Goal: Task Accomplishment & Management: Manage account settings

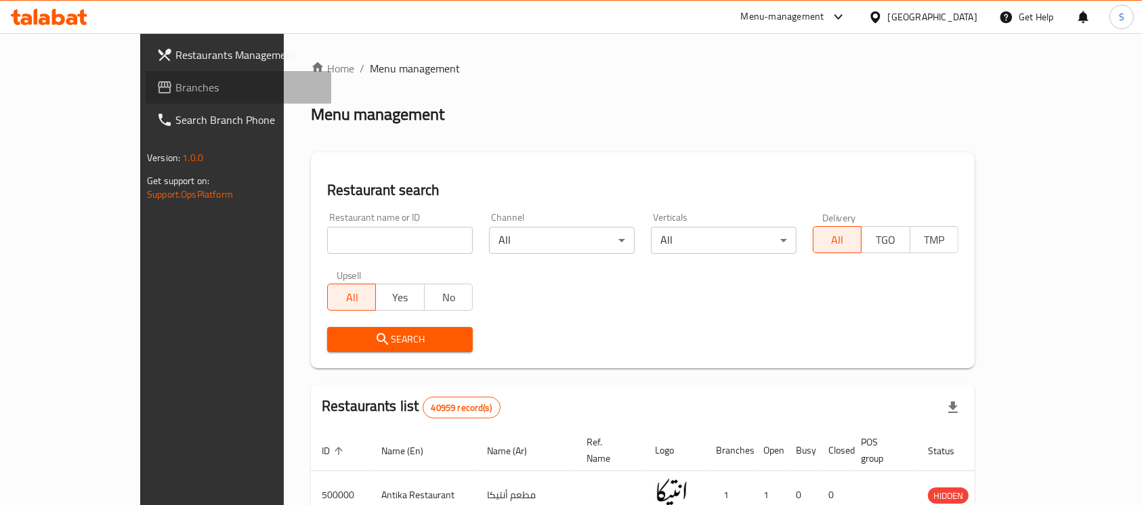
click at [175, 87] on span "Branches" at bounding box center [247, 87] width 145 height 16
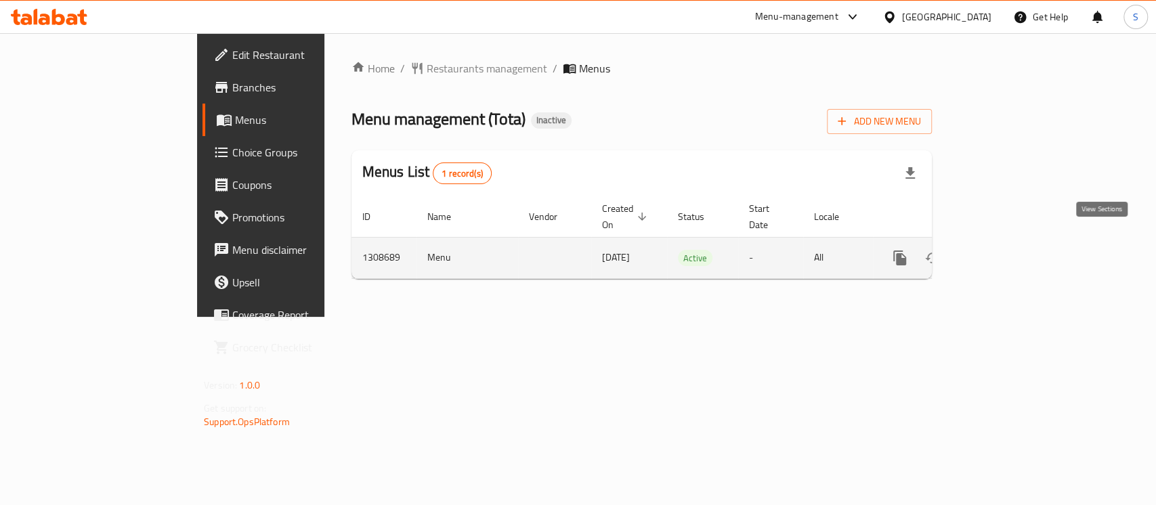
click at [1006, 250] on icon "enhanced table" at bounding box center [998, 258] width 16 height 16
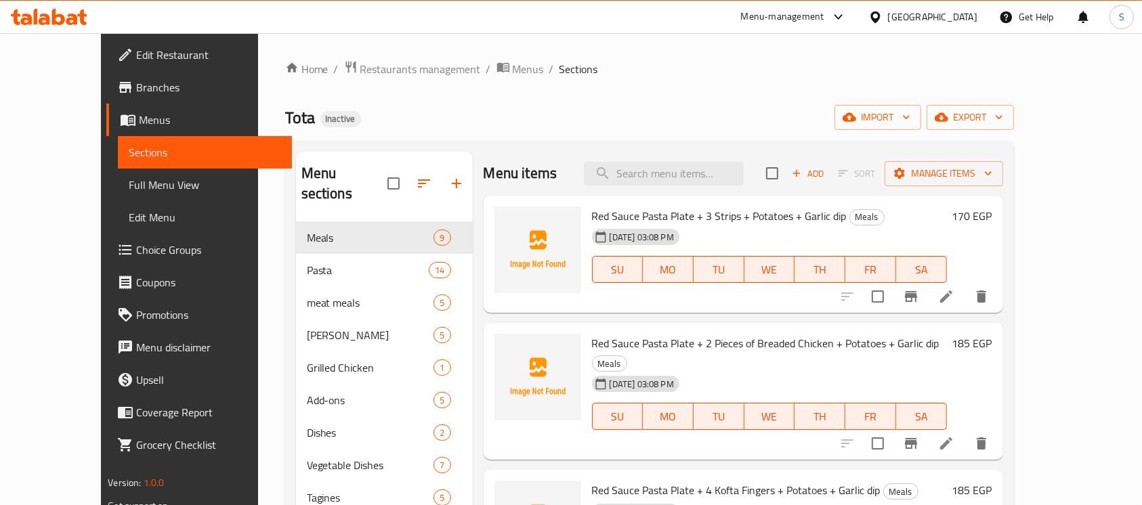
click at [759, 108] on div "Tota Inactive import export" at bounding box center [649, 117] width 729 height 25
click at [129, 190] on span "Full Menu View" at bounding box center [205, 185] width 152 height 16
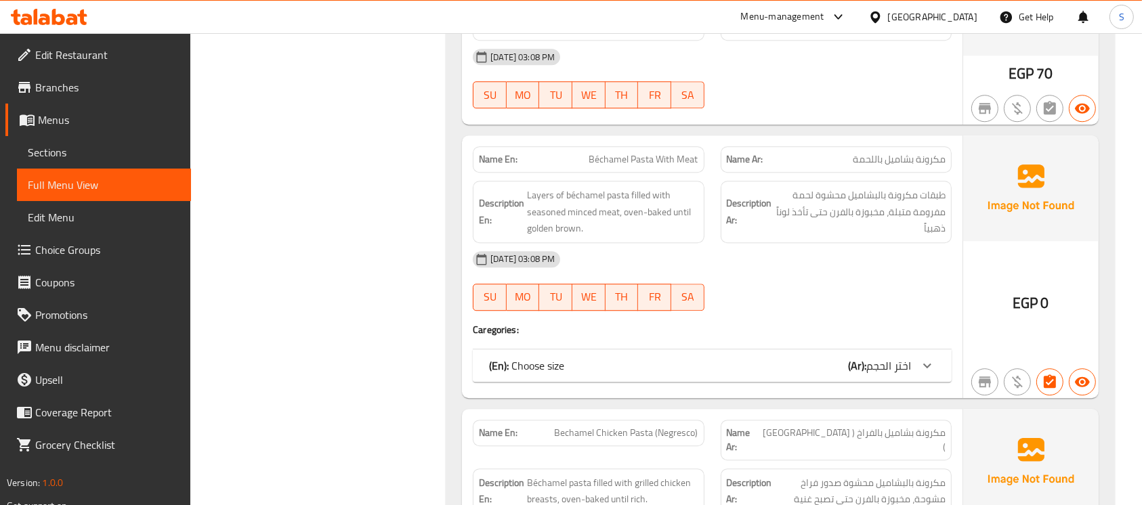
scroll to position [3777, 0]
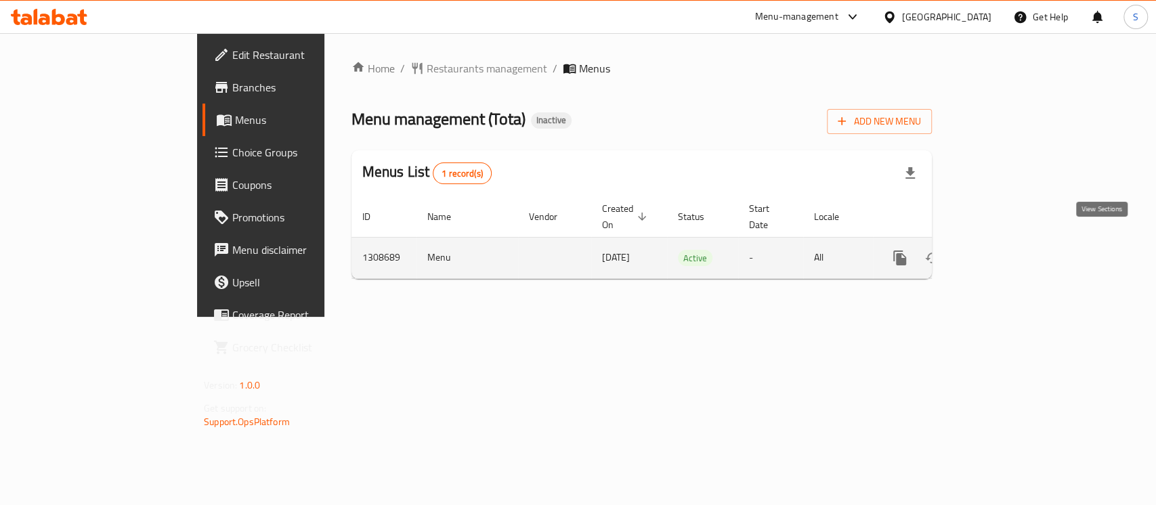
click at [1006, 250] on icon "enhanced table" at bounding box center [998, 258] width 16 height 16
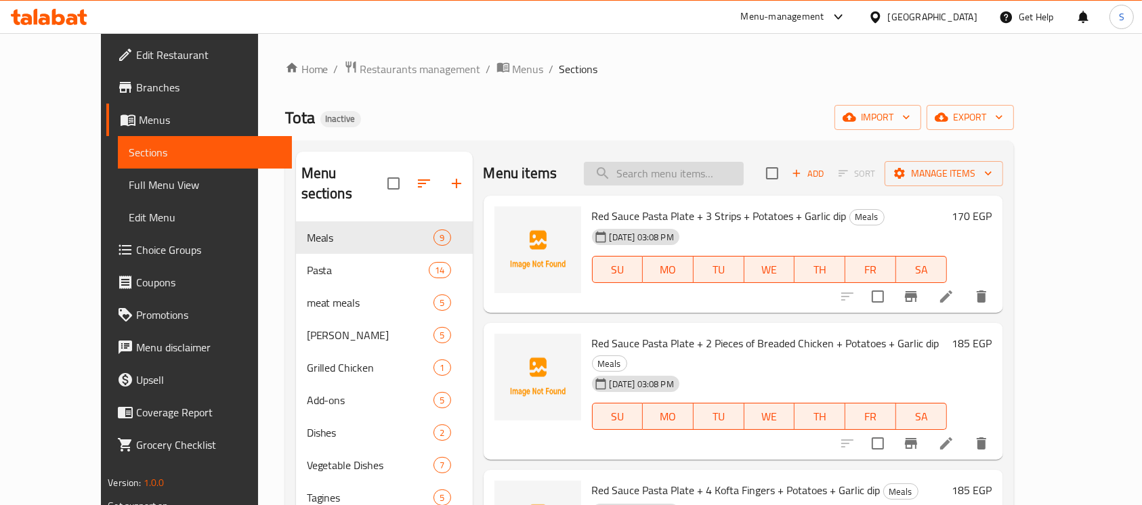
click at [694, 165] on input "search" at bounding box center [664, 174] width 160 height 24
paste input "مكرونه وايت صوص سوسيس"
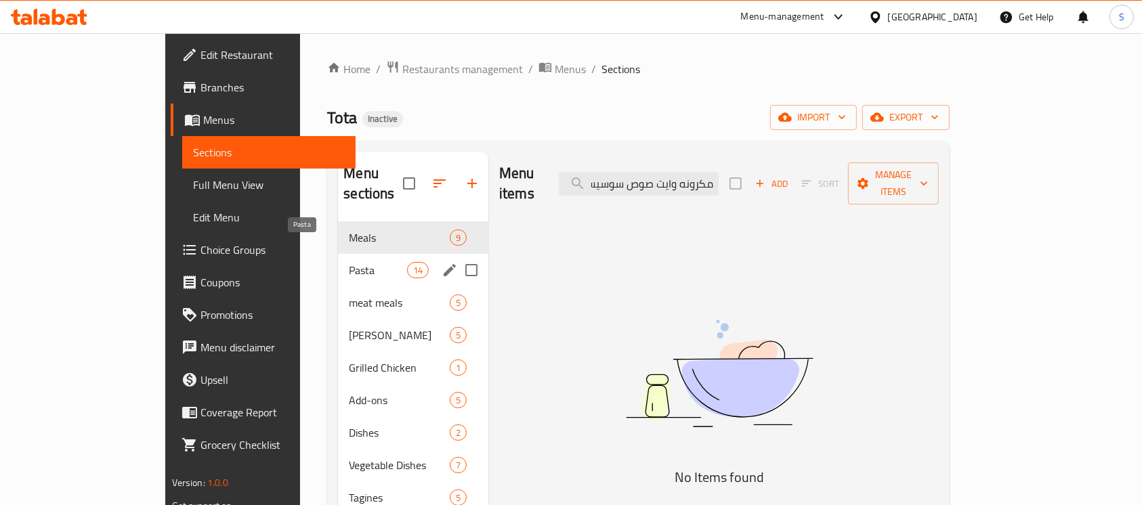
type input "مكرونه وايت صوص سوسيس"
click at [349, 262] on span "Pasta" at bounding box center [378, 270] width 58 height 16
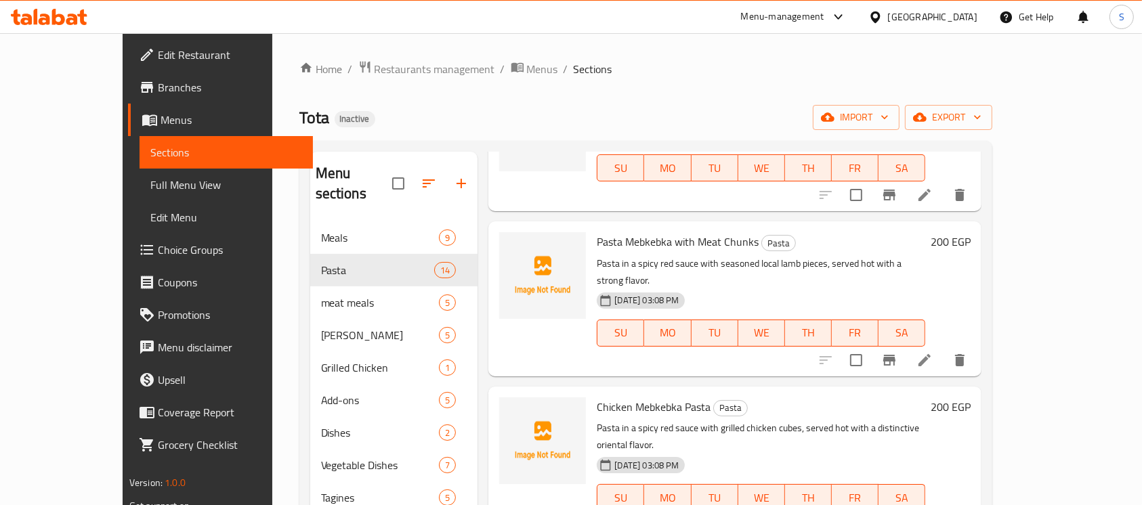
scroll to position [832, 0]
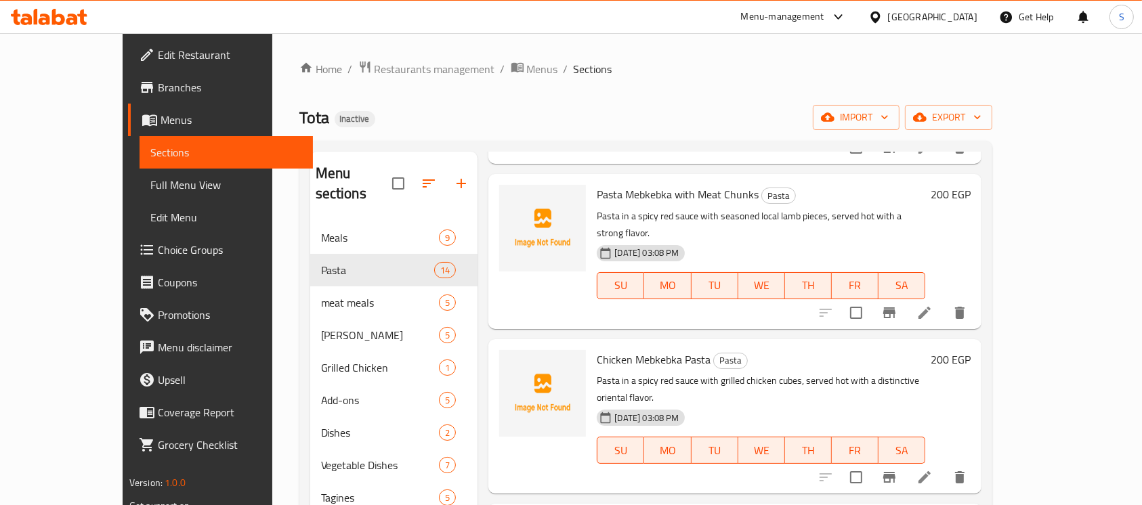
click at [870, 240] on div "28-08-2025 03:08 PM SU MO TU WE TH FR SA" at bounding box center [760, 276] width 339 height 73
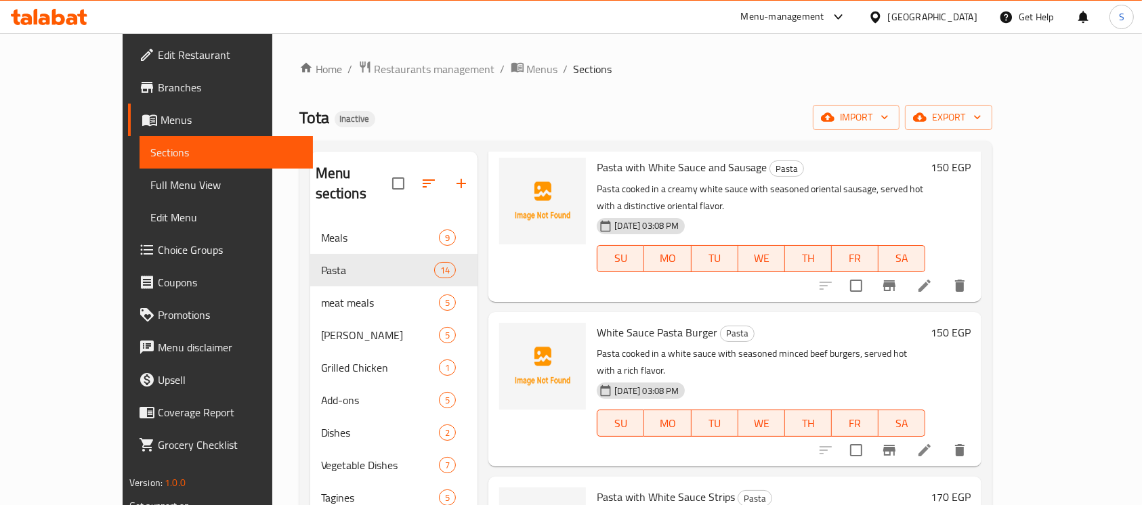
scroll to position [0, 0]
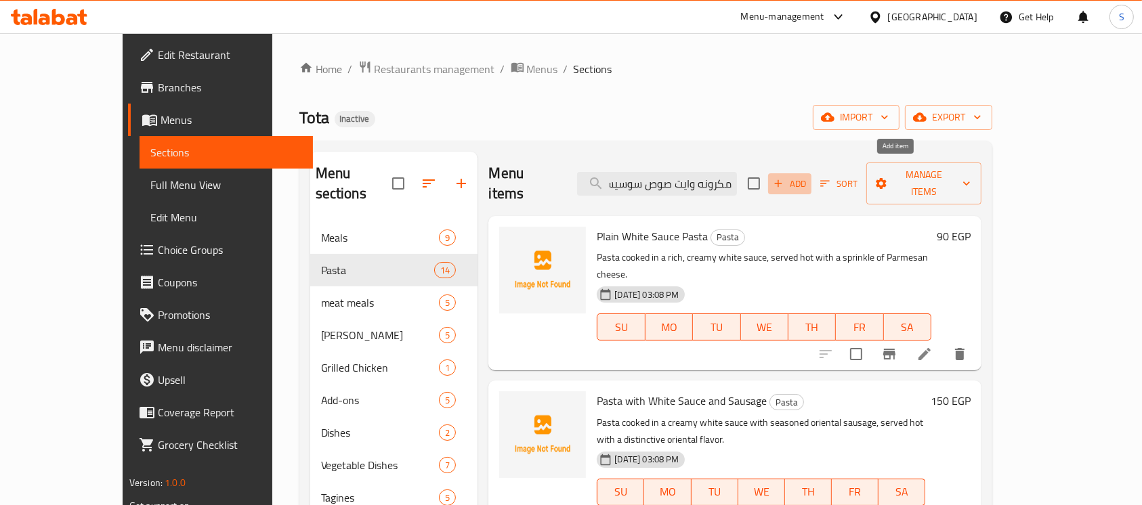
click at [808, 176] on span "Add" at bounding box center [789, 184] width 37 height 16
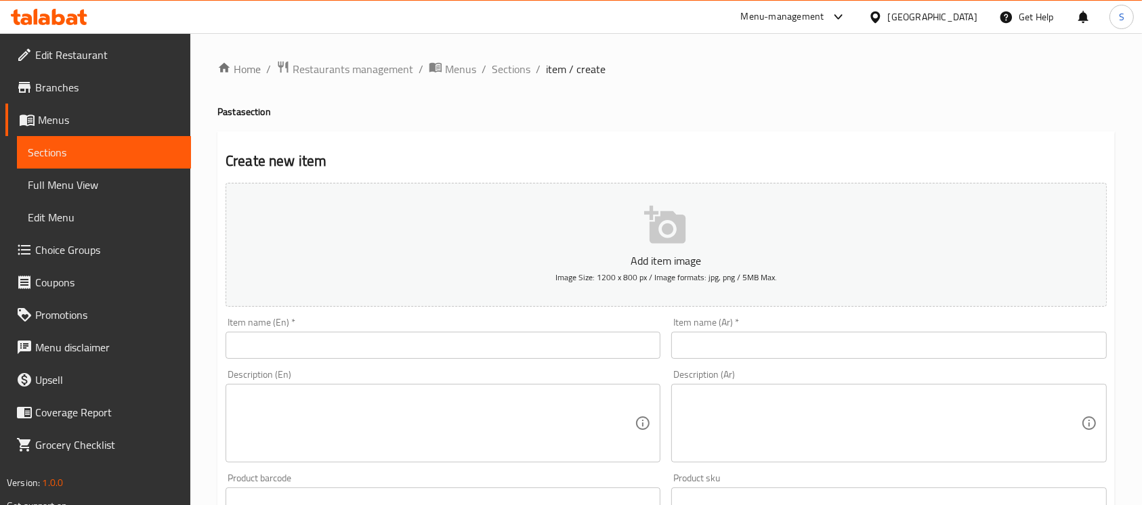
paste input "مكرونه وايت صوص سوسيس"
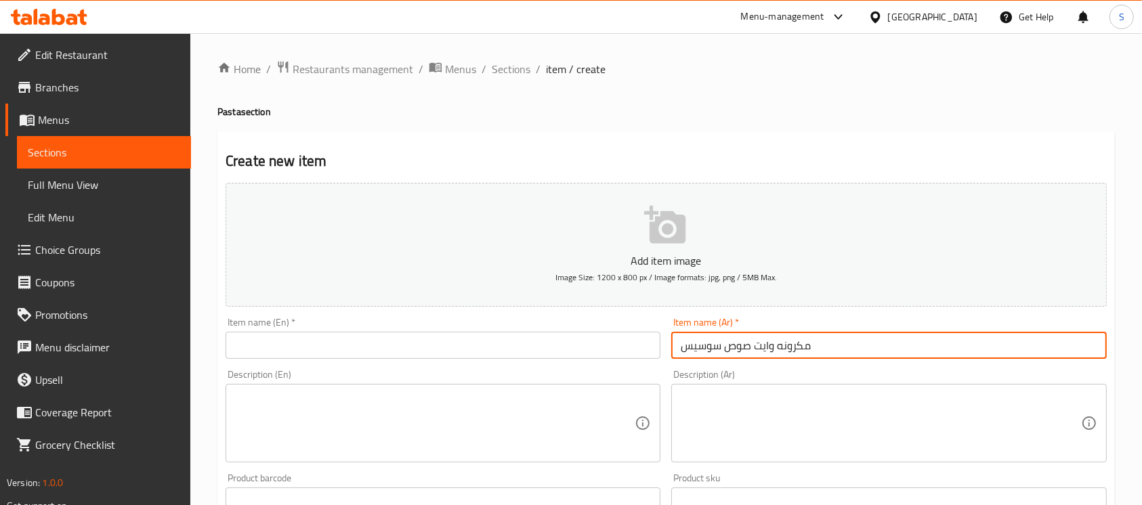
click at [839, 342] on input "مكرونه وايت صوص سوسيس" at bounding box center [888, 345] width 435 height 27
type input "مكرونه وايت صوص سوسيس"
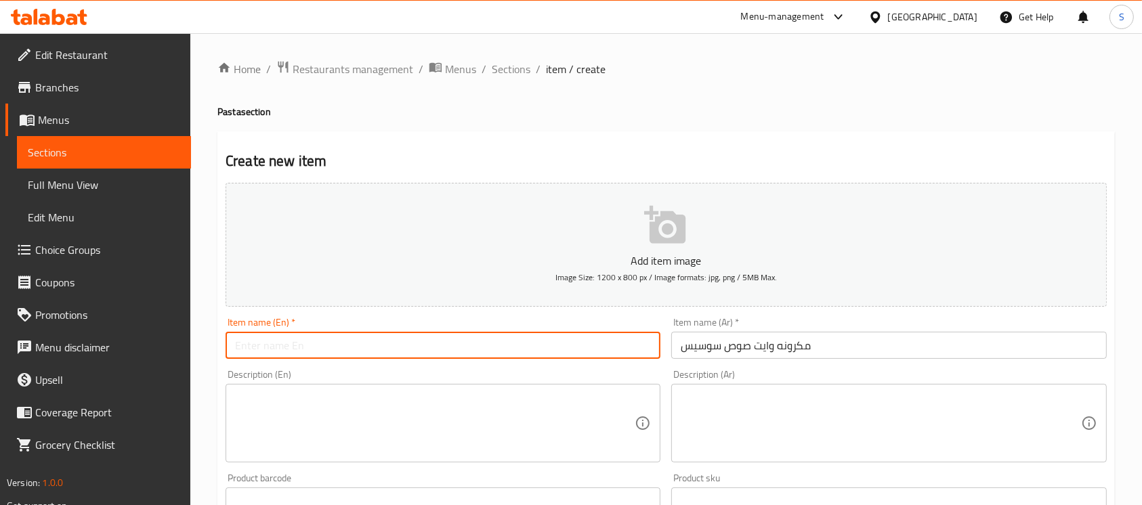
paste input "Pasta with white sauce"
click at [476, 339] on input "text" at bounding box center [443, 345] width 435 height 27
click at [331, 356] on input "Pasta with white sauce" at bounding box center [443, 345] width 435 height 27
click at [423, 347] on input "Pasta with white sauce" at bounding box center [443, 345] width 435 height 27
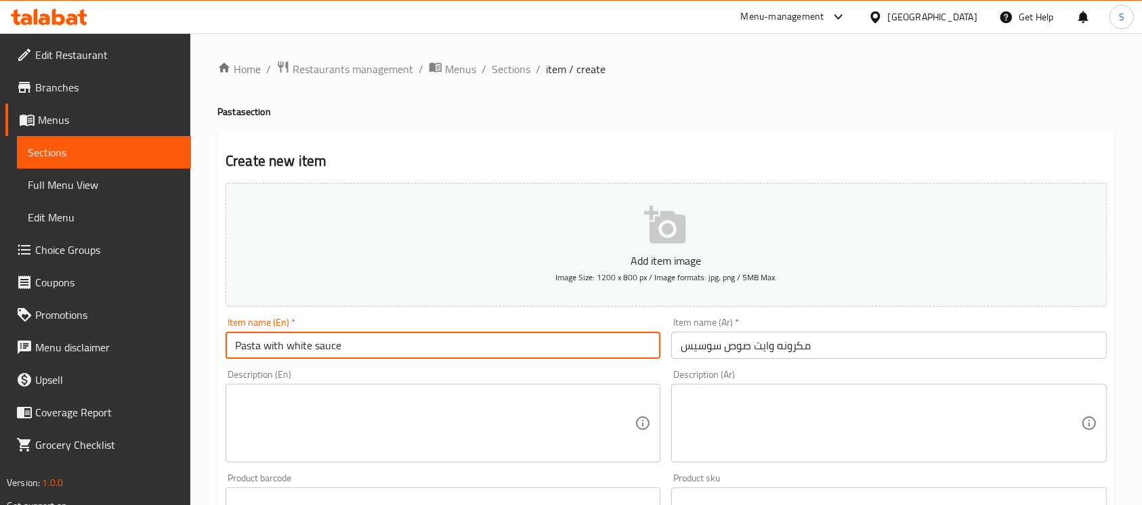
click at [278, 344] on input "Pasta with white sauce" at bounding box center [443, 345] width 435 height 27
click at [373, 358] on input "Pasta white sauce" at bounding box center [443, 345] width 435 height 27
type input "Pasta white sauce with hot dog"
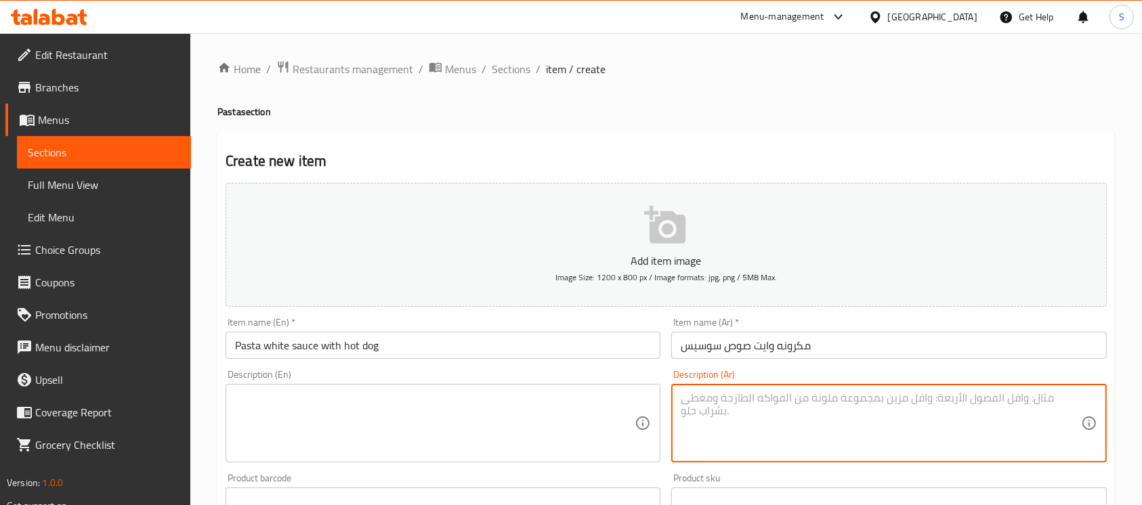
click at [855, 424] on textarea at bounding box center [881, 423] width 400 height 64
paste textarea "مكرونة بصلصة كريمية بيضاء مع شرائح سوسيس محمر، تقدم ساخنة بطعم ممتع"
type textarea "مكرونة بصلصة كريمية بيضاء مع شرائح سوسيس محمر، تقدم ساخنة بطعم ممتع"
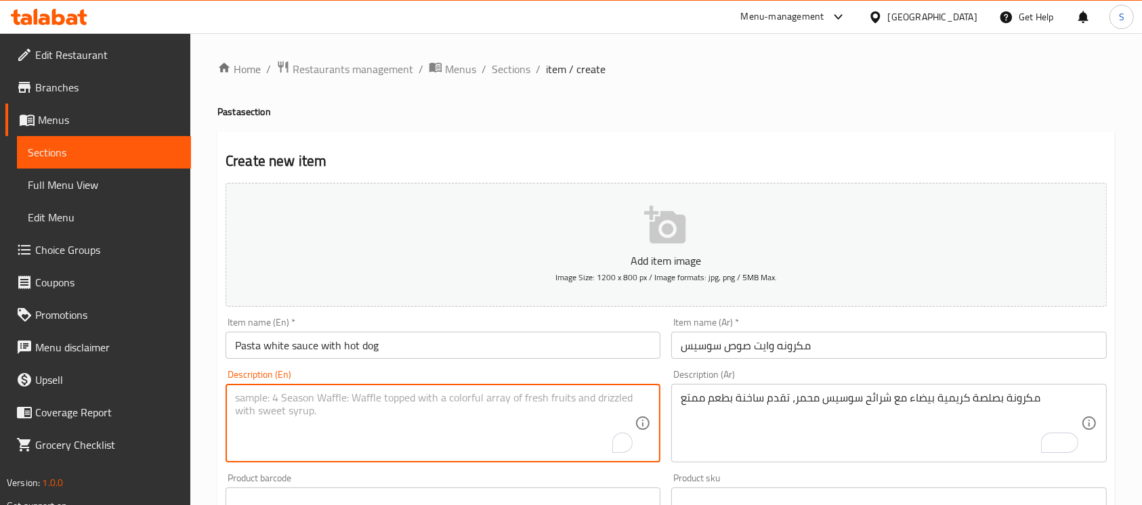
click at [515, 415] on textarea "To enrich screen reader interactions, please activate Accessibility in Grammarl…" at bounding box center [435, 423] width 400 height 64
paste textarea "Pasta in a creamy white sauce with slices of roasted sausage, served hot and de…"
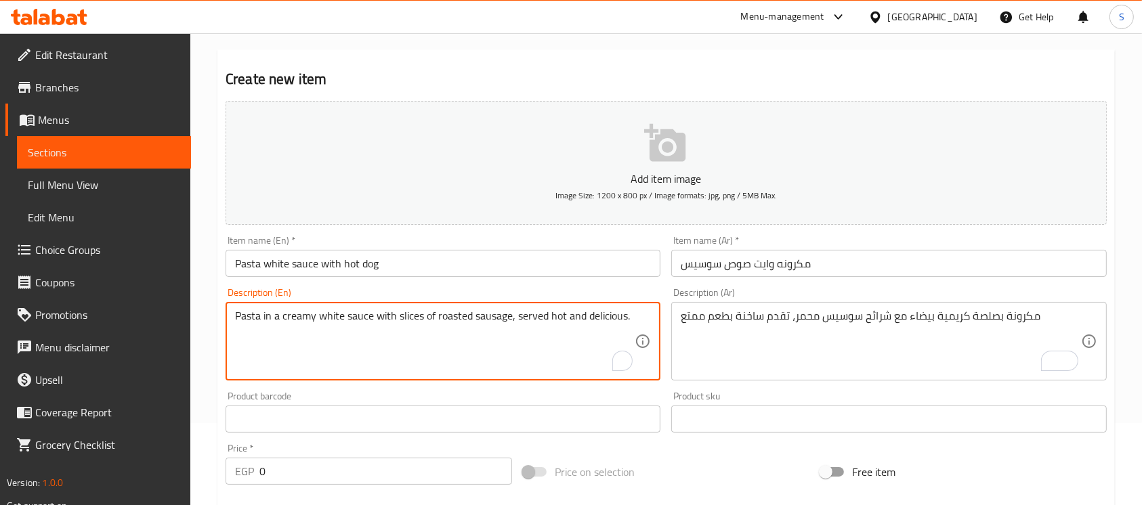
scroll to position [84, 0]
click at [488, 316] on textarea "Pasta in a creamy white sauce with slices of roasted sausage, served hot and de…" at bounding box center [435, 339] width 400 height 64
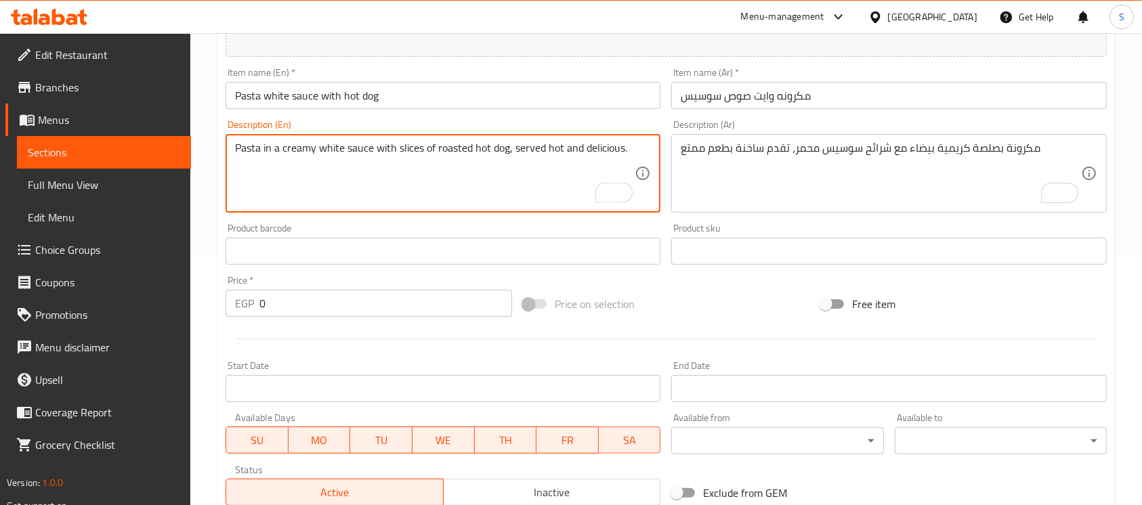
scroll to position [299, 0]
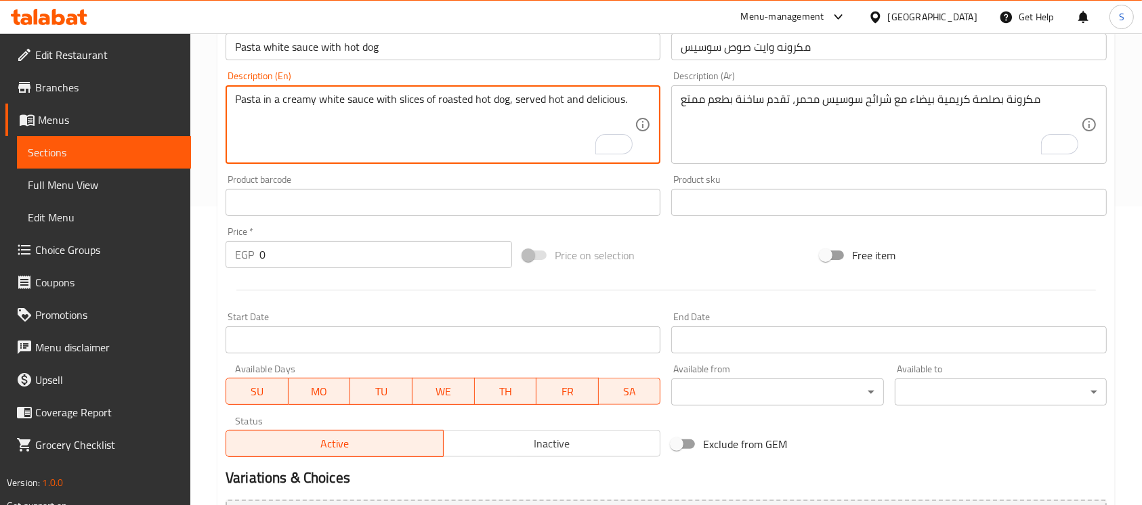
type textarea "Pasta in a creamy white sauce with slices of roasted hot dog, served hot and de…"
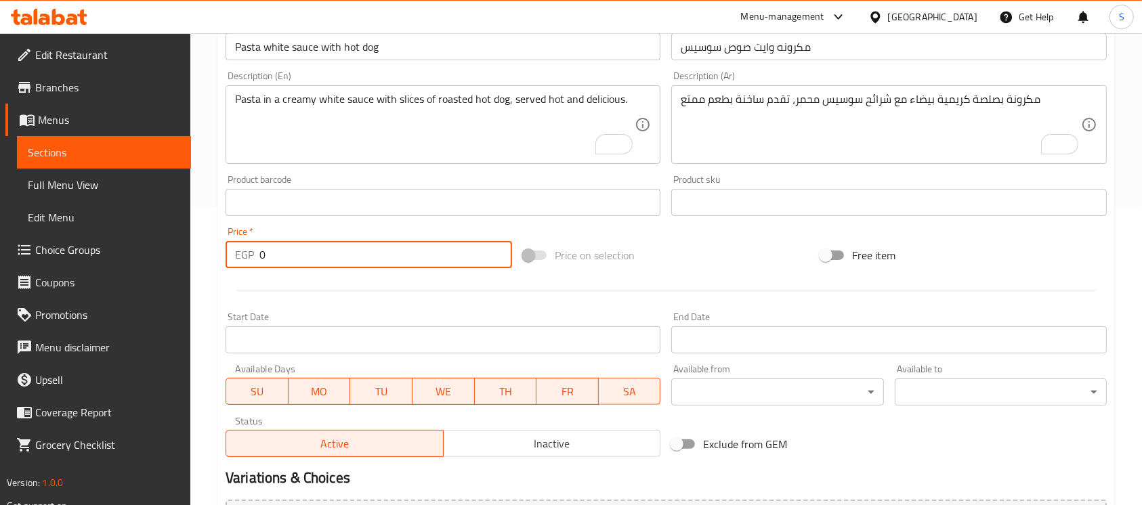
click at [427, 249] on input "0" at bounding box center [385, 254] width 253 height 27
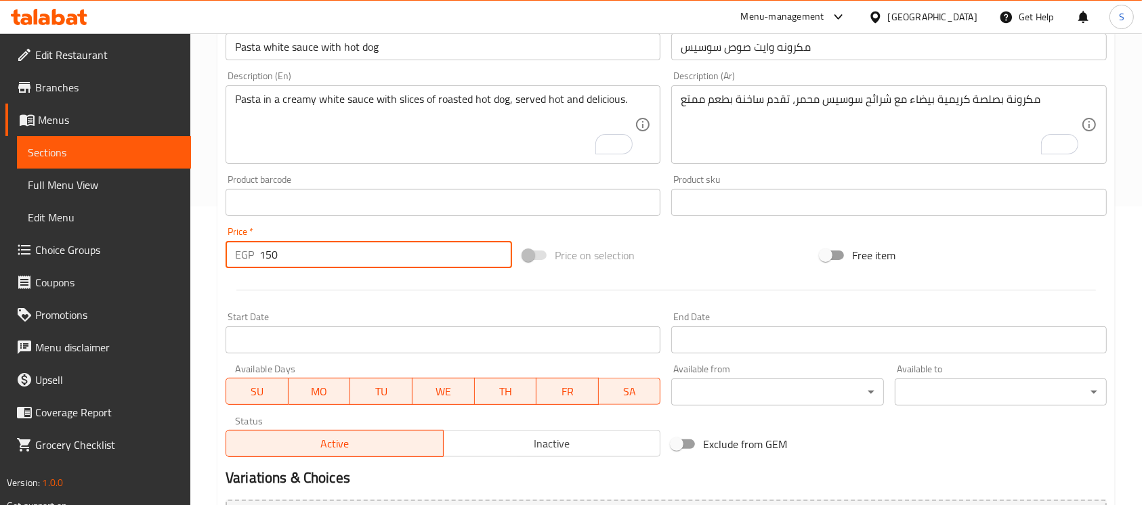
type input "150"
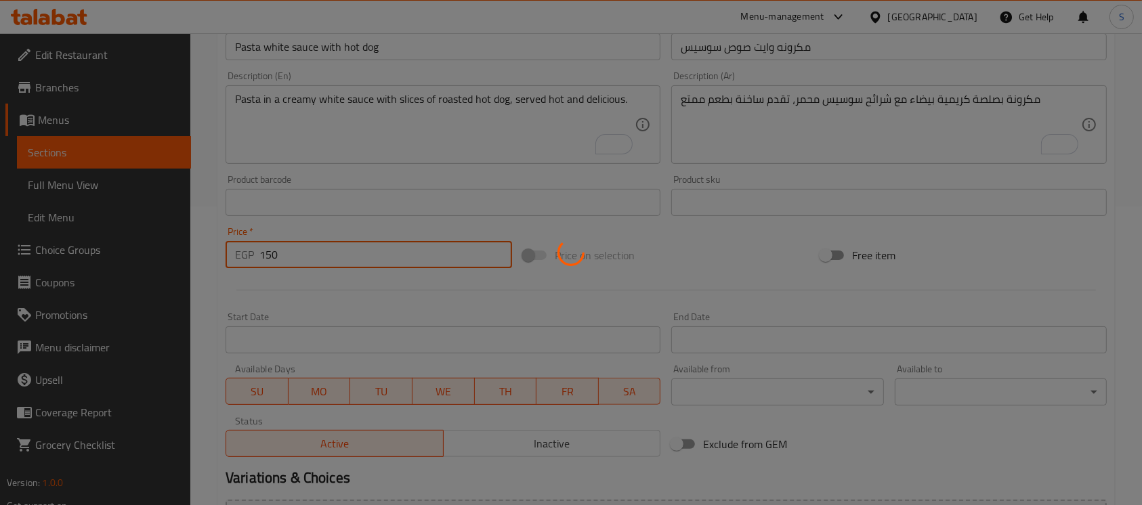
type input "0"
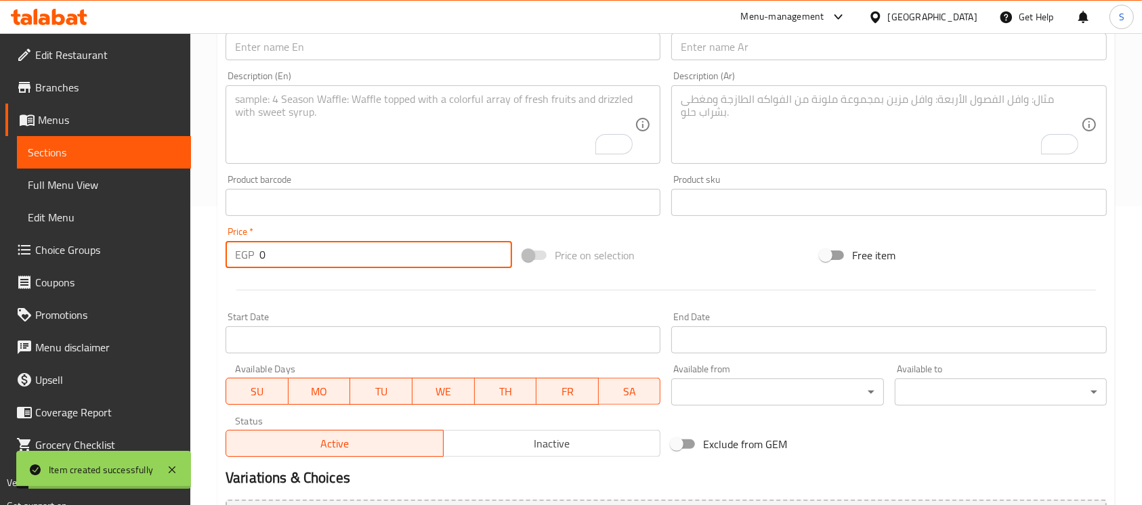
scroll to position [0, 0]
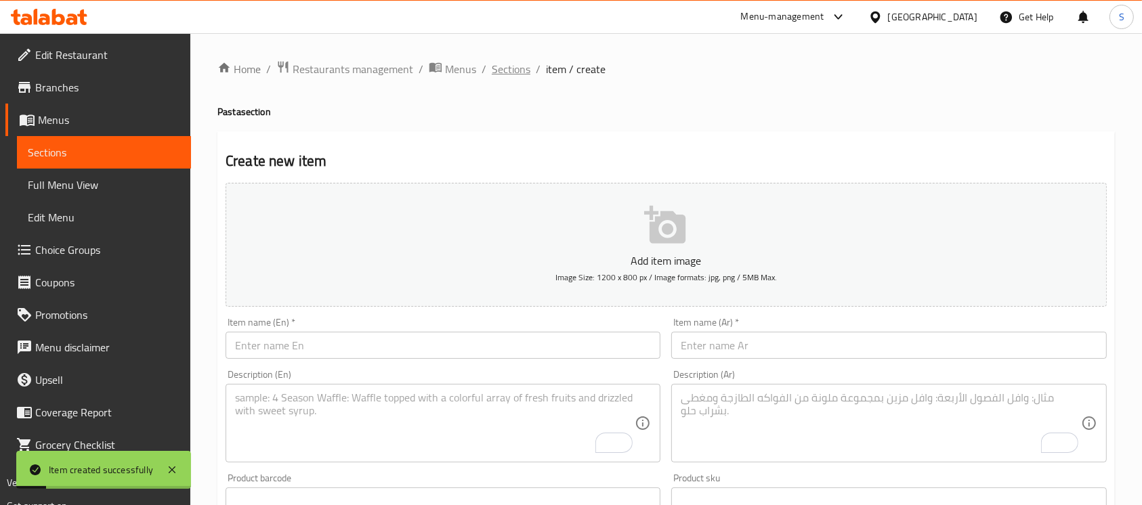
click at [505, 70] on span "Sections" at bounding box center [511, 69] width 39 height 16
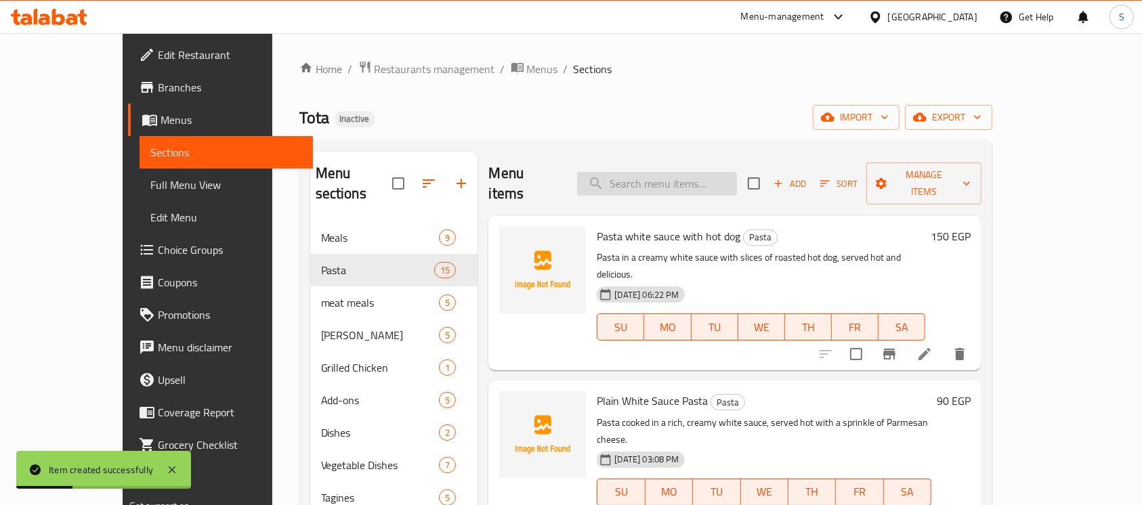
click at [721, 175] on input "search" at bounding box center [657, 184] width 160 height 24
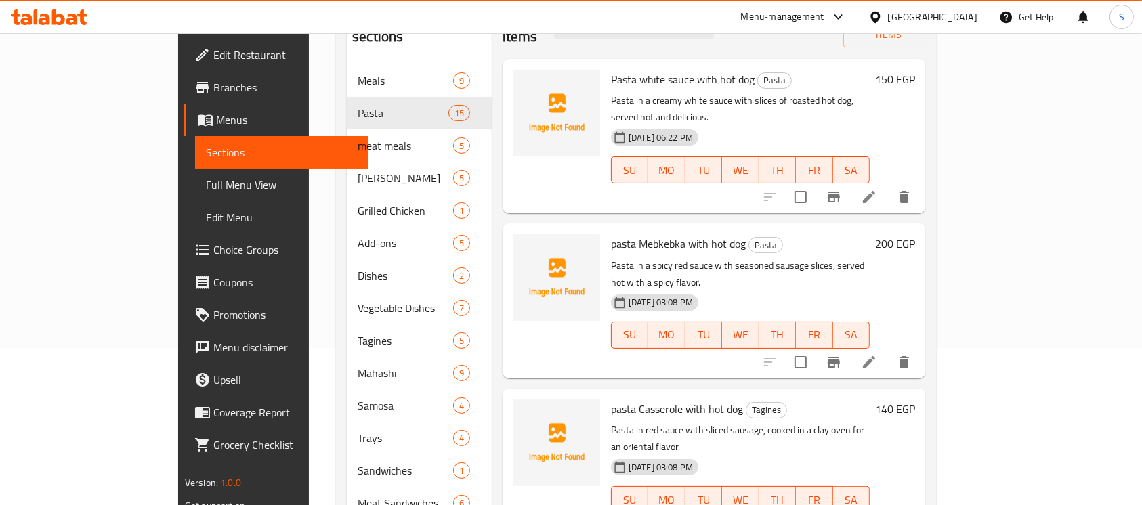
scroll to position [191, 0]
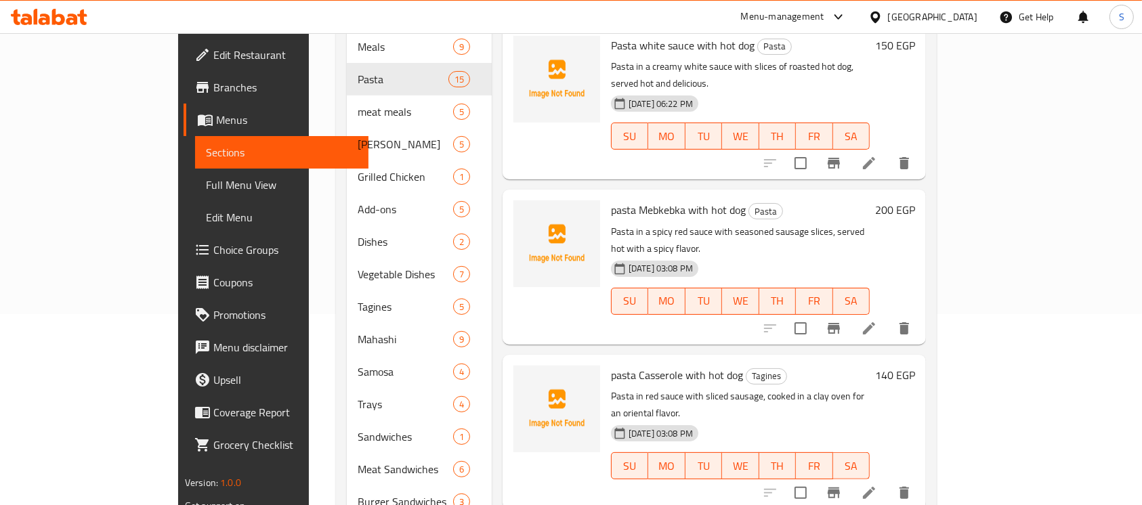
type input "hot dog"
click at [621, 365] on span "pasta Casserole with hot dog" at bounding box center [677, 375] width 132 height 20
copy span "Casserole"
click at [621, 365] on span "pasta Casserole with hot dog" at bounding box center [677, 375] width 132 height 20
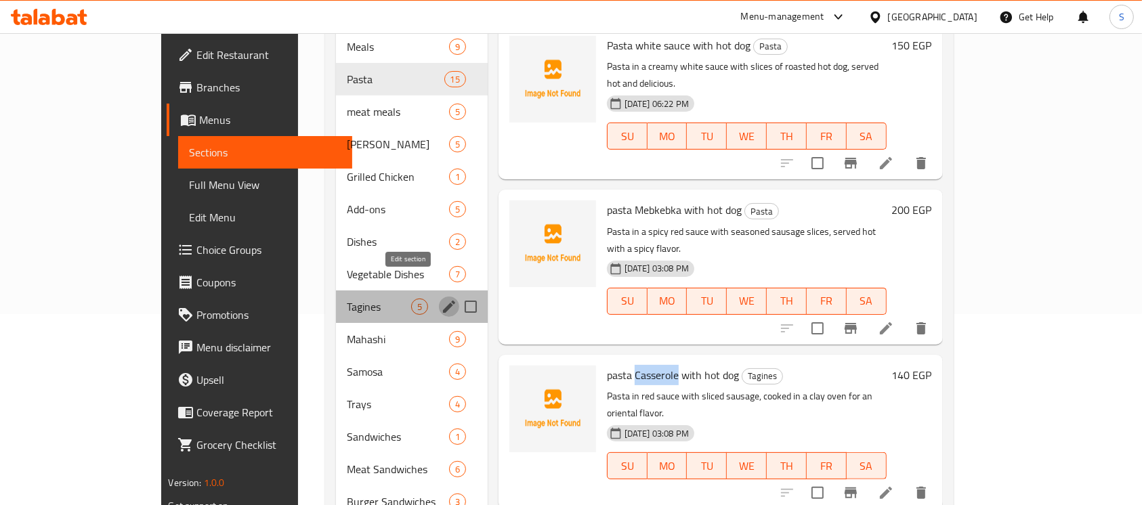
click at [441, 299] on icon "edit" at bounding box center [449, 307] width 16 height 16
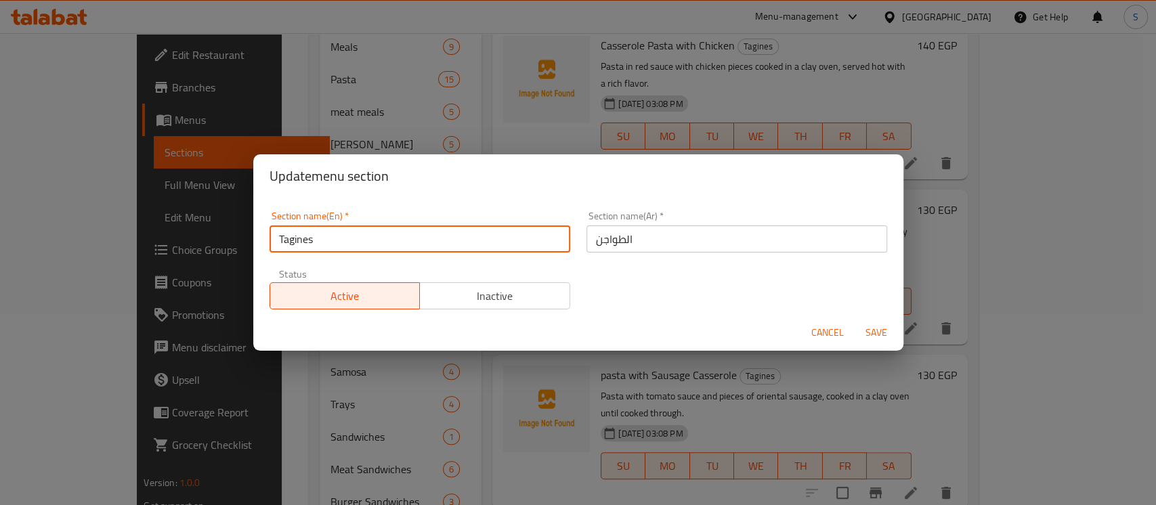
click at [408, 236] on input "Tagines" at bounding box center [420, 239] width 301 height 27
paste input "Casserole"
click at [408, 236] on input "Casserole" at bounding box center [420, 239] width 301 height 27
type input "Casserole"
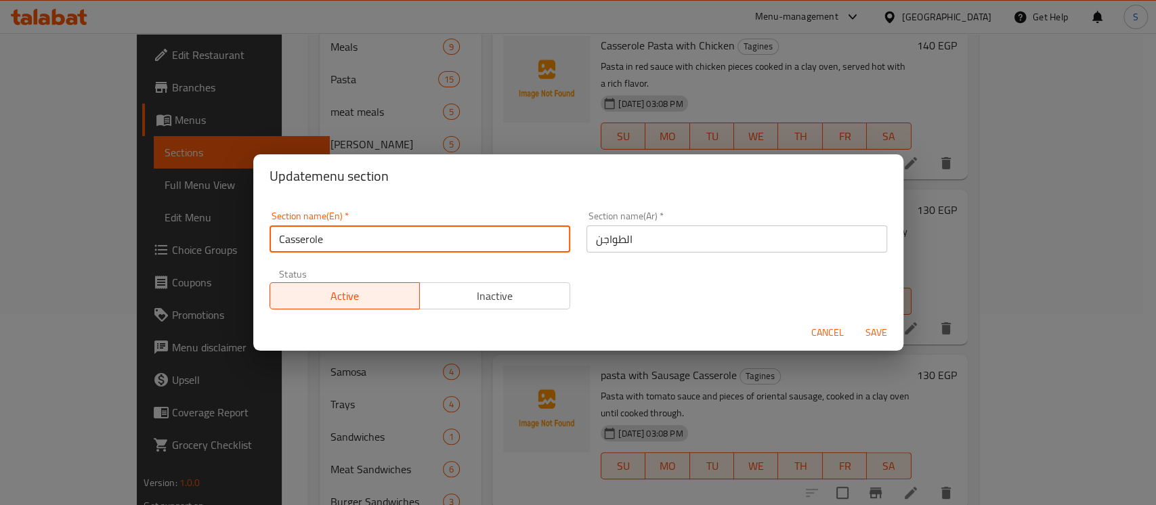
click at [855, 320] on button "Save" at bounding box center [876, 332] width 43 height 25
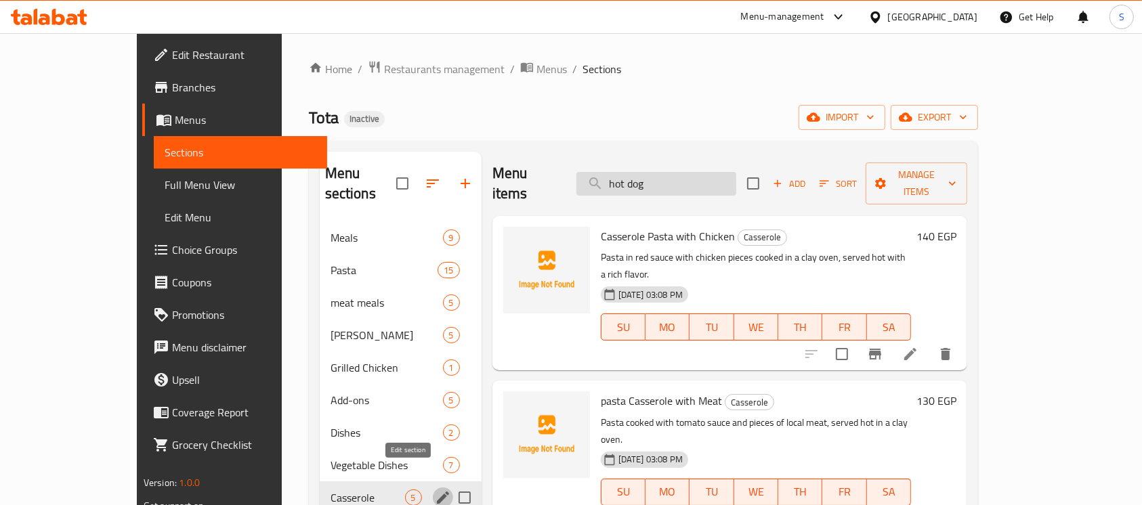
click at [702, 175] on input "hot dog" at bounding box center [656, 184] width 160 height 24
paste input "Pasta with White Sauce Strips"
click at [702, 175] on input "Pasta with White Sauce Strips" at bounding box center [656, 184] width 160 height 24
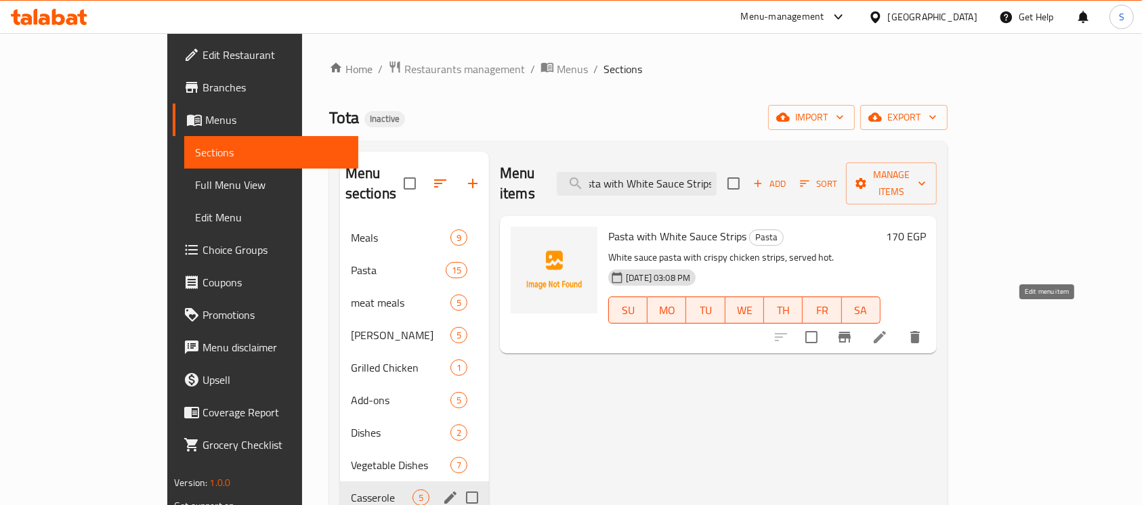
type input "Pasta with White Sauce Strips"
click at [888, 329] on icon at bounding box center [880, 337] width 16 height 16
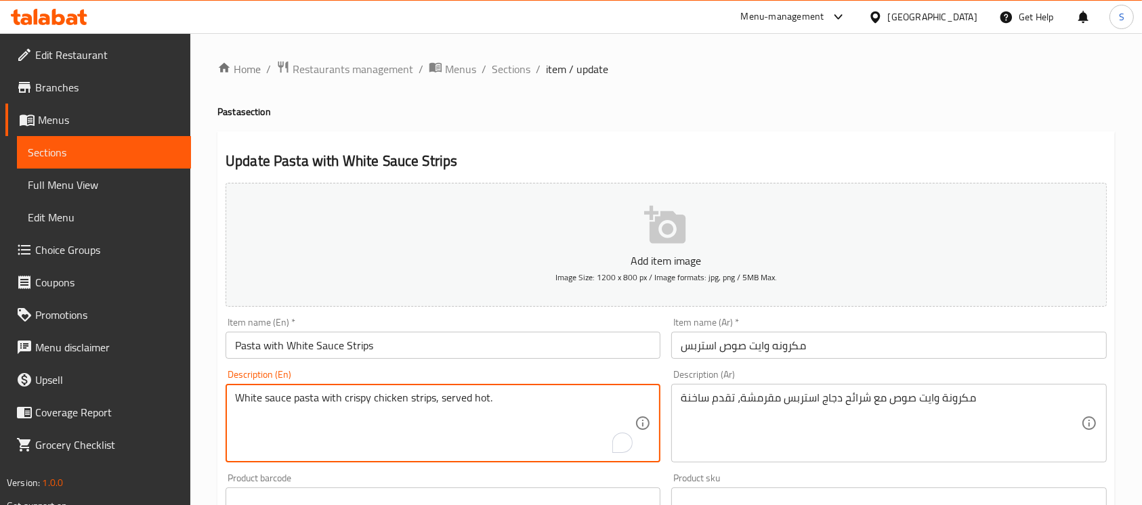
click at [371, 402] on textarea "White sauce pasta with crispy chicken strips, served hot." at bounding box center [435, 423] width 400 height 64
type textarea "White sauce pasta with crispy slices chicken strips, served hot."
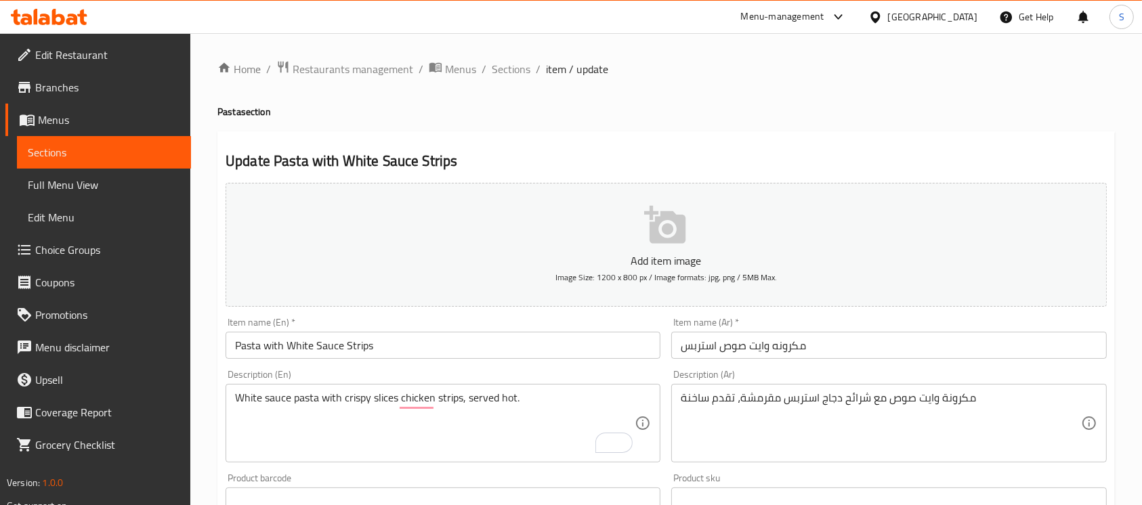
click at [490, 364] on div "Item name (En)   * Pasta with White Sauce Strips Item name (En) *" at bounding box center [443, 338] width 446 height 52
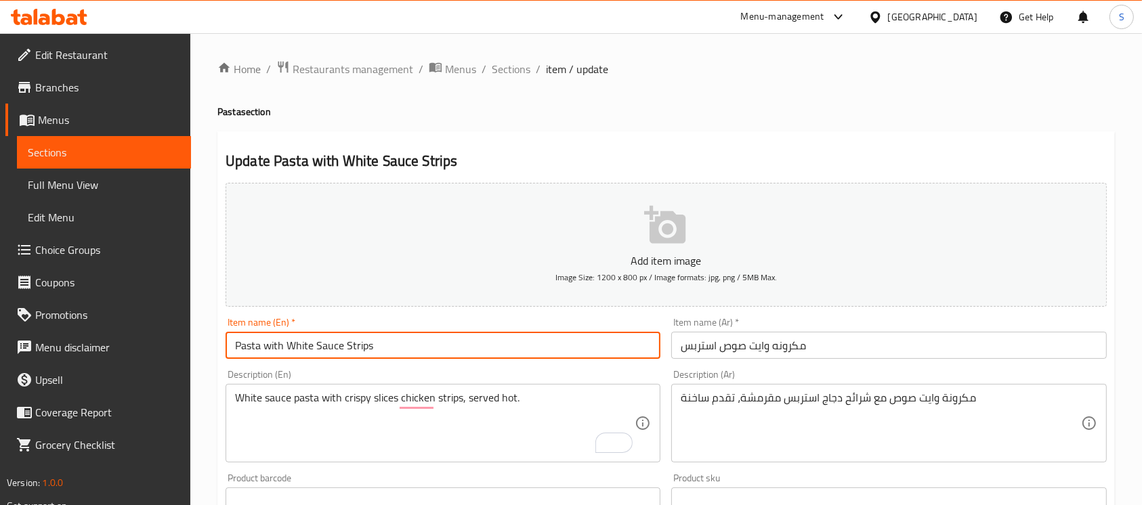
click at [484, 355] on input "Pasta with White Sauce Strips" at bounding box center [443, 345] width 435 height 27
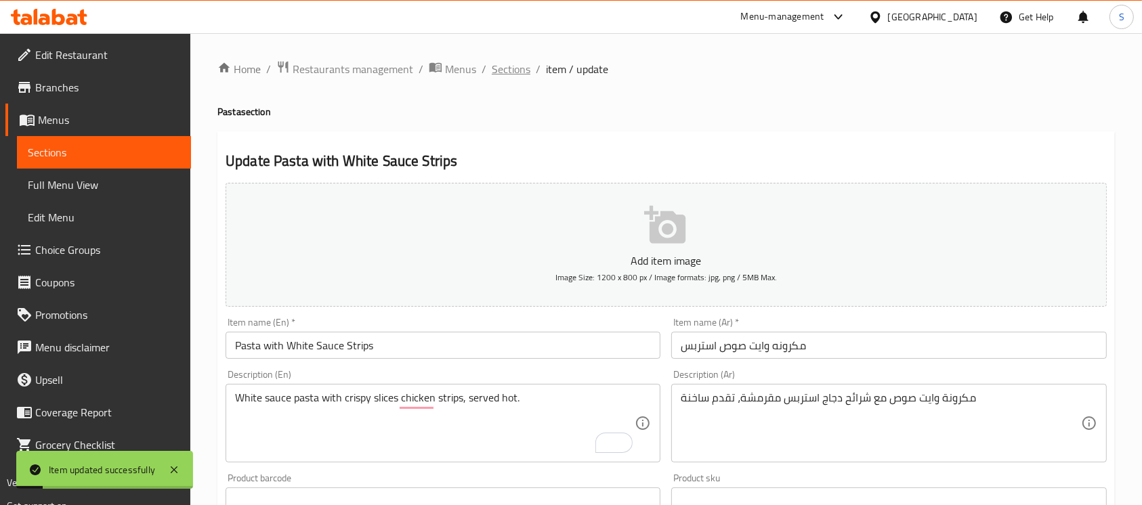
click at [511, 77] on span "Sections" at bounding box center [511, 69] width 39 height 16
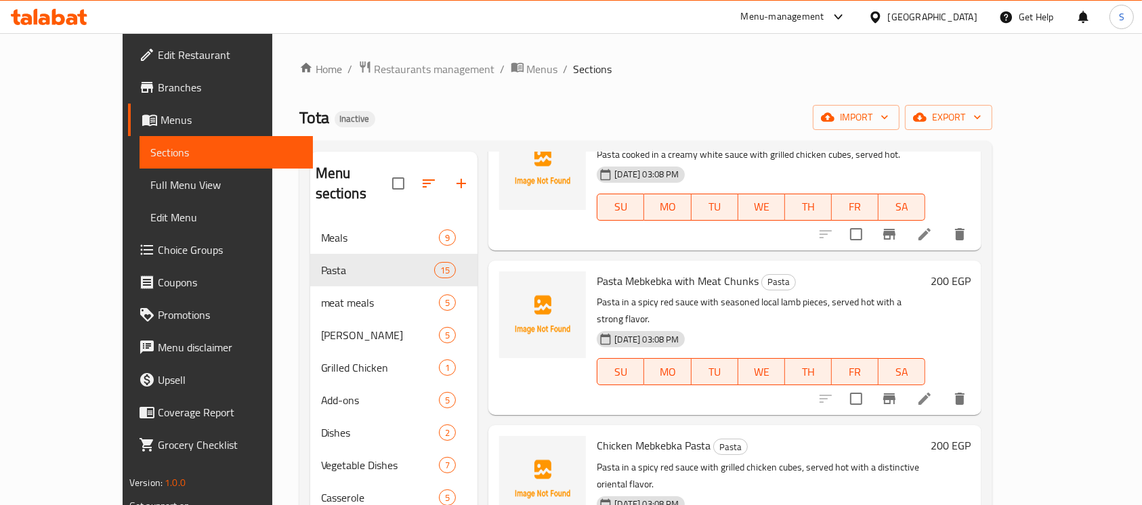
scroll to position [902, 0]
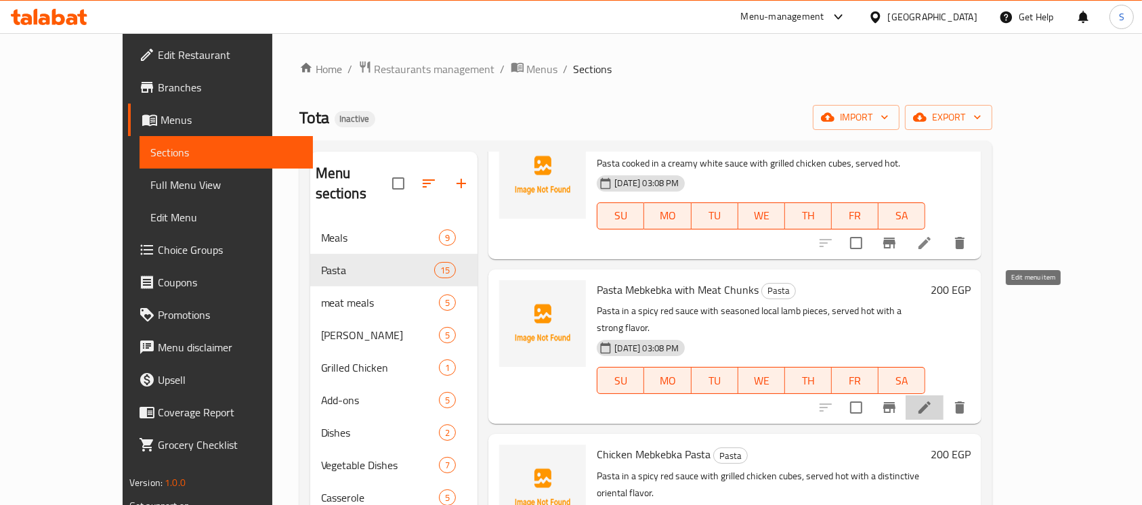
click at [933, 400] on icon at bounding box center [924, 408] width 16 height 16
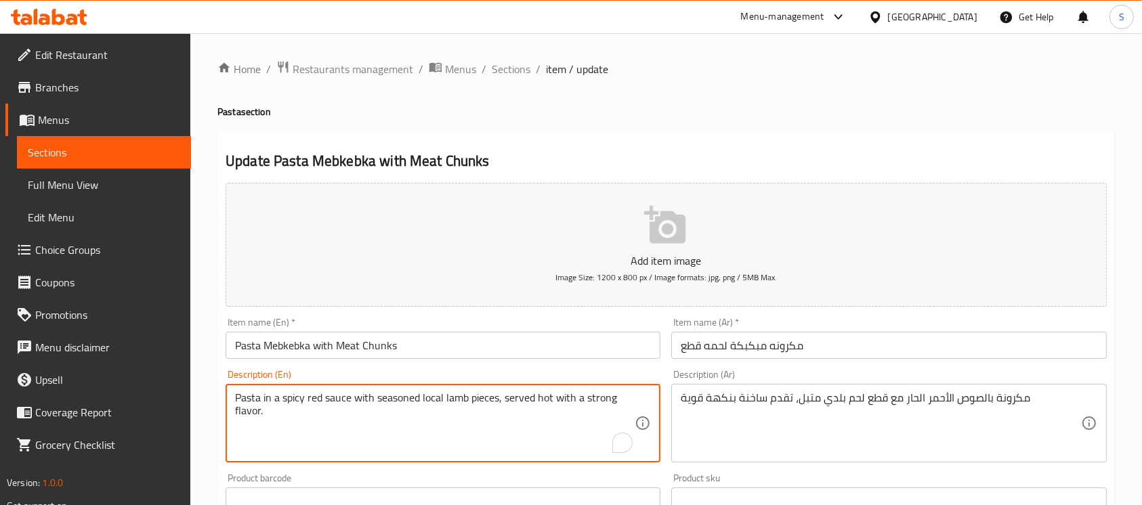
click at [433, 404] on textarea "Pasta in a spicy red sauce with seasoned local lamb pieces, served hot with a s…" at bounding box center [435, 423] width 400 height 64
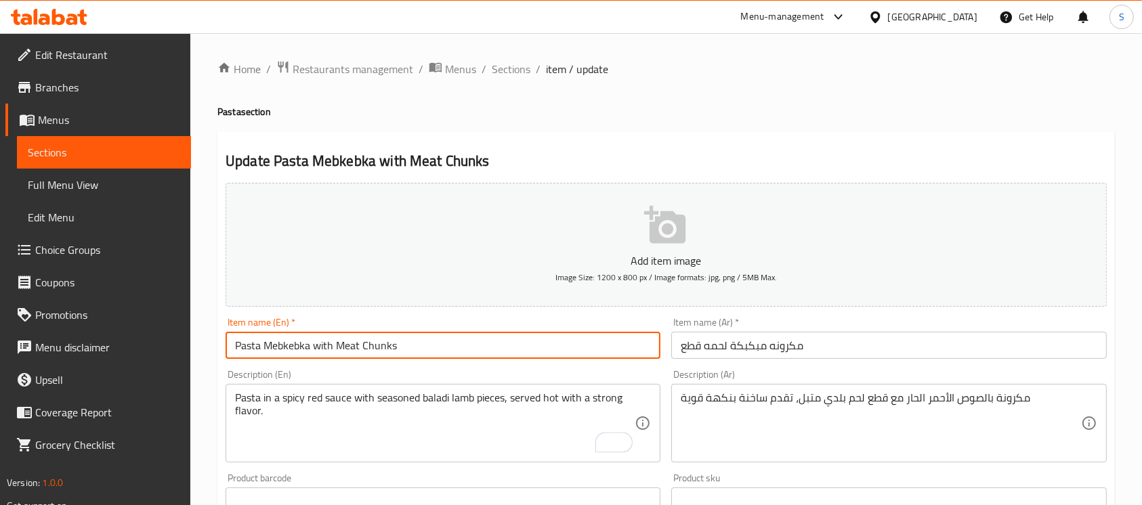
click at [511, 349] on input "Pasta Mebkebka with Meat Chunks" at bounding box center [443, 345] width 435 height 27
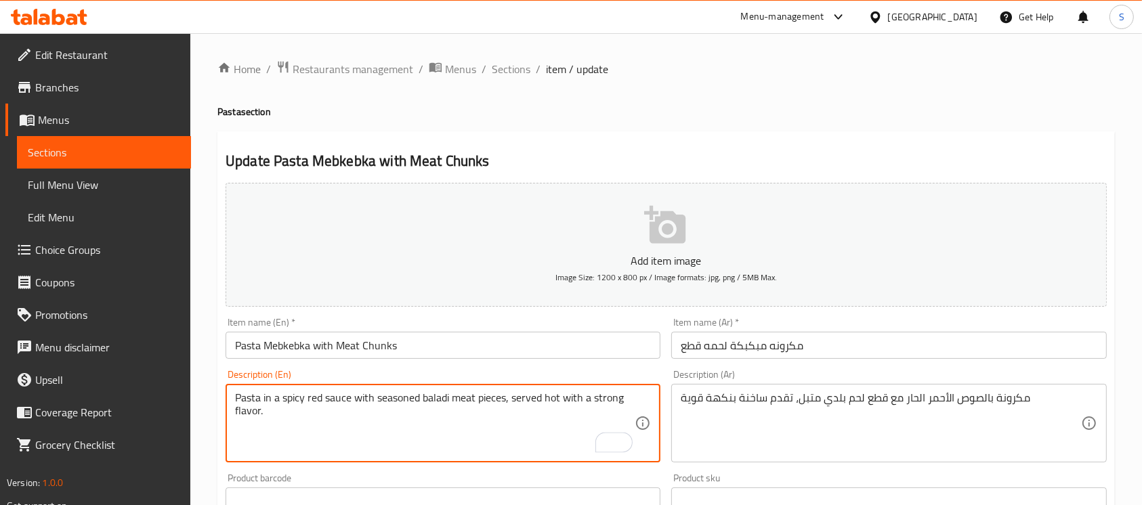
type textarea "Pasta in a spicy red sauce with seasoned baladi meat pieces, served hot with a …"
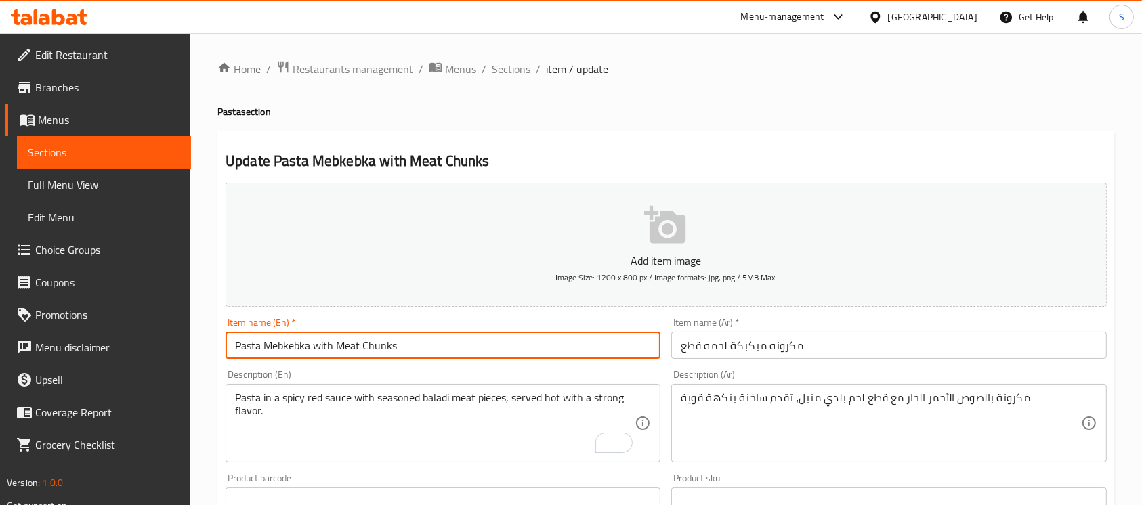
click at [572, 340] on input "Pasta Mebkebka with Meat Chunks" at bounding box center [443, 345] width 435 height 27
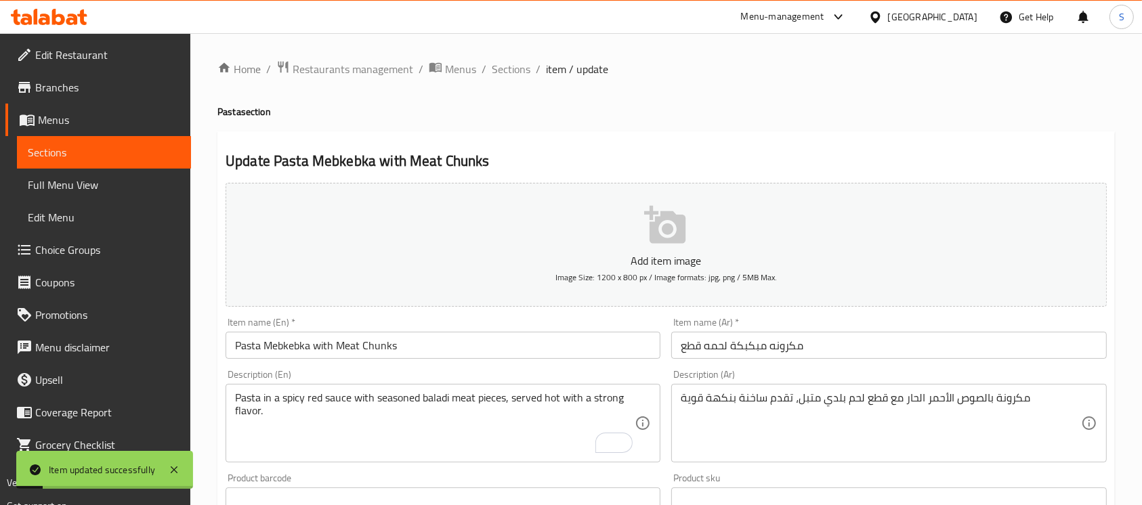
click at [507, 69] on span "Sections" at bounding box center [511, 69] width 39 height 16
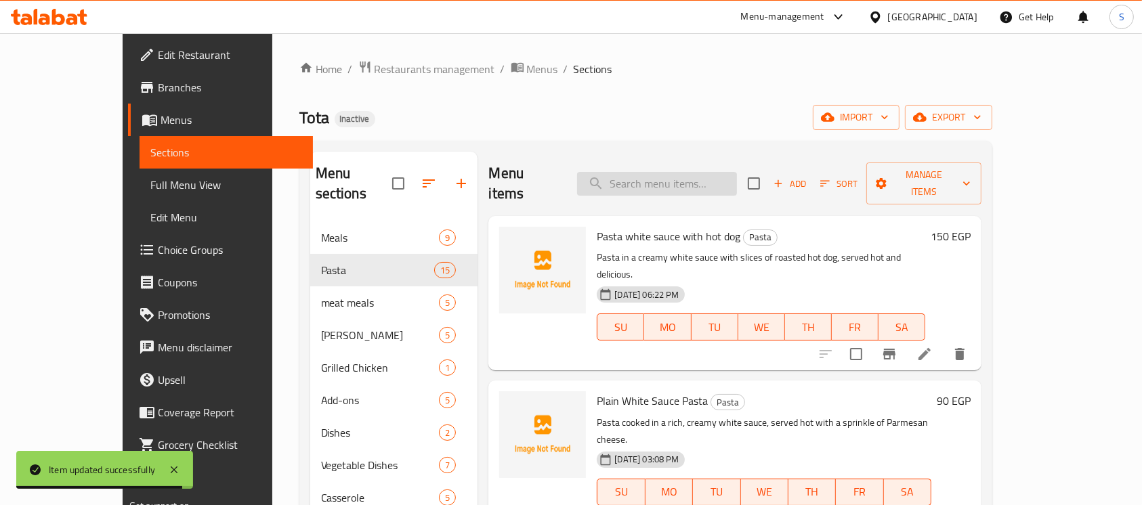
click at [710, 182] on input "search" at bounding box center [657, 184] width 160 height 24
paste input "pasta Mebkebka with hot dog"
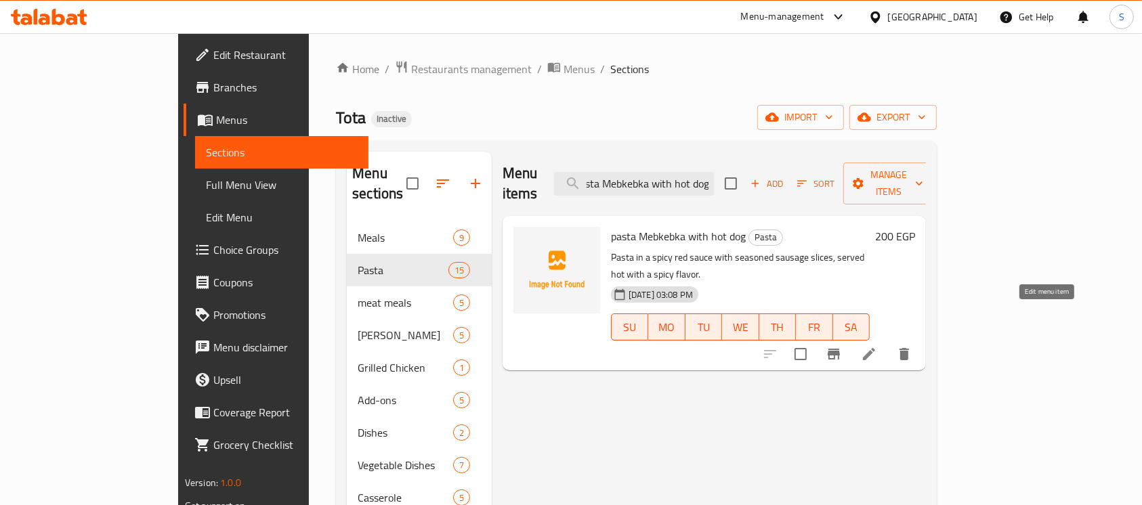
type input "pasta Mebkebka with hot dog"
click at [875, 348] on icon at bounding box center [869, 354] width 12 height 12
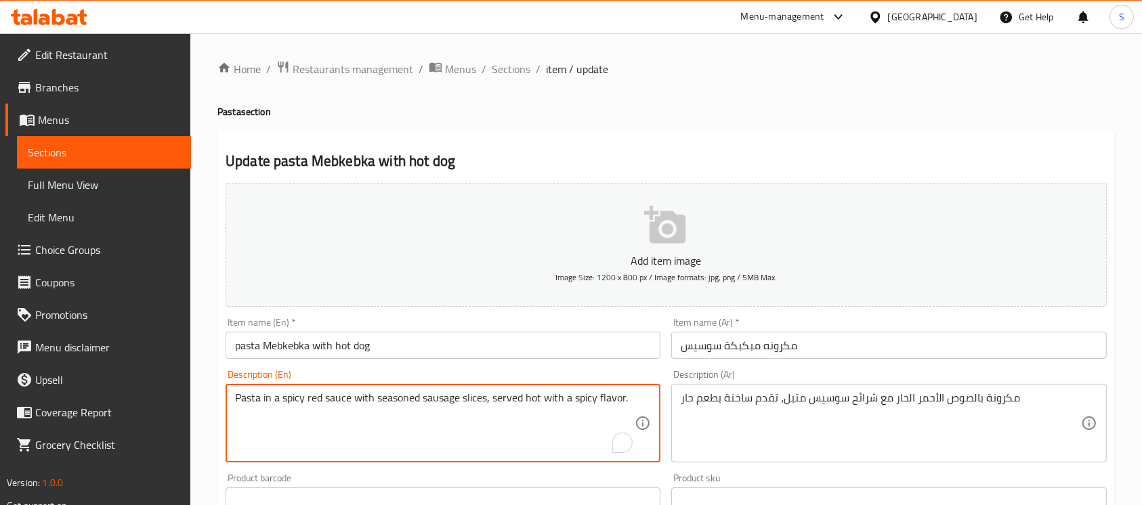
click at [439, 401] on textarea "Pasta in a spicy red sauce with seasoned sausage slices, served hot with a spic…" at bounding box center [435, 423] width 400 height 64
type textarea "Pasta in a spicy red sauce with seasoned hot dog slices, served hot with a spic…"
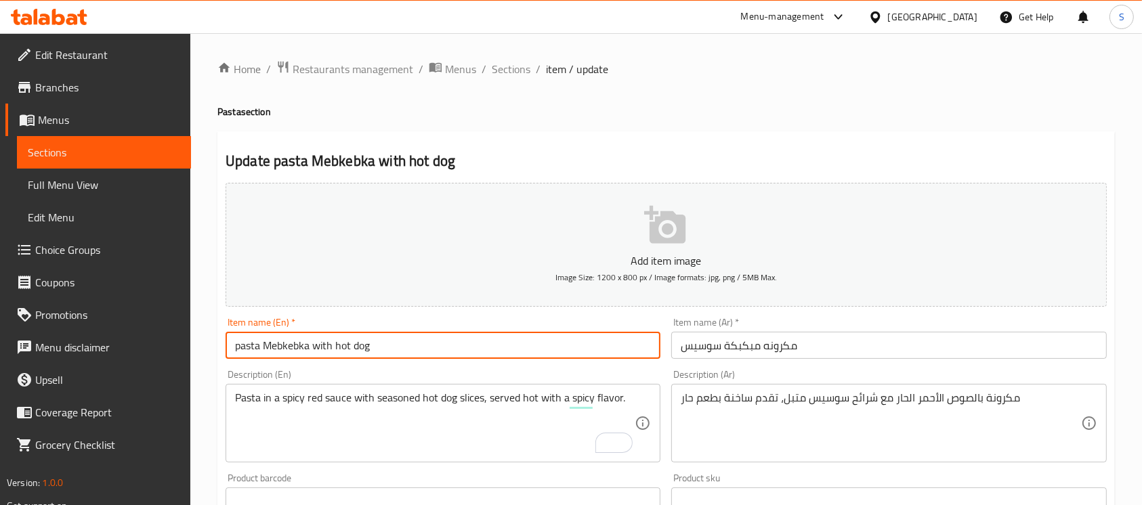
click at [540, 343] on input "pasta Mebkebka with hot dog" at bounding box center [443, 345] width 435 height 27
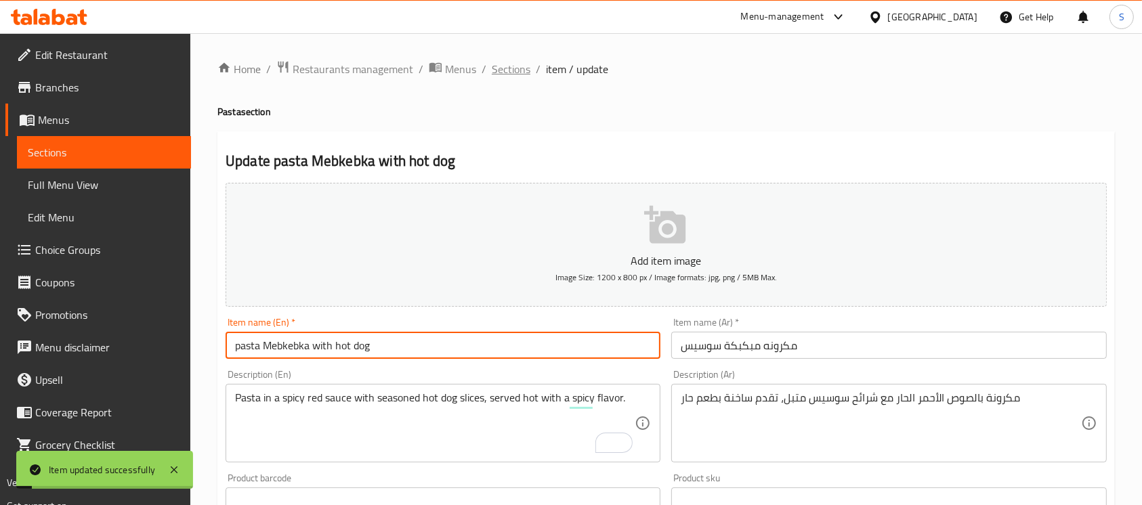
click at [528, 70] on span "Sections" at bounding box center [511, 69] width 39 height 16
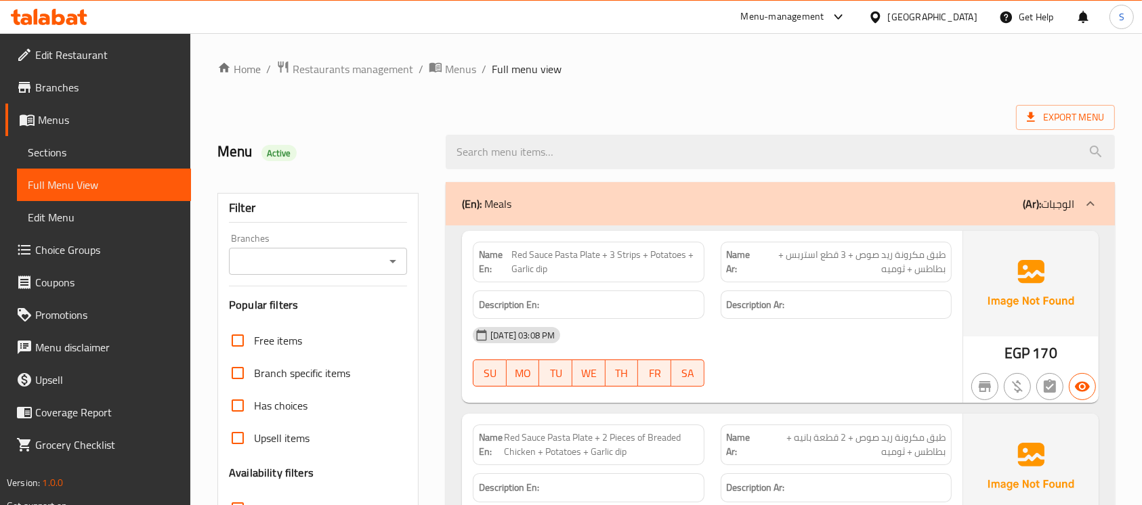
scroll to position [230, 0]
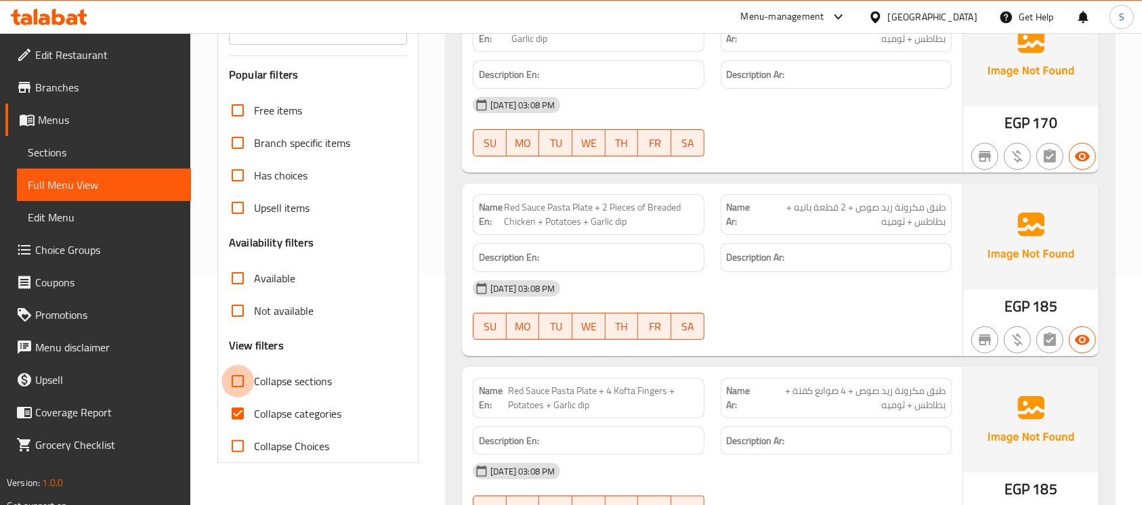
click at [245, 388] on input "Collapse sections" at bounding box center [237, 381] width 33 height 33
checkbox input "true"
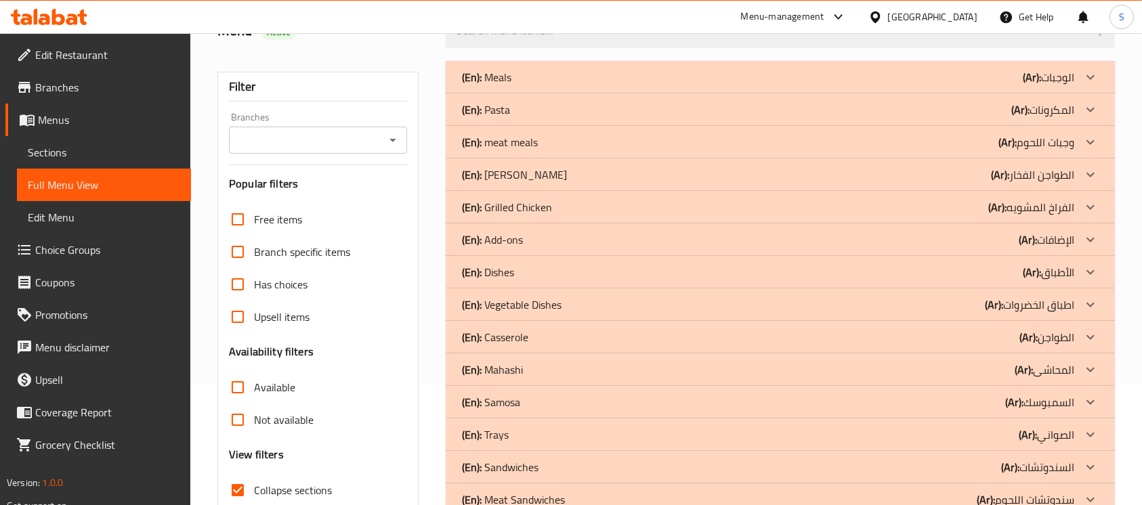
scroll to position [215, 0]
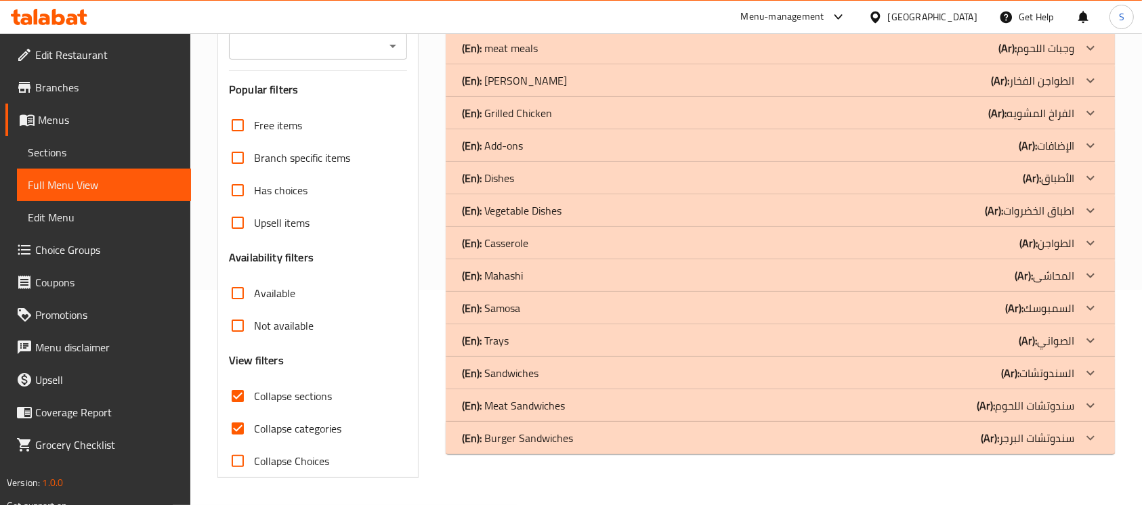
click at [282, 429] on span "Collapse categories" at bounding box center [297, 429] width 87 height 16
click at [254, 429] on input "Collapse categories" at bounding box center [237, 428] width 33 height 33
checkbox input "false"
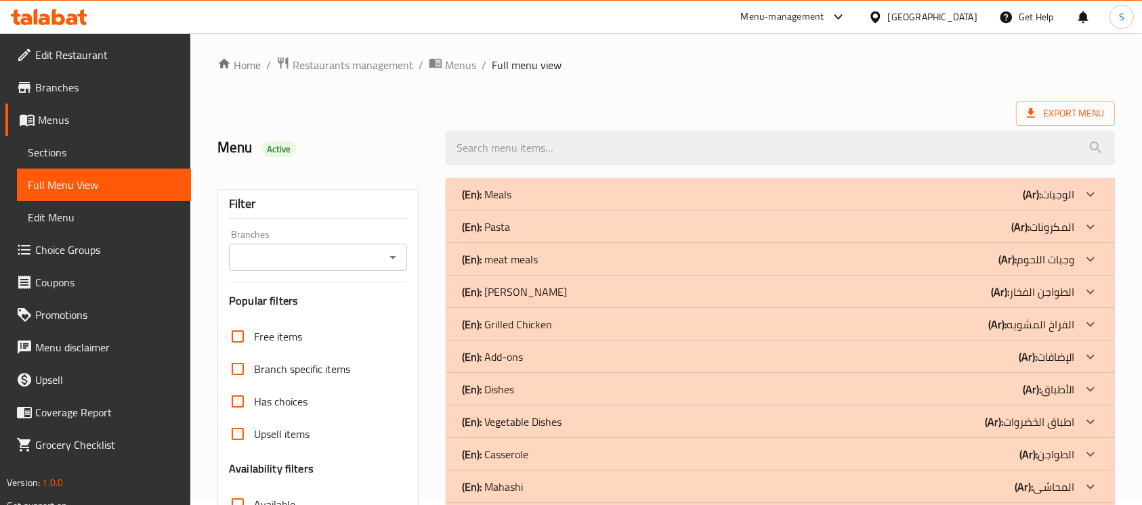
scroll to position [0, 0]
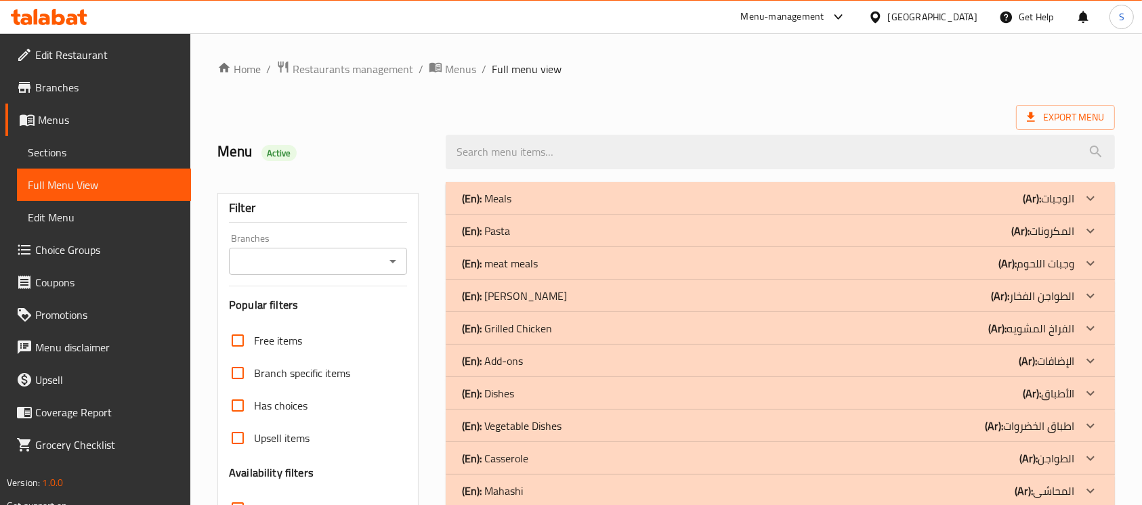
click at [564, 186] on div "(En): Meals (Ar): الوجبات" at bounding box center [780, 198] width 669 height 33
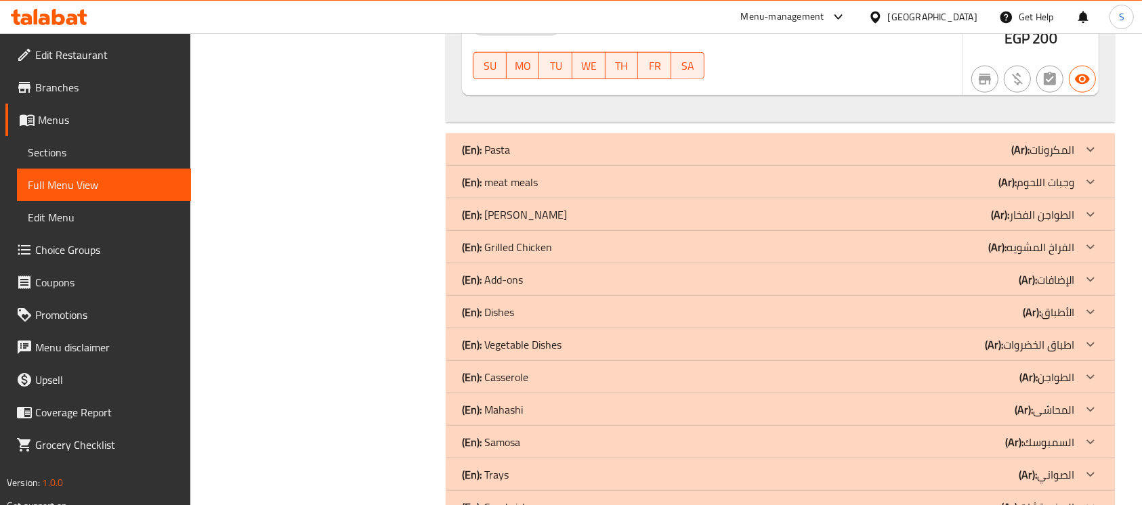
scroll to position [1777, 0]
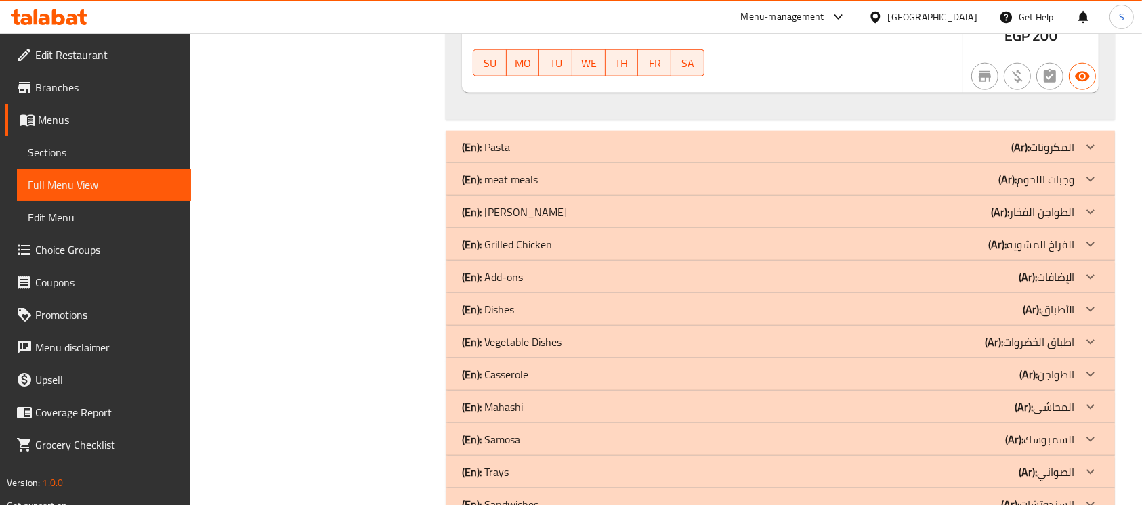
click at [696, 131] on div "(En): Pasta (Ar): المكرونات" at bounding box center [780, 147] width 669 height 33
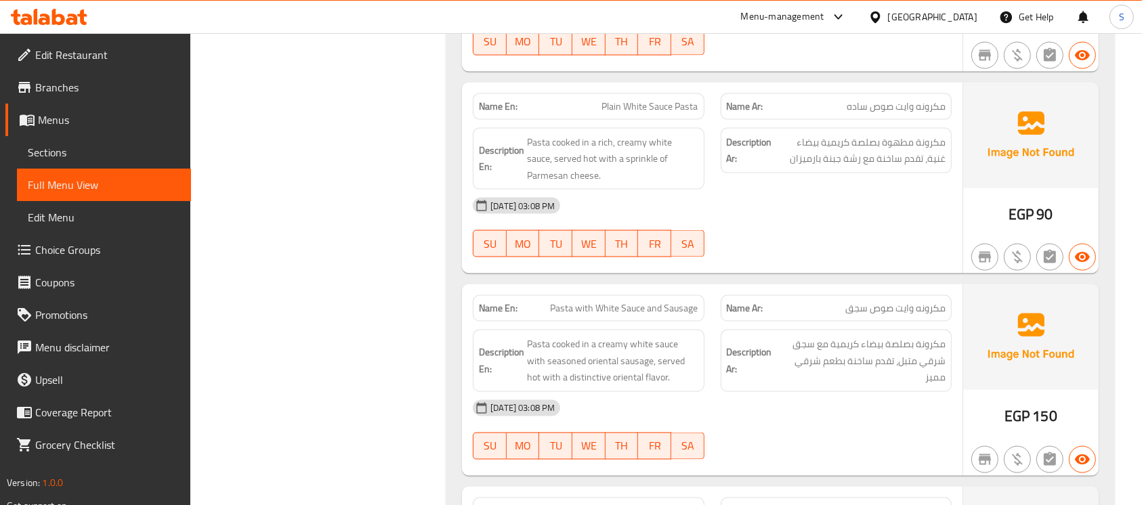
scroll to position [2078, 0]
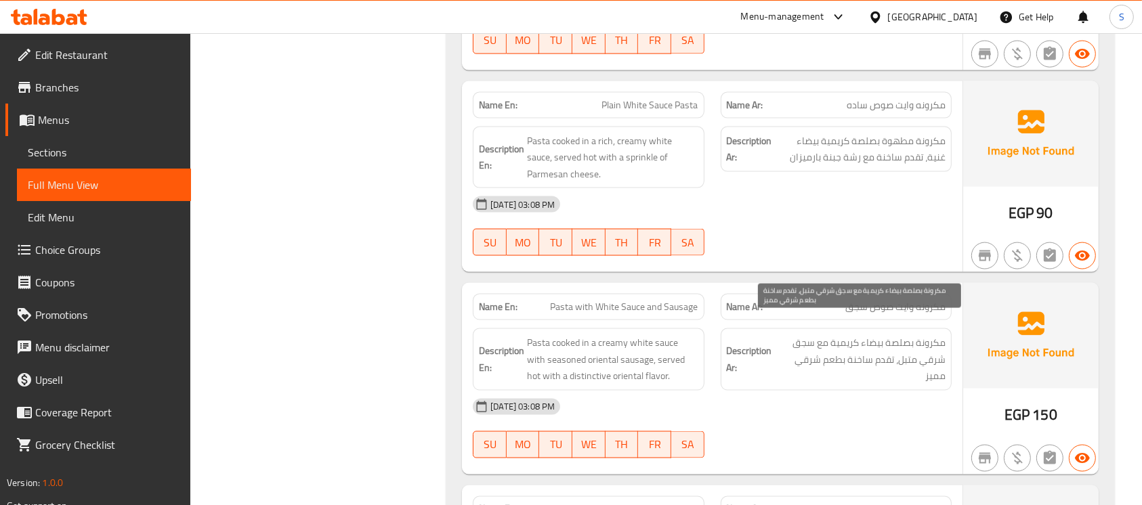
click at [916, 335] on span "مكرونة بصلصة بيضاء كريمية مع سجق شرقي متبل، تقدم ساخنة بطعم شرقي مميز" at bounding box center [860, 360] width 171 height 50
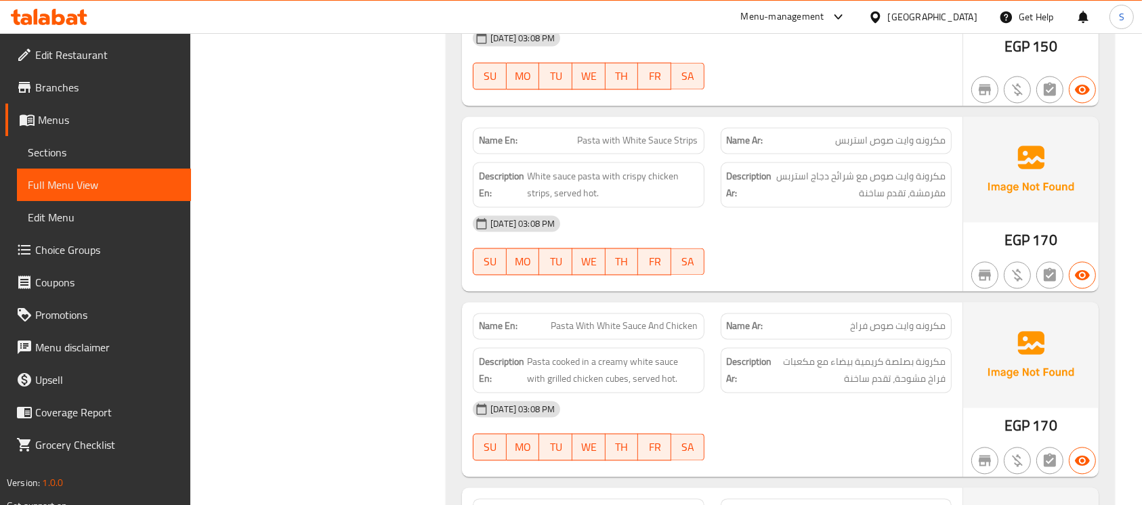
scroll to position [2650, 0]
click at [629, 133] on span "Pasta with White Sauce Strips" at bounding box center [638, 140] width 121 height 14
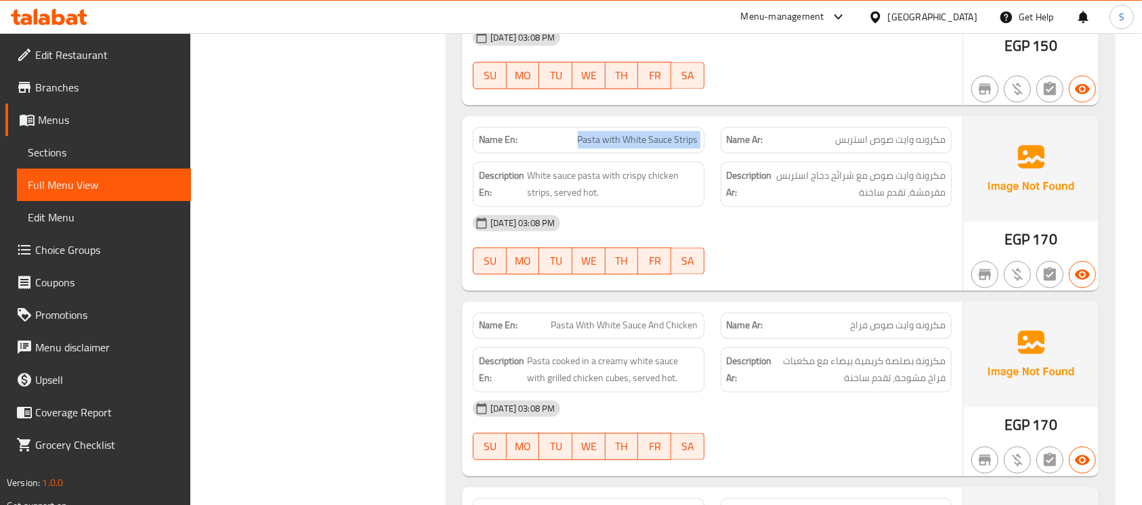
copy span "Pasta with White Sauce Strips"
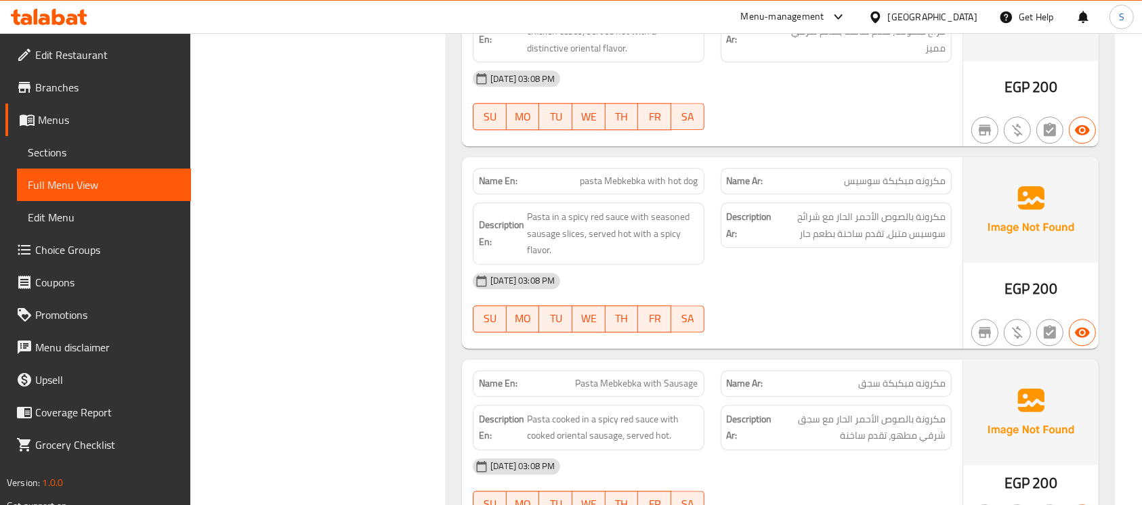
scroll to position [3401, 0]
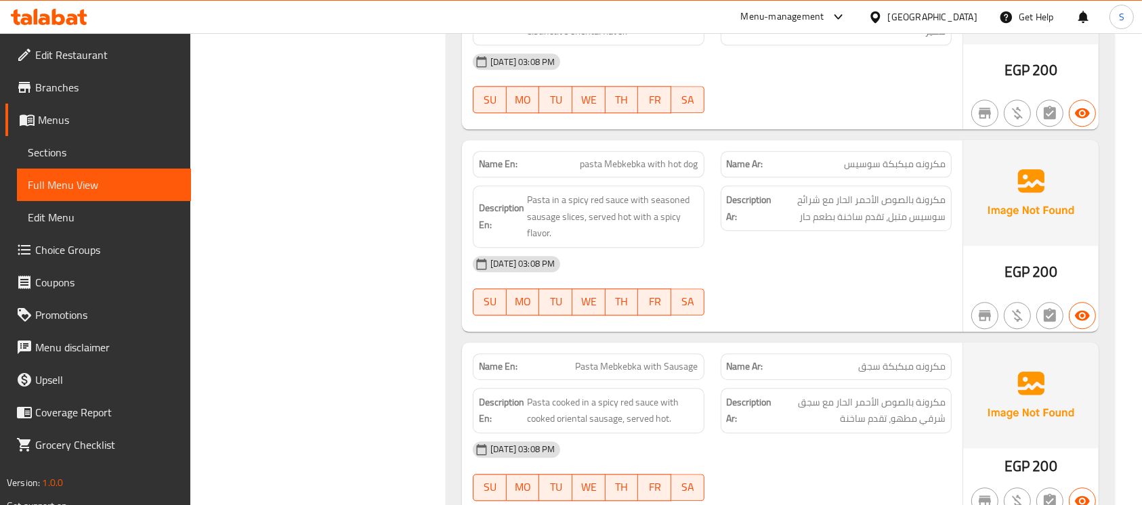
click at [640, 157] on span "pasta Mebkebka with hot dog" at bounding box center [639, 164] width 118 height 14
copy span "pasta Mebkebka with hot dog"
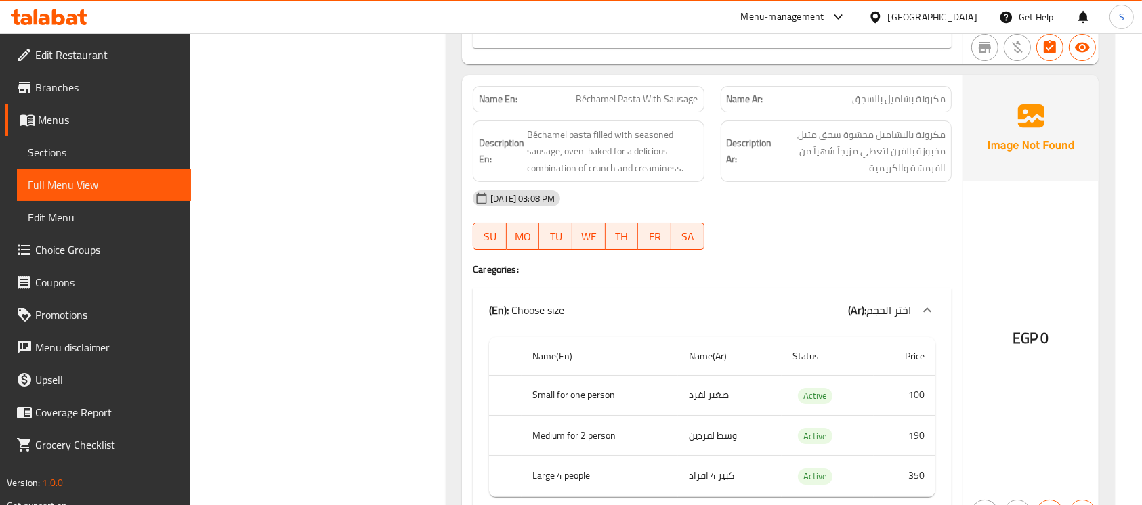
scroll to position [4969, 0]
click at [914, 262] on h4 "Caregories:" at bounding box center [712, 269] width 479 height 14
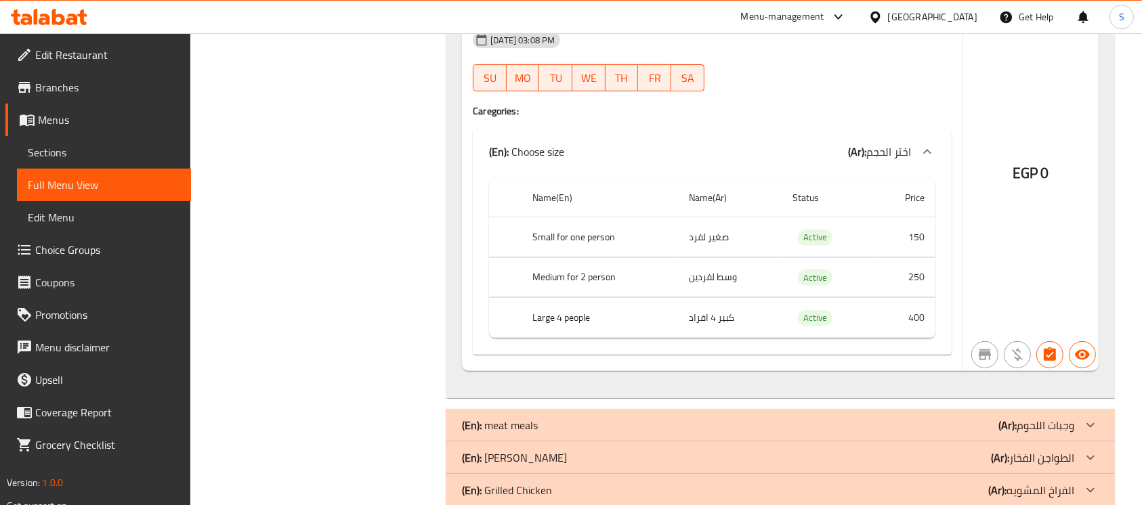
scroll to position [5608, 0]
click at [869, 415] on div "(En): meat meals (Ar): وجبات اللحوم" at bounding box center [768, 423] width 612 height 16
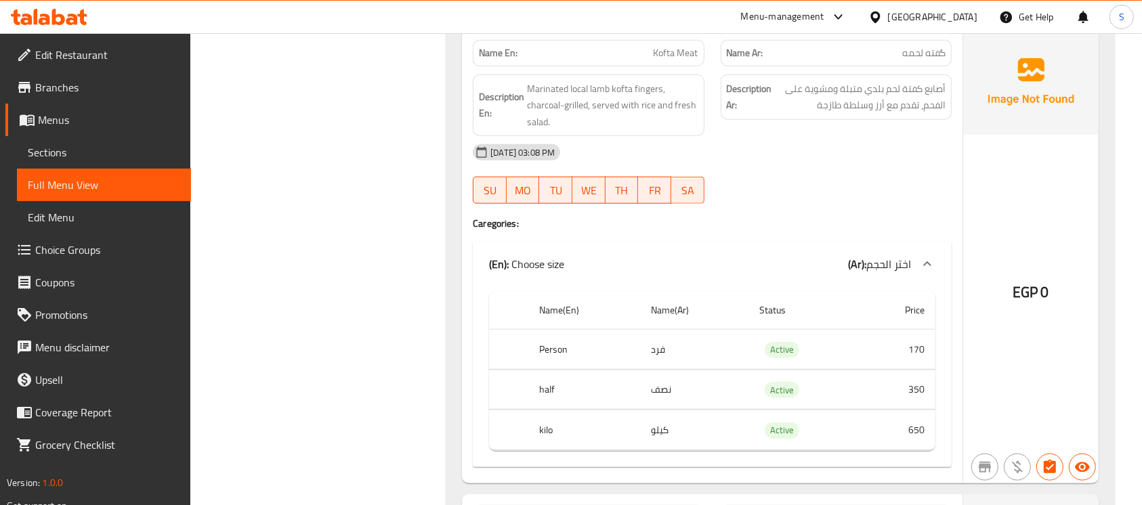
scroll to position [6485, 0]
drag, startPoint x: 695, startPoint y: 245, endPoint x: 726, endPoint y: 217, distance: 42.2
click at [726, 241] on div "(En): Choose size (Ar): اختر الحجم" at bounding box center [712, 262] width 479 height 43
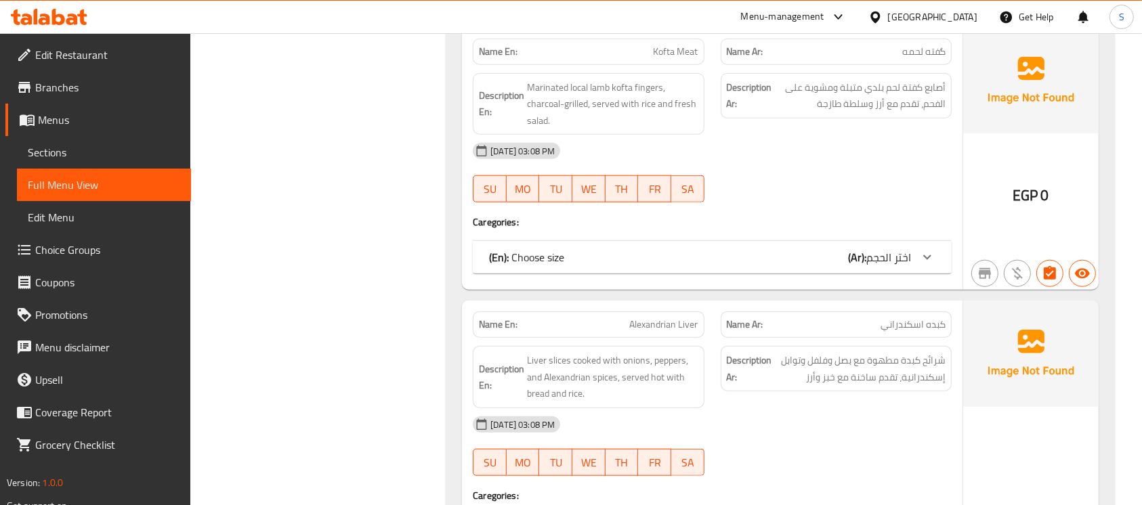
drag, startPoint x: 726, startPoint y: 217, endPoint x: 485, endPoint y: 312, distance: 259.1
click at [485, 338] on div "Description En: Liver slices cooked with onions, peppers, and Alexandrian spice…" at bounding box center [588, 377] width 247 height 79
click at [797, 241] on div "(En): Choose size (Ar): اختر الحجم" at bounding box center [712, 257] width 479 height 33
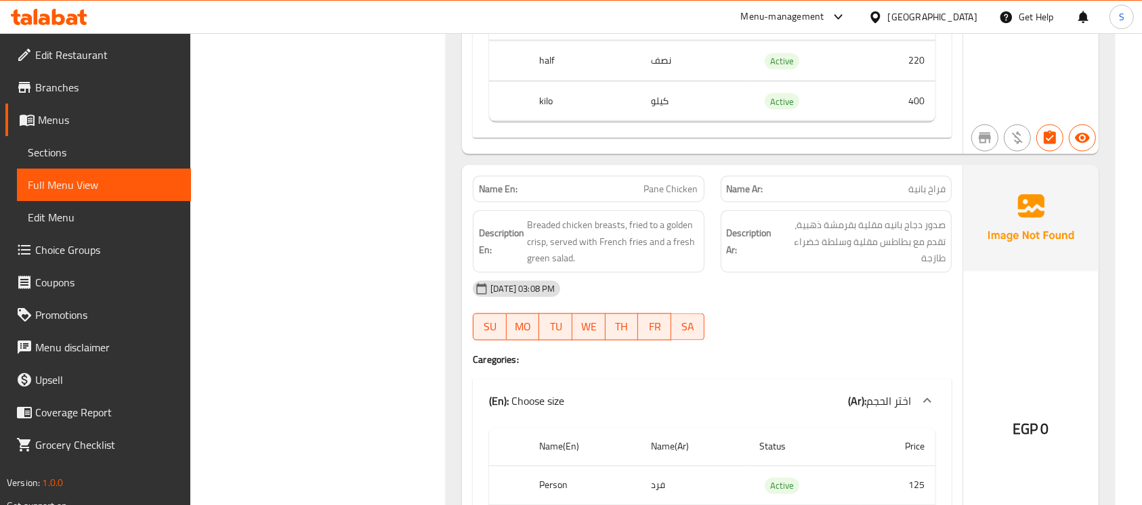
scroll to position [7280, 0]
click at [685, 180] on span "Pane Chicken" at bounding box center [671, 187] width 54 height 14
copy span "Pane Chicken"
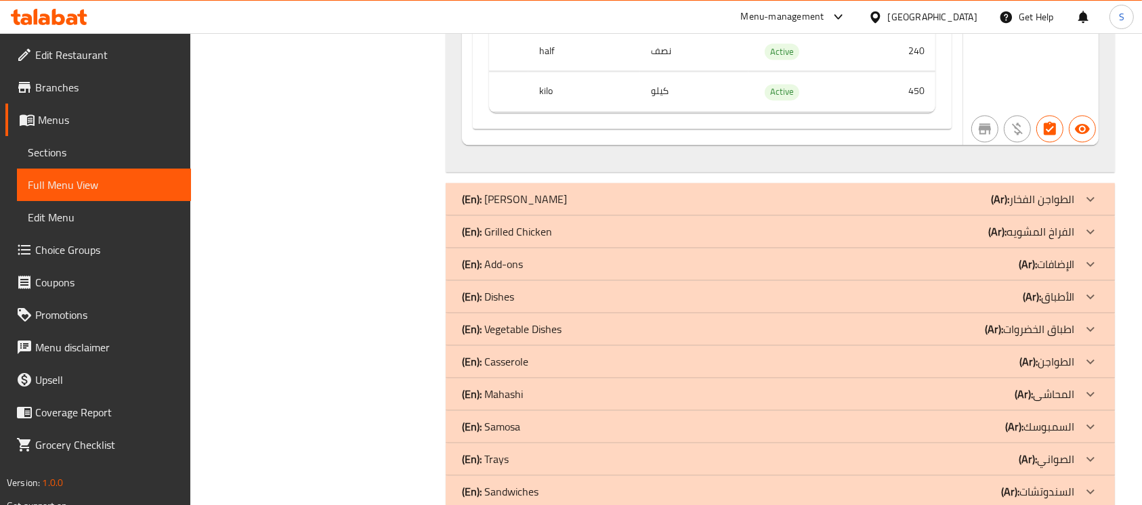
scroll to position [8220, 0]
click at [594, 190] on div "(En): Clay Tajins (Ar): الطواجن الفخار" at bounding box center [768, 198] width 612 height 16
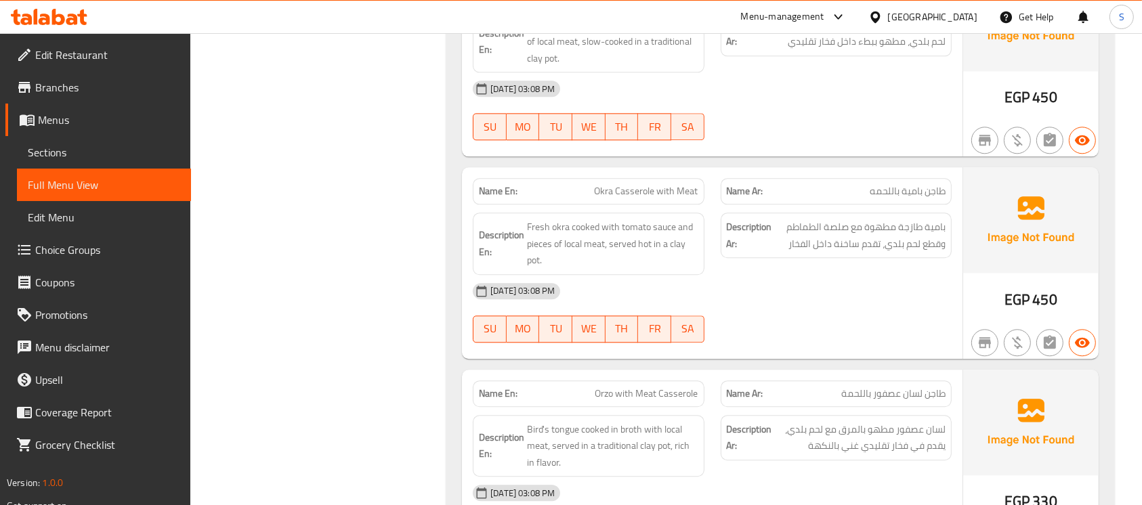
scroll to position [8487, 0]
click at [870, 274] on div "[DATE] 03:08 PM" at bounding box center [712, 290] width 495 height 33
click at [878, 242] on div "Description Ar: بامية طازجة مطهوة مع صلصة الطماطم وقطع لحم بلدي، تقدم ساخنة داخ…" at bounding box center [836, 242] width 247 height 79
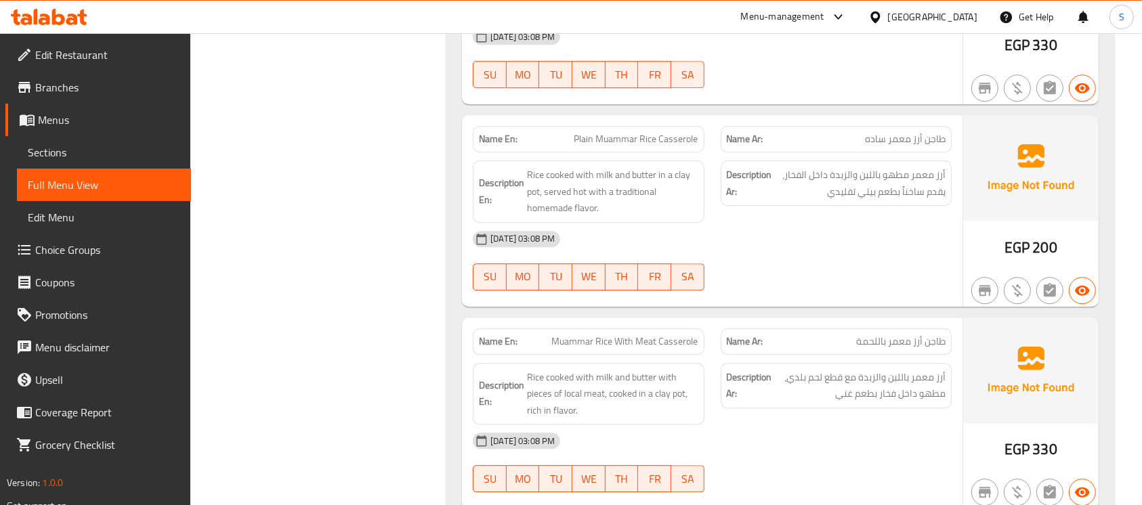
scroll to position [8943, 0]
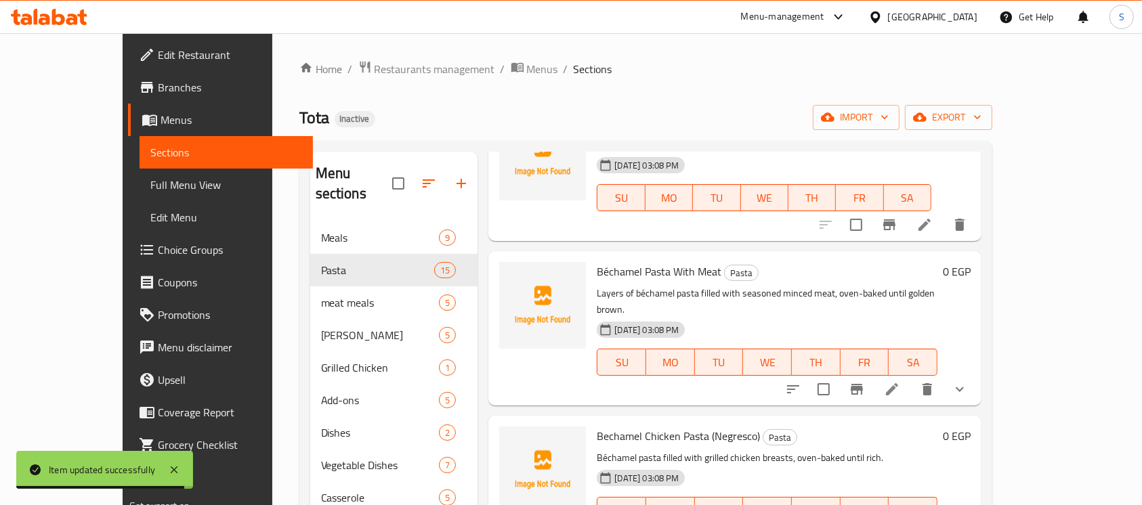
scroll to position [227, 0]
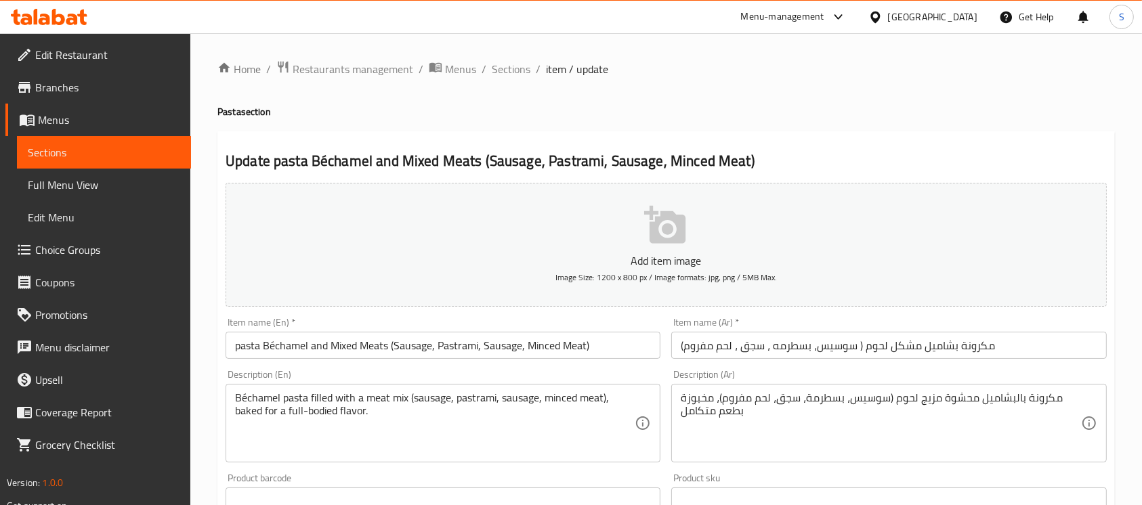
click at [490, 351] on input "pasta Béchamel and Mixed Meats (Sausage, Pastrami, Sausage, Minced Meat)" at bounding box center [443, 345] width 435 height 27
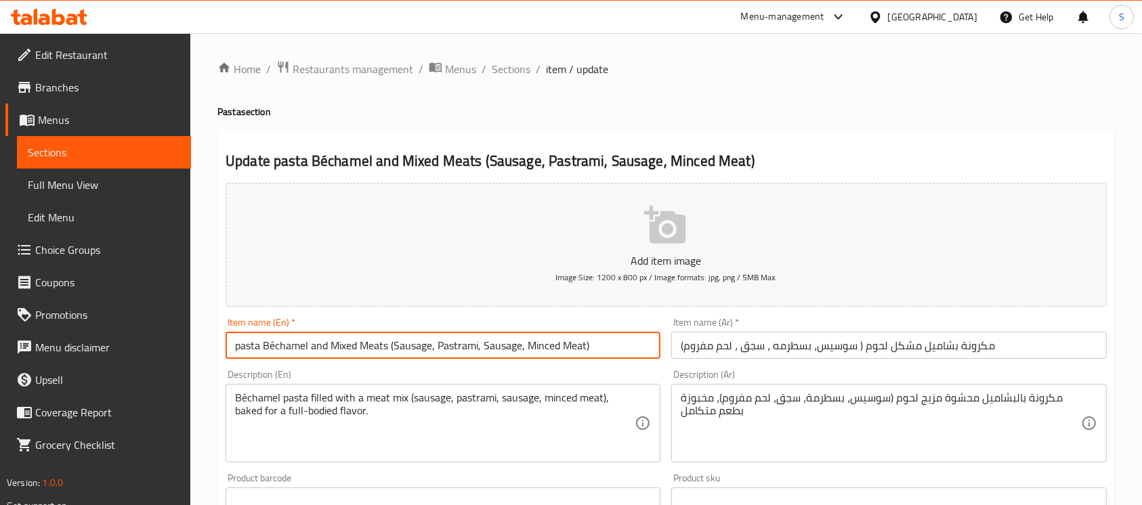
click at [490, 351] on input "pasta Béchamel and Mixed Meats (Sausage, Pastrami, Sausage, Minced Meat)" at bounding box center [443, 345] width 435 height 27
type input "pasta Béchamel and Mixed Meats (Sausage, Pastrami, hot dog, Minced Meat)"
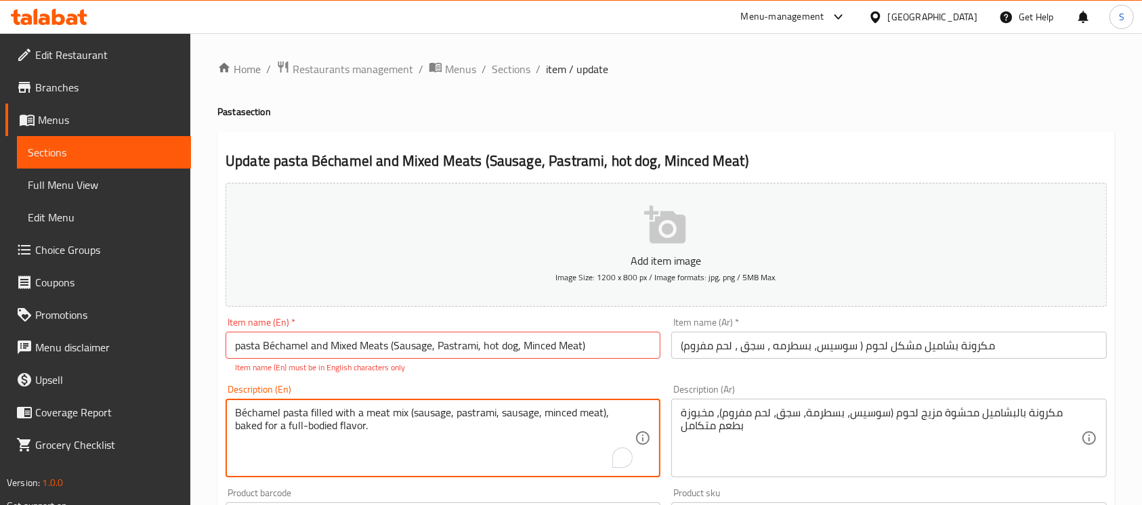
click at [519, 403] on div "Béchamel pasta filled with a meat mix (sausage, pastrami, sausage, minced meat)…" at bounding box center [443, 438] width 435 height 79
click at [244, 415] on textarea "Béchamel pasta filled with a meat mix (sausage, pastrami, saufot dogsage, mince…" at bounding box center [435, 438] width 400 height 64
type textarea "Bechamel pasta filled with a meat mix (sausage, pastrami, saufot dogsage, mince…"
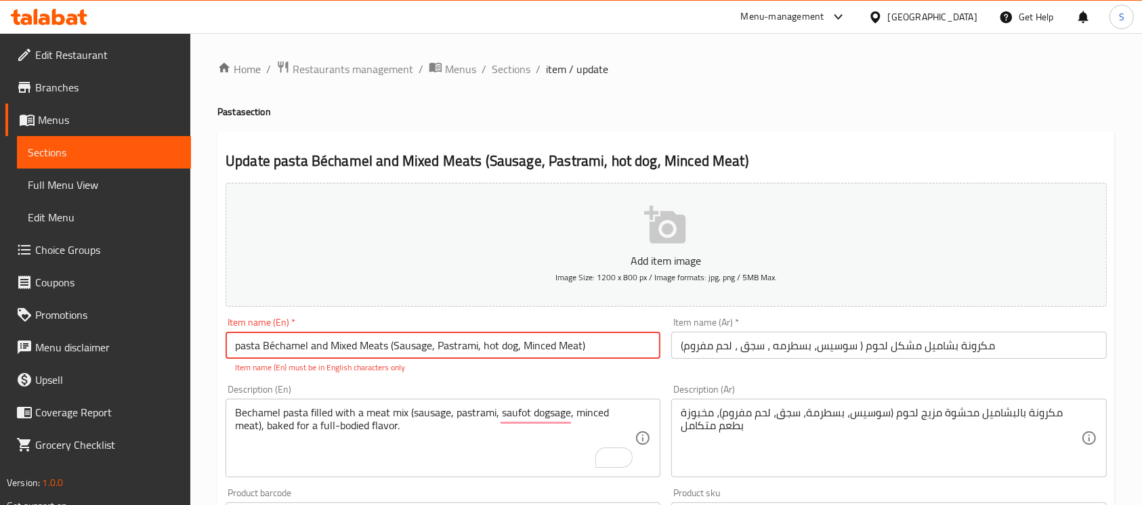
click at [276, 344] on input "pasta Béchamel and Mixed Meats (Sausage, Pastrami, hot dog, Minced Meat)" at bounding box center [443, 345] width 435 height 27
type input "pasta Bechamel and Mixed Meats (Sausage, Pastrami, hot dog, Minced Meat)"
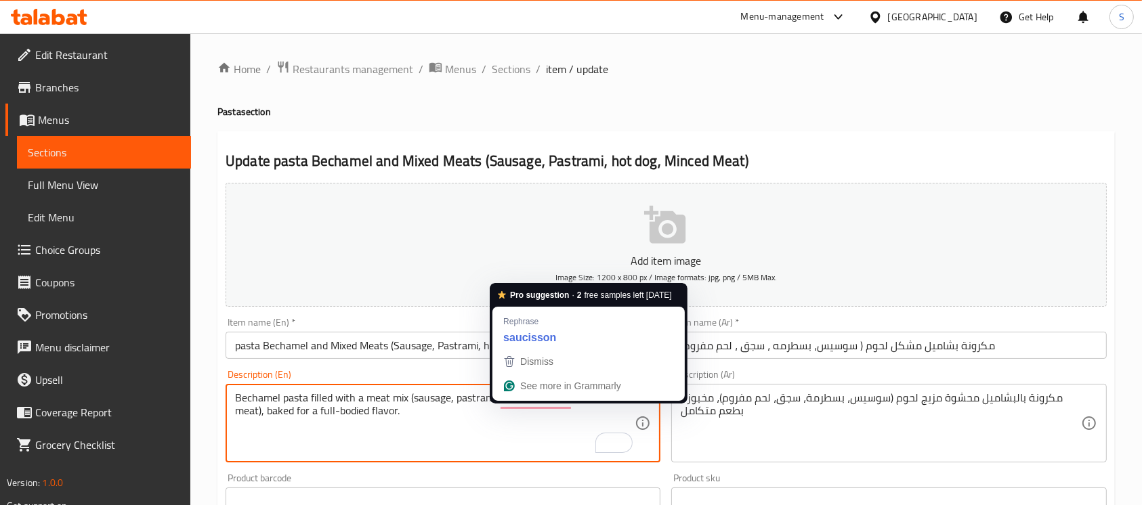
click at [545, 419] on textarea "Bechamel pasta filled with a meat mix (sausage, pastrami, saufot dogsage, mince…" at bounding box center [435, 423] width 400 height 64
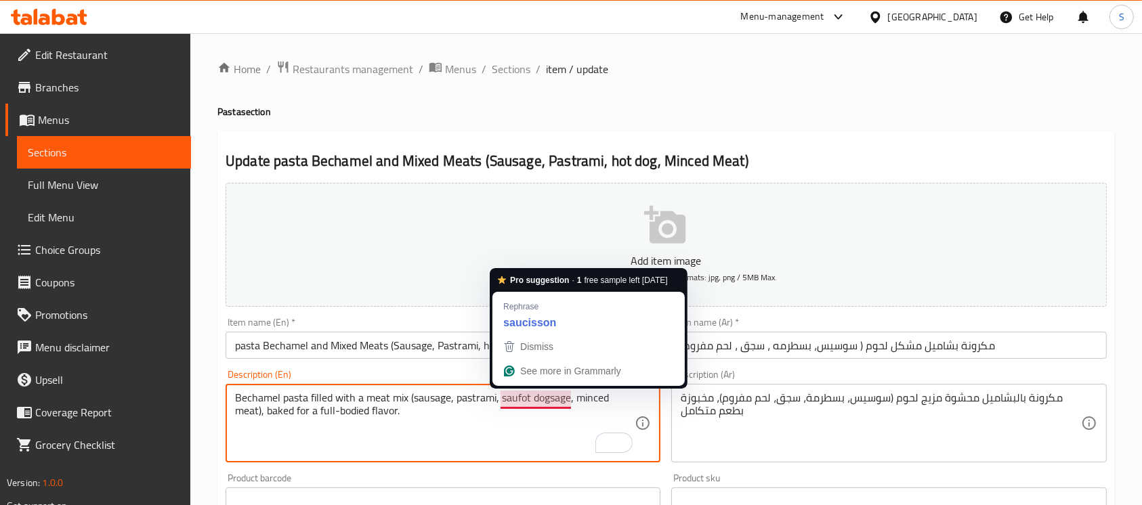
click at [532, 404] on textarea "Bechamel pasta filled with a meat mix (sausage, pastrami, saufot dogsage, mince…" at bounding box center [435, 423] width 400 height 64
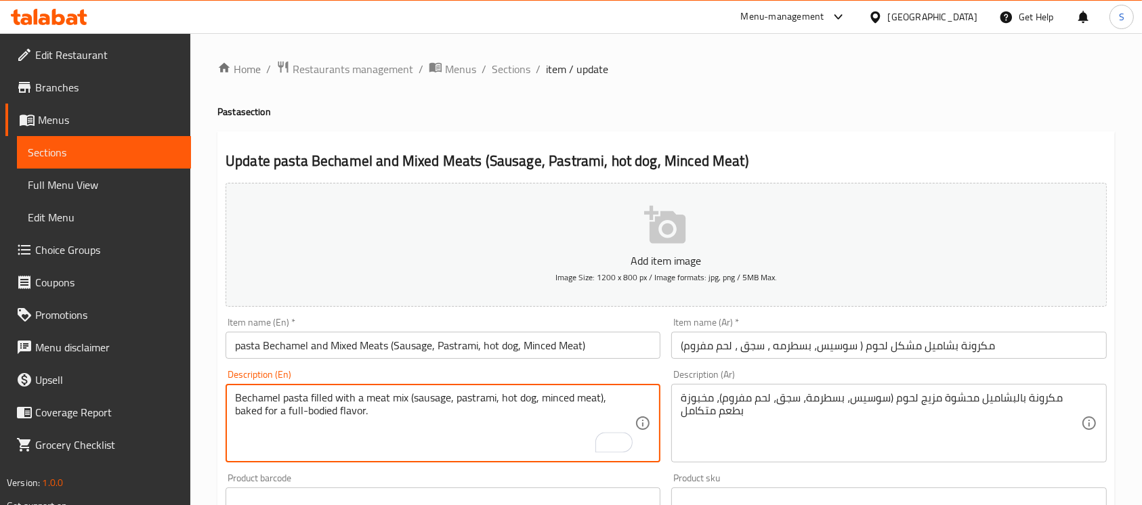
type textarea "Bechamel pasta filled with a meat mix (sausage, pastrami, hot dog, minced meat)…"
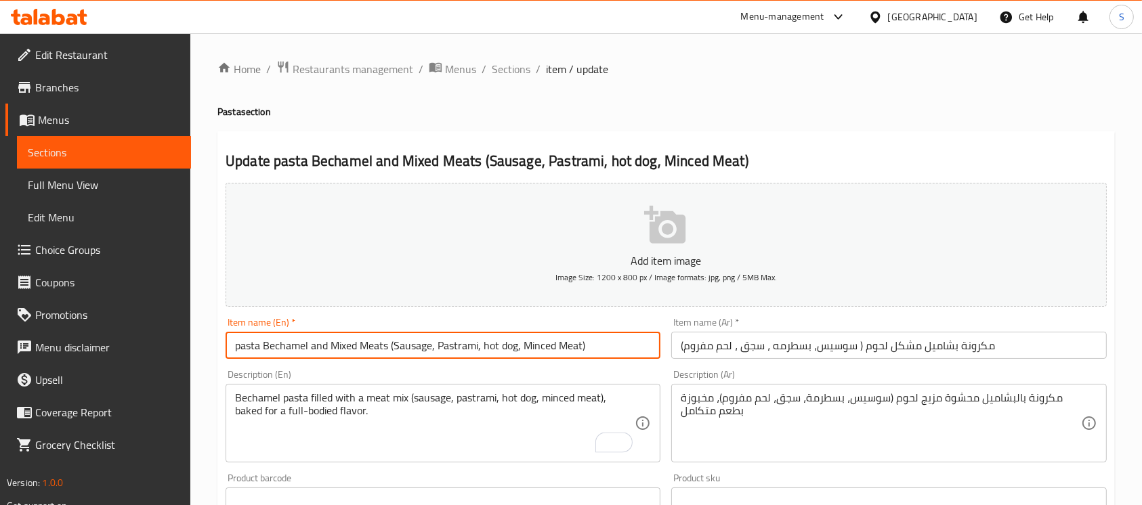
click at [637, 347] on input "pasta Bechamel and Mixed Meats (Sausage, Pastrami, hot dog, Minced Meat)" at bounding box center [443, 345] width 435 height 27
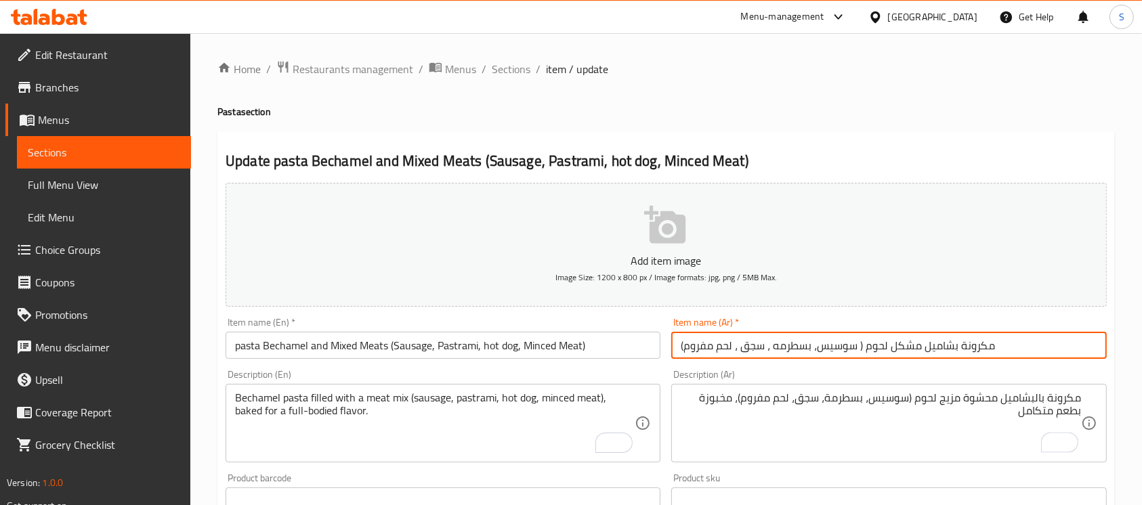
click at [1055, 349] on input "مكرونة بشاميل مشكل لحوم ( سوسيس، بسطرمه ، سجق ، لحم مفروم)" at bounding box center [888, 345] width 435 height 27
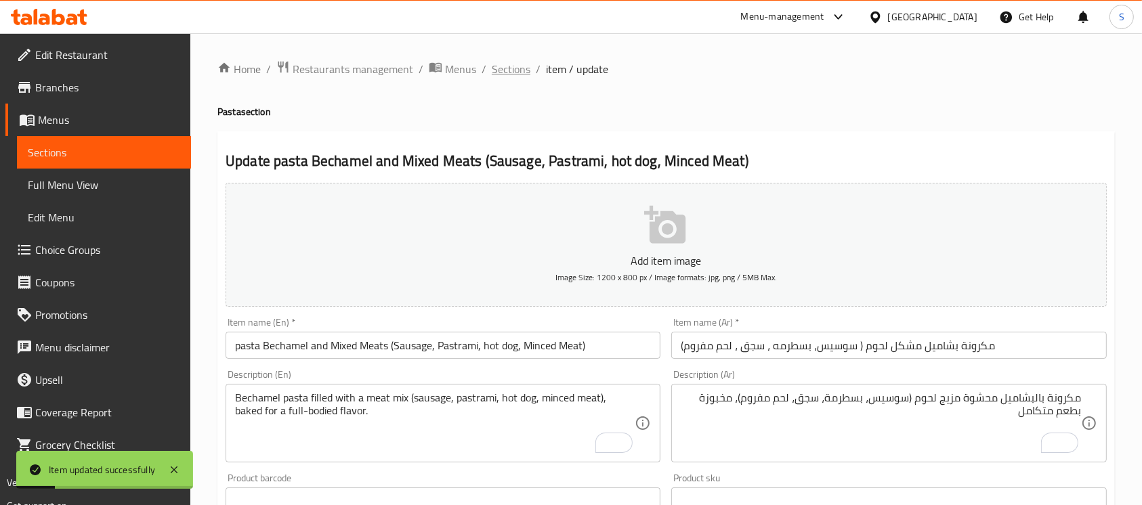
click at [505, 72] on span "Sections" at bounding box center [511, 69] width 39 height 16
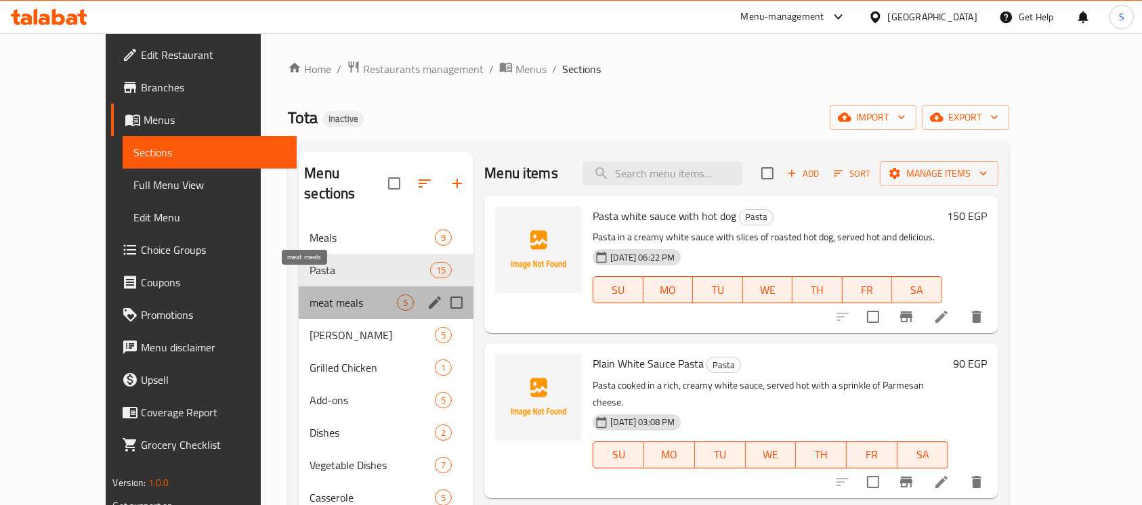
click at [316, 295] on span "meat meals" at bounding box center [353, 303] width 87 height 16
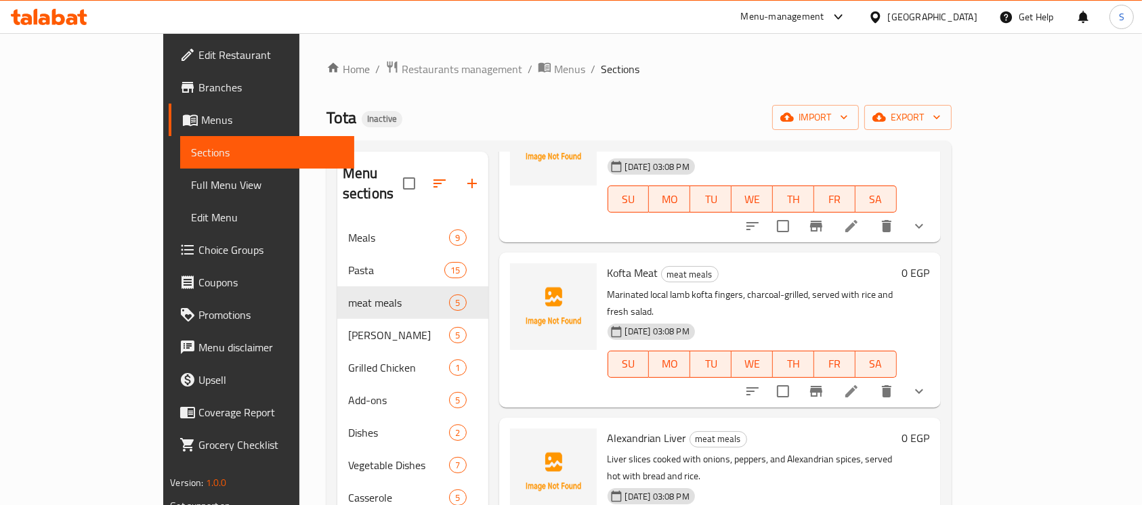
scroll to position [130, 0]
click at [860, 381] on icon at bounding box center [851, 389] width 16 height 16
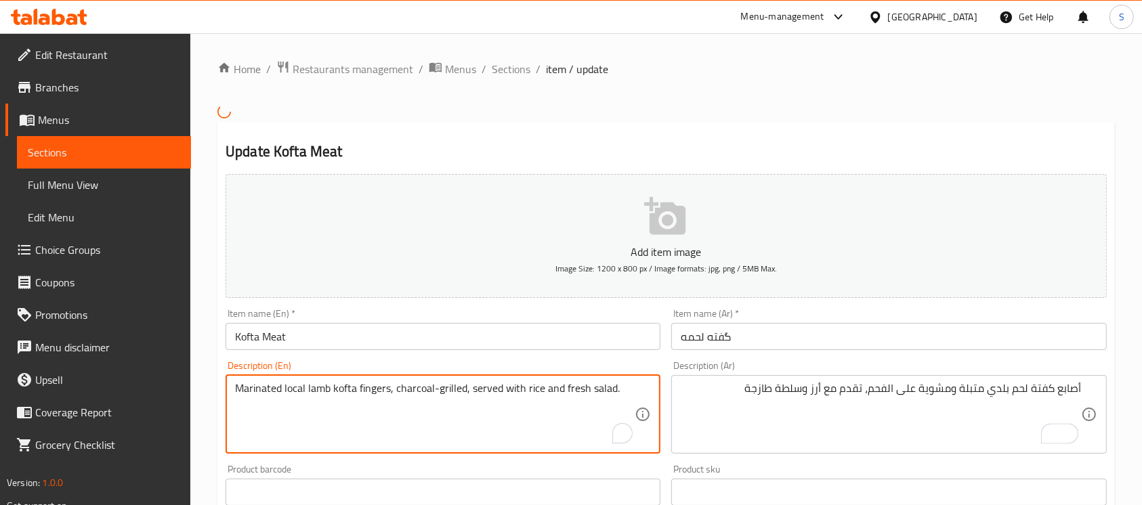
click at [295, 391] on textarea "Marinated local lamb kofta fingers, charcoal-grilled, served with rice and fres…" at bounding box center [435, 414] width 400 height 64
click at [320, 387] on textarea "Marinated baladi lamb kofta fingers, charcoal-grilled, served with rice and fre…" at bounding box center [435, 414] width 400 height 64
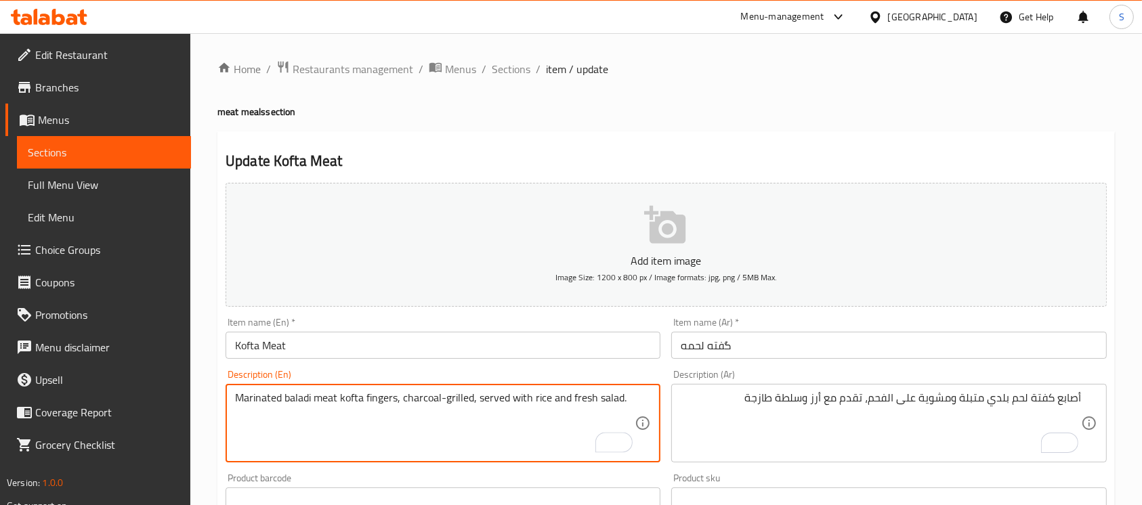
type textarea "Marinated baladi meat kofta fingers, charcoal-grilled, served with rice and fre…"
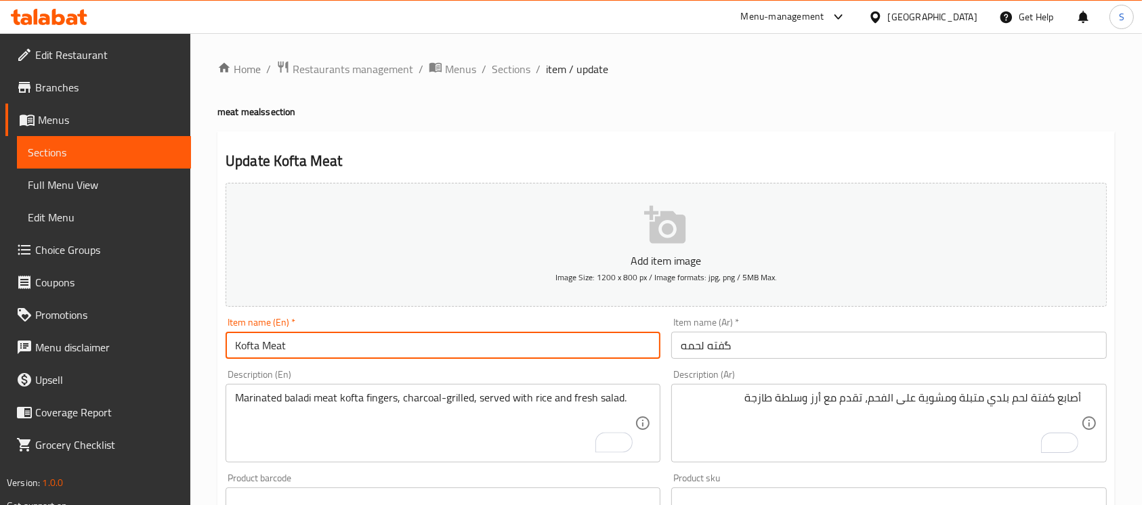
click at [484, 347] on input "Kofta Meat" at bounding box center [443, 345] width 435 height 27
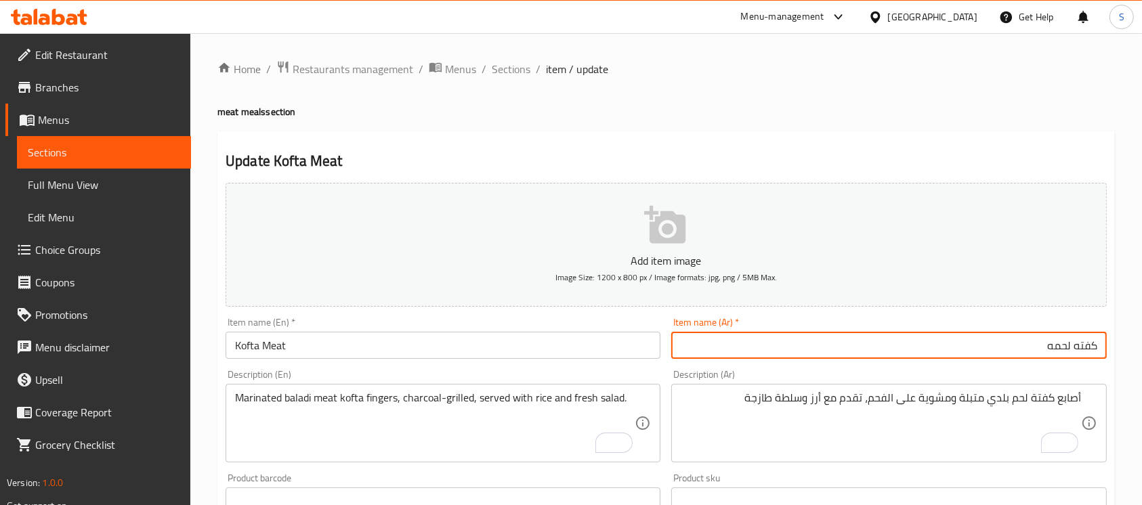
type input "كفته لحمه"
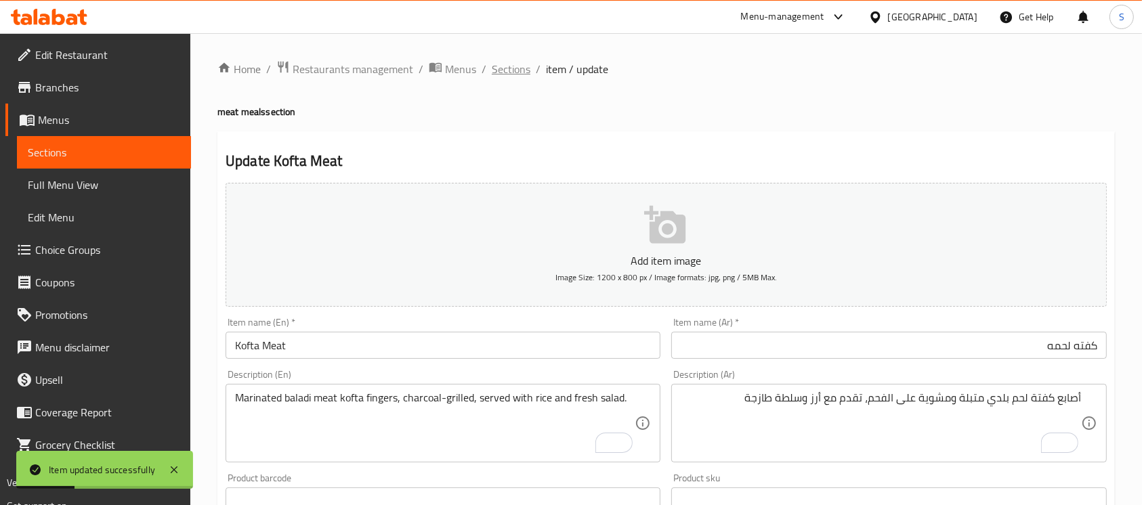
click at [507, 62] on span "Sections" at bounding box center [511, 69] width 39 height 16
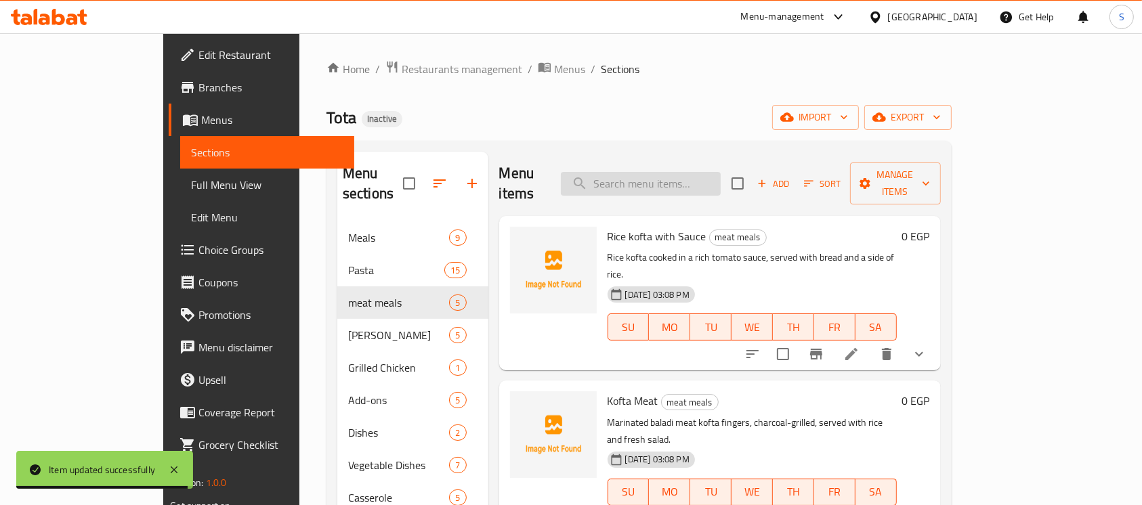
paste input "Pane Chicken"
click at [708, 175] on input "Pane Chicken" at bounding box center [641, 184] width 160 height 24
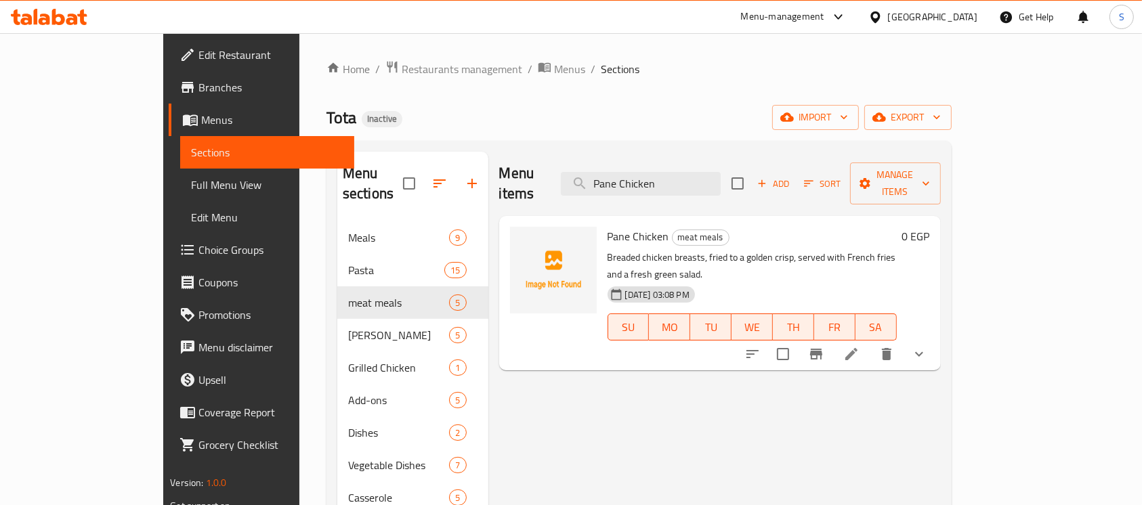
type input "Pane Chicken"
click at [870, 342] on li at bounding box center [851, 354] width 38 height 24
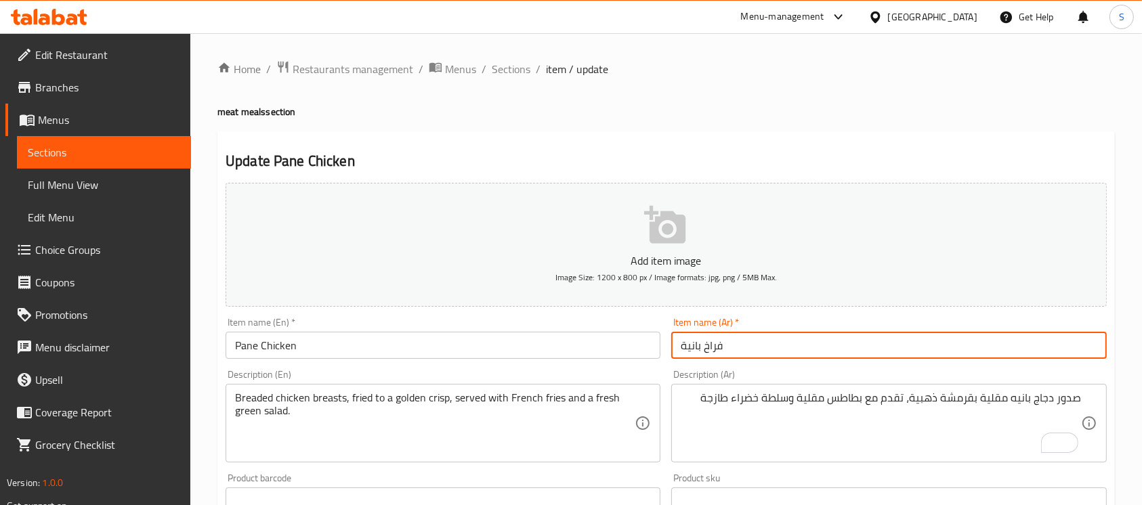
click at [832, 353] on input "فراخ بانية" at bounding box center [888, 345] width 435 height 27
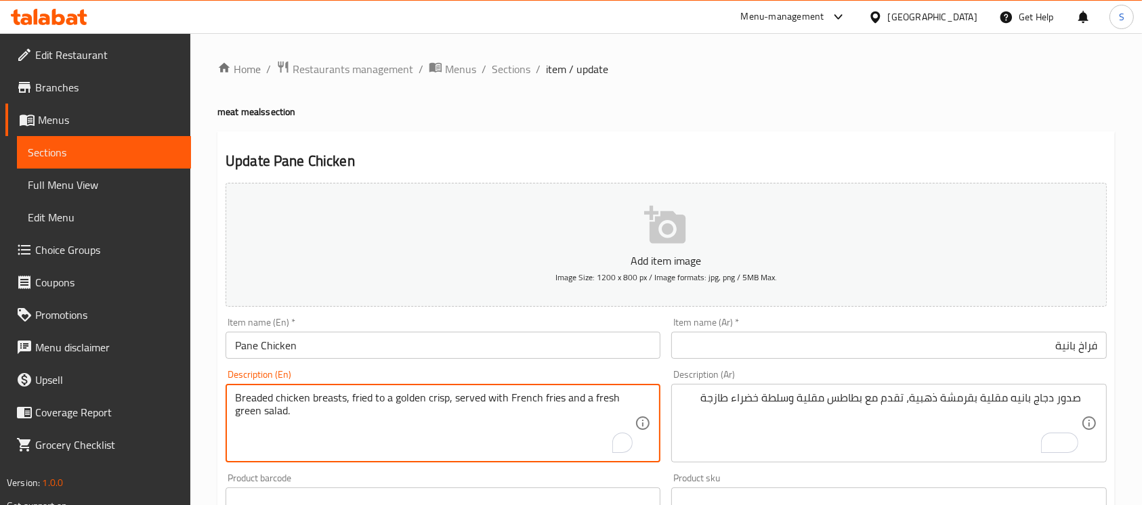
click at [249, 402] on textarea "Breaded chicken breasts, fried to a golden crisp, served with French fries and …" at bounding box center [435, 423] width 400 height 64
type textarea "pane chicken breasts, fried to a golden crisp, served with French fries and a f…"
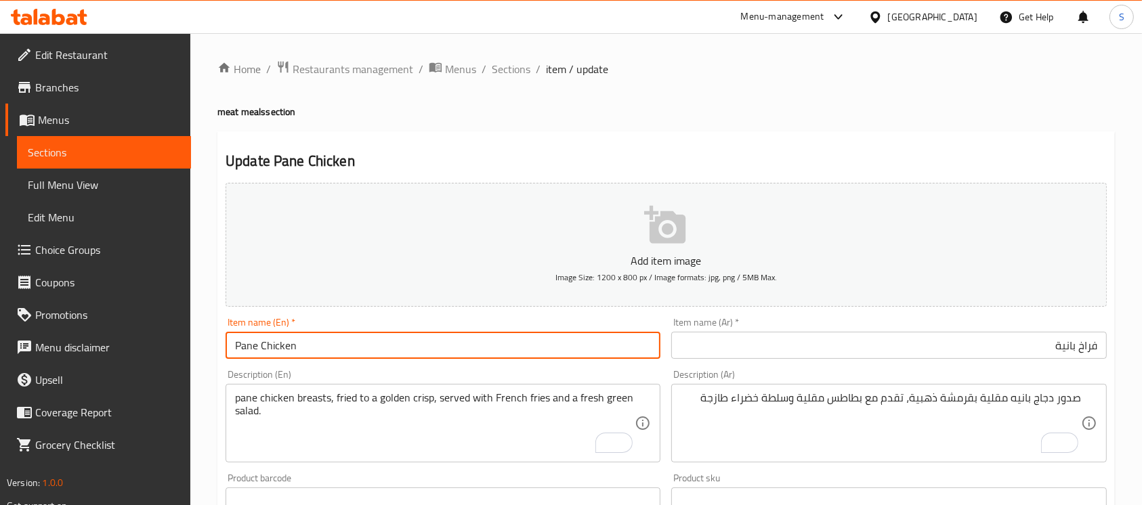
click at [447, 336] on input "Pane Chicken" at bounding box center [443, 345] width 435 height 27
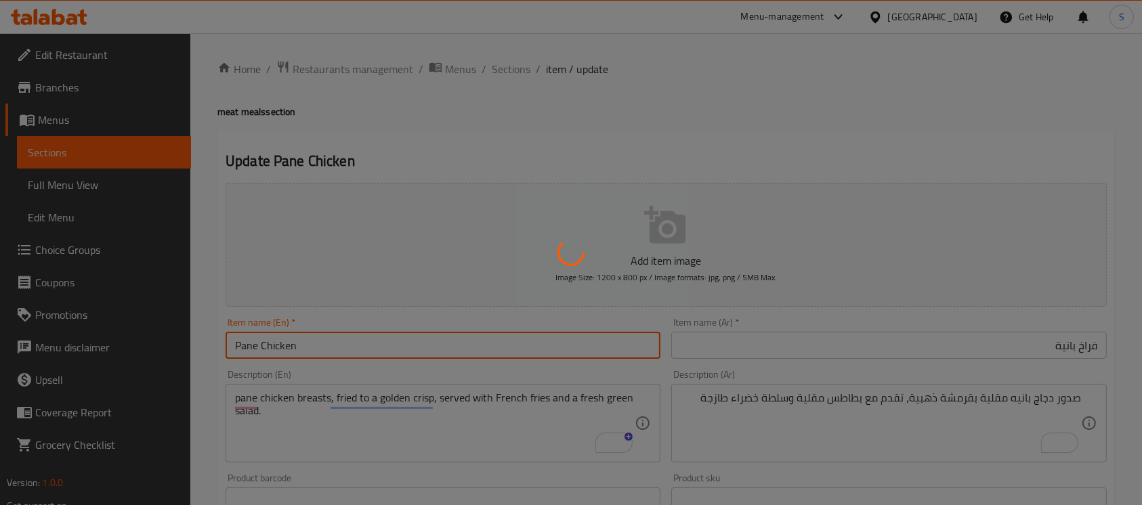
click at [515, 62] on div at bounding box center [571, 252] width 1142 height 505
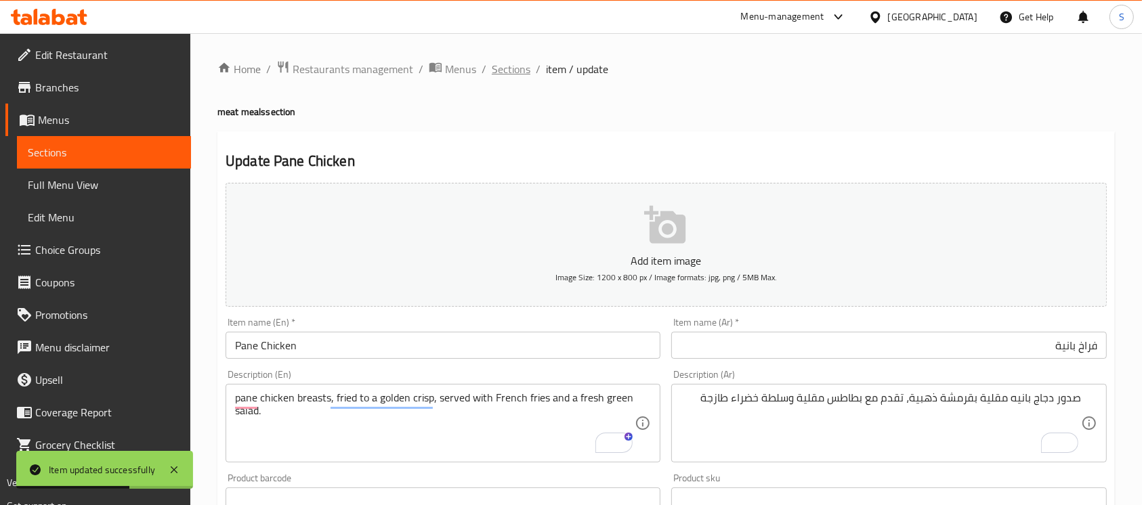
click at [503, 61] on span "Sections" at bounding box center [511, 69] width 39 height 16
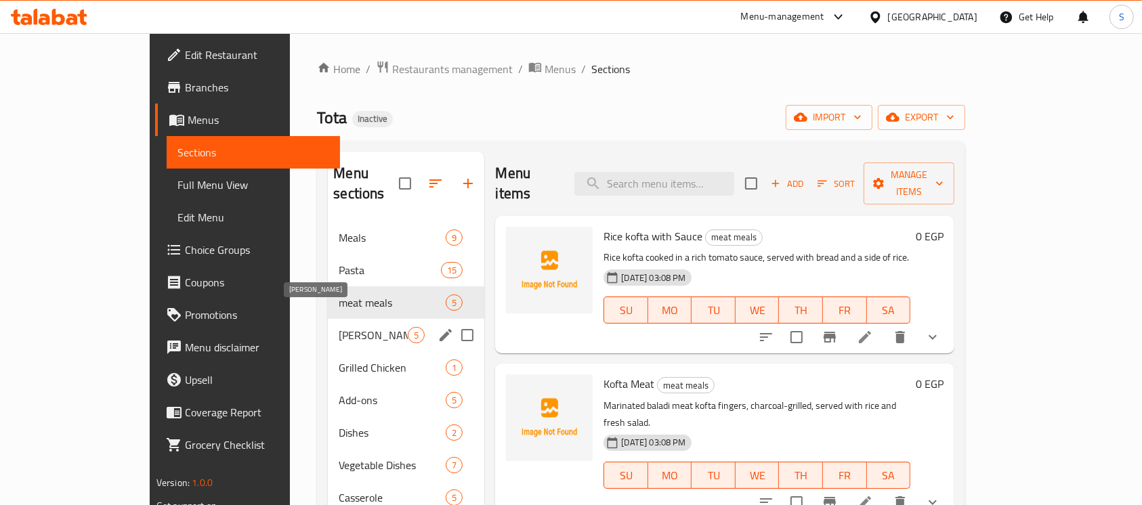
click at [339, 327] on span "Clay Tajins" at bounding box center [373, 335] width 69 height 16
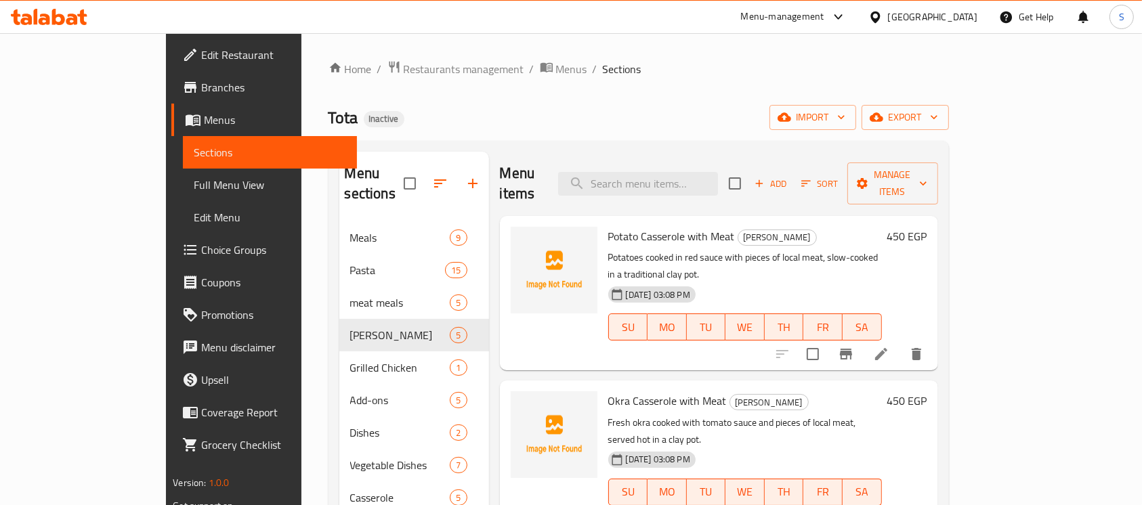
click at [627, 226] on span "Potato Casserole with Meat" at bounding box center [671, 236] width 127 height 20
click at [621, 226] on span "Potato Casserole with Meat" at bounding box center [671, 236] width 127 height 20
copy span "Casserole"
click at [621, 226] on span "Potato Casserole with Meat" at bounding box center [671, 236] width 127 height 20
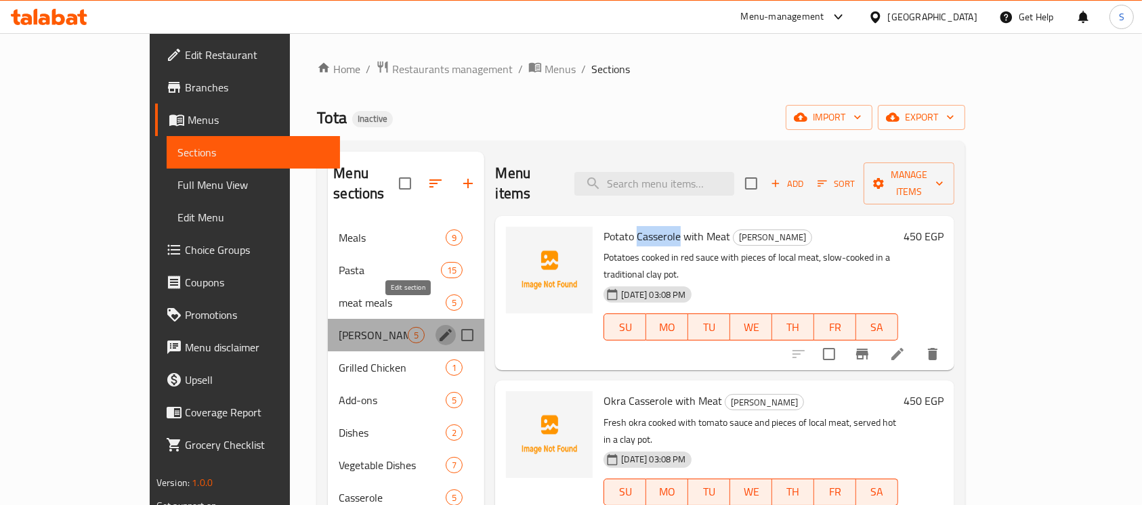
click at [440, 329] on icon "edit" at bounding box center [446, 335] width 12 height 12
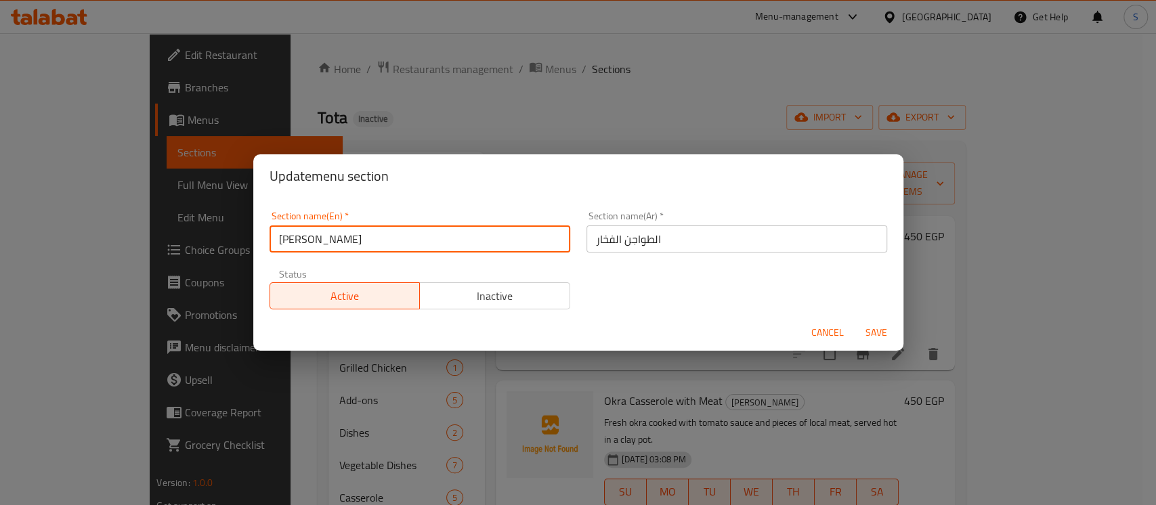
click at [313, 240] on input "Clay Tajins" at bounding box center [420, 239] width 301 height 27
paste input "Casserole"
click at [313, 240] on input "Clay Tajins" at bounding box center [420, 239] width 301 height 27
type input "[PERSON_NAME]"
click at [855, 320] on button "Save" at bounding box center [876, 332] width 43 height 25
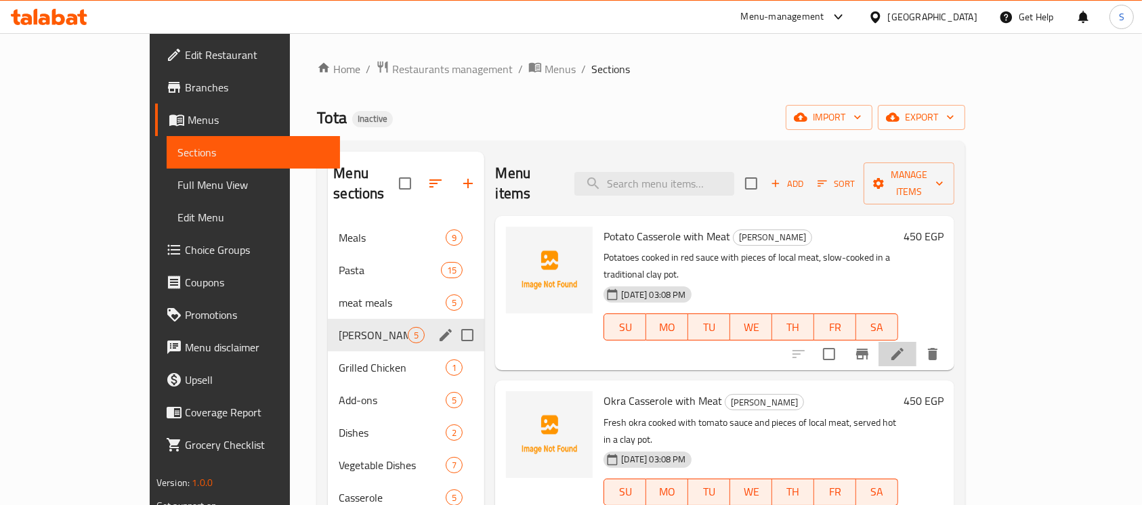
click at [916, 342] on li at bounding box center [897, 354] width 38 height 24
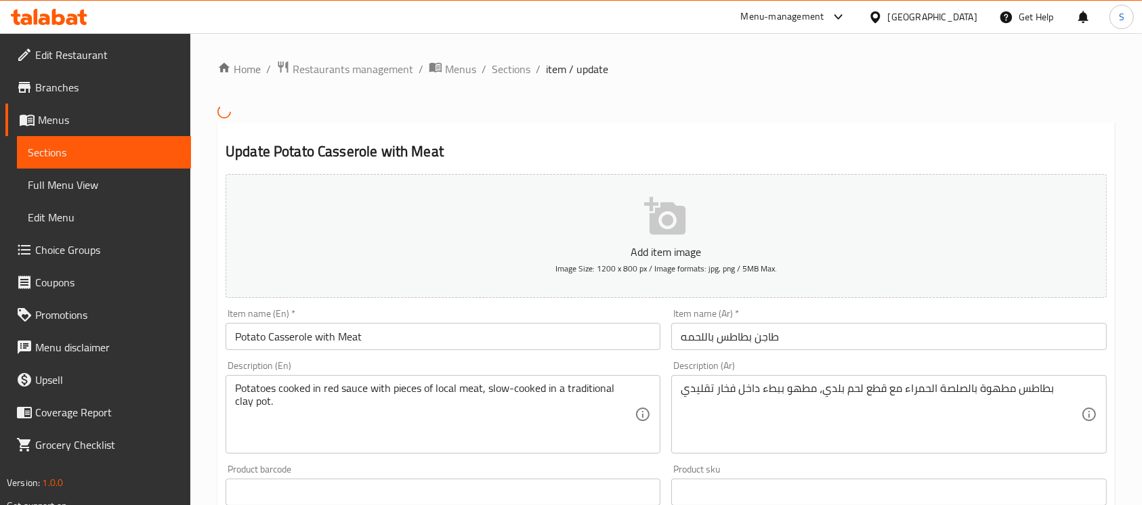
click at [444, 391] on textarea "Potatoes cooked in red sauce with pieces of local meat, slow-cooked in a tradit…" at bounding box center [435, 414] width 400 height 64
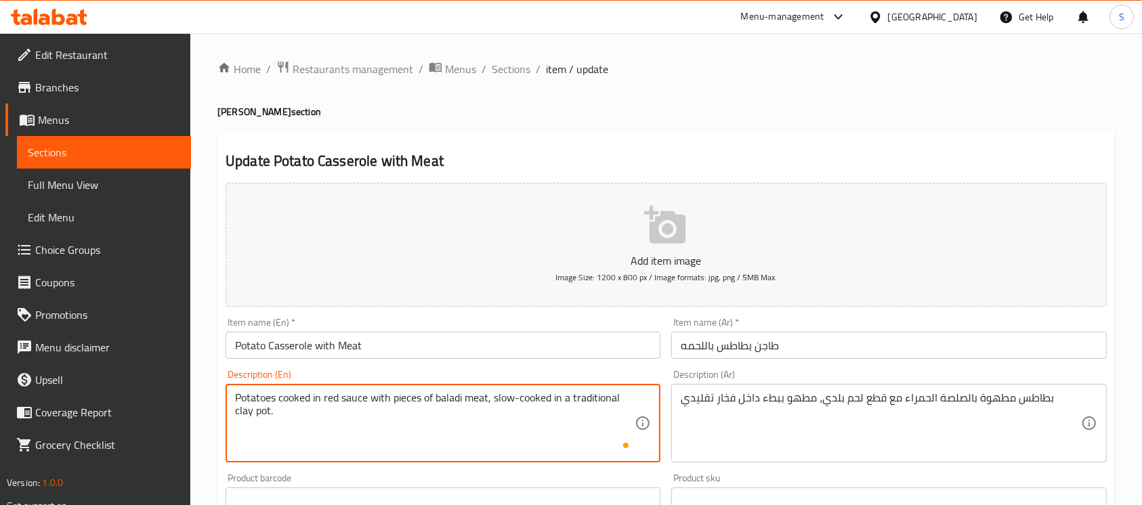
type textarea "Potatoes cooked in red sauce with pieces of baladi meat, slow-cooked in a tradi…"
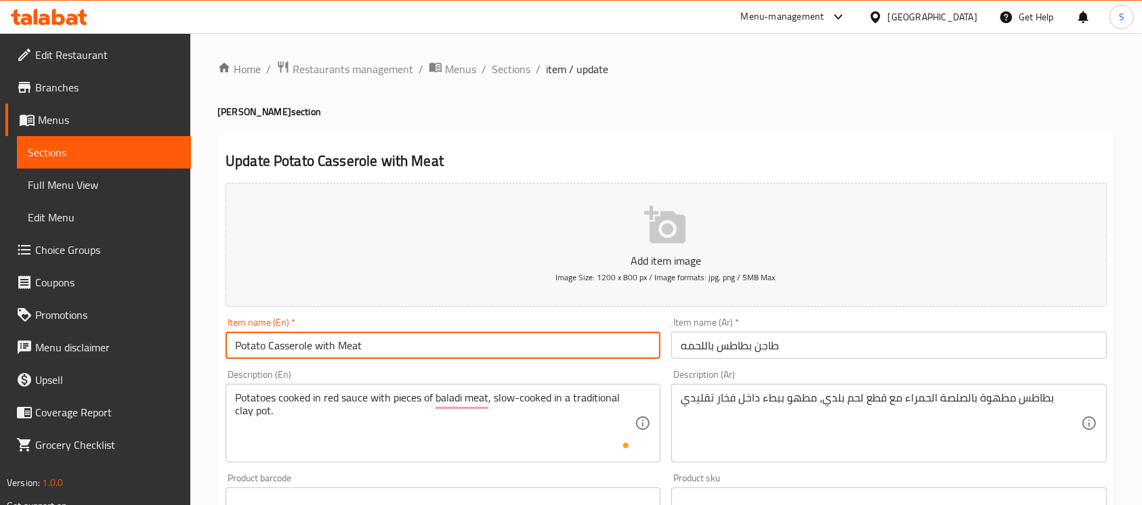
click at [515, 350] on input "Potato Casserole with Meat" at bounding box center [443, 345] width 435 height 27
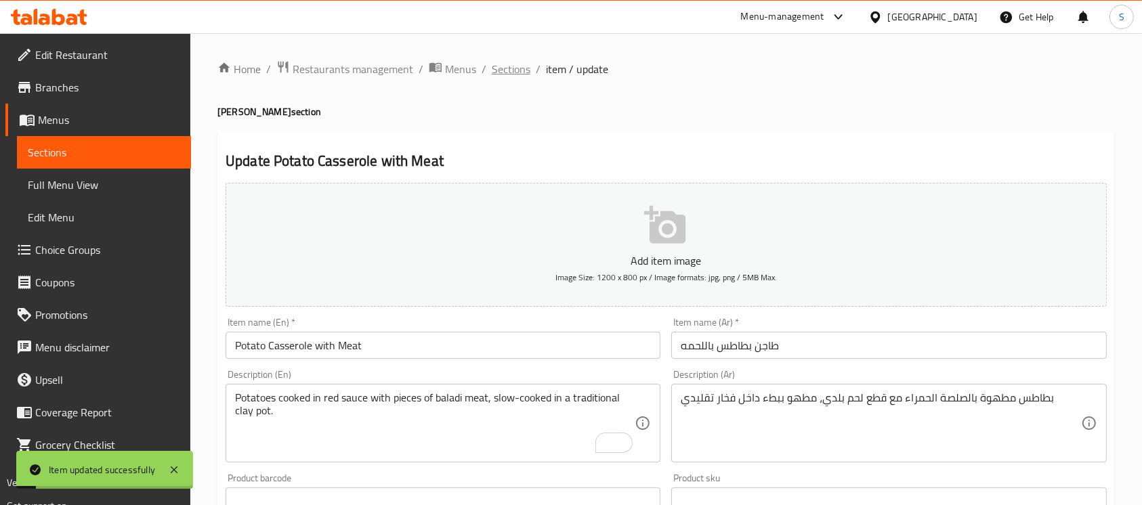
click at [513, 67] on span "Sections" at bounding box center [511, 69] width 39 height 16
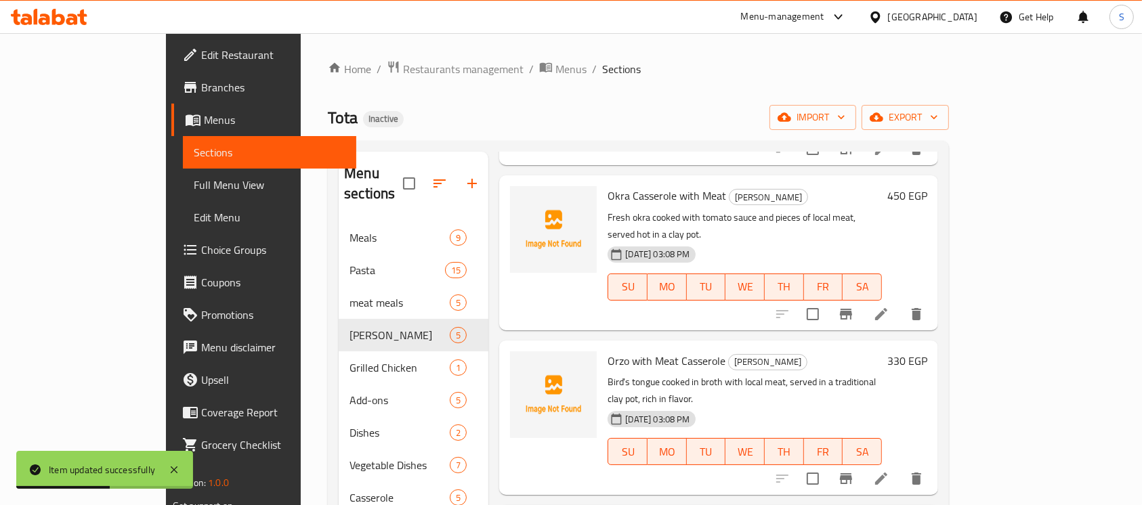
scroll to position [206, 0]
click at [889, 305] on icon at bounding box center [881, 313] width 16 height 16
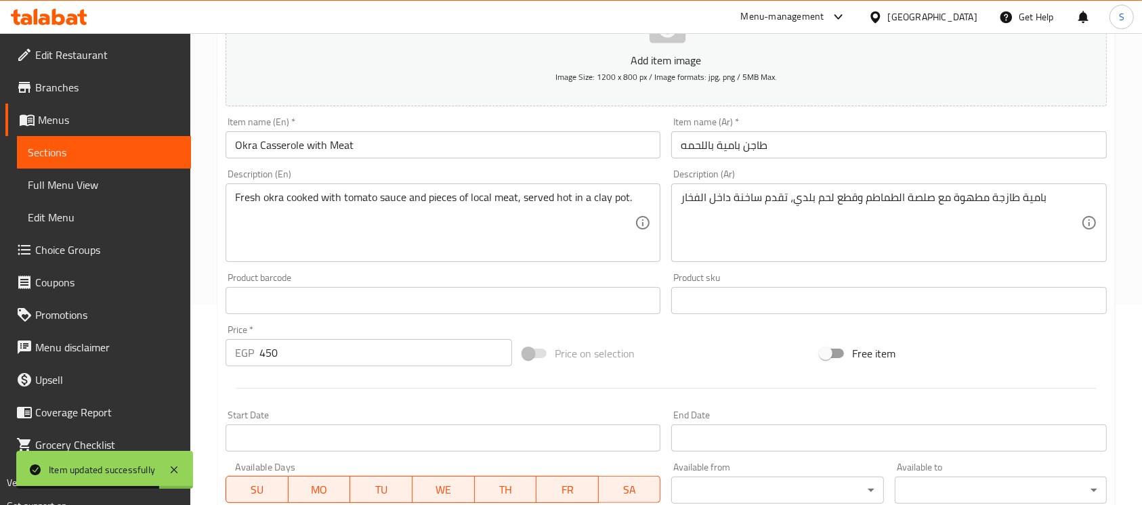
scroll to position [204, 0]
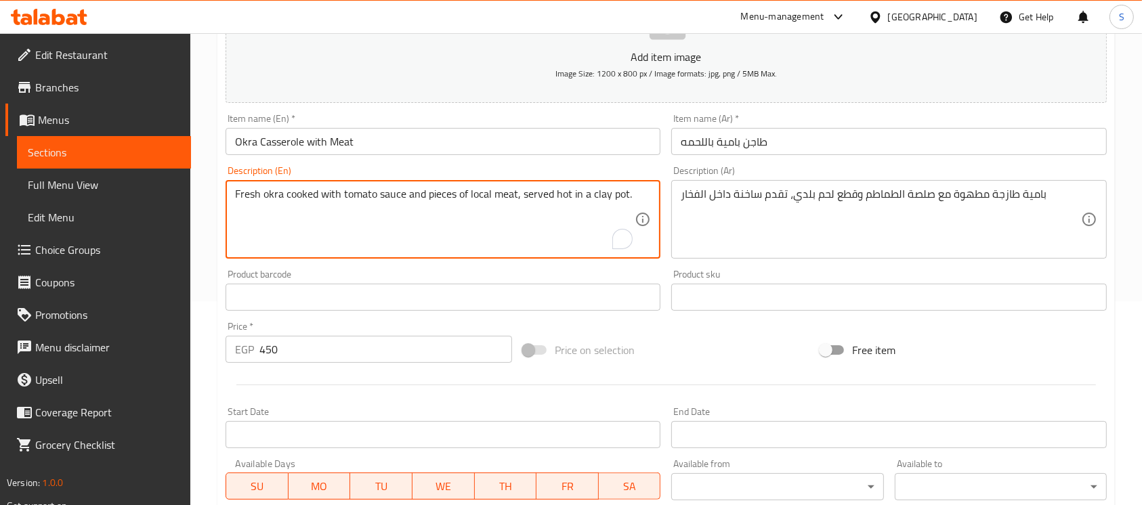
click at [486, 196] on textarea "Fresh okra cooked with tomato sauce and pieces of local meat, served hot in a c…" at bounding box center [435, 220] width 400 height 64
type textarea "Fresh okra cooked with tomato sauce and pieces of baladi meat, served hot in a …"
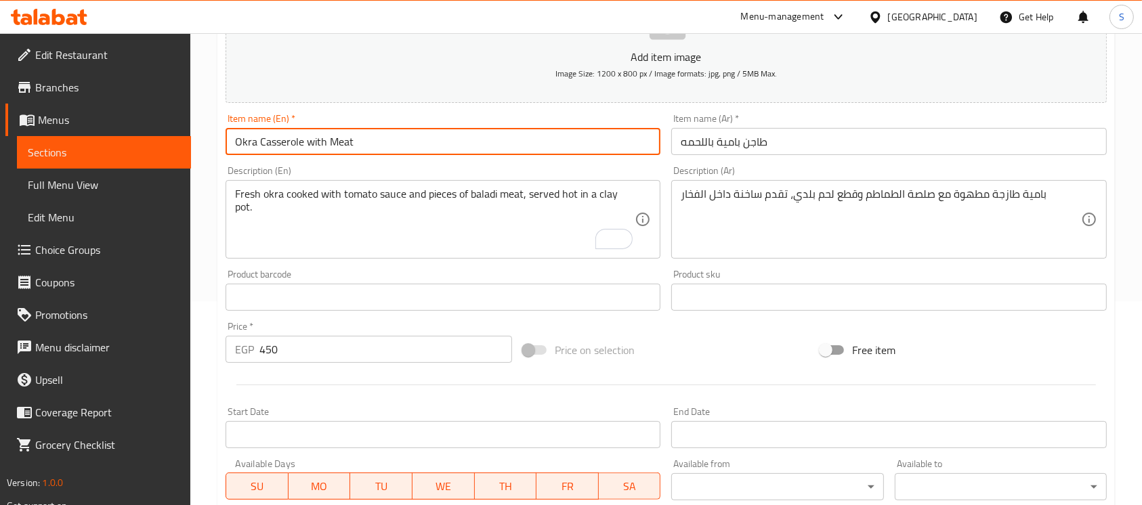
click at [574, 139] on input "Okra Casserole with Meat" at bounding box center [443, 141] width 435 height 27
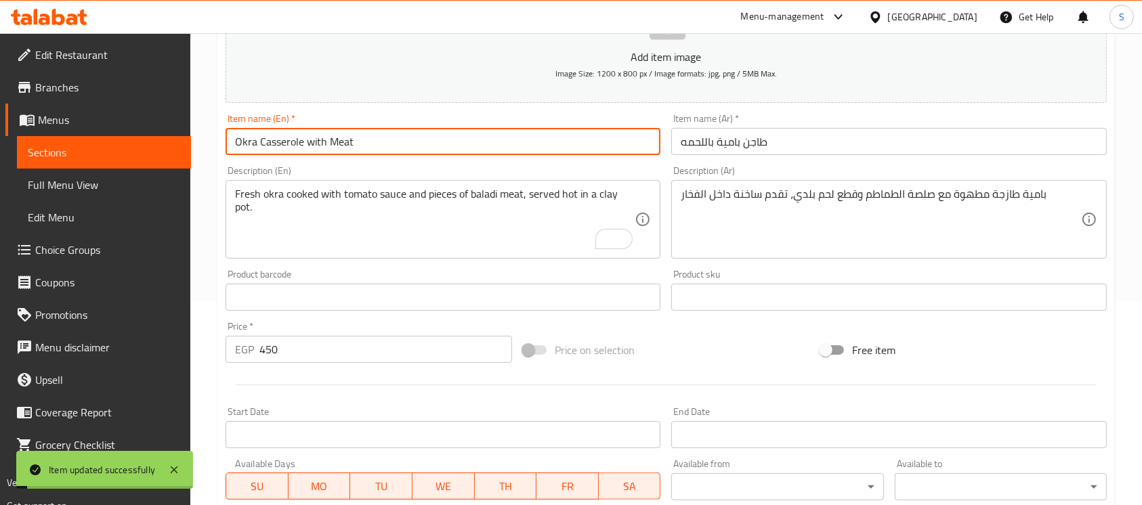
scroll to position [0, 0]
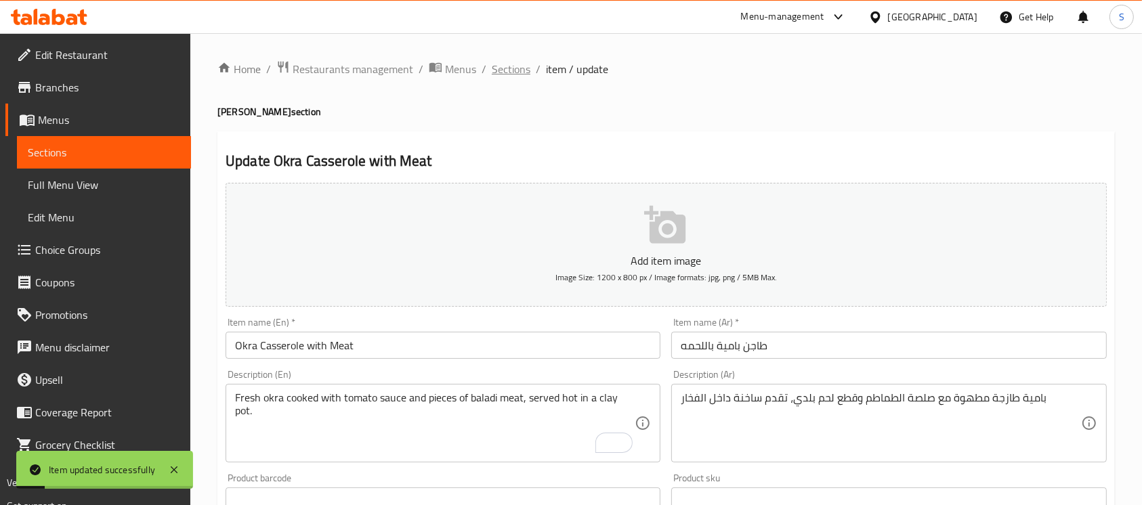
click at [512, 61] on span "Sections" at bounding box center [511, 69] width 39 height 16
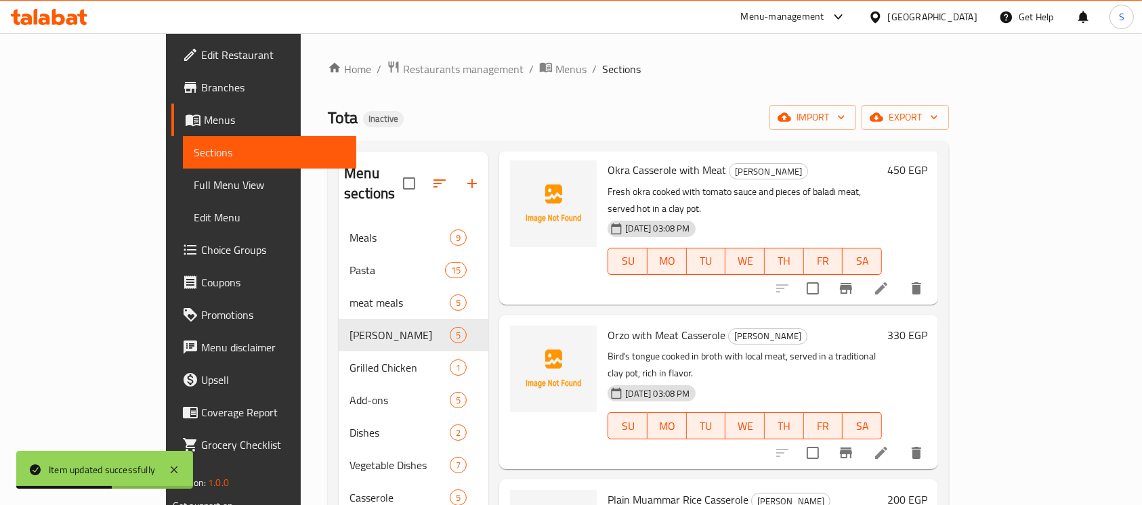
scroll to position [227, 0]
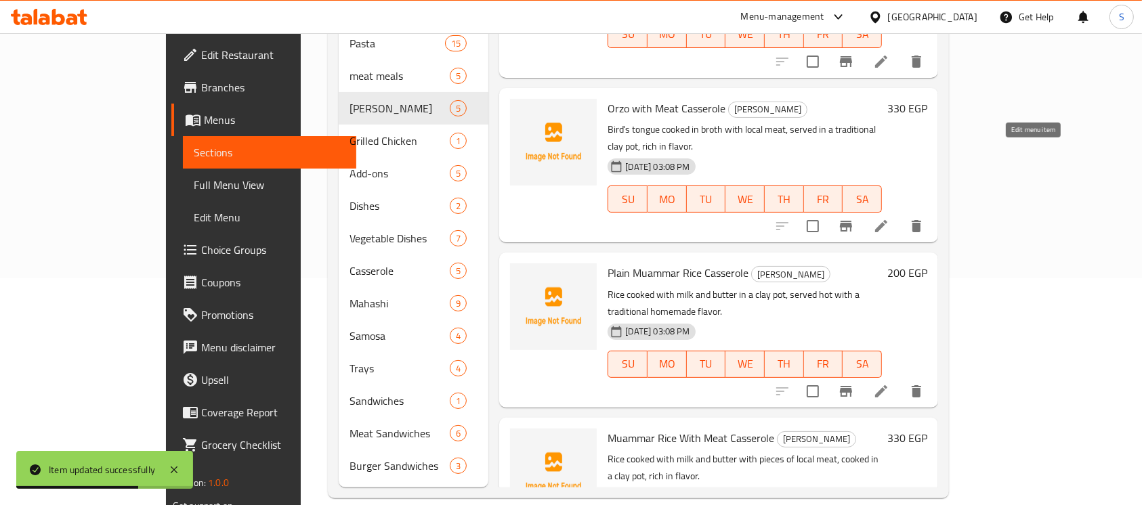
click at [887, 220] on icon at bounding box center [881, 226] width 12 height 12
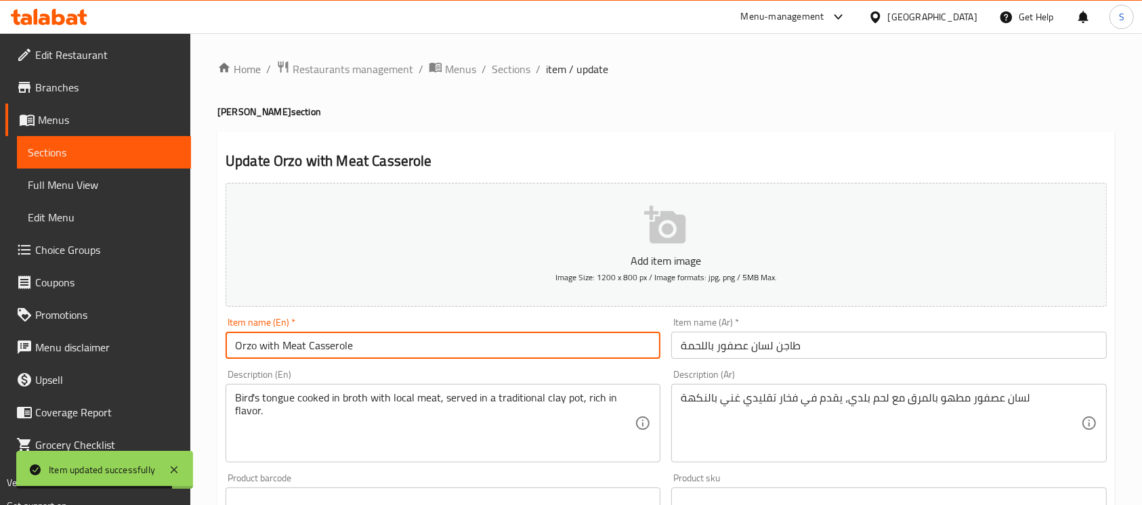
click at [242, 347] on input "Orzo with Meat Casserole" at bounding box center [443, 345] width 435 height 27
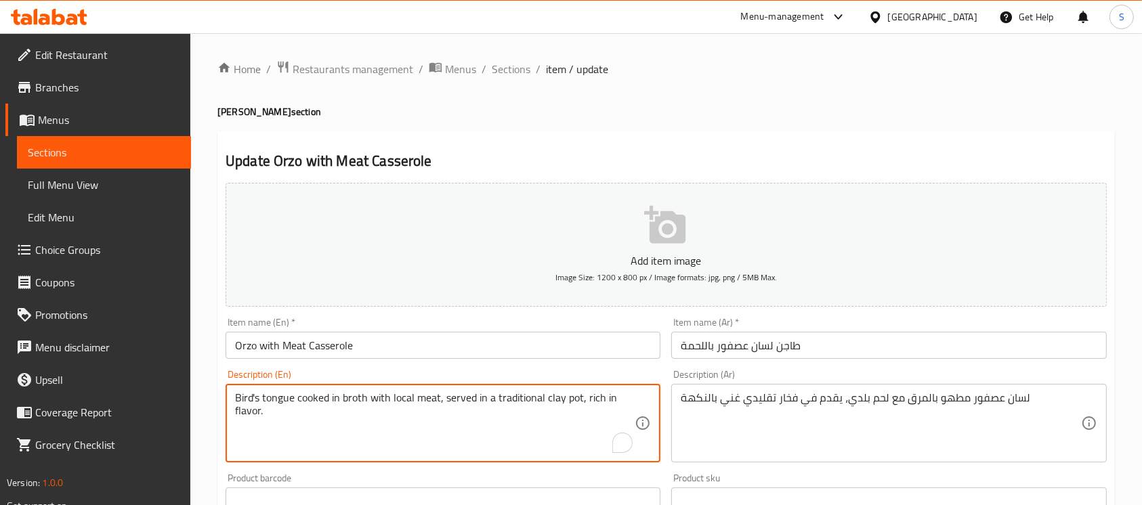
drag, startPoint x: 298, startPoint y: 396, endPoint x: 230, endPoint y: 396, distance: 67.7
paste textarea "Orzo"
click at [364, 400] on textarea "Orzo cooked in broth with local meat, served in a traditional clay pot, rich in…" at bounding box center [435, 423] width 400 height 64
type textarea "Orzo cooked in broth with baladi meat, served in a traditional clay pot, rich i…"
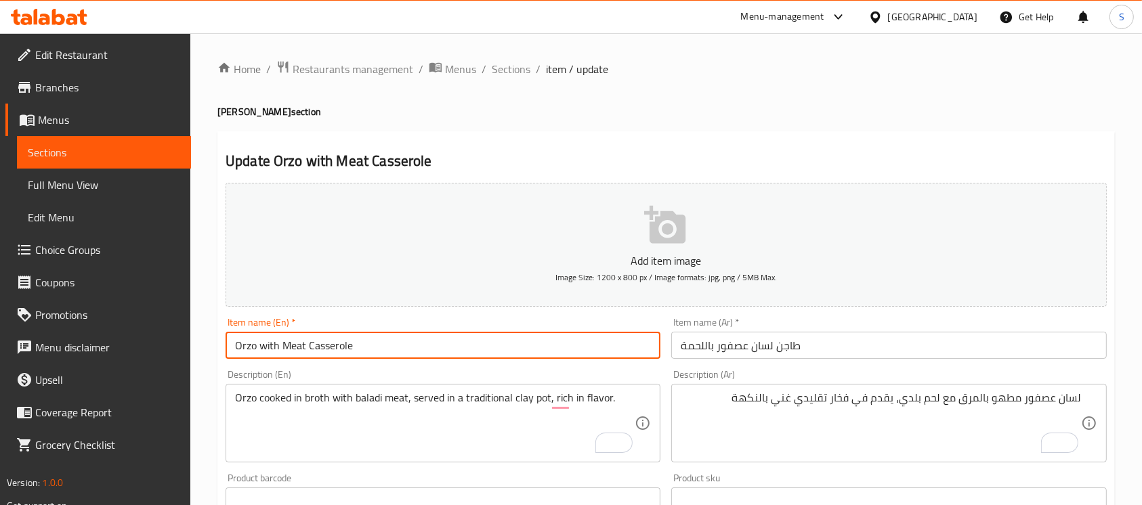
click at [539, 344] on input "Orzo with Meat Casserole" at bounding box center [443, 345] width 435 height 27
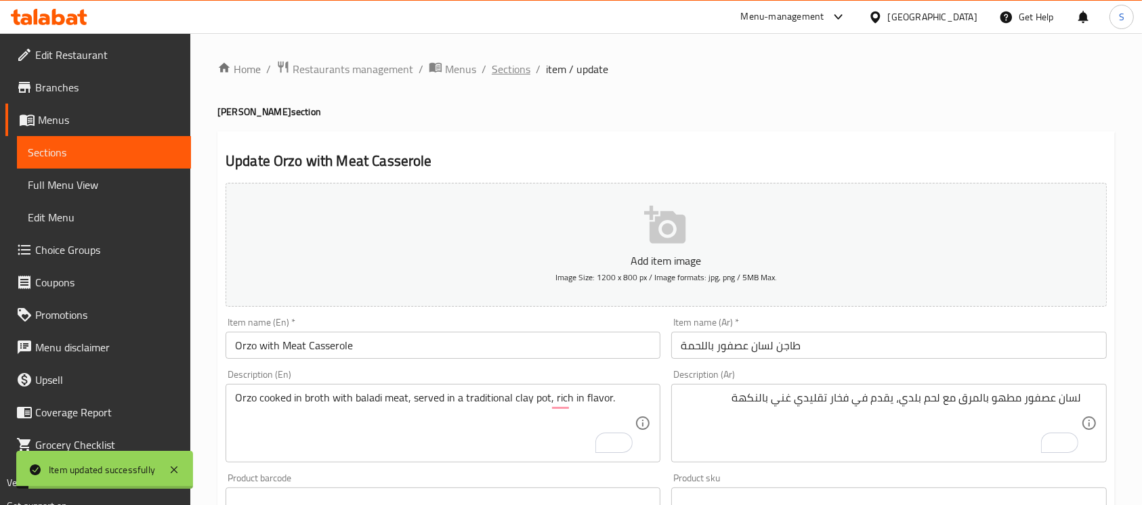
click at [515, 74] on span "Sections" at bounding box center [511, 69] width 39 height 16
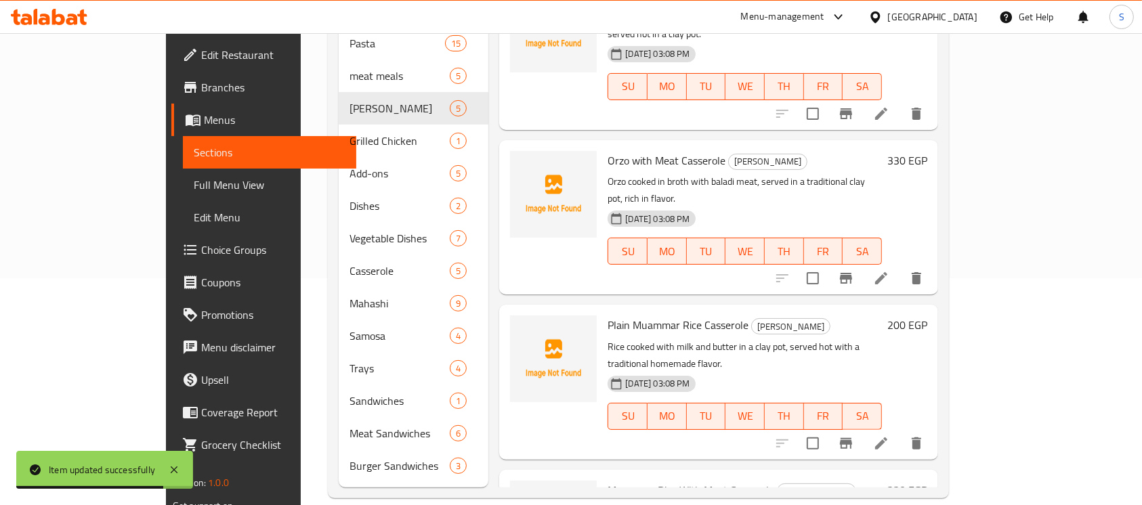
scroll to position [231, 0]
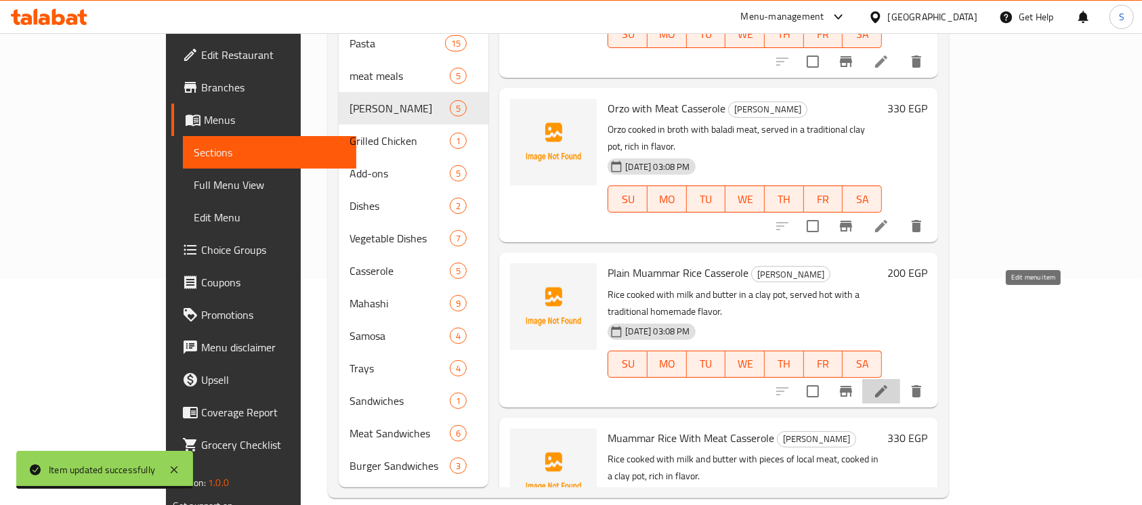
click at [887, 385] on icon at bounding box center [881, 391] width 12 height 12
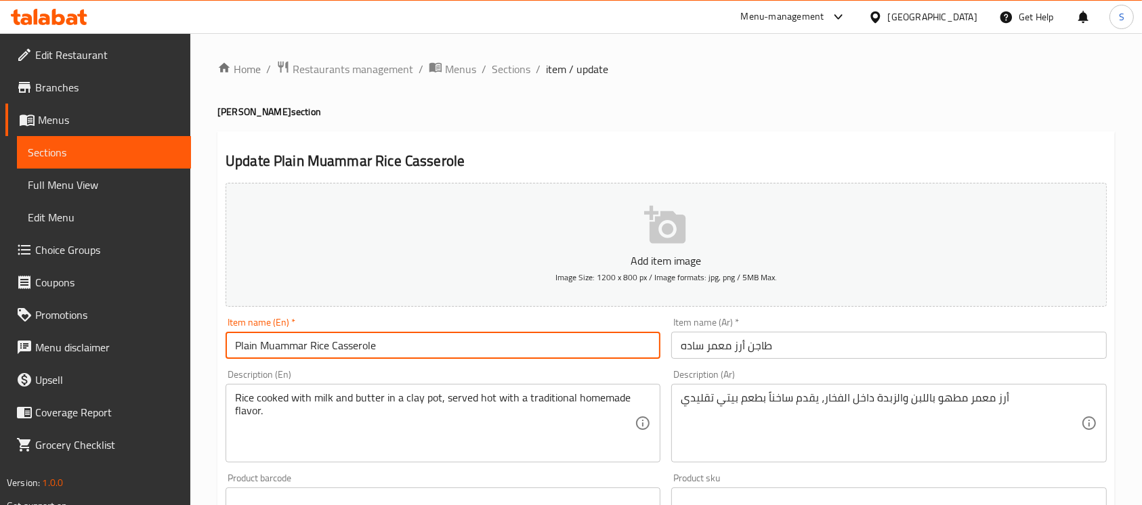
click at [289, 348] on input "Plain Muammar Rice Casserole" at bounding box center [443, 345] width 435 height 27
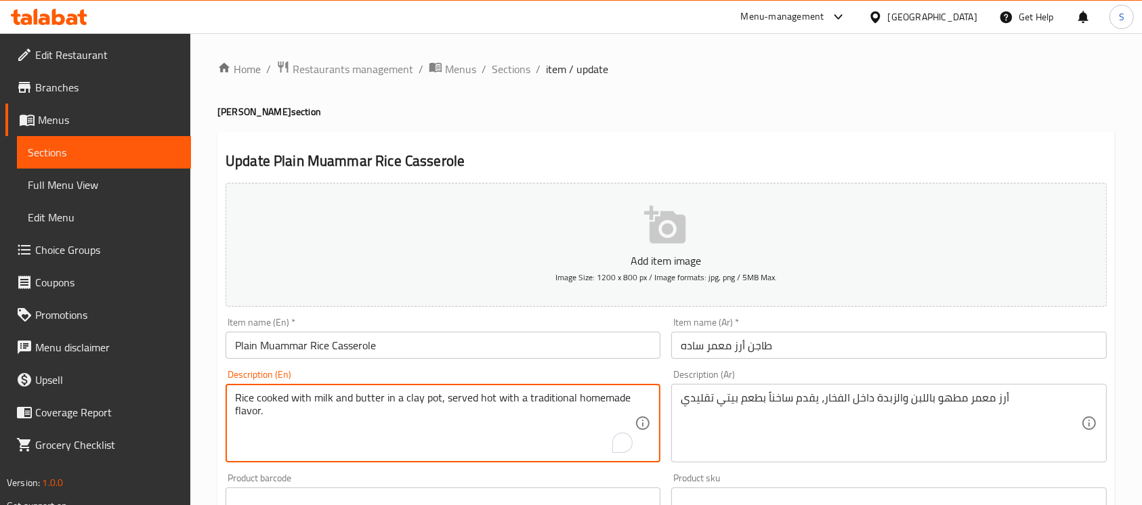
click at [257, 398] on textarea "Rice cooked with milk and butter in a clay pot, served hot with a traditional h…" at bounding box center [435, 423] width 400 height 64
paste textarea "Muammar"
type textarea "Rice Muammar cooked with milk and butter in a clay pot, served hot with a tradi…"
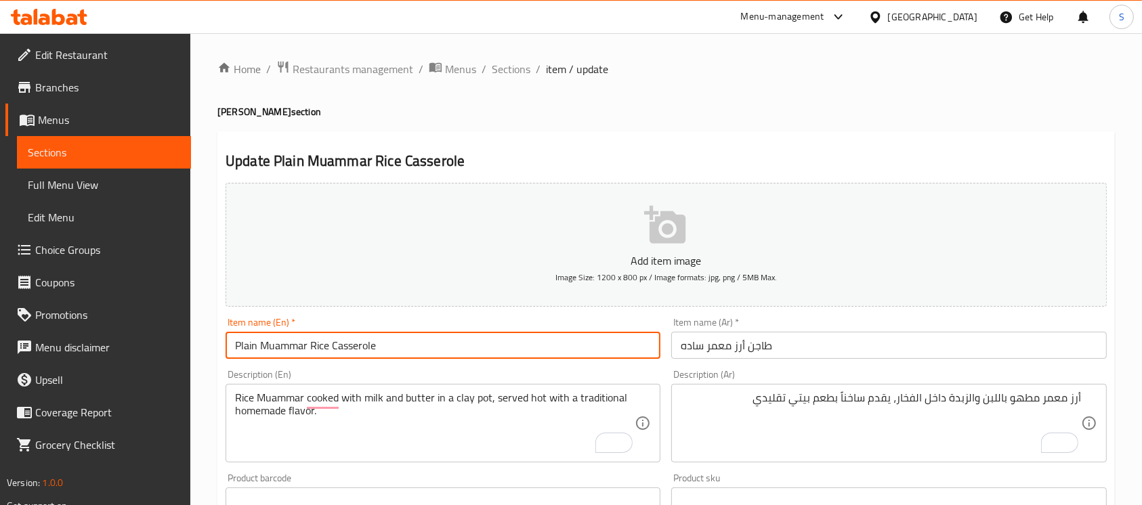
click at [562, 359] on input "Plain Muammar Rice Casserole" at bounding box center [443, 345] width 435 height 27
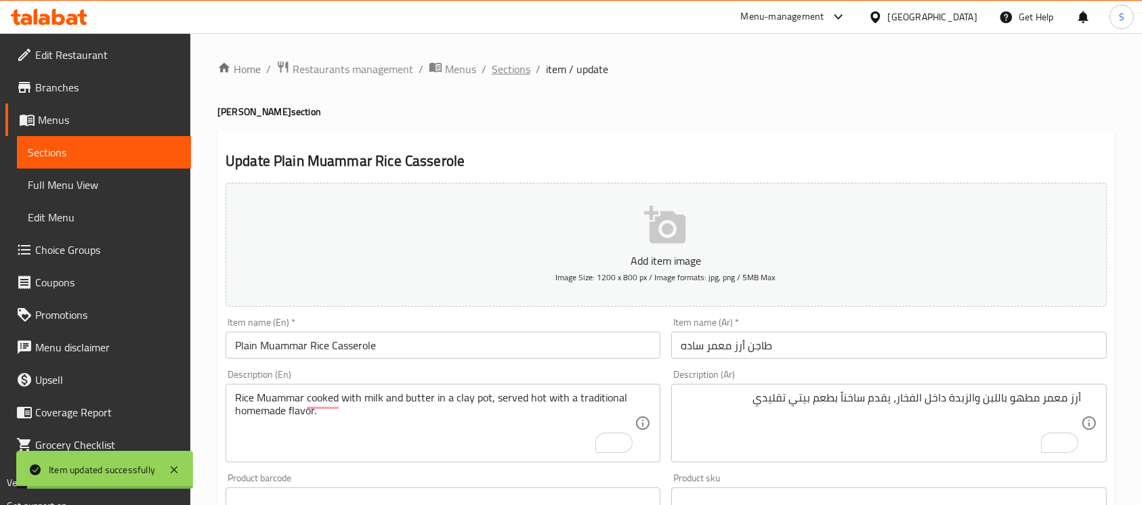
click at [513, 70] on span "Sections" at bounding box center [511, 69] width 39 height 16
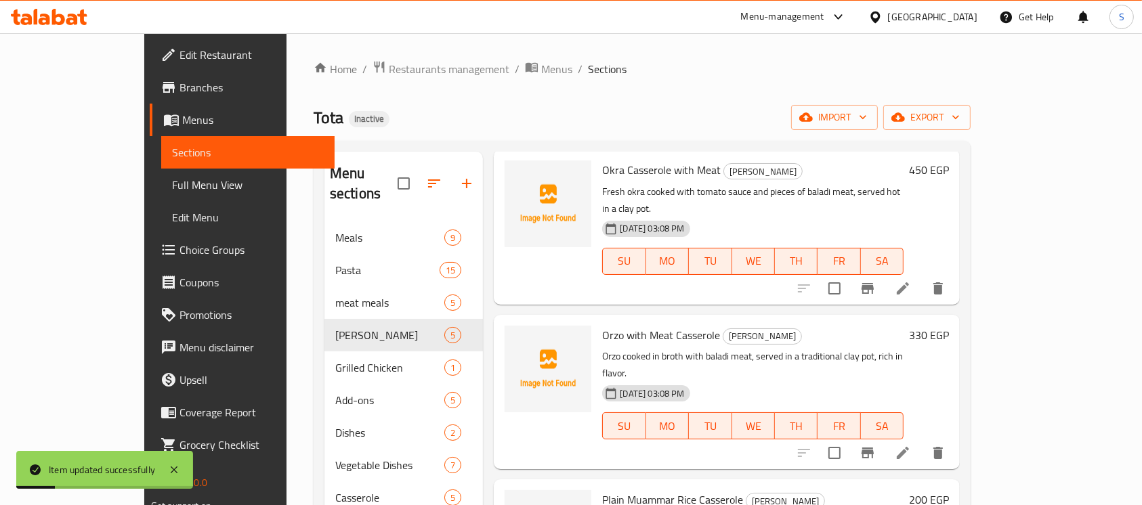
scroll to position [227, 0]
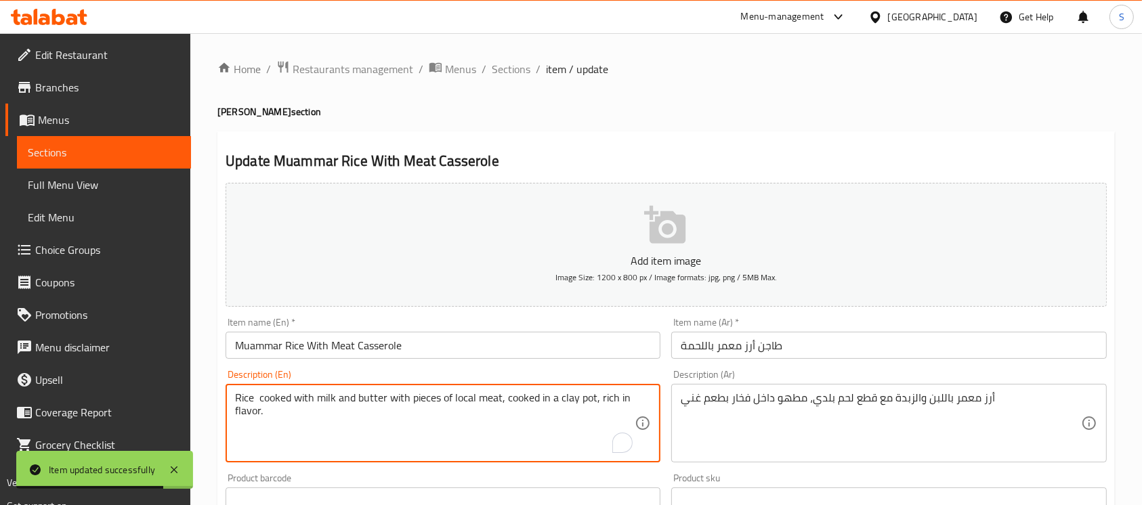
paste textarea "Muammar"
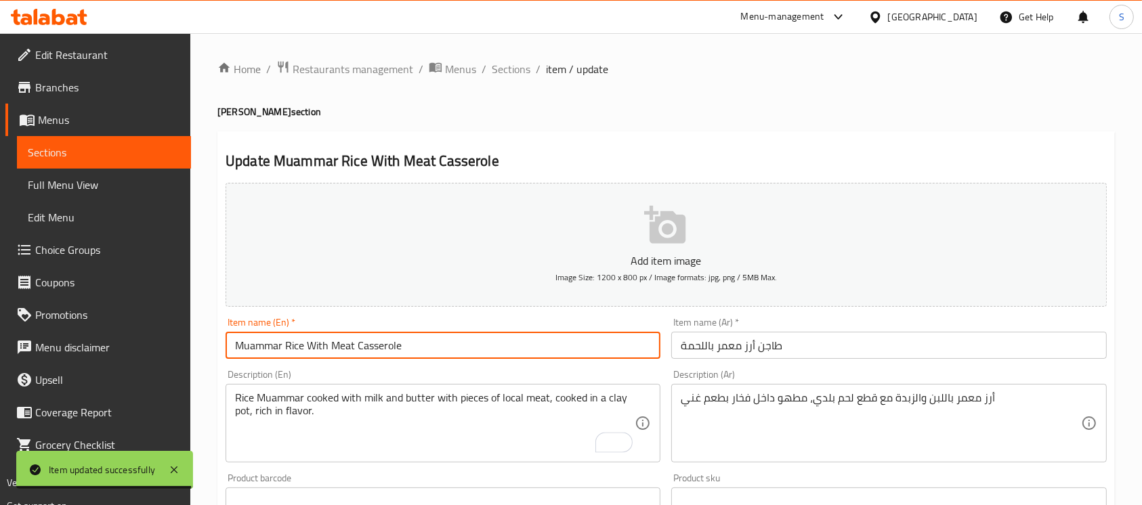
click at [502, 335] on input "Muammar Rice With Meat Casserole" at bounding box center [443, 345] width 435 height 27
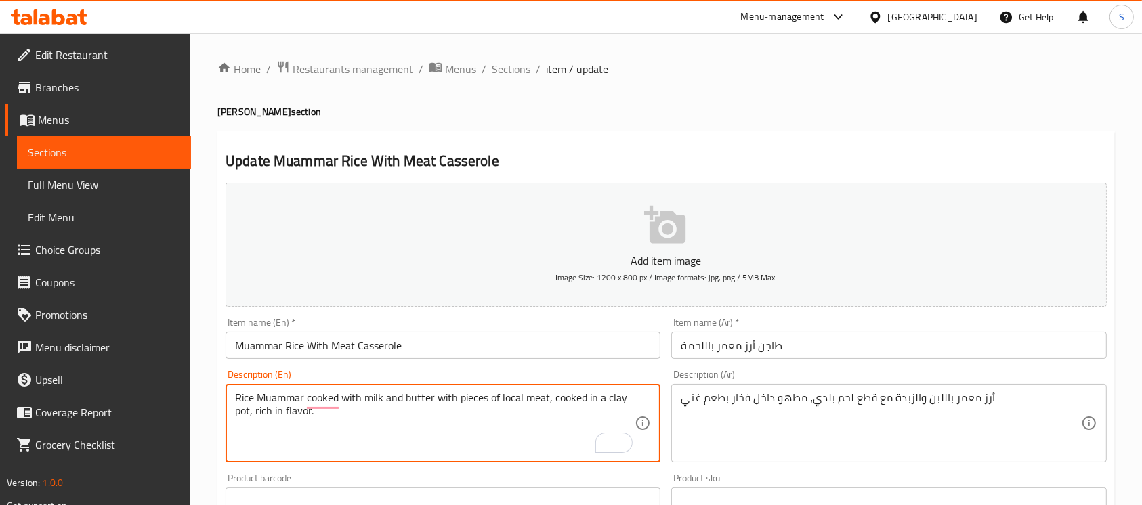
click at [505, 398] on textarea "Rice Muammar cooked with milk and butter with pieces of local meat, cooked in a…" at bounding box center [435, 423] width 400 height 64
type textarea "Rice Muammar cooked with milk and butter with pieces of baladi meat, cooked in …"
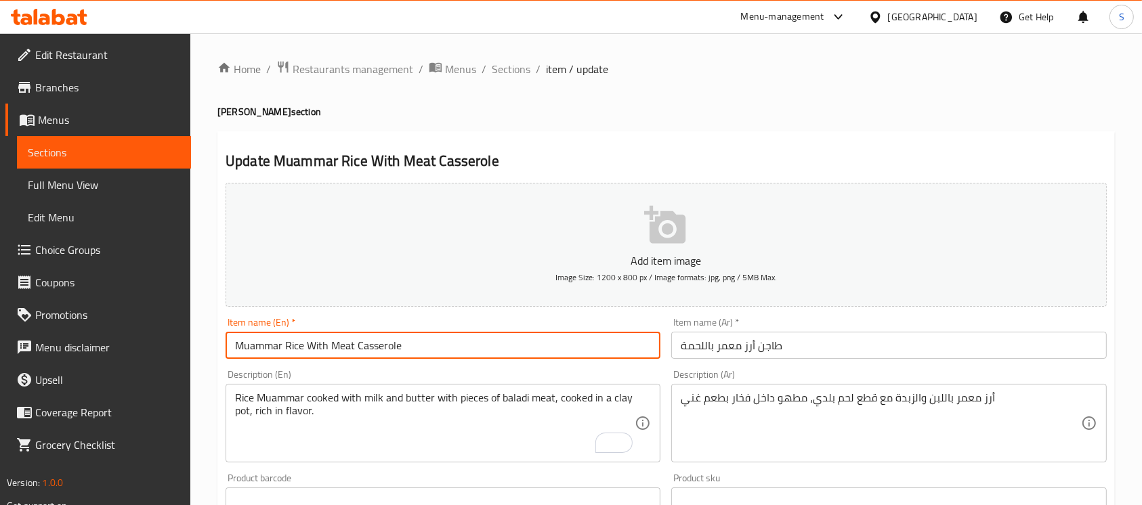
click at [581, 344] on input "Muammar Rice With Meat Casserole" at bounding box center [443, 345] width 435 height 27
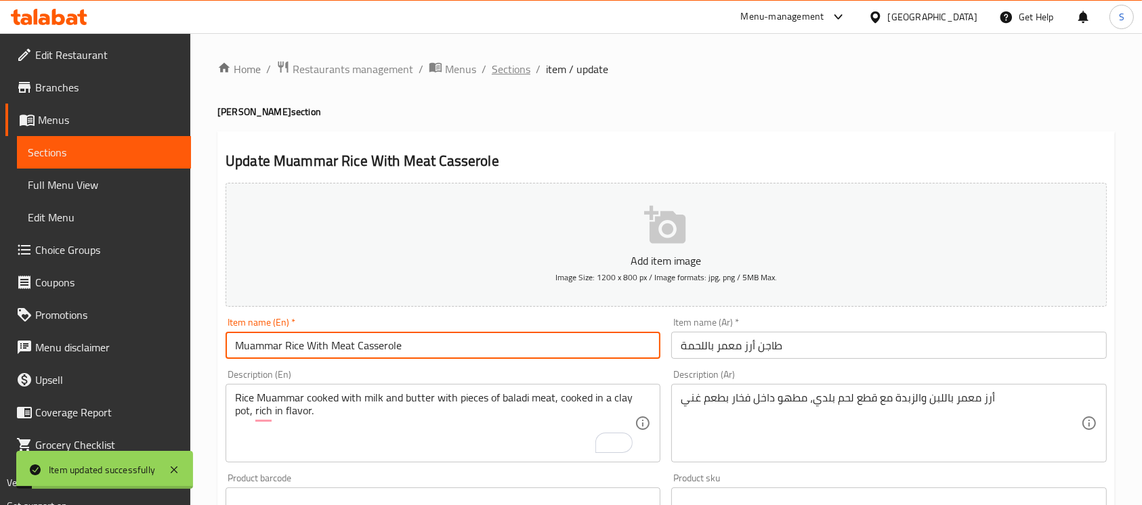
click at [512, 70] on span "Sections" at bounding box center [511, 69] width 39 height 16
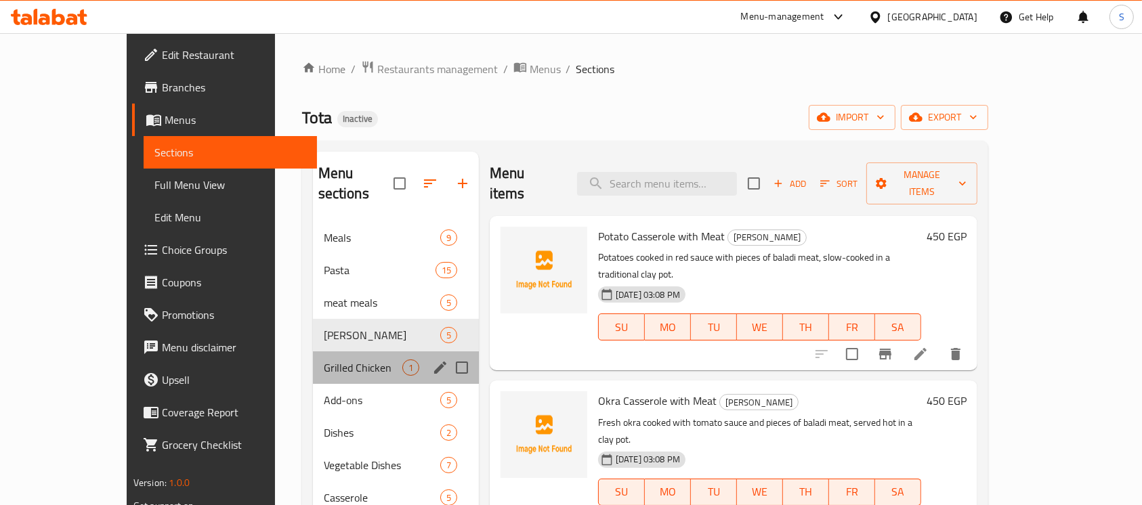
click at [313, 352] on div "Grilled Chicken 1" at bounding box center [396, 368] width 166 height 33
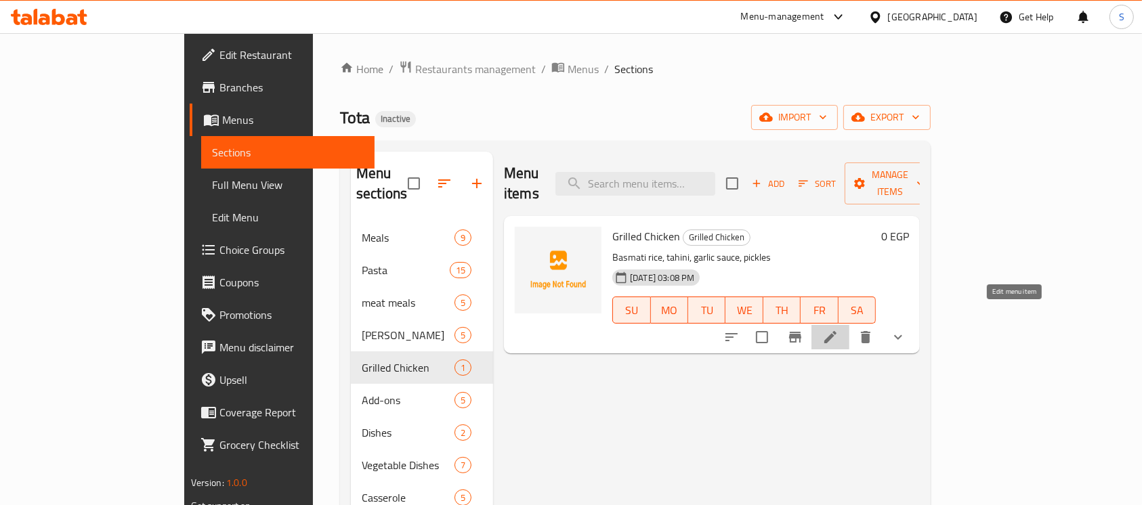
click at [836, 331] on icon at bounding box center [830, 337] width 12 height 12
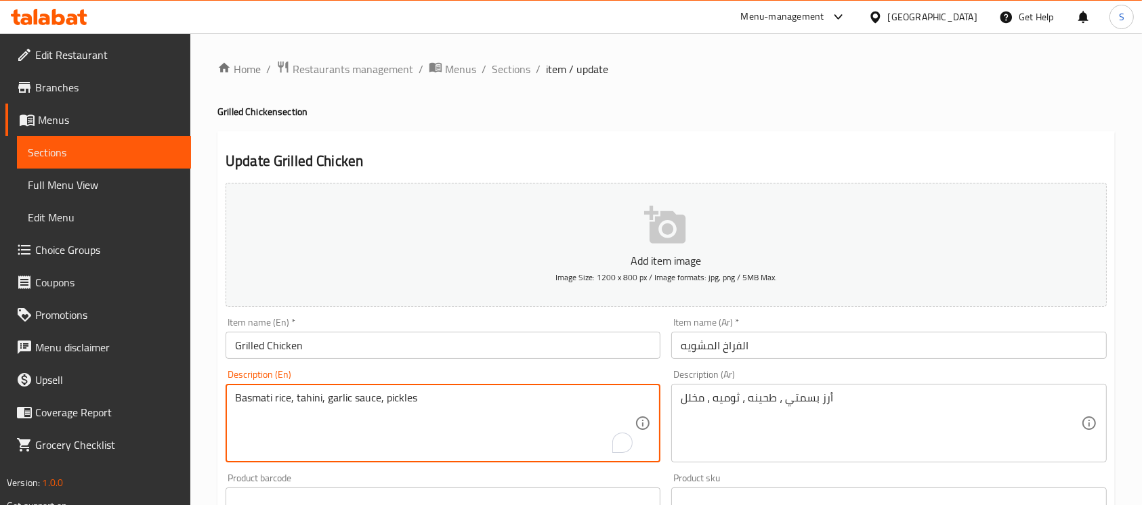
click at [364, 400] on textarea "Basmati rice, tahini, garlic sauce, pickles" at bounding box center [435, 423] width 400 height 64
type textarea "Basmati rice, tahini, garlic dip, pickles"
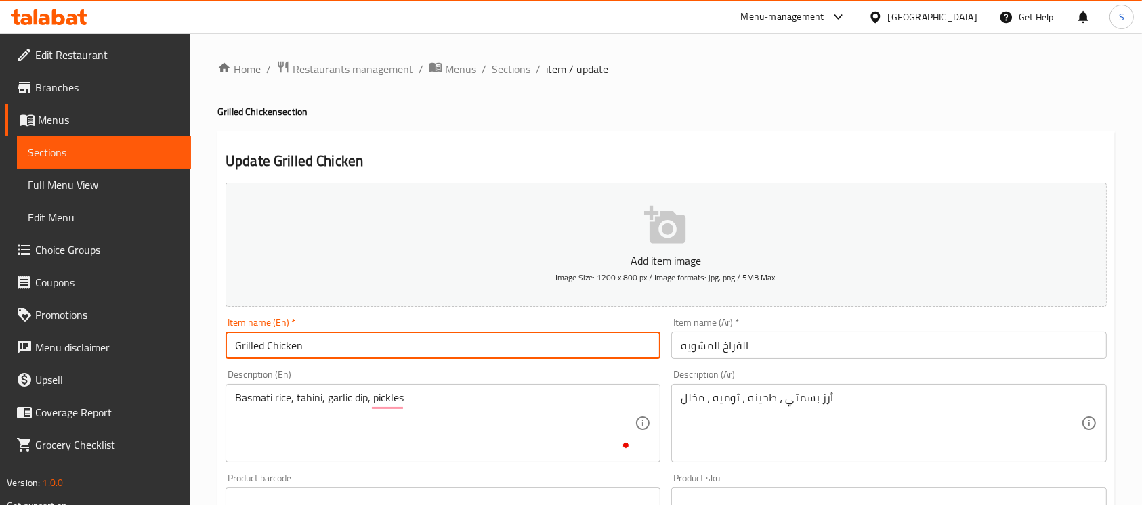
click at [486, 342] on input "Grilled Chicken" at bounding box center [443, 345] width 435 height 27
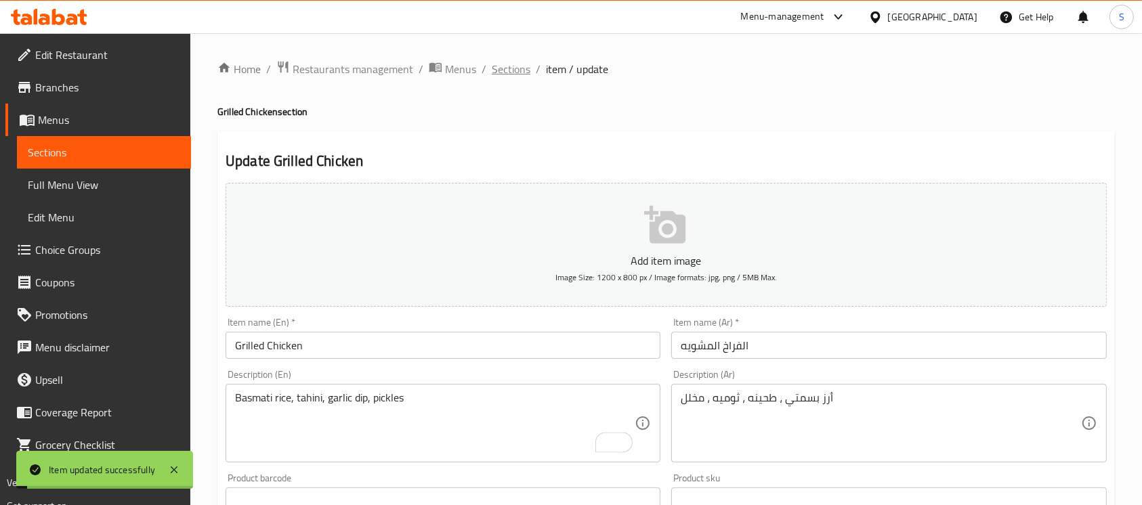
click at [511, 68] on span "Sections" at bounding box center [511, 69] width 39 height 16
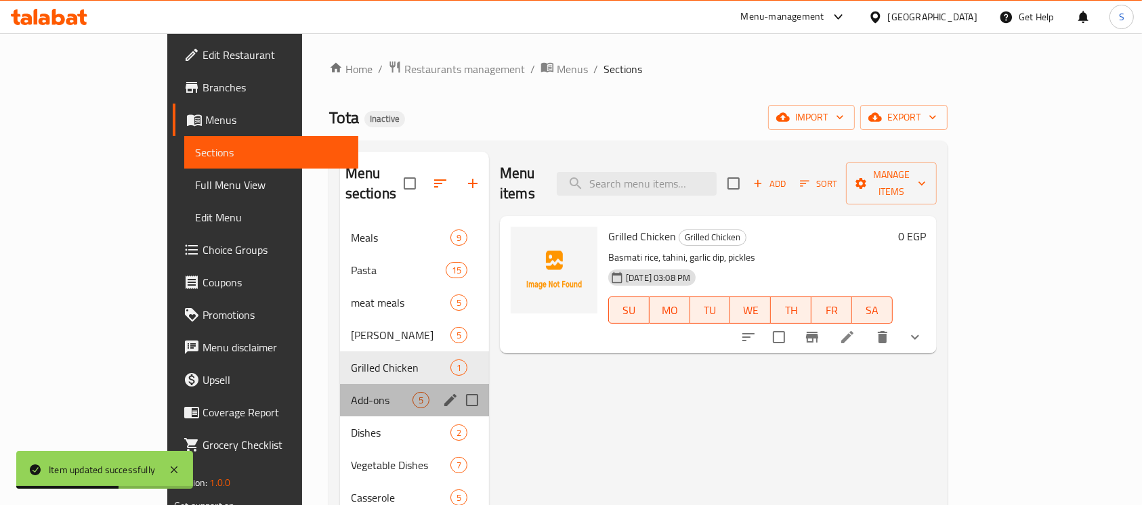
click at [368, 384] on div "Add-ons 5" at bounding box center [414, 400] width 149 height 33
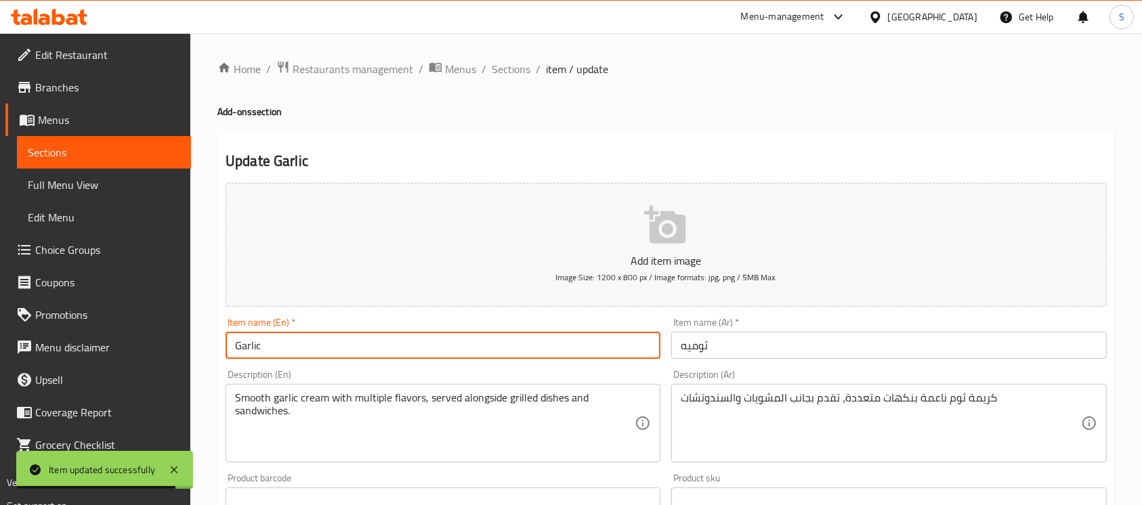
click at [437, 346] on input "Garlic" at bounding box center [443, 345] width 435 height 27
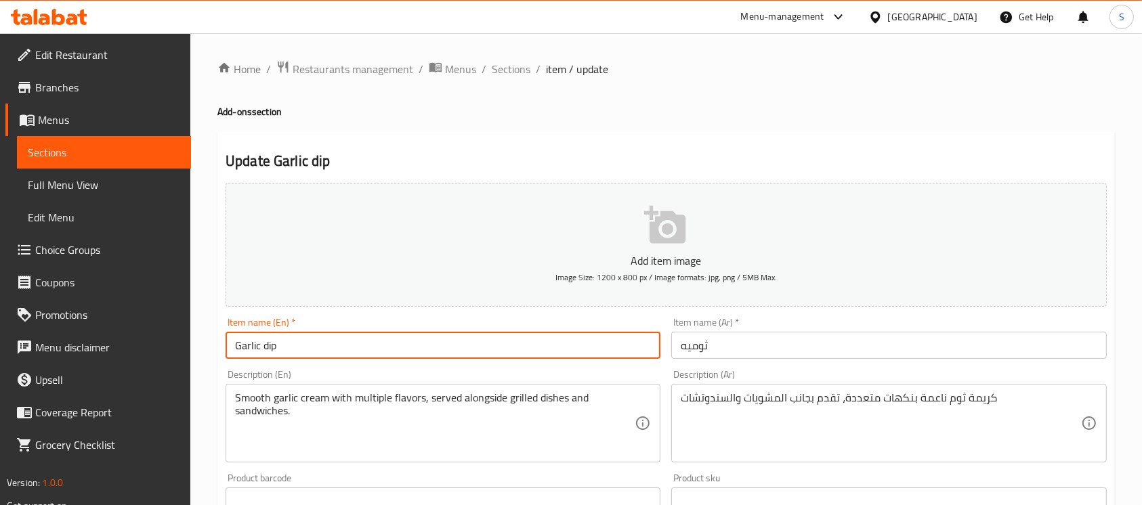
type input "Garlic dip"
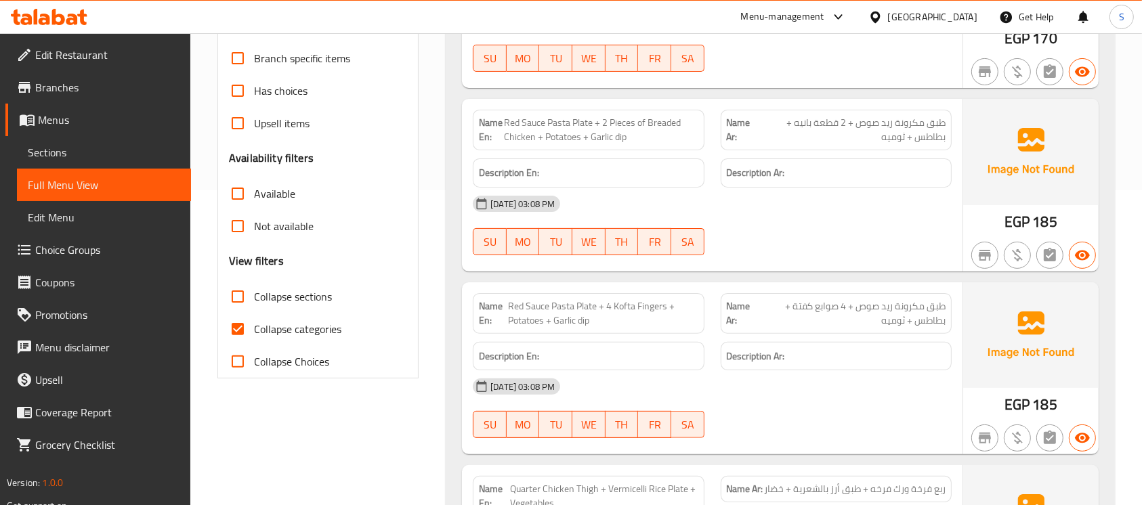
scroll to position [328, 0]
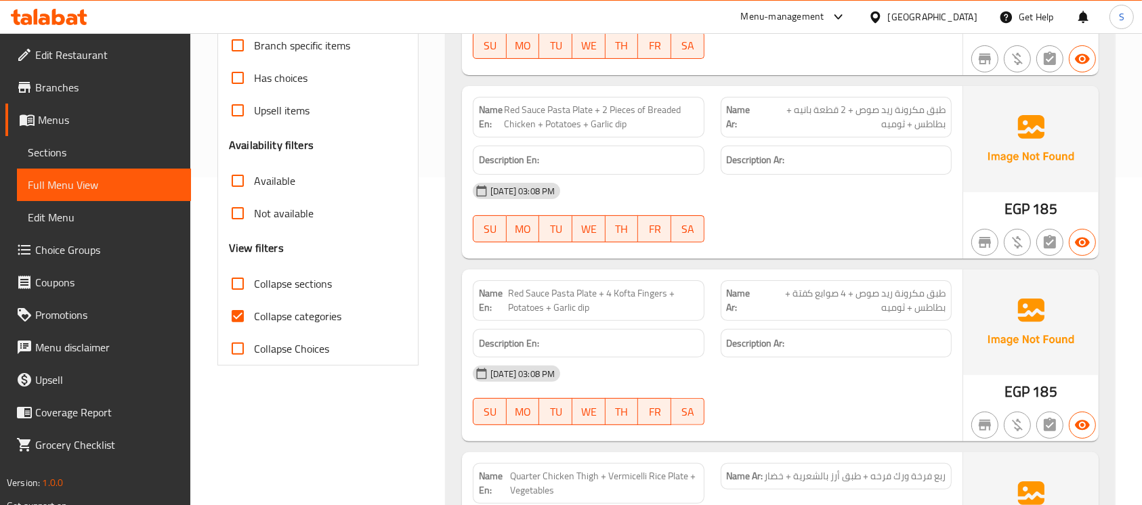
click at [249, 293] on input "Collapse sections" at bounding box center [237, 284] width 33 height 33
checkbox input "true"
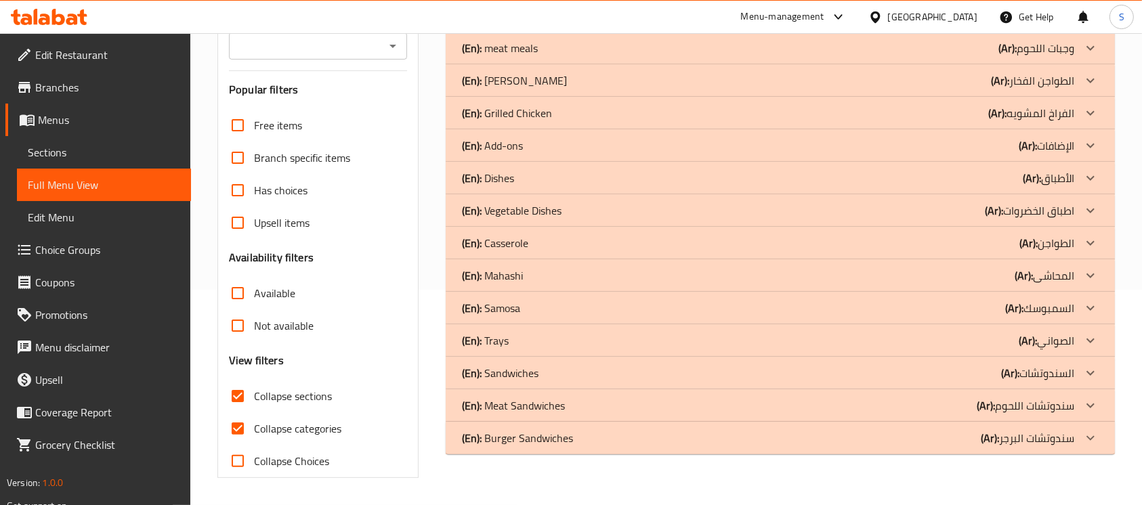
scroll to position [215, 0]
click at [242, 427] on input "Collapse categories" at bounding box center [237, 428] width 33 height 33
checkbox input "false"
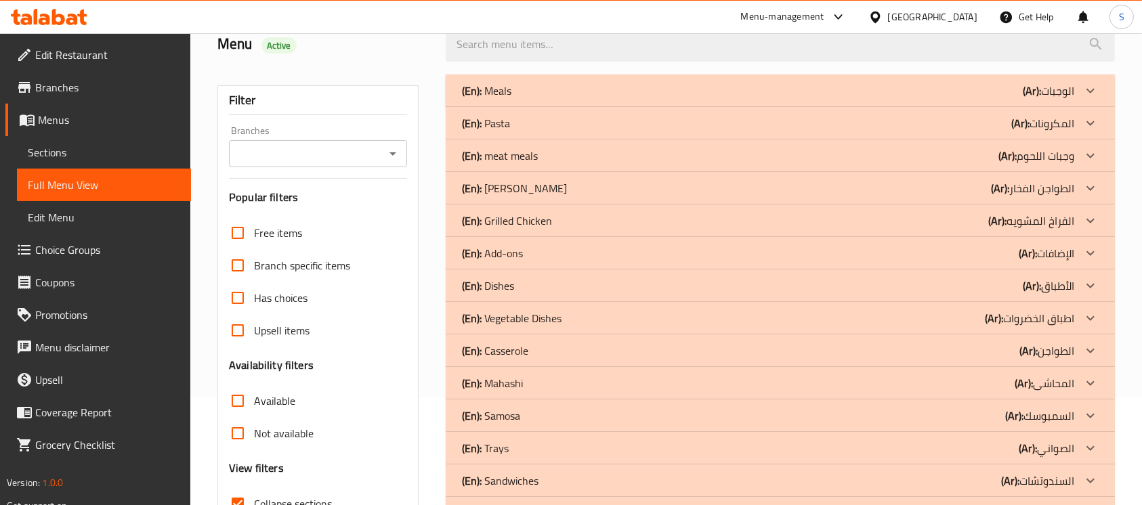
click at [764, 181] on div "(En): Clay Casserole (Ar): الطواجن الفخار" at bounding box center [768, 188] width 612 height 16
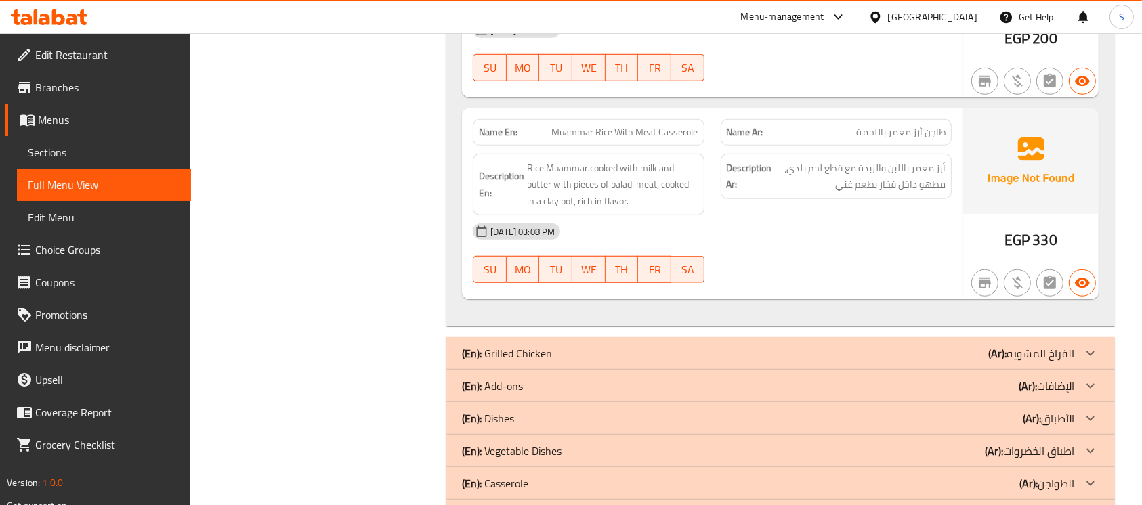
scroll to position [1029, 0]
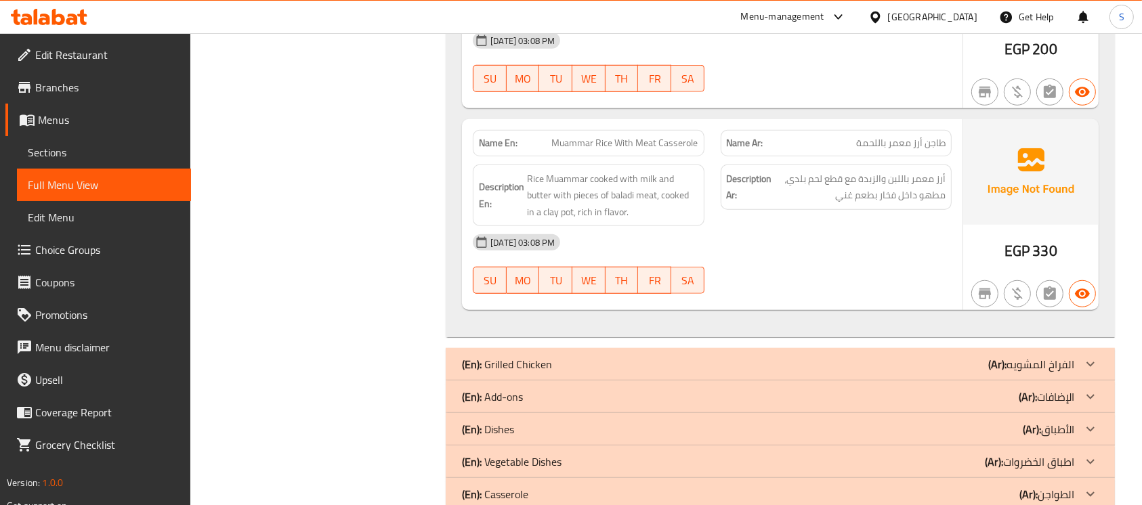
click at [786, 365] on div "(En): Grilled Chicken (Ar): الفراخ المشويه" at bounding box center [768, 364] width 612 height 16
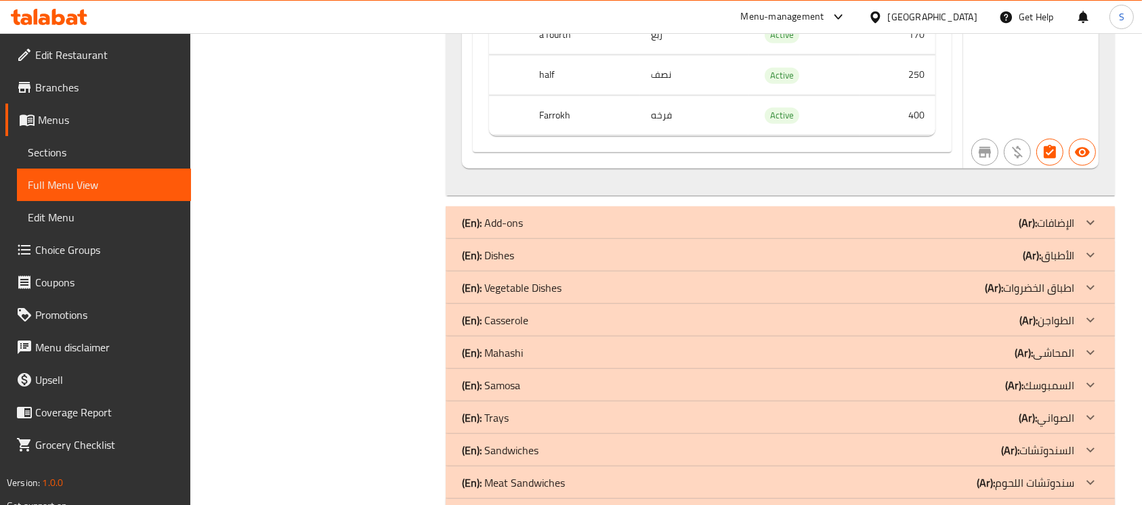
scroll to position [1748, 0]
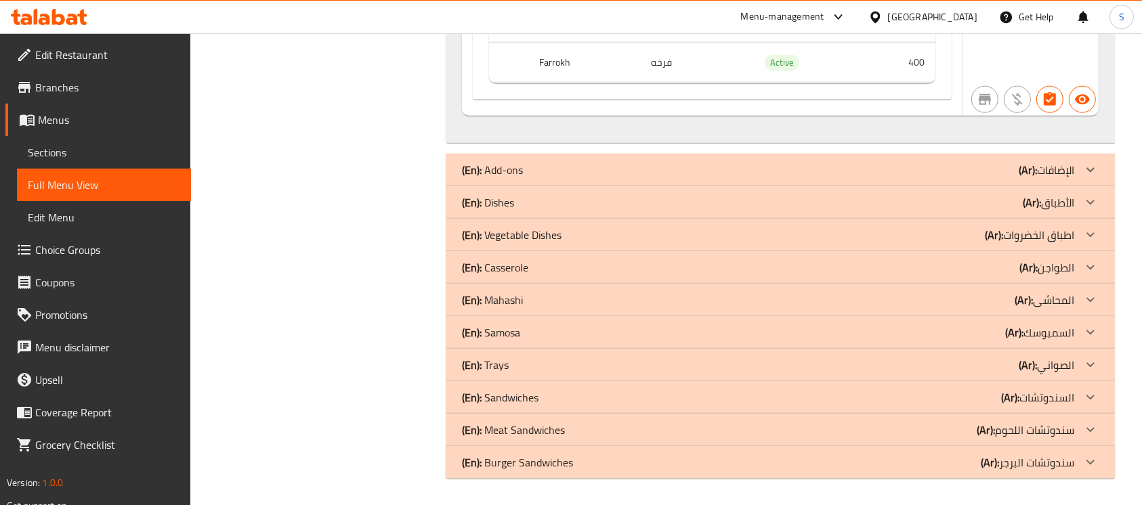
click at [816, 162] on div "(En): Add-ons (Ar): الإضافات" at bounding box center [768, 170] width 612 height 16
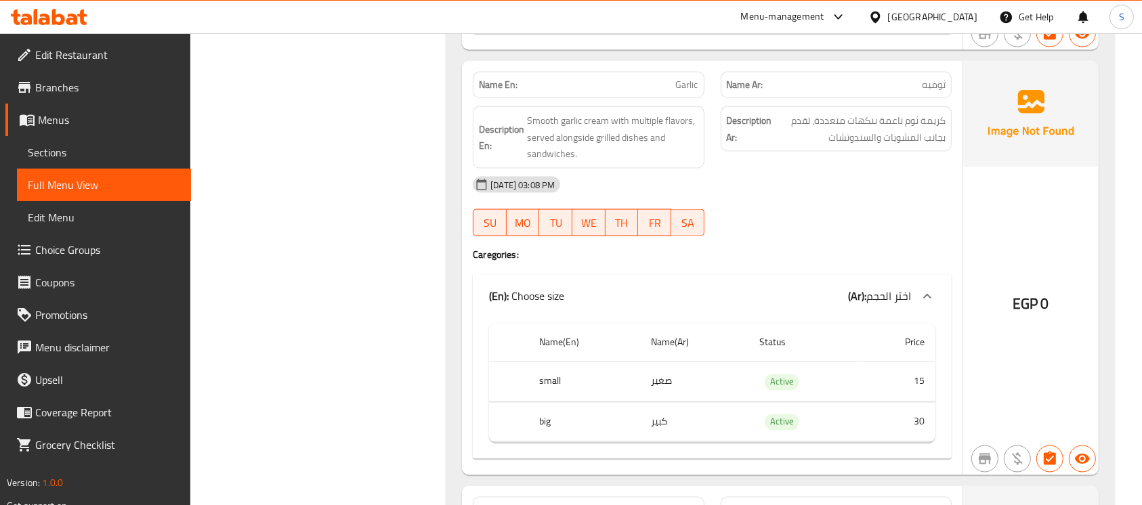
scroll to position [2329, 0]
click at [683, 90] on span "Garlic" at bounding box center [687, 87] width 22 height 14
copy span "Garlic"
click at [683, 90] on span "Garlic" at bounding box center [687, 87] width 22 height 14
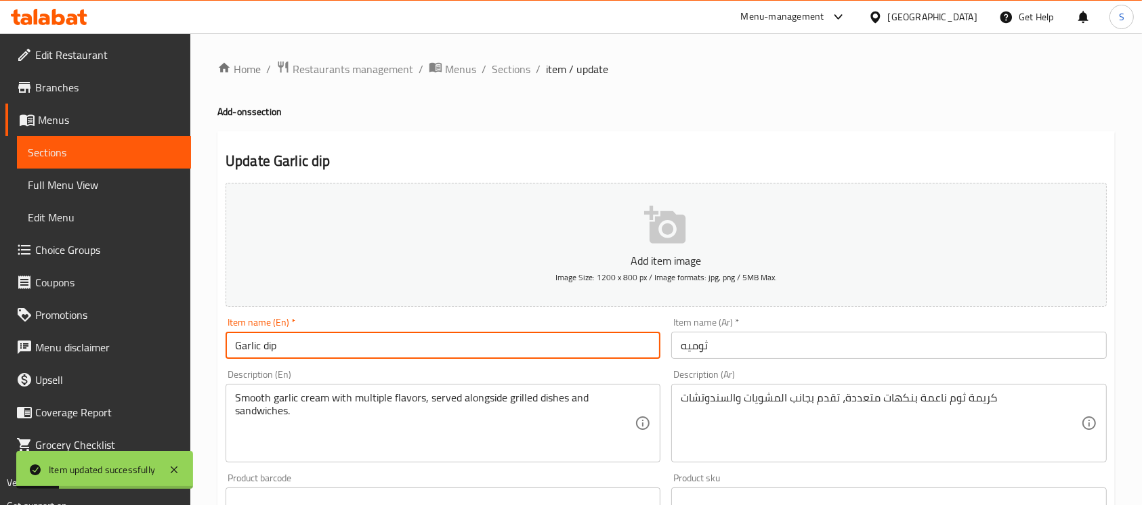
scroll to position [482, 0]
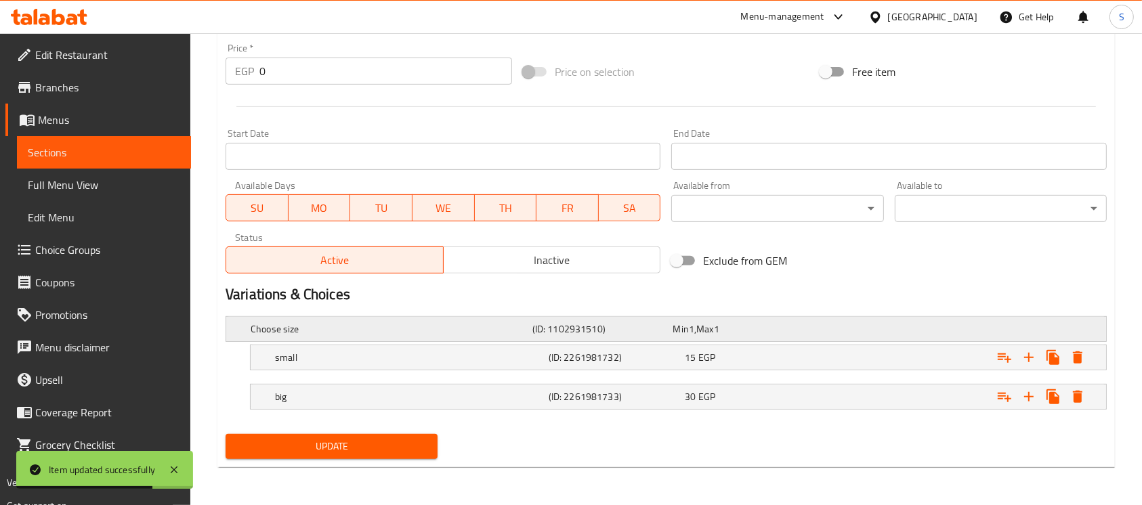
click at [1027, 328] on div "Expand" at bounding box center [952, 328] width 282 height 5
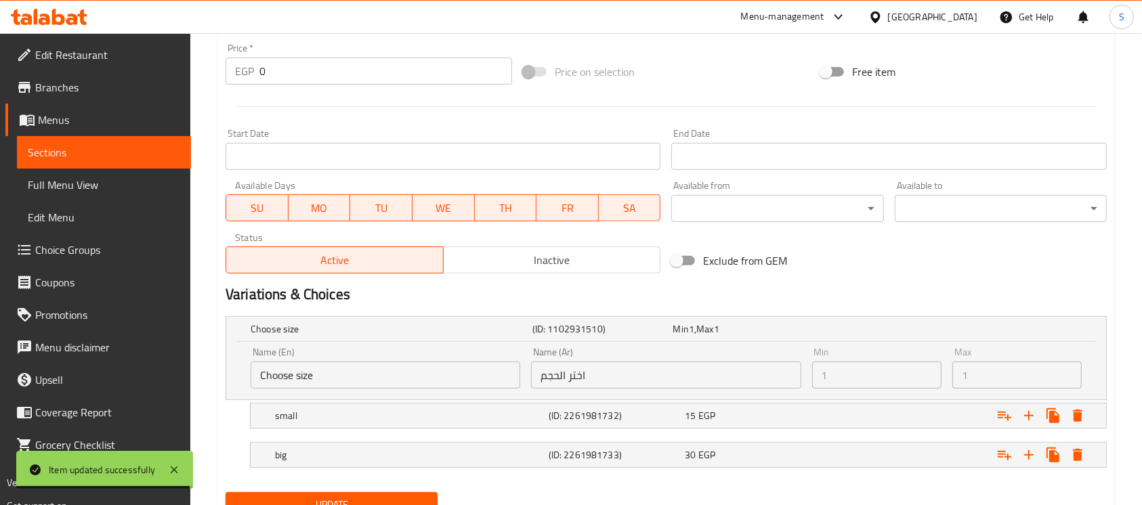
scroll to position [540, 0]
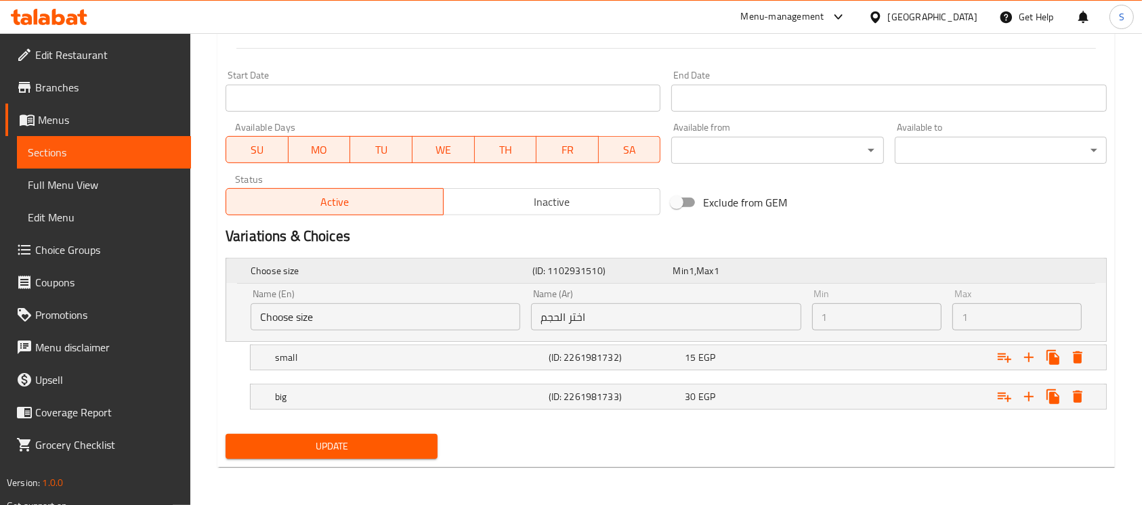
click at [498, 272] on h5 "Choose size" at bounding box center [389, 271] width 276 height 14
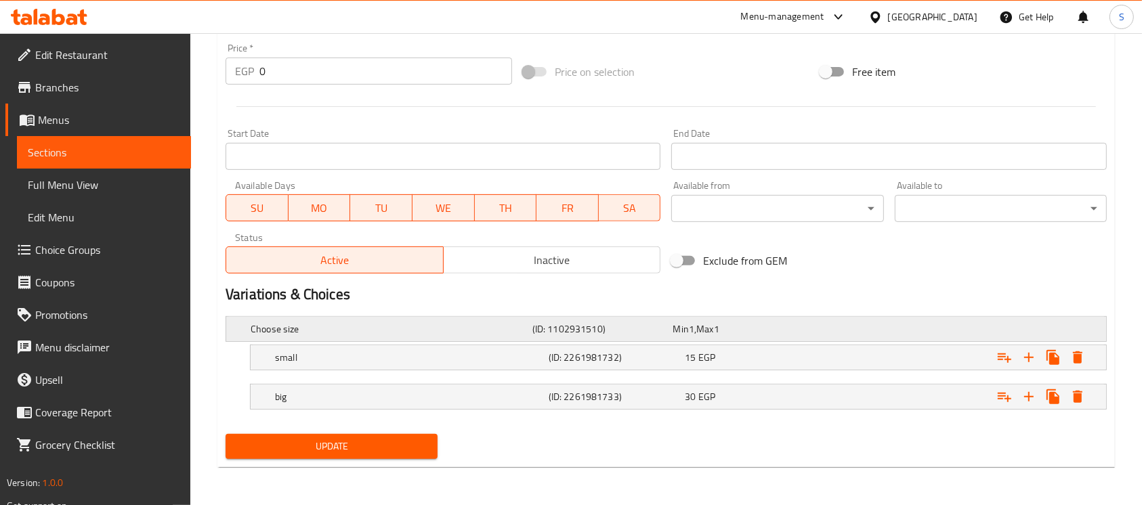
scroll to position [482, 0]
click at [1032, 394] on icon "Expand" at bounding box center [1029, 397] width 16 height 16
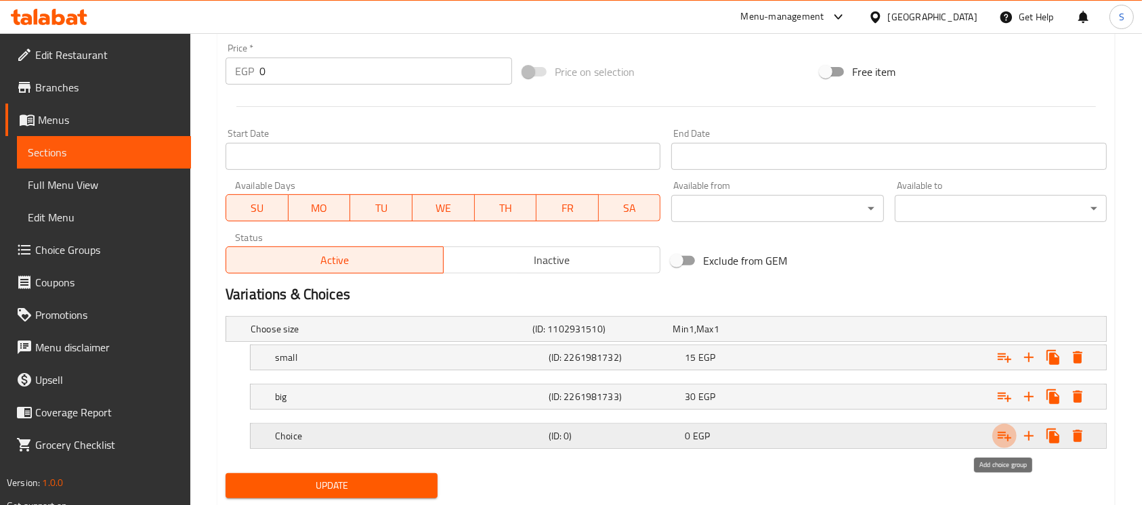
click at [996, 436] on icon "Expand" at bounding box center [1004, 436] width 16 height 16
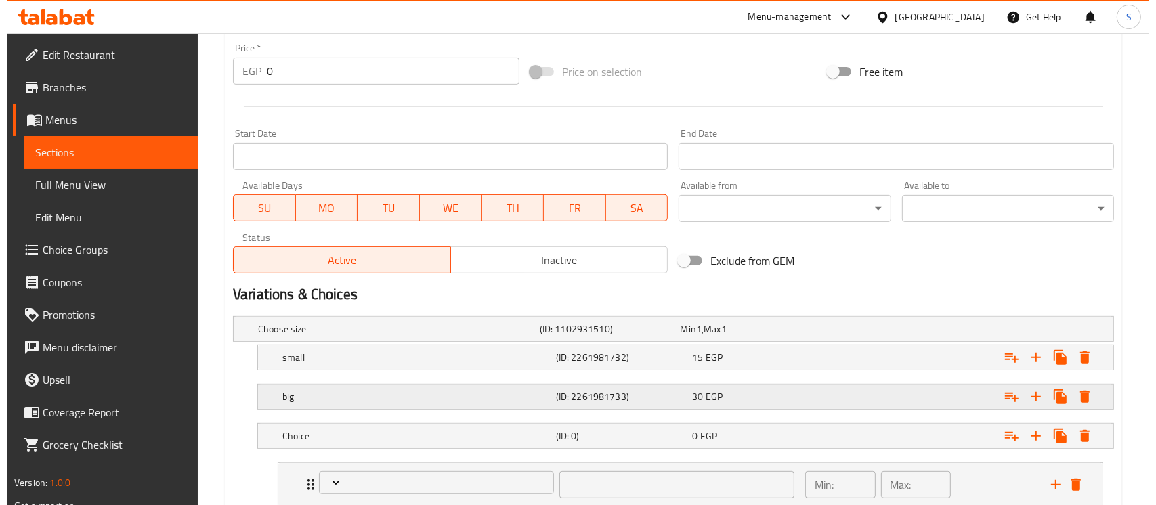
scroll to position [576, 0]
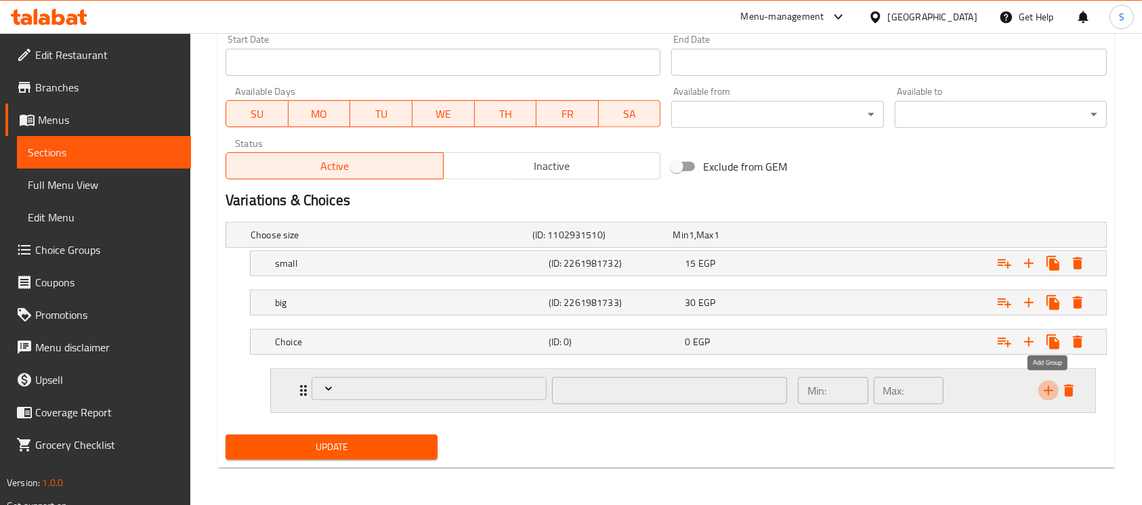
click at [1040, 390] on icon "add" at bounding box center [1048, 391] width 16 height 16
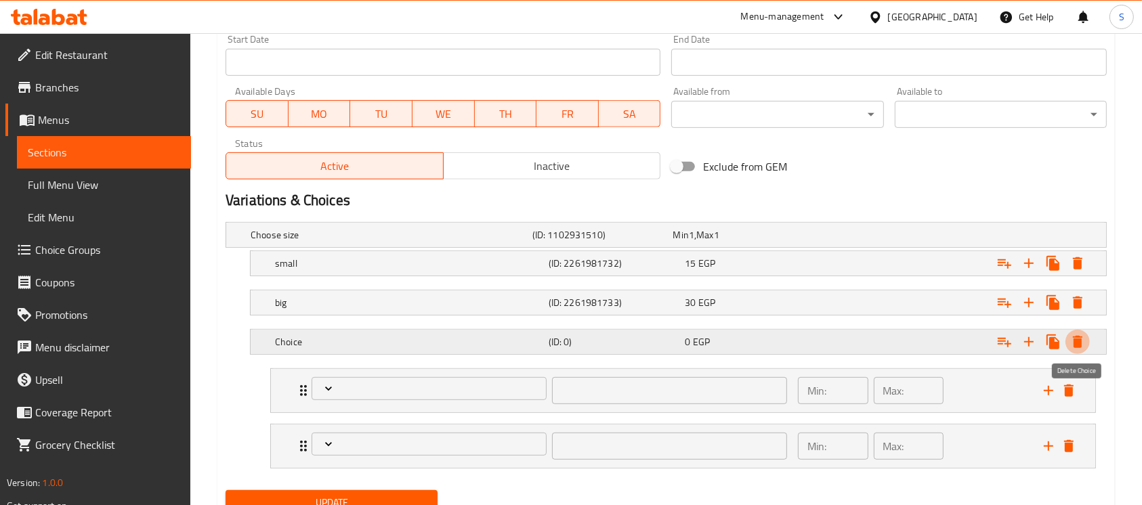
click at [1079, 343] on icon "Expand" at bounding box center [1077, 342] width 9 height 12
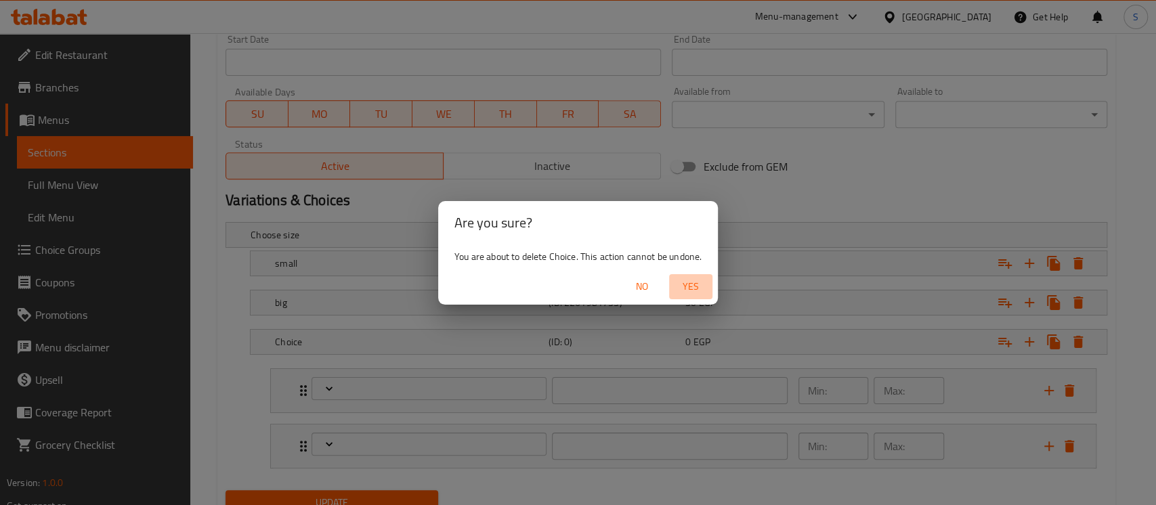
click at [695, 290] on span "Yes" at bounding box center [691, 286] width 33 height 17
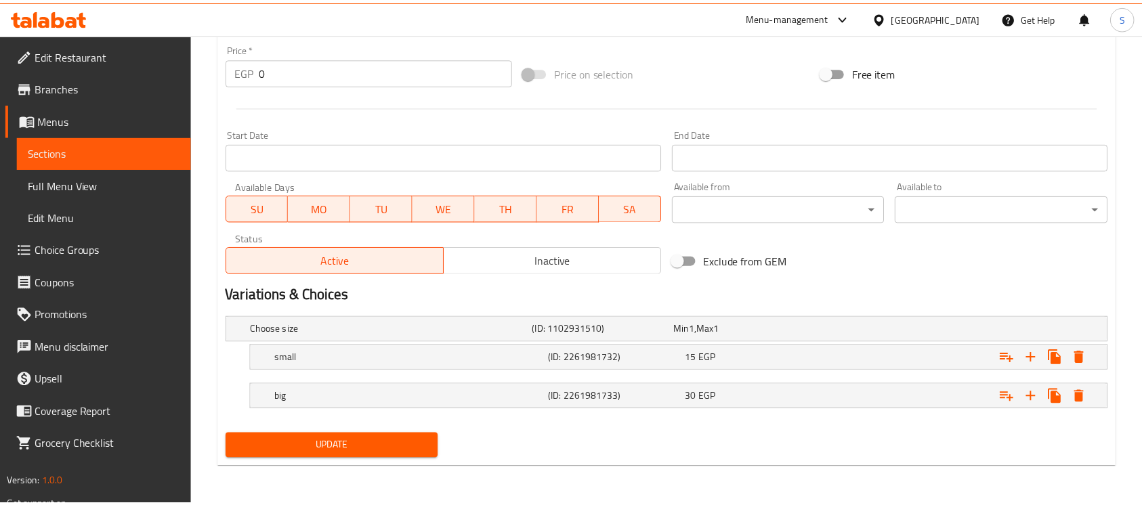
scroll to position [482, 0]
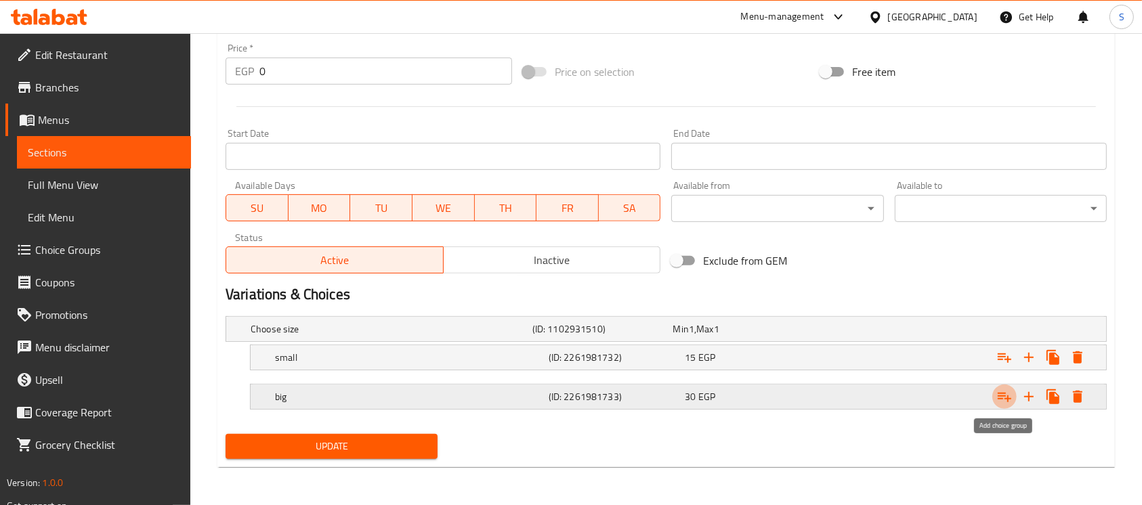
click at [1004, 398] on icon "Expand" at bounding box center [1005, 397] width 14 height 9
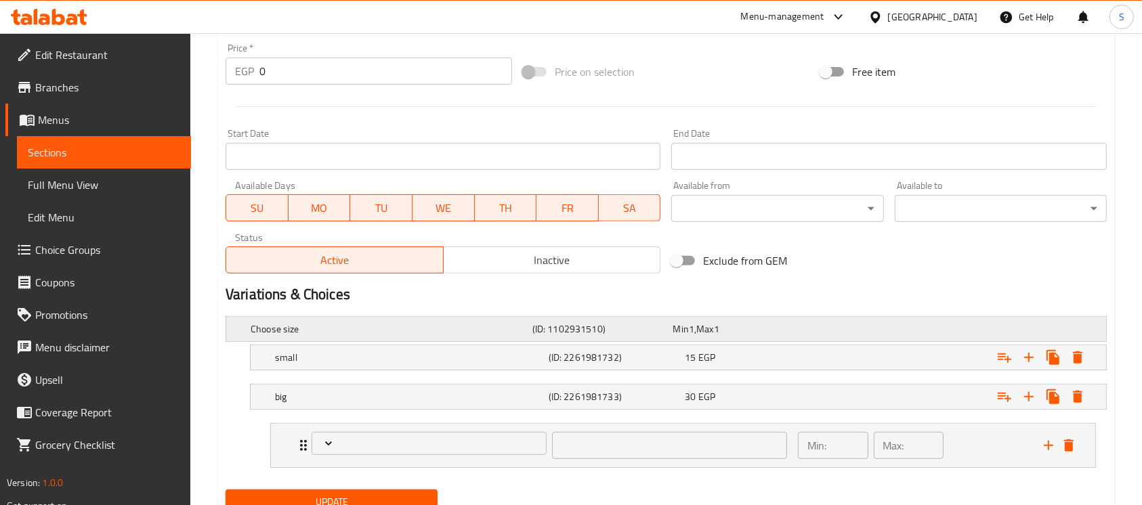
scroll to position [537, 0]
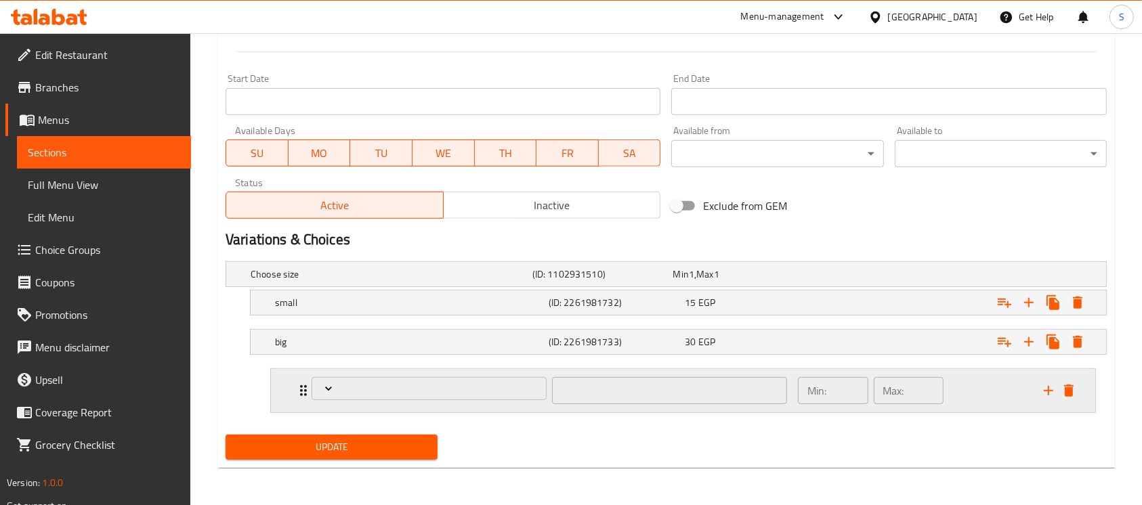
click at [1019, 392] on div "Min: ​ Max: ​" at bounding box center [913, 390] width 246 height 43
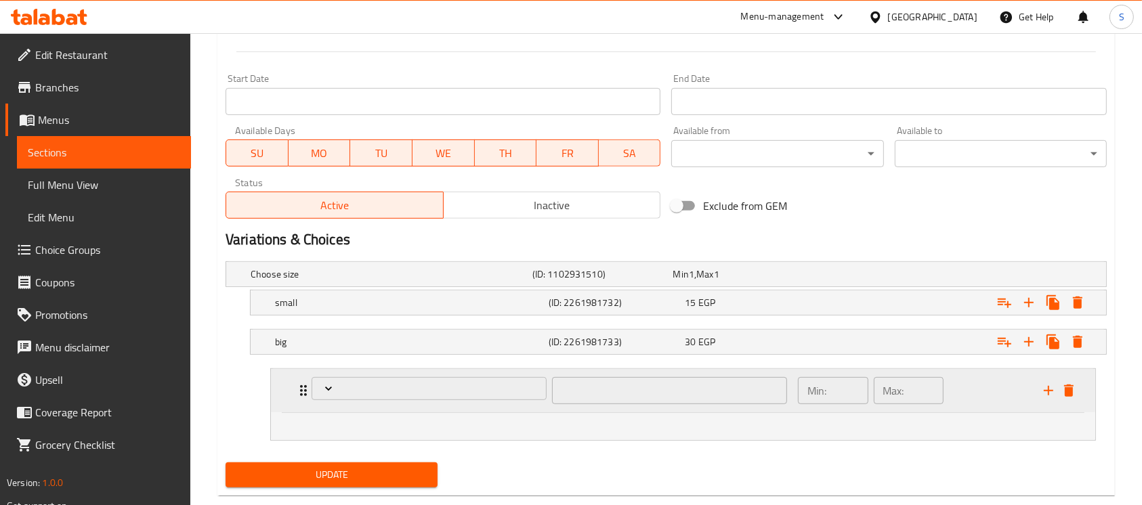
click at [298, 391] on icon "Expand" at bounding box center [303, 391] width 16 height 16
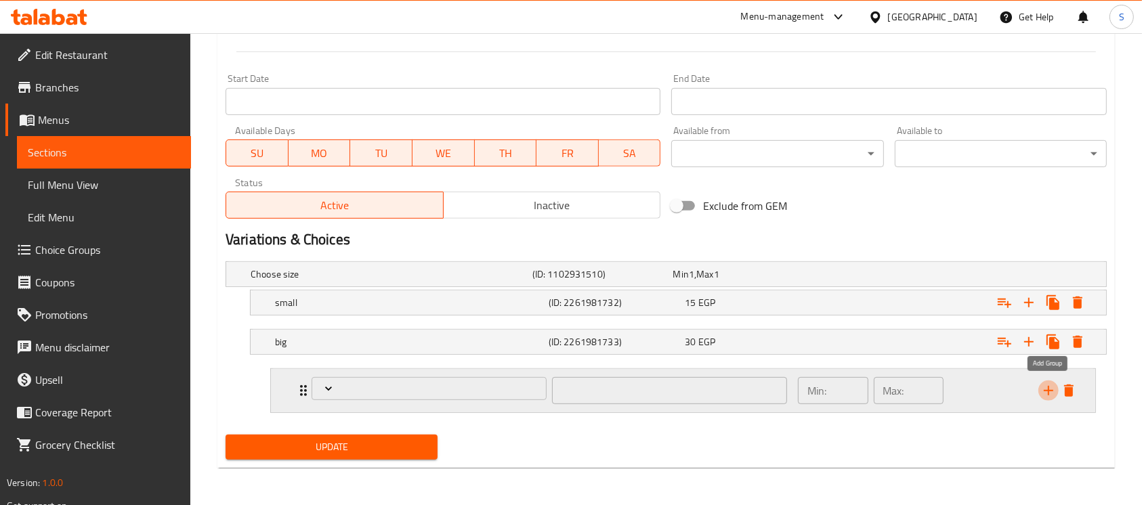
click at [1046, 387] on icon "add" at bounding box center [1048, 391] width 16 height 16
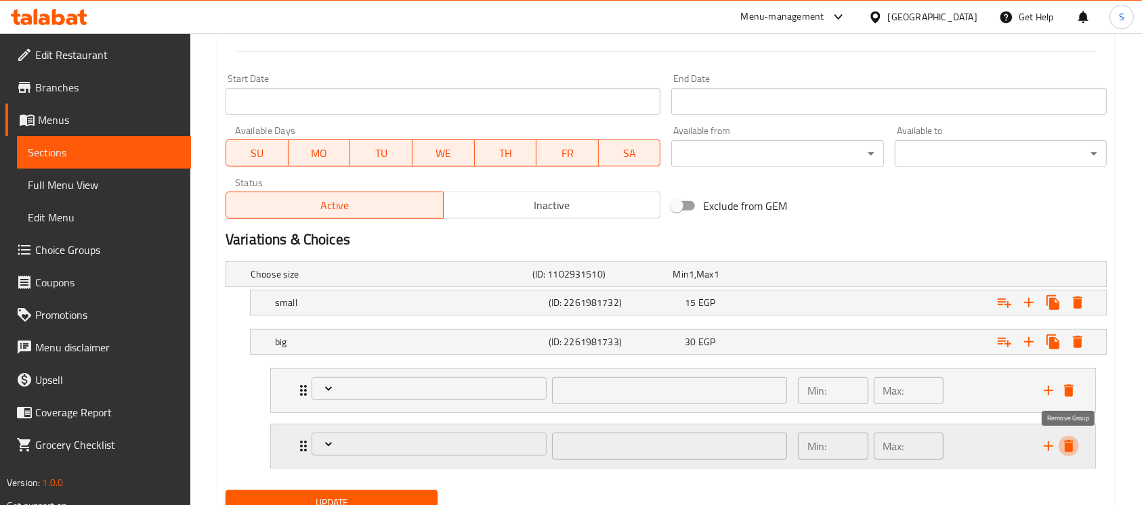
click at [1071, 442] on icon "delete" at bounding box center [1068, 446] width 9 height 12
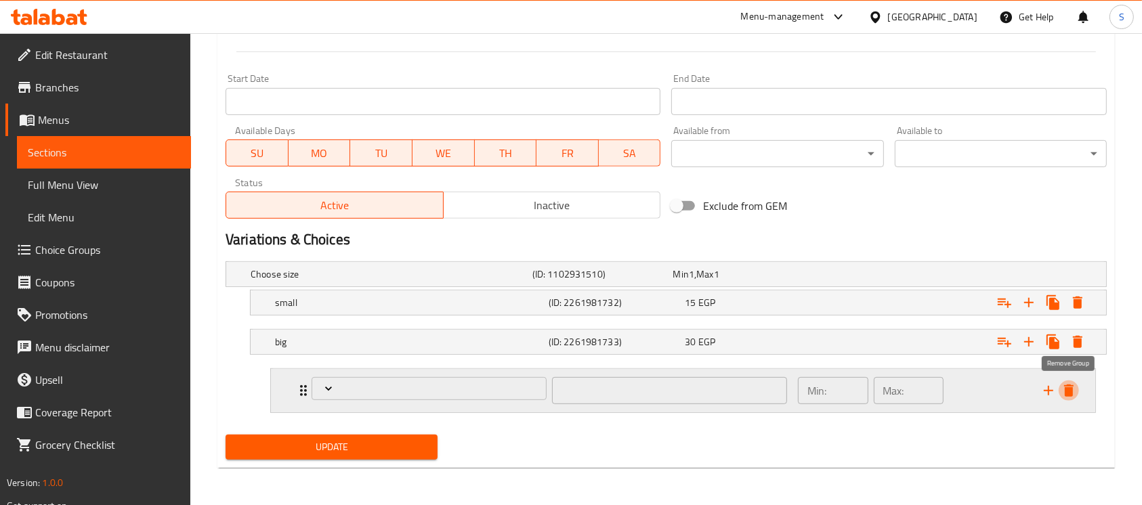
click at [1073, 393] on icon "delete" at bounding box center [1068, 391] width 9 height 12
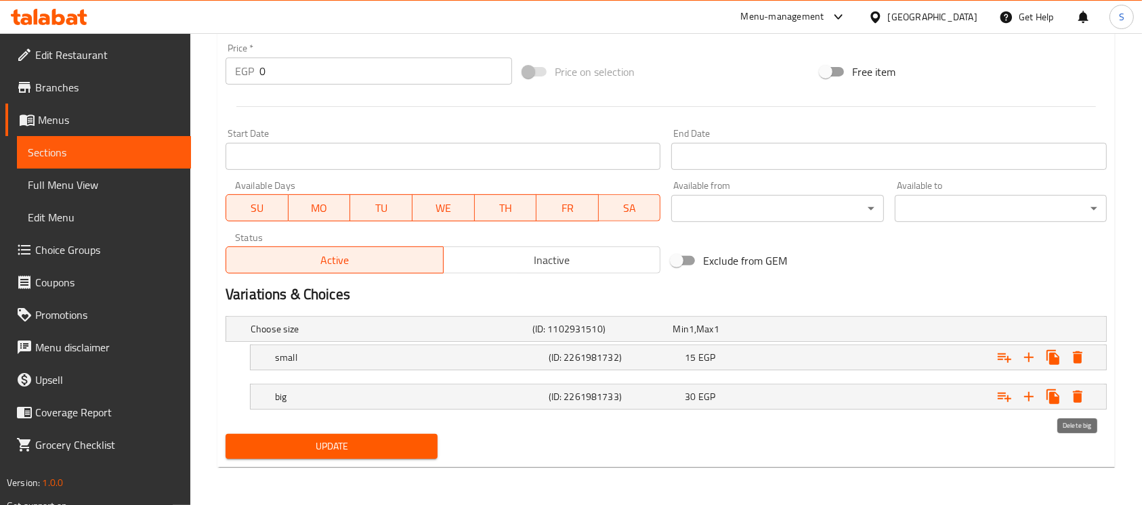
scroll to position [482, 0]
click at [113, 247] on span "Choice Groups" at bounding box center [107, 250] width 145 height 16
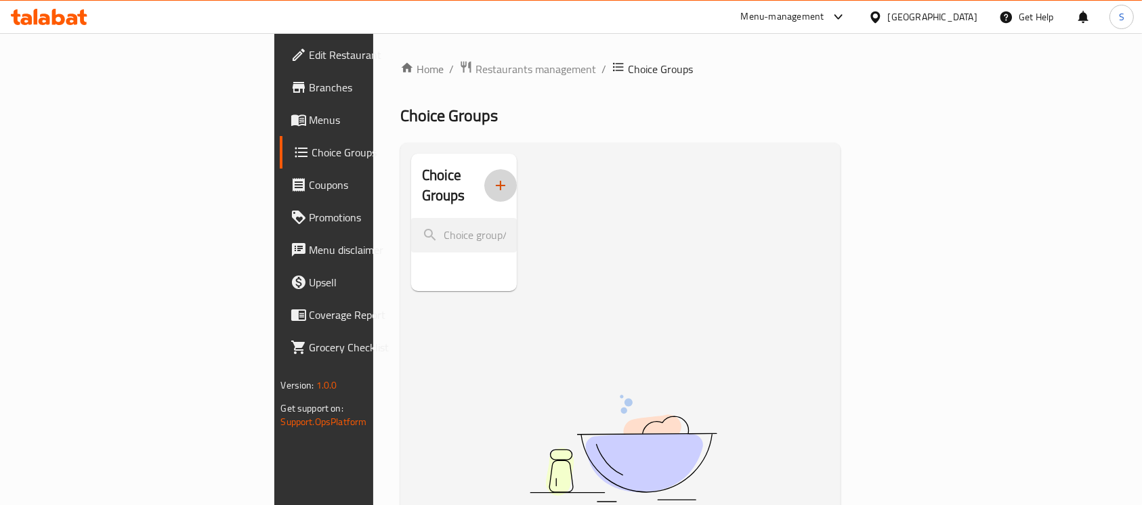
click at [496, 181] on icon "button" at bounding box center [500, 185] width 9 height 9
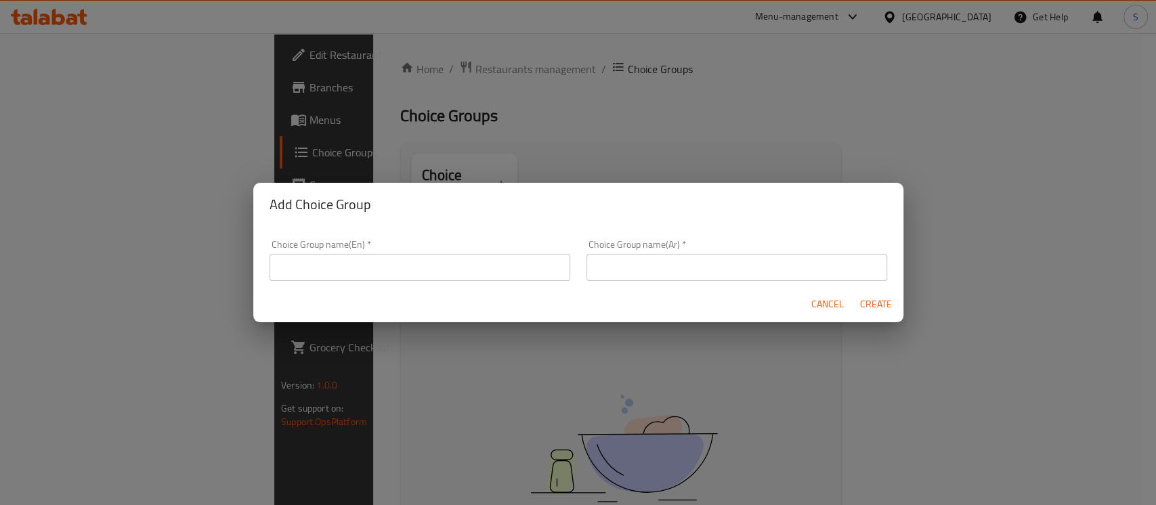
click at [496, 266] on input "text" at bounding box center [420, 267] width 301 height 27
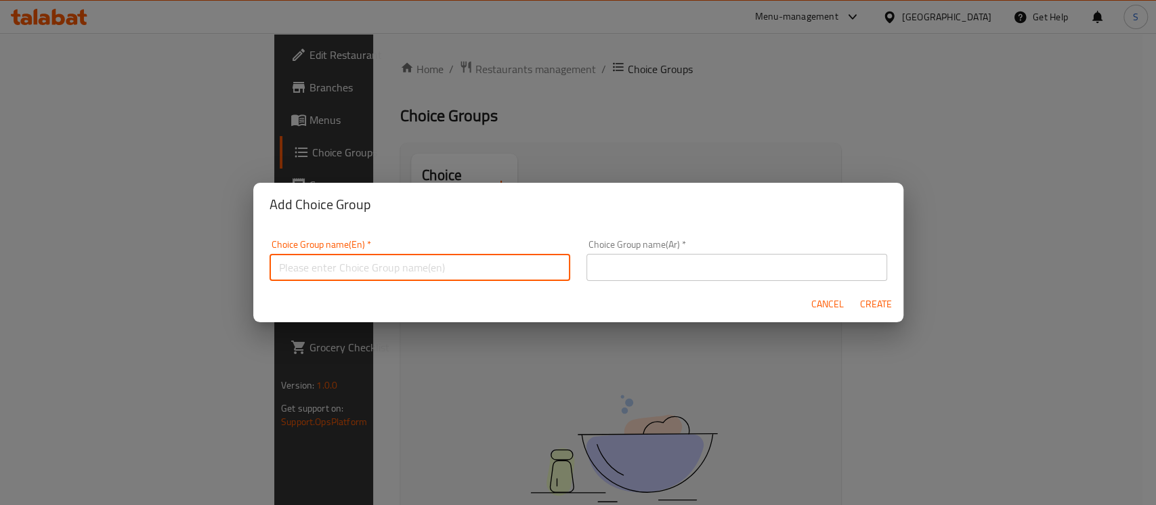
type input "Your Choice Of:"
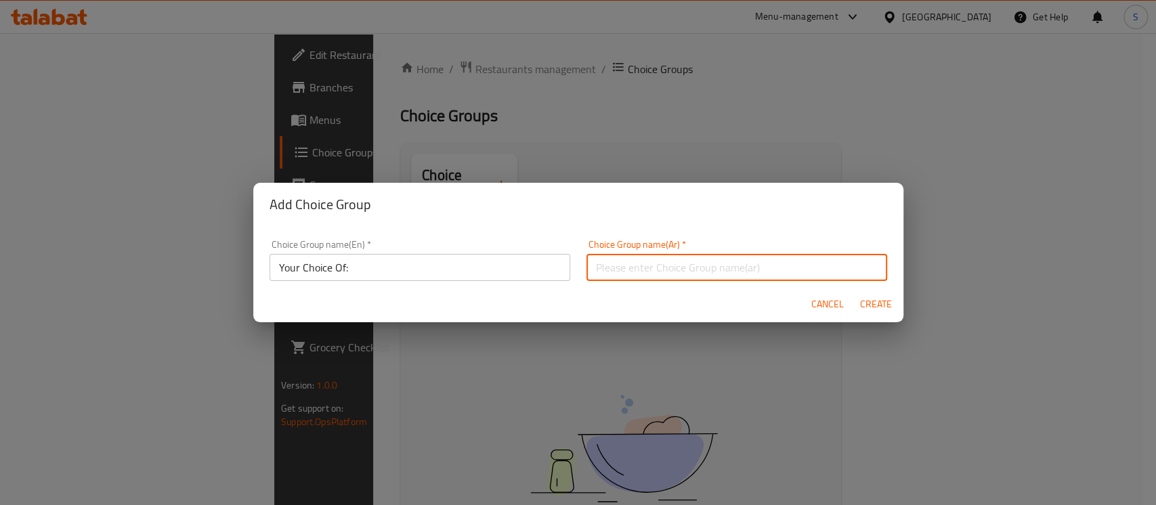
click at [803, 257] on input "text" at bounding box center [737, 267] width 301 height 27
type input "إختيارك من:"
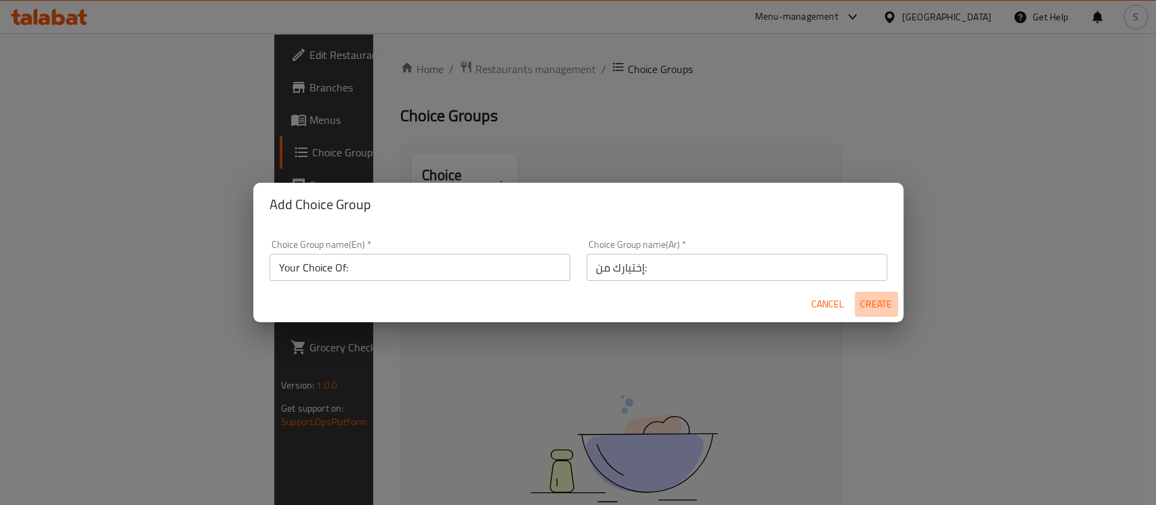
click at [881, 303] on span "Create" at bounding box center [876, 304] width 33 height 17
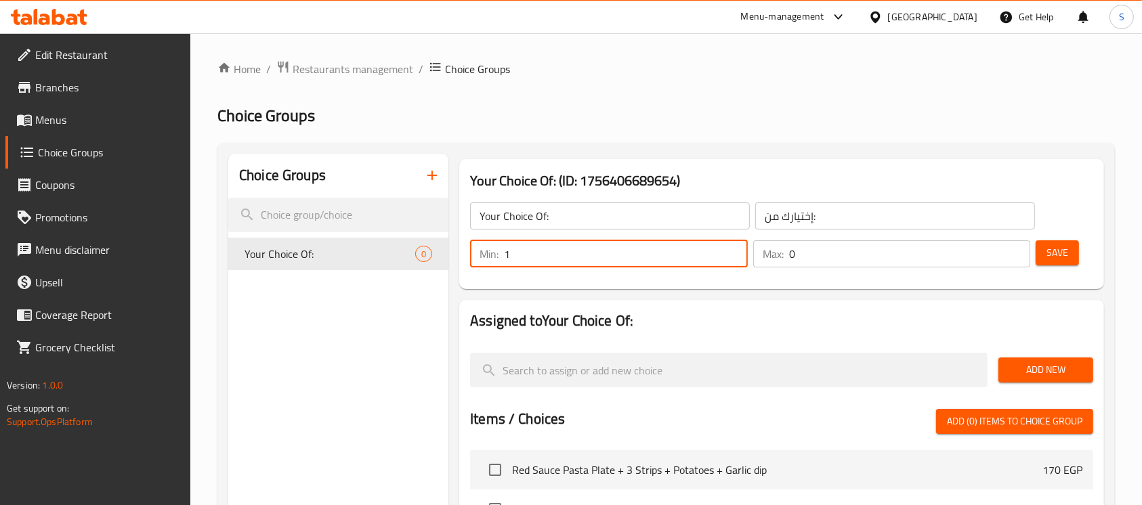
type input "1"
click at [734, 248] on input "1" at bounding box center [626, 253] width 244 height 27
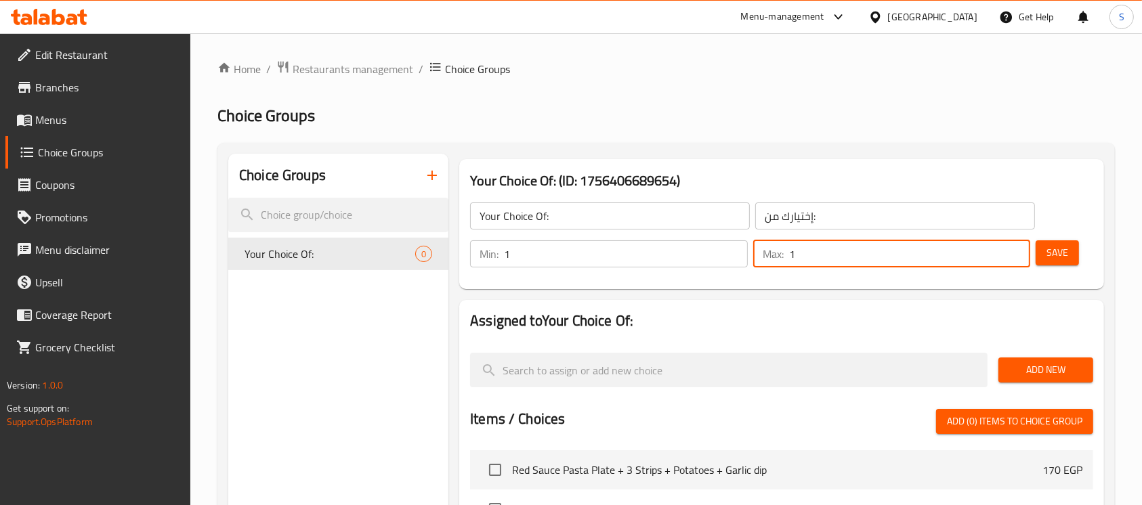
type input "1"
click at [1017, 251] on input "1" at bounding box center [910, 253] width 242 height 27
click at [1064, 369] on span "Add New" at bounding box center [1045, 370] width 73 height 17
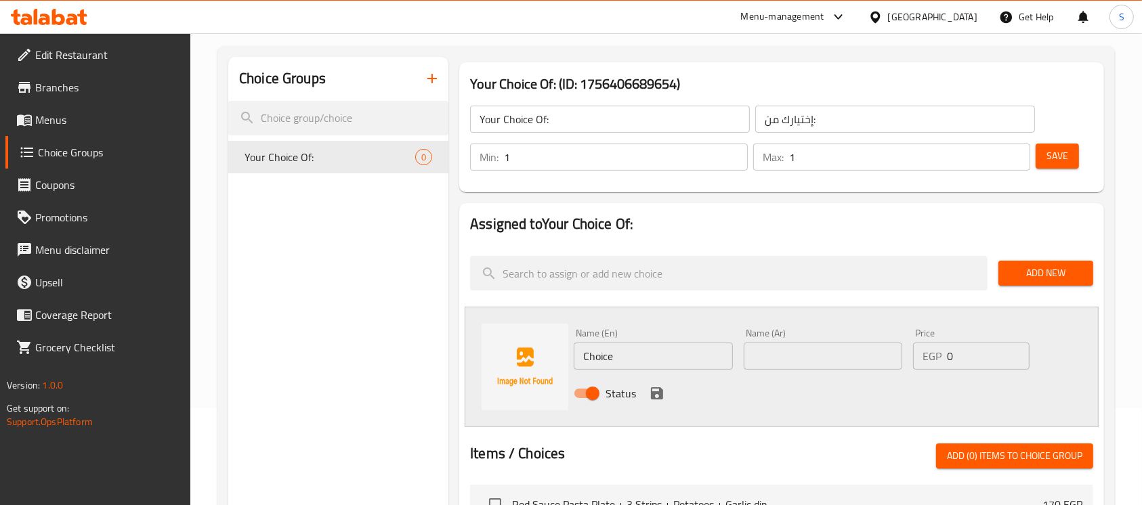
scroll to position [104, 0]
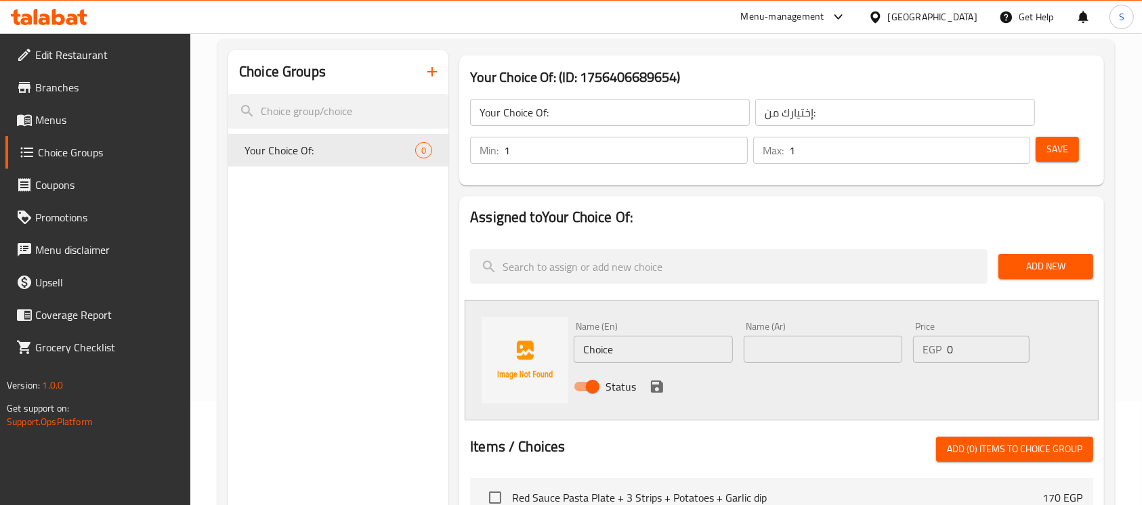
click at [690, 345] on input "Choice" at bounding box center [653, 349] width 158 height 27
type input "spicy"
click at [786, 344] on input "text" at bounding box center [823, 349] width 158 height 27
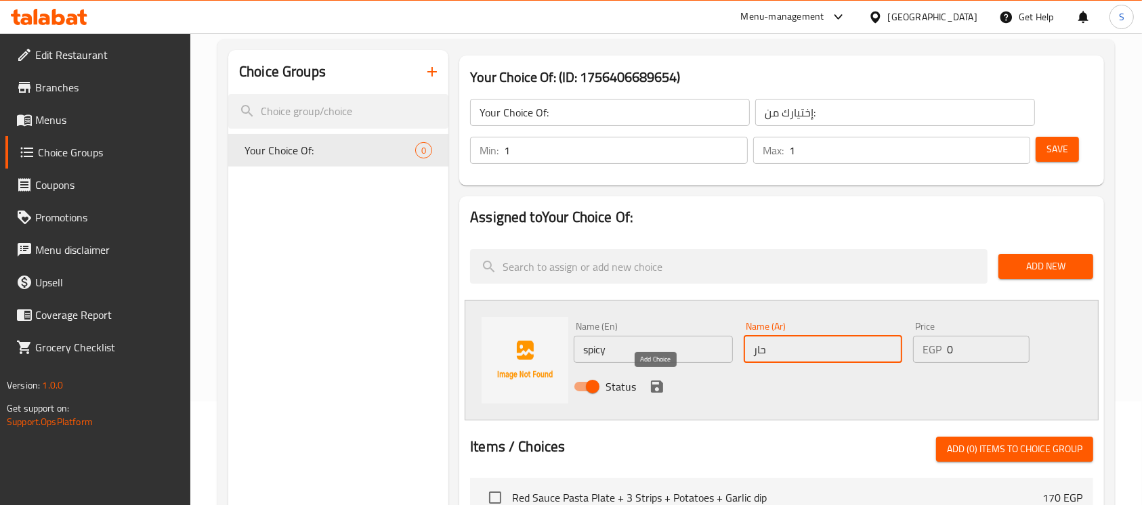
type input "حار"
click at [661, 381] on icon "save" at bounding box center [657, 387] width 12 height 12
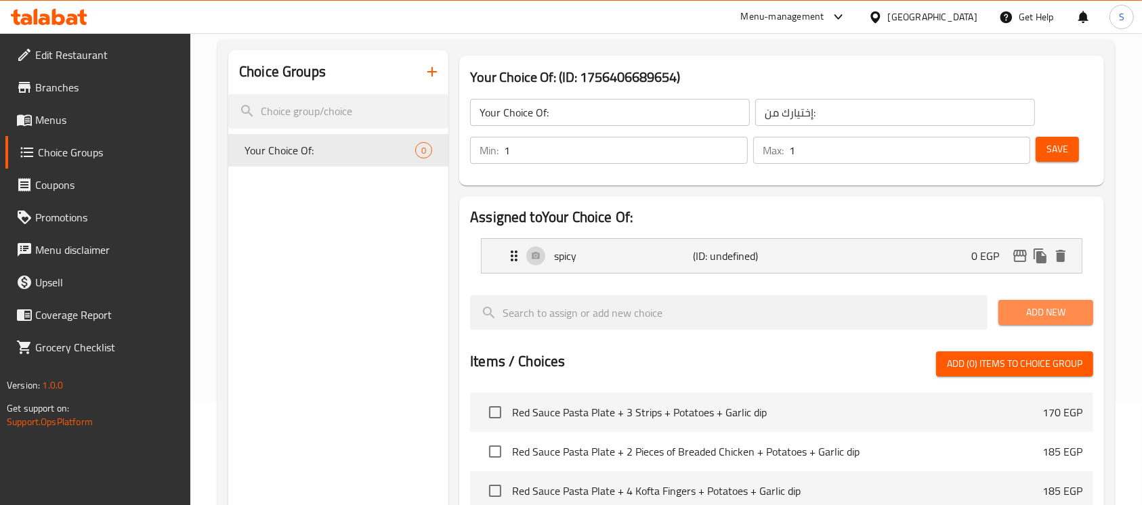
click at [1042, 301] on button "Add New" at bounding box center [1045, 312] width 95 height 25
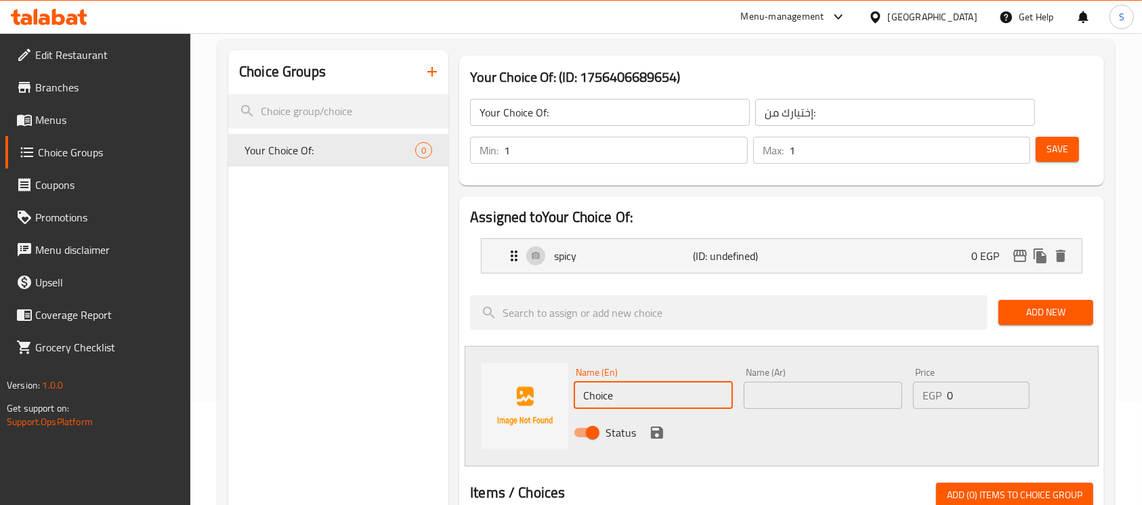
click at [681, 395] on input "Choice" at bounding box center [653, 395] width 158 height 27
type input "r"
type input "Regular"
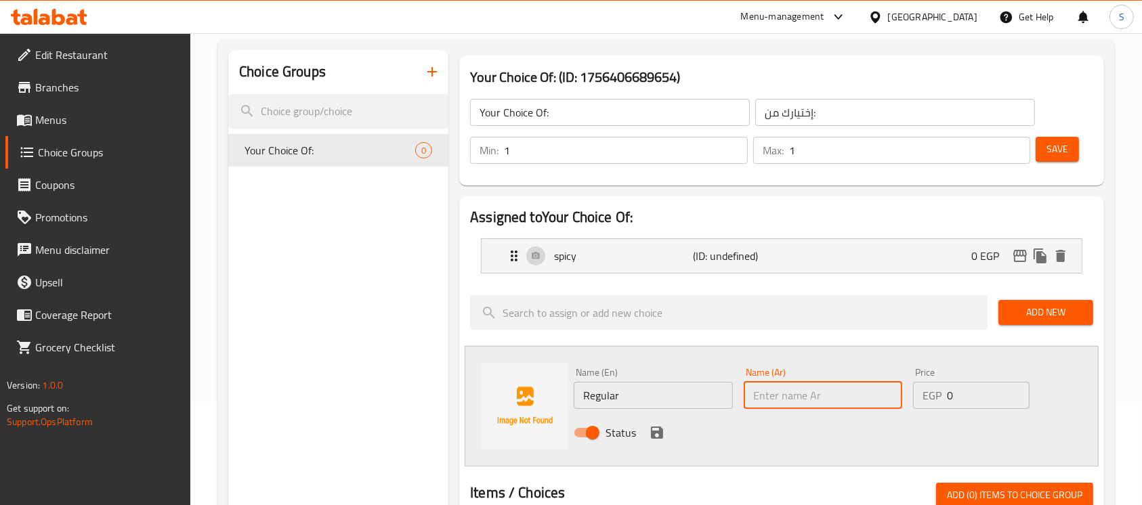
click at [807, 392] on input "text" at bounding box center [823, 395] width 158 height 27
type input "عادي"
click at [652, 431] on icon "save" at bounding box center [657, 433] width 12 height 12
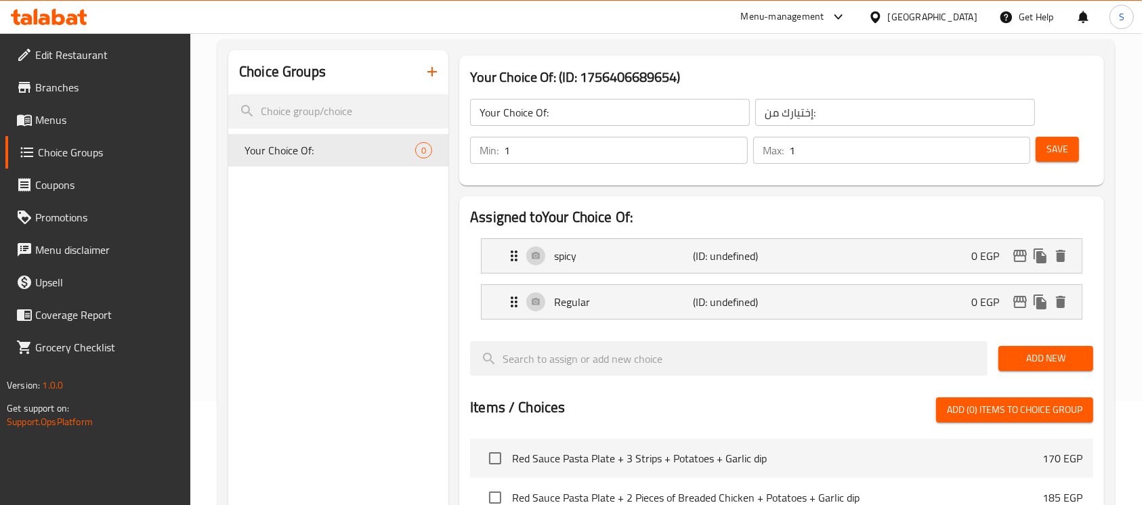
click at [1057, 141] on span "Save" at bounding box center [1057, 149] width 22 height 17
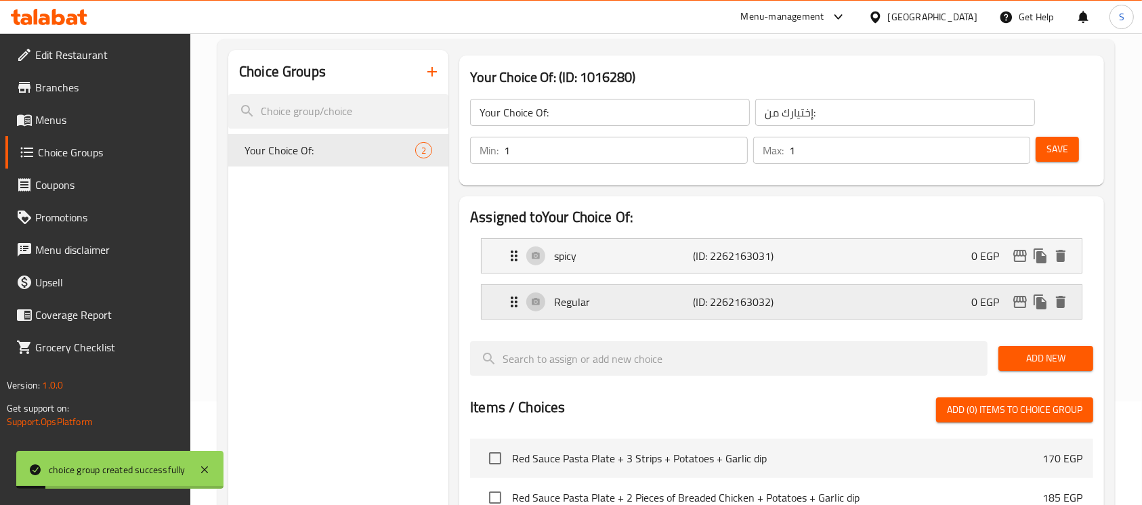
scroll to position [484, 0]
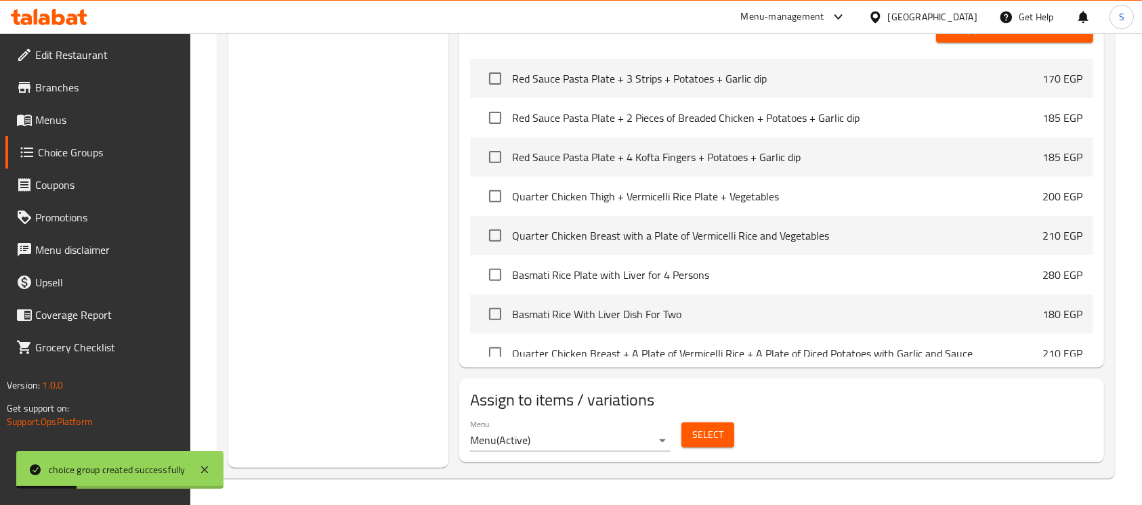
click at [698, 438] on span "Select" at bounding box center [707, 435] width 31 height 17
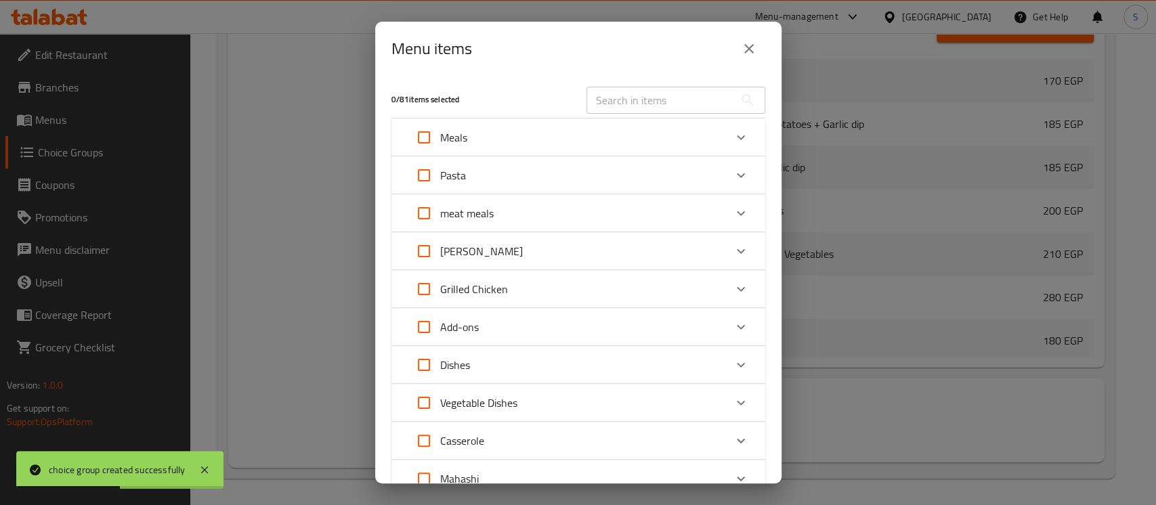
click at [652, 122] on div "Meals" at bounding box center [566, 137] width 317 height 33
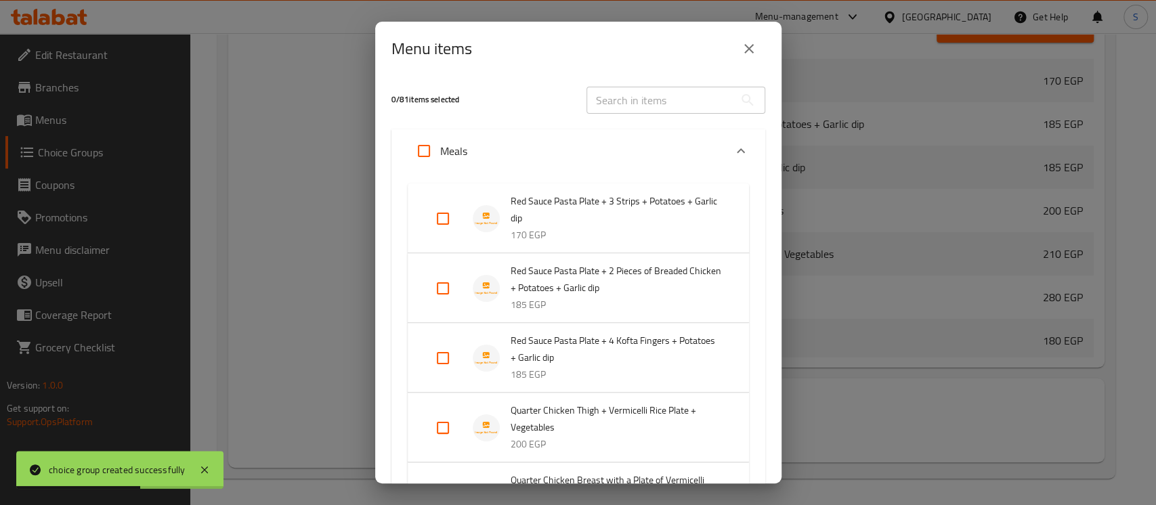
click at [634, 98] on input "text" at bounding box center [661, 100] width 148 height 27
paste input "Garlic"
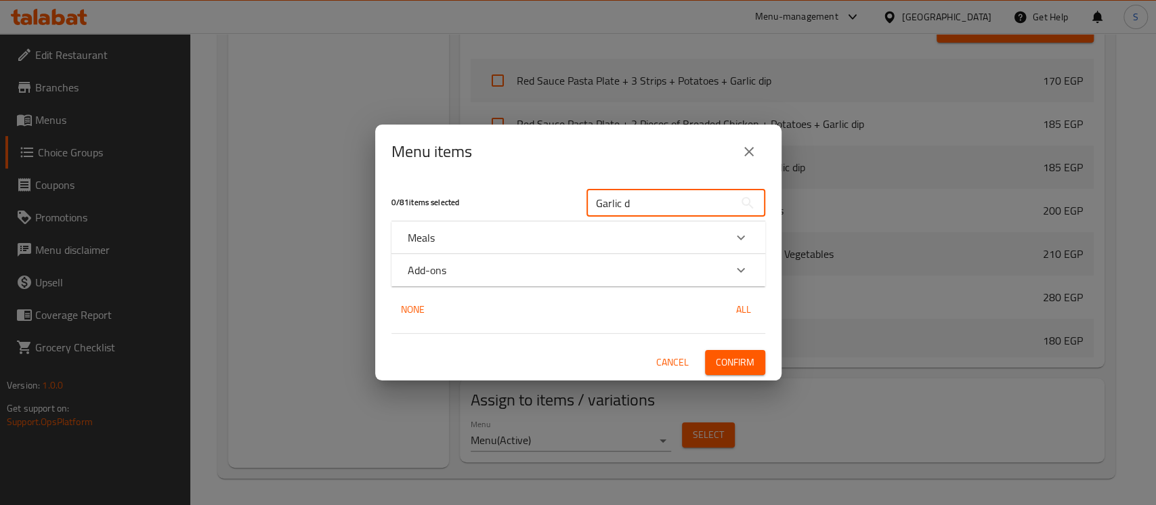
type input "Garlic d"
click at [621, 267] on div "Add-ons" at bounding box center [566, 270] width 317 height 16
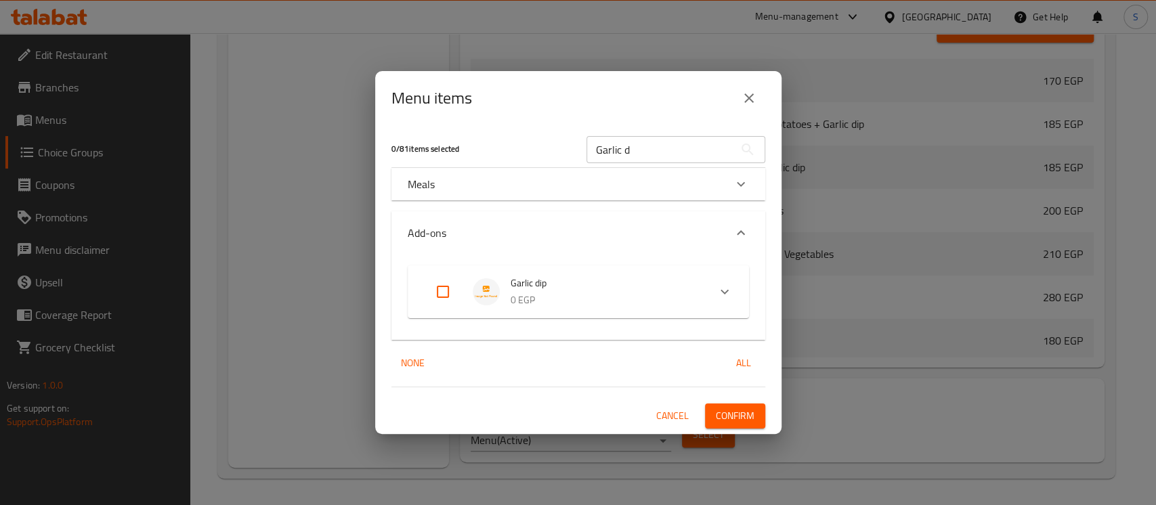
click at [448, 289] on input "Expand" at bounding box center [443, 292] width 33 height 33
checkbox input "true"
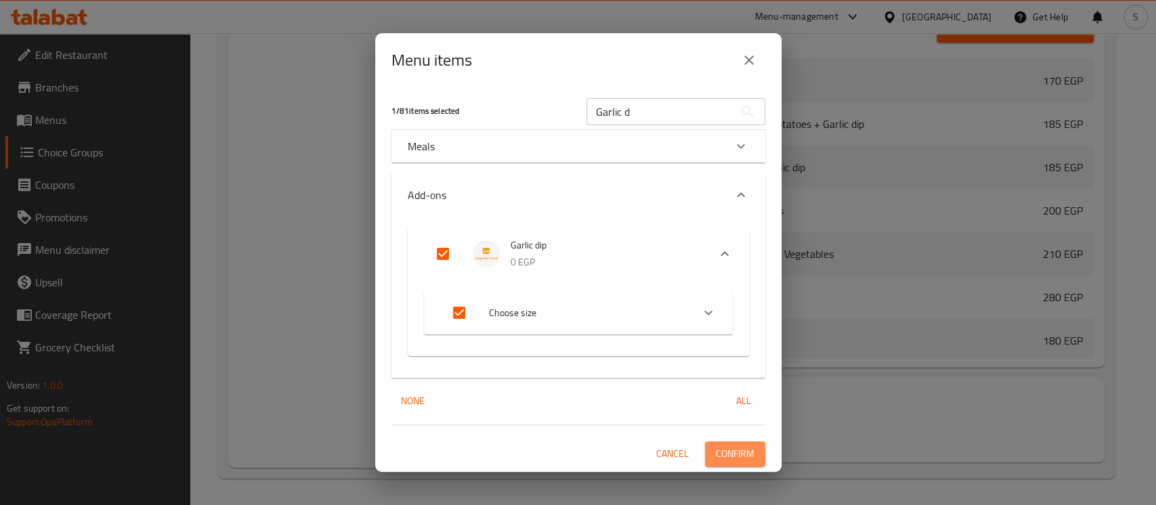
click at [716, 460] on span "Confirm" at bounding box center [735, 454] width 39 height 17
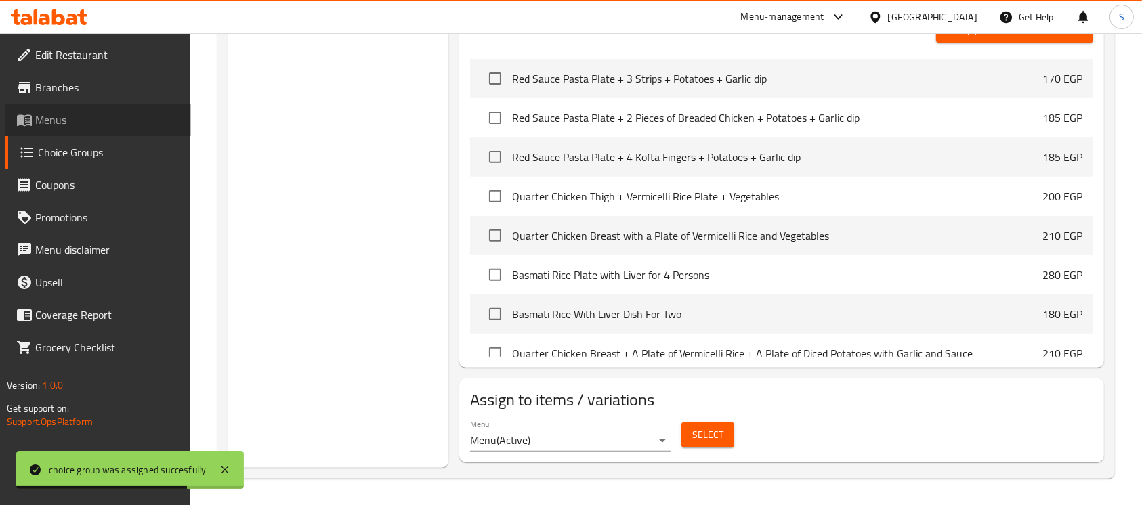
click at [57, 121] on span "Menus" at bounding box center [107, 120] width 145 height 16
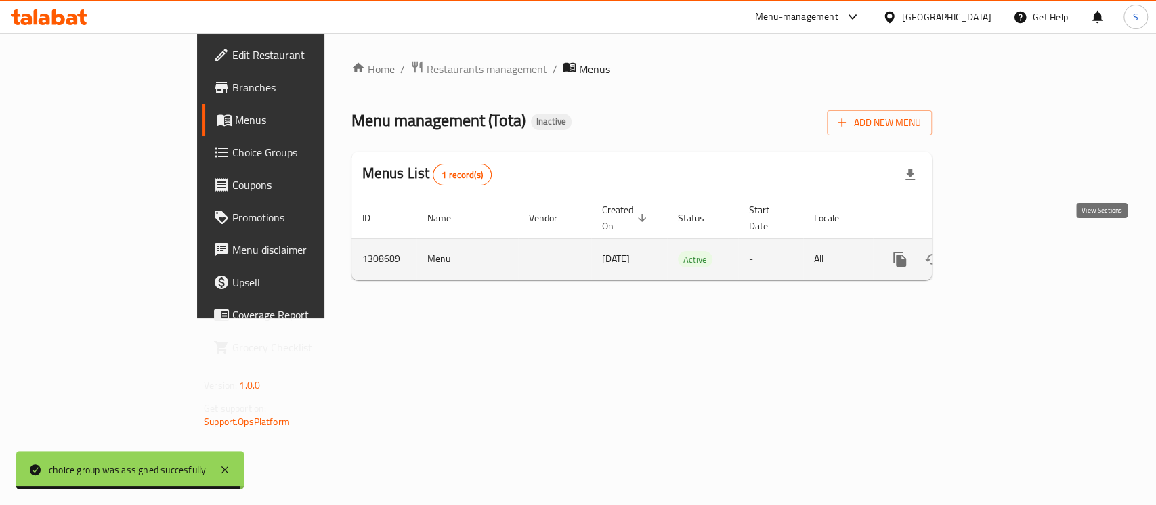
click at [1006, 251] on icon "enhanced table" at bounding box center [998, 259] width 16 height 16
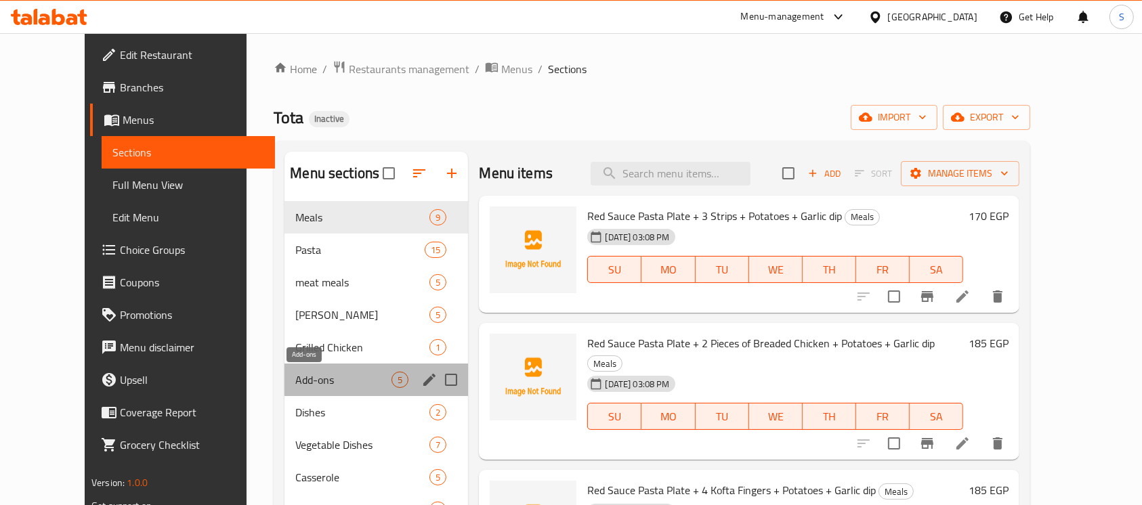
click at [309, 376] on span "Add-ons" at bounding box center [343, 380] width 96 height 16
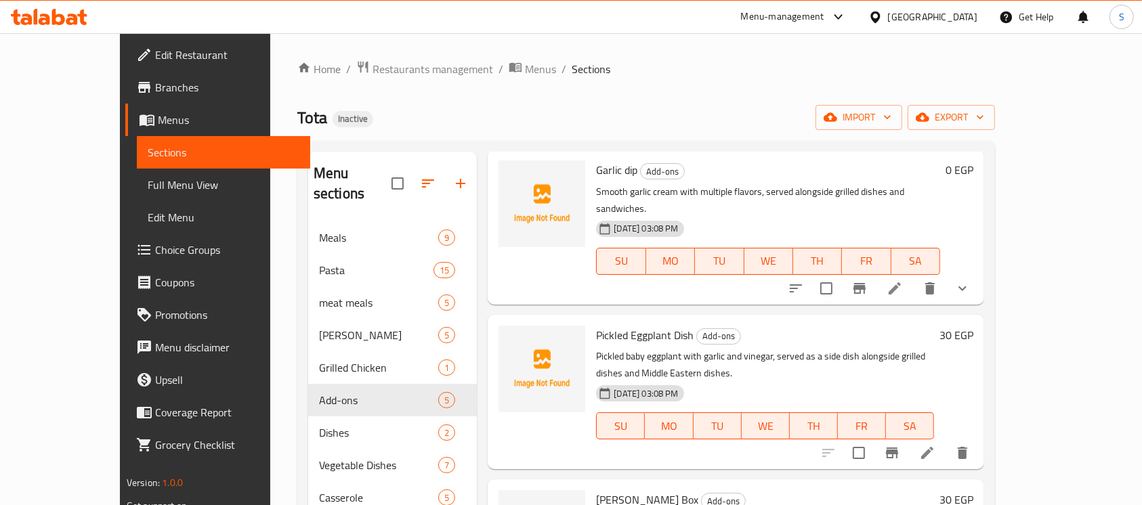
scroll to position [227, 0]
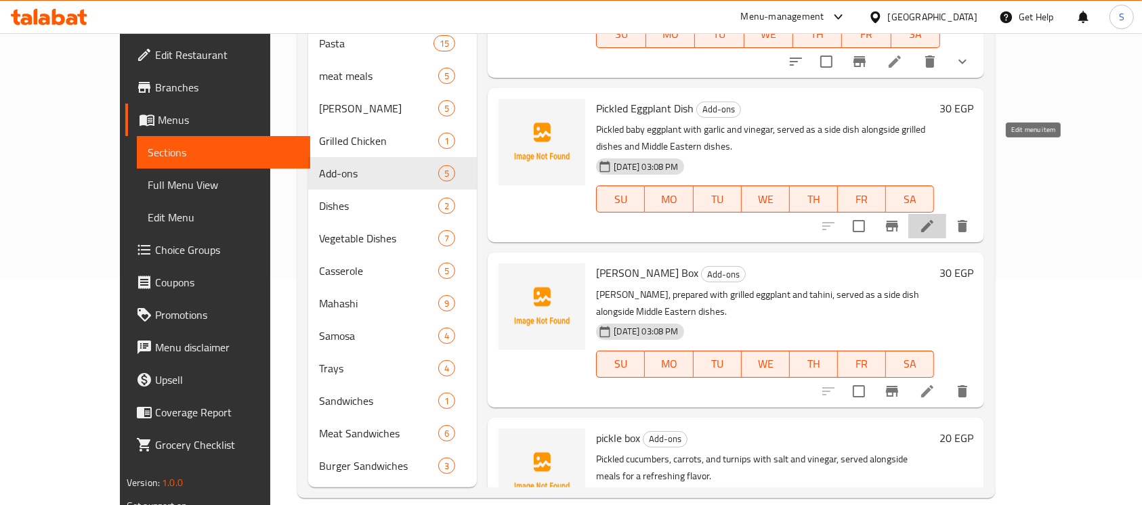
click at [935, 218] on icon at bounding box center [927, 226] width 16 height 16
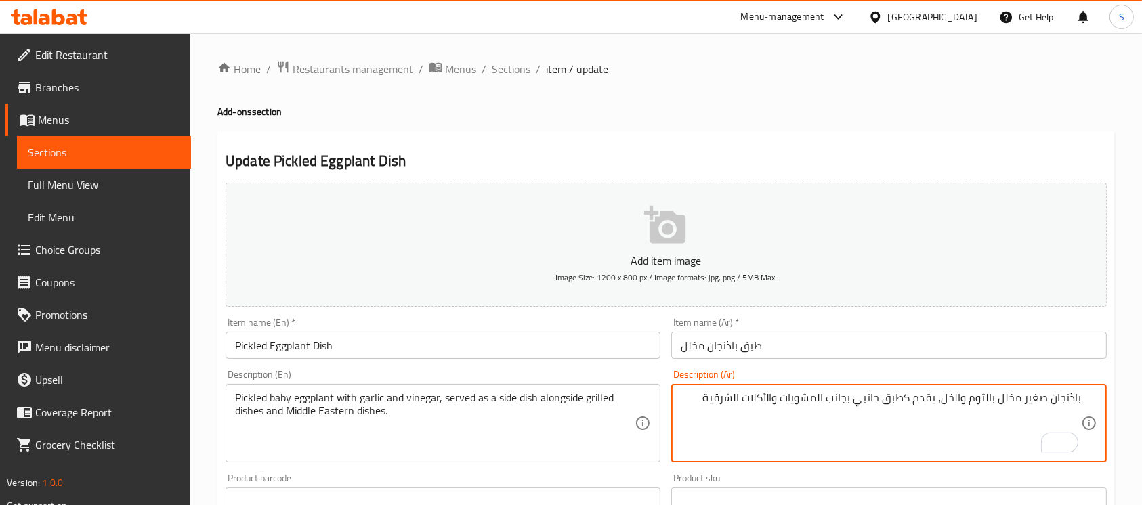
type textarea "باذنجان صغير مخلل بالثوم والخل، يقدم كطبق جانبي بجانب المشويات والأكلات الشرقية"
click at [952, 337] on input "طبق باذنجان مخلل" at bounding box center [888, 345] width 435 height 27
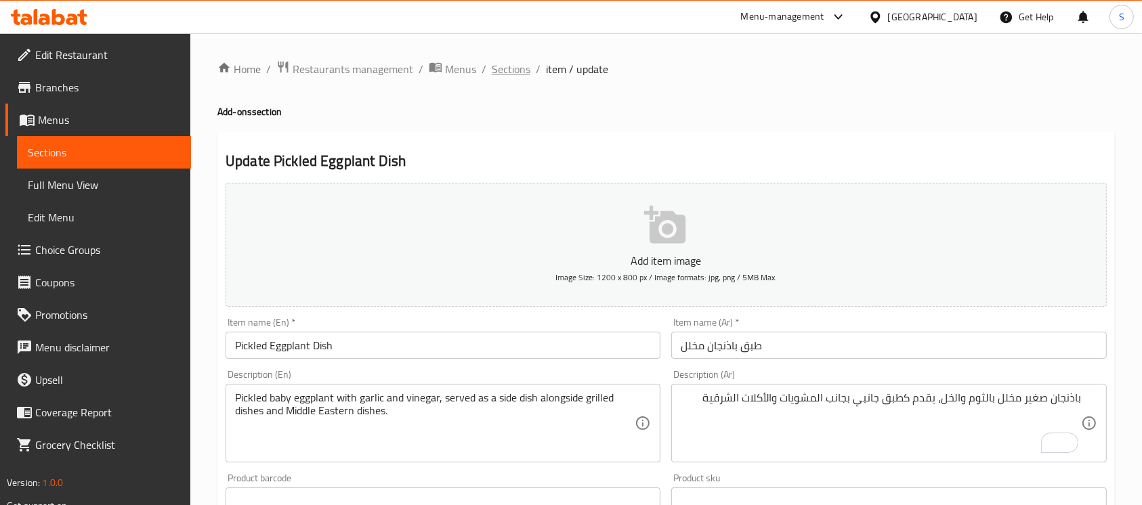
click at [500, 77] on span "Sections" at bounding box center [511, 69] width 39 height 16
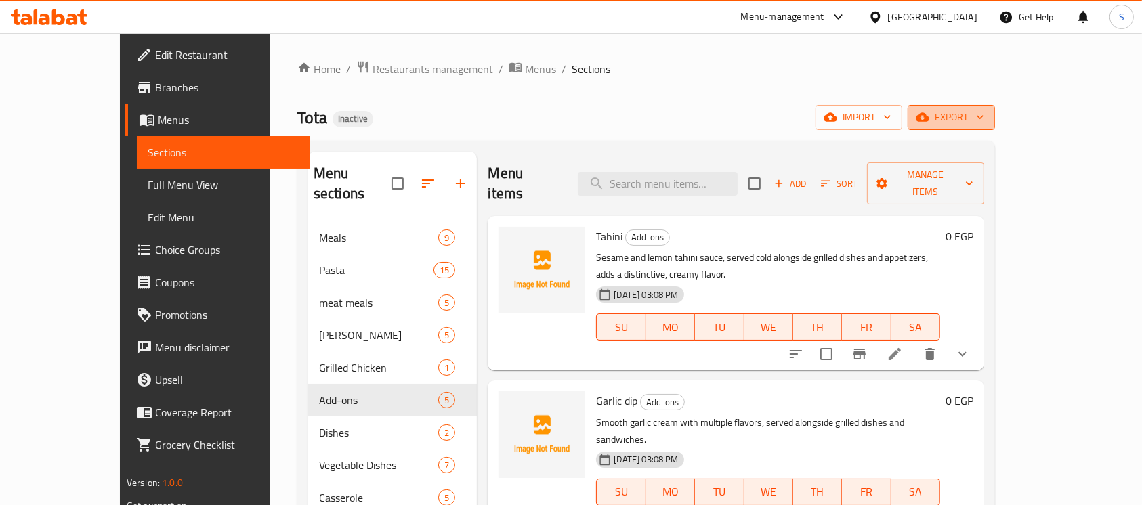
click at [984, 116] on span "export" at bounding box center [951, 117] width 66 height 17
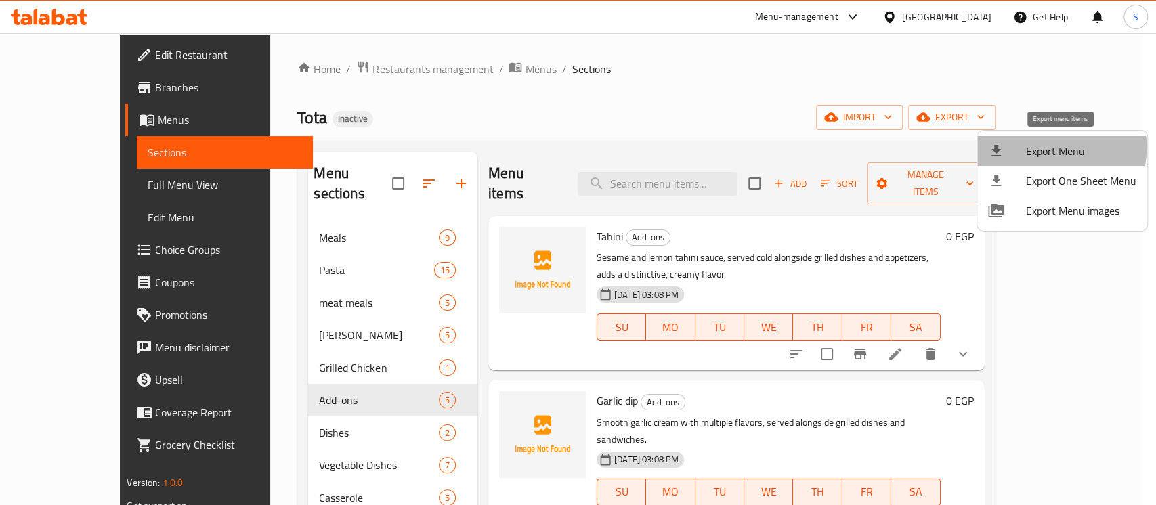
click at [1038, 148] on span "Export Menu" at bounding box center [1081, 151] width 110 height 16
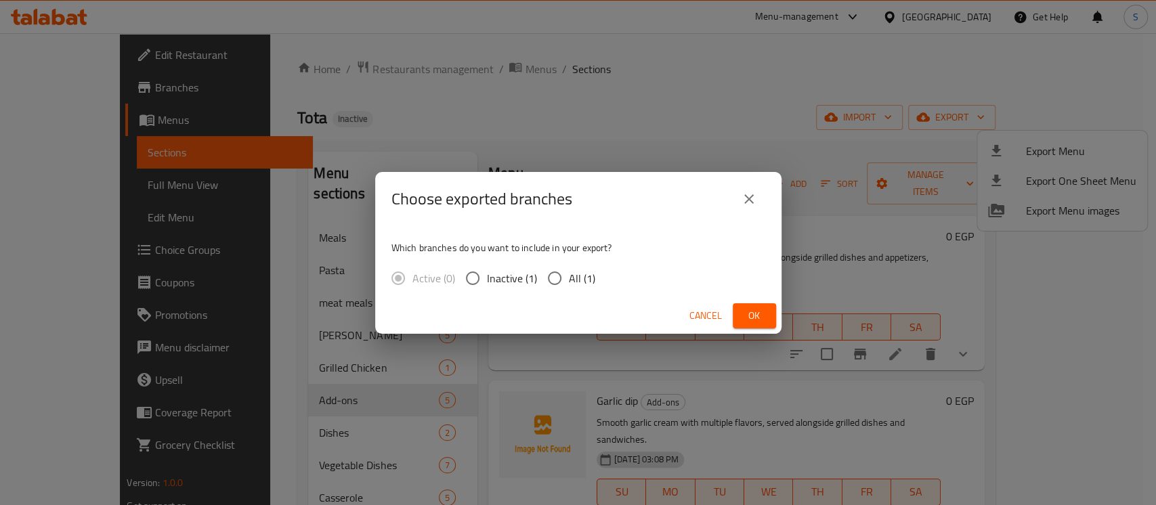
click at [570, 277] on span "All (1)" at bounding box center [582, 278] width 26 height 16
click at [569, 277] on input "All (1)" at bounding box center [554, 278] width 28 height 28
radio input "true"
click at [747, 324] on button "Ok" at bounding box center [754, 315] width 43 height 25
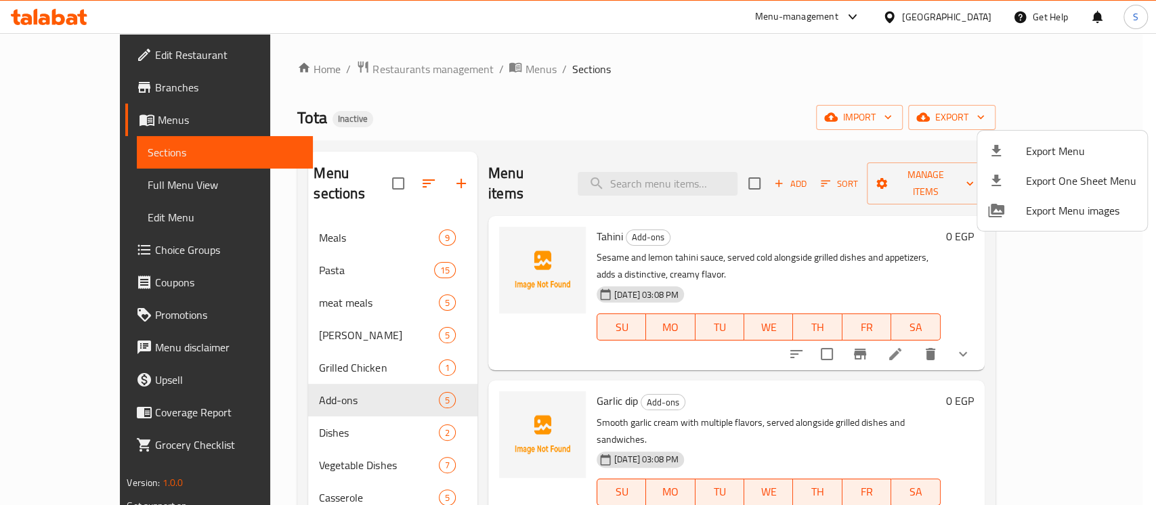
click at [126, 60] on div at bounding box center [578, 252] width 1156 height 505
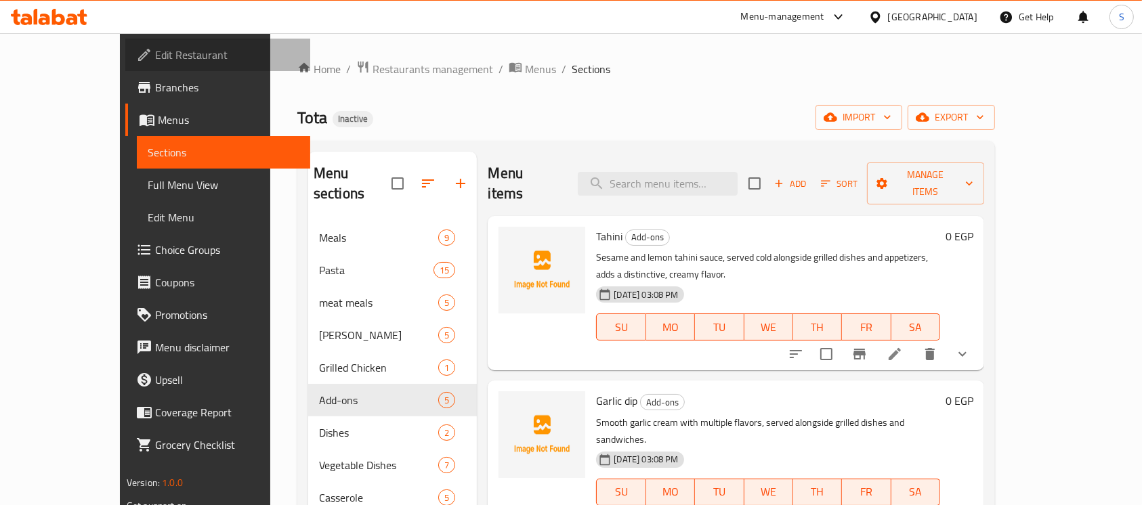
click at [155, 60] on span "Edit Restaurant" at bounding box center [227, 55] width 145 height 16
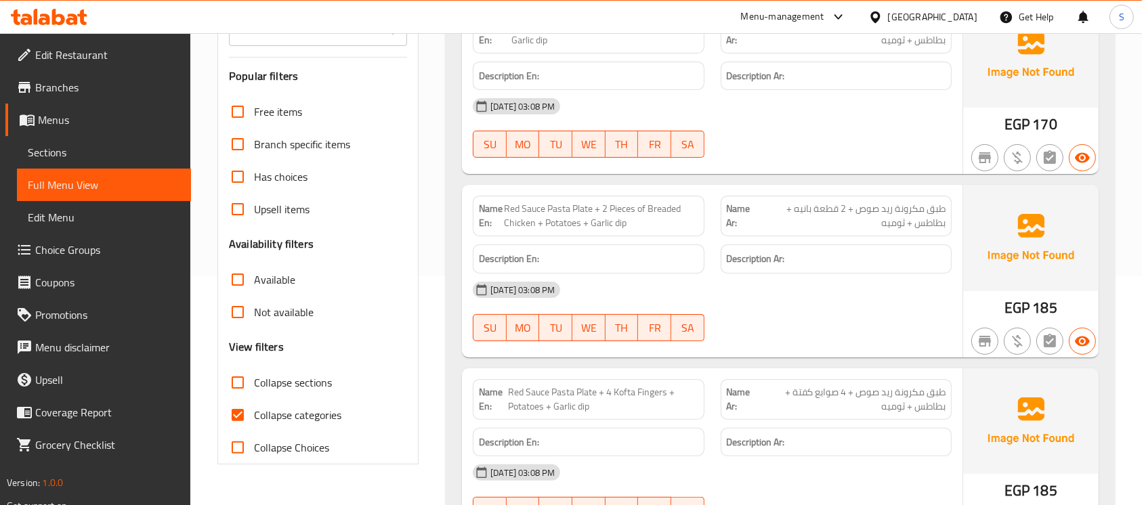
scroll to position [234, 0]
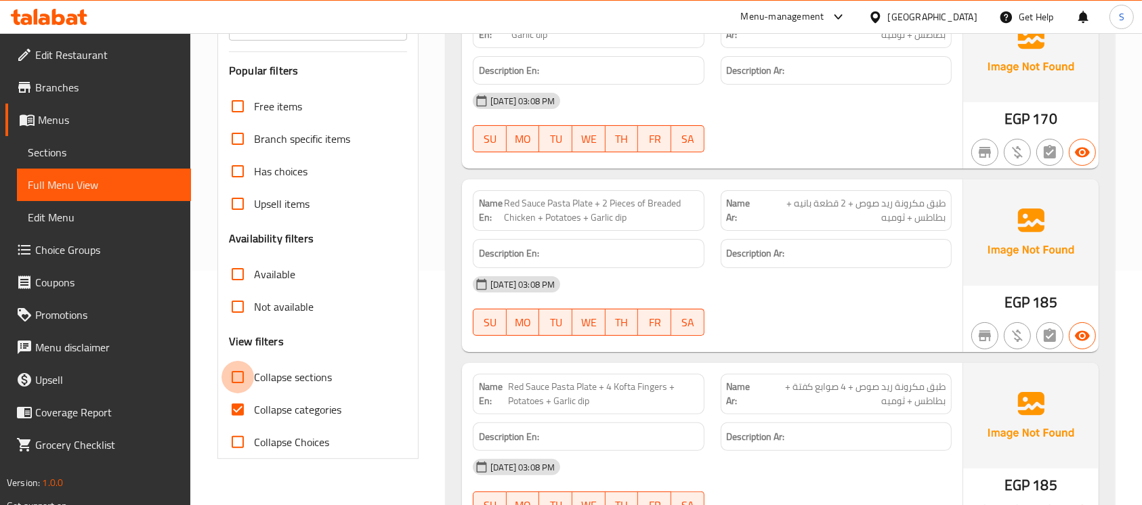
click at [236, 382] on input "Collapse sections" at bounding box center [237, 377] width 33 height 33
checkbox input "true"
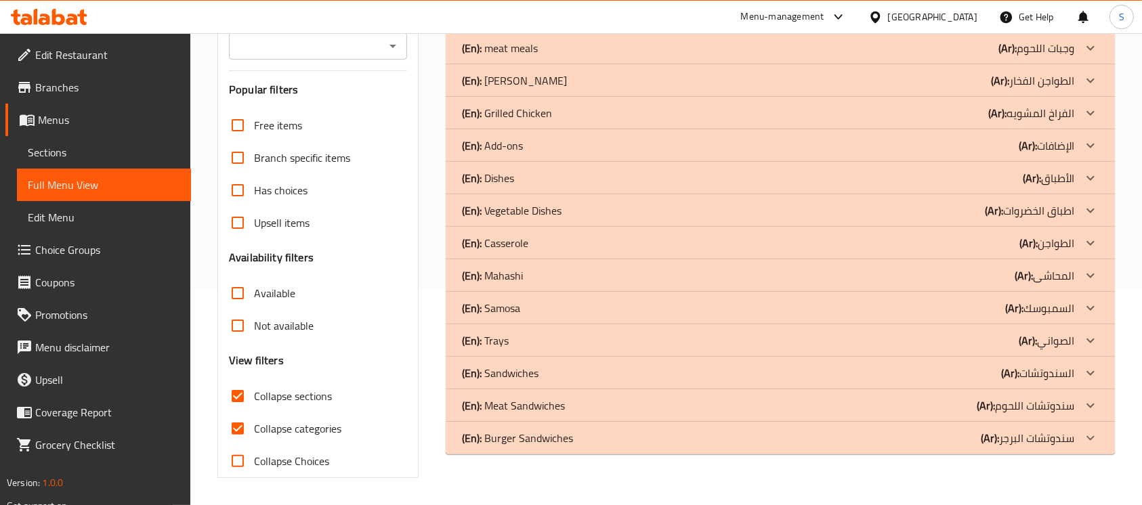
scroll to position [215, 0]
click at [235, 423] on input "Collapse categories" at bounding box center [237, 428] width 33 height 33
checkbox input "false"
click at [717, 136] on div "(En): Add-ons (Ar): الإضافات" at bounding box center [780, 145] width 669 height 33
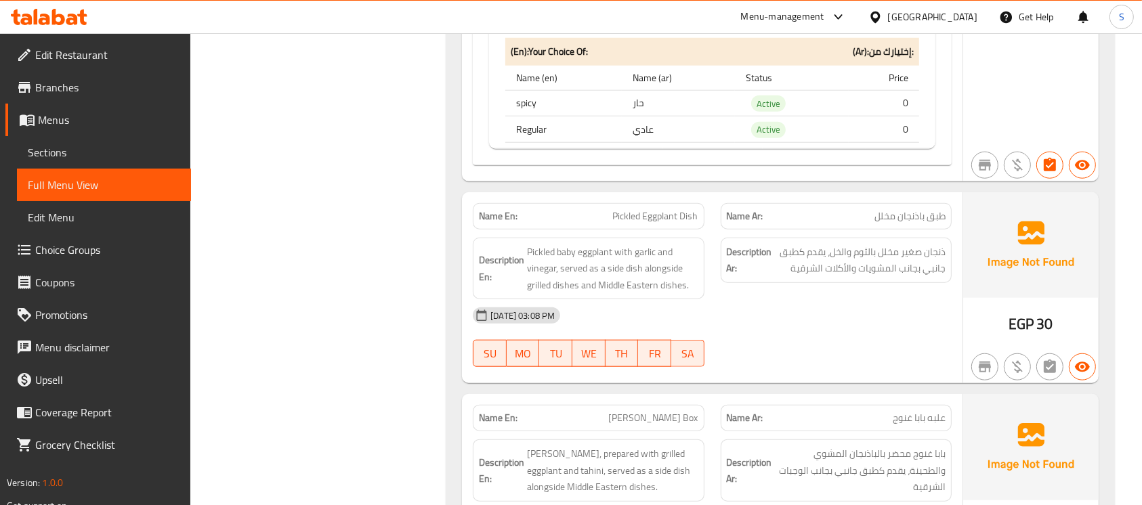
scroll to position [1343, 0]
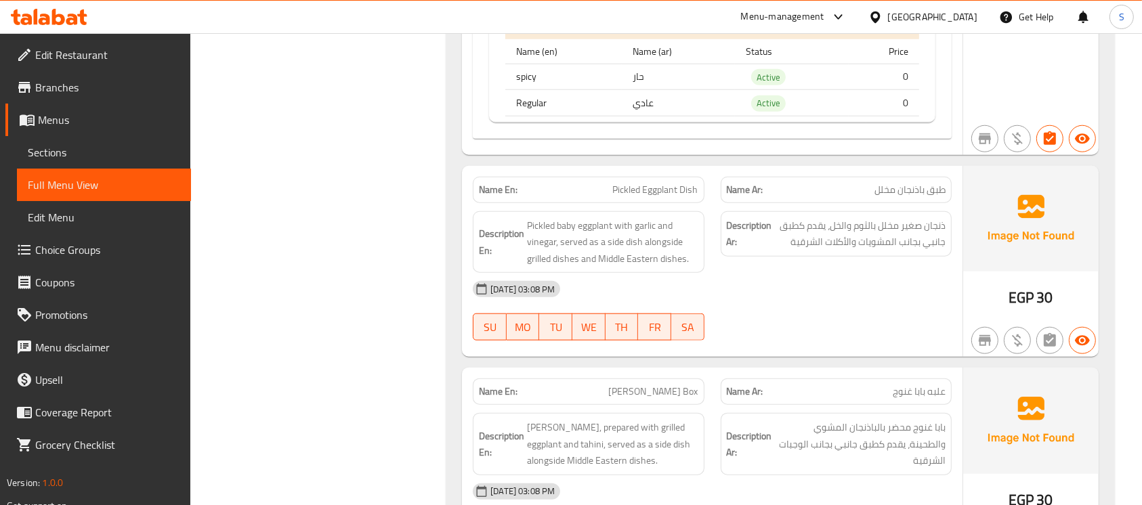
click at [796, 388] on p "Name Ar: علبه بابا غنوج" at bounding box center [836, 392] width 219 height 14
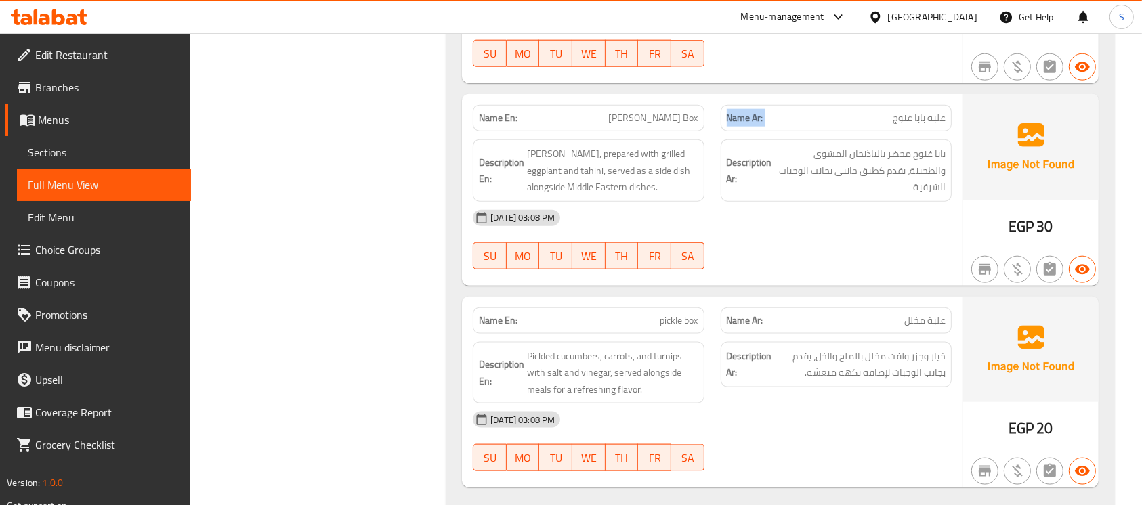
scroll to position [1617, 0]
click at [824, 297] on div "Name En: pickle box Name Ar: علبة مخلل Description En: Pickled cucumbers, carro…" at bounding box center [712, 392] width 501 height 192
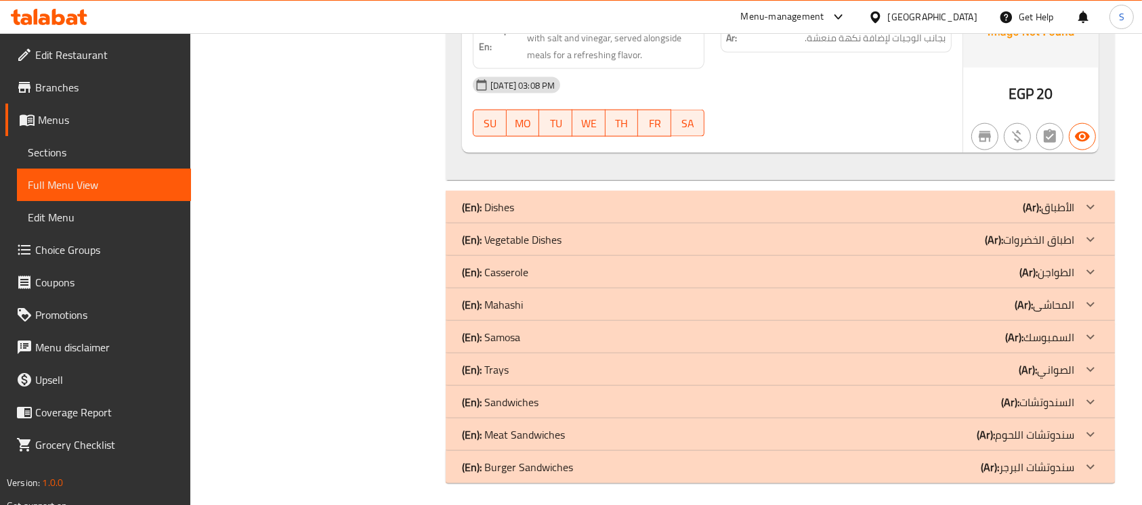
scroll to position [1957, 0]
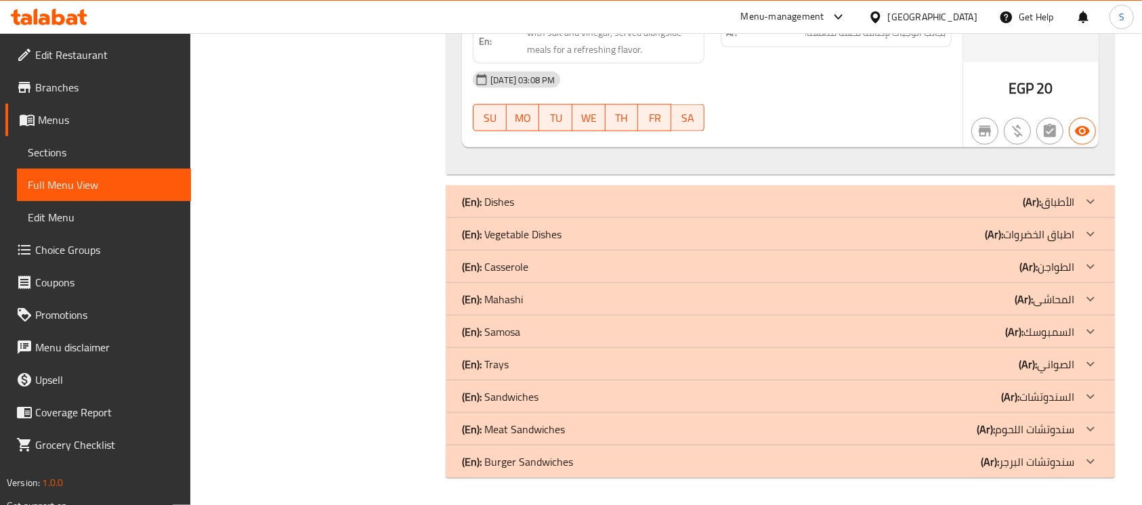
click at [901, 201] on div "(En): Dishes (Ar): الأطباق" at bounding box center [768, 202] width 612 height 16
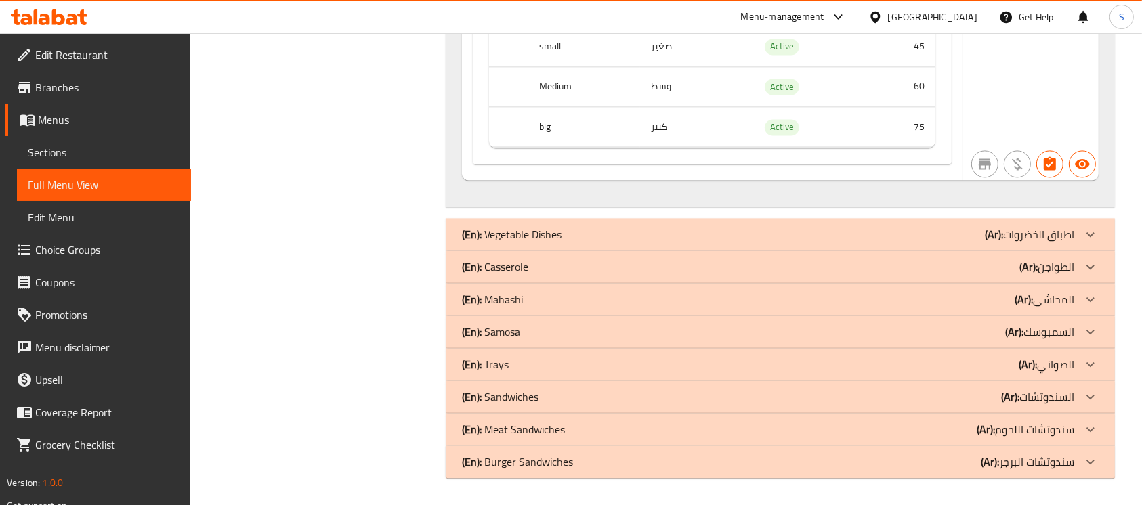
scroll to position [2933, 0]
click at [719, 230] on div "(En): Vegetable Dishes (Ar): اطباق الخضروات" at bounding box center [768, 234] width 612 height 16
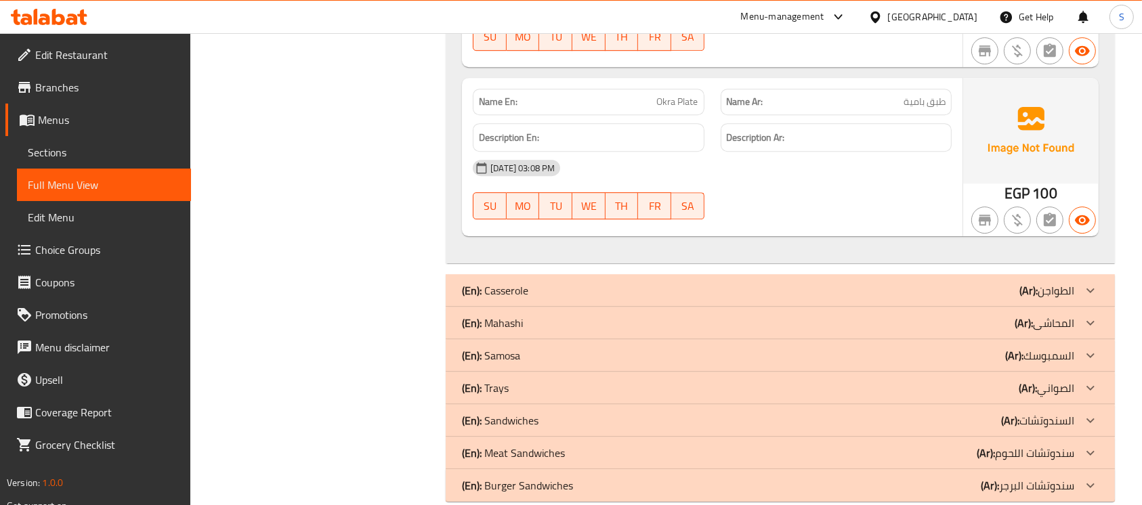
scroll to position [4291, 0]
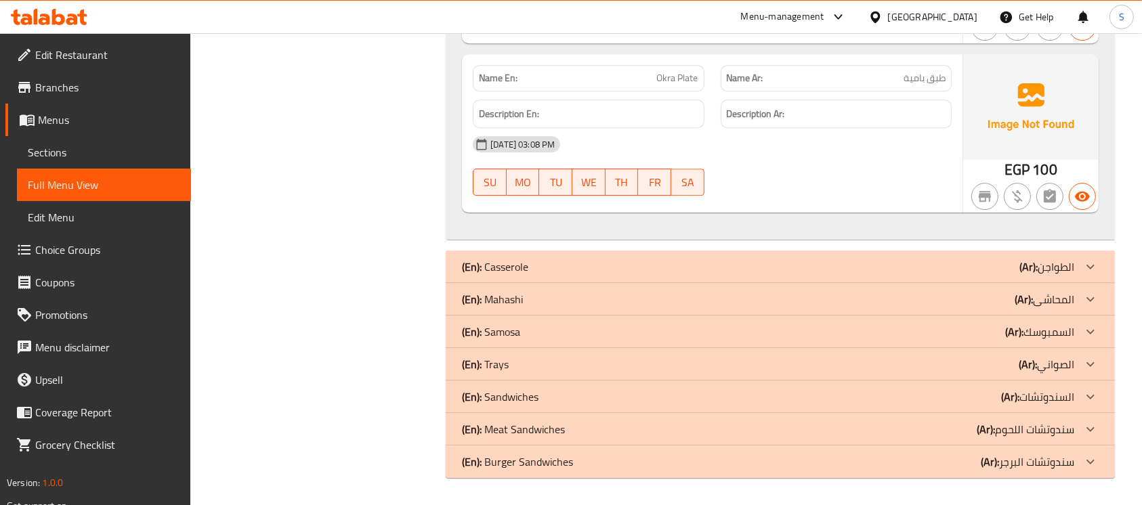
click at [676, 268] on div "(En): Casserole (Ar): الطواجن" at bounding box center [768, 267] width 612 height 16
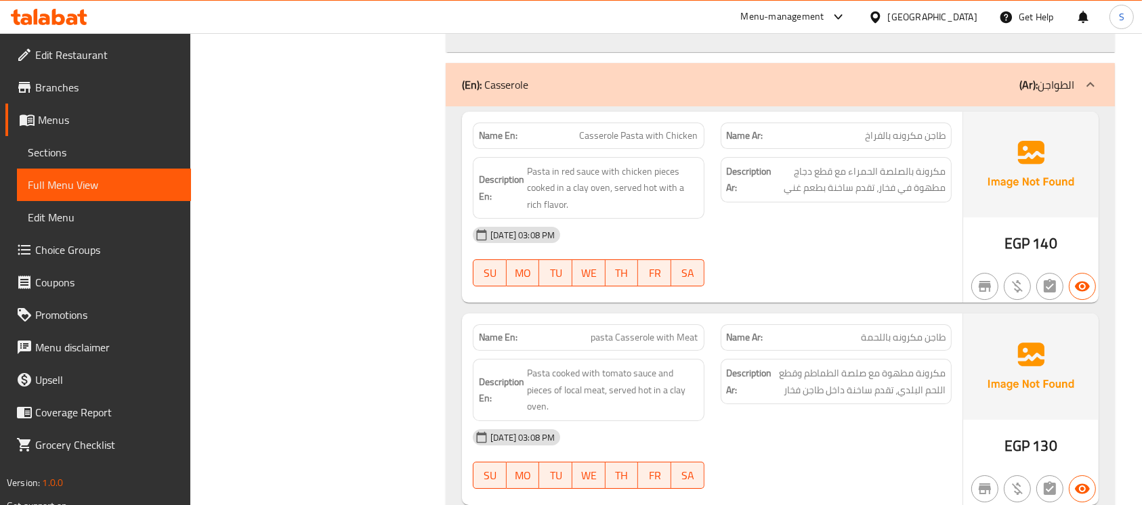
scroll to position [4503, 0]
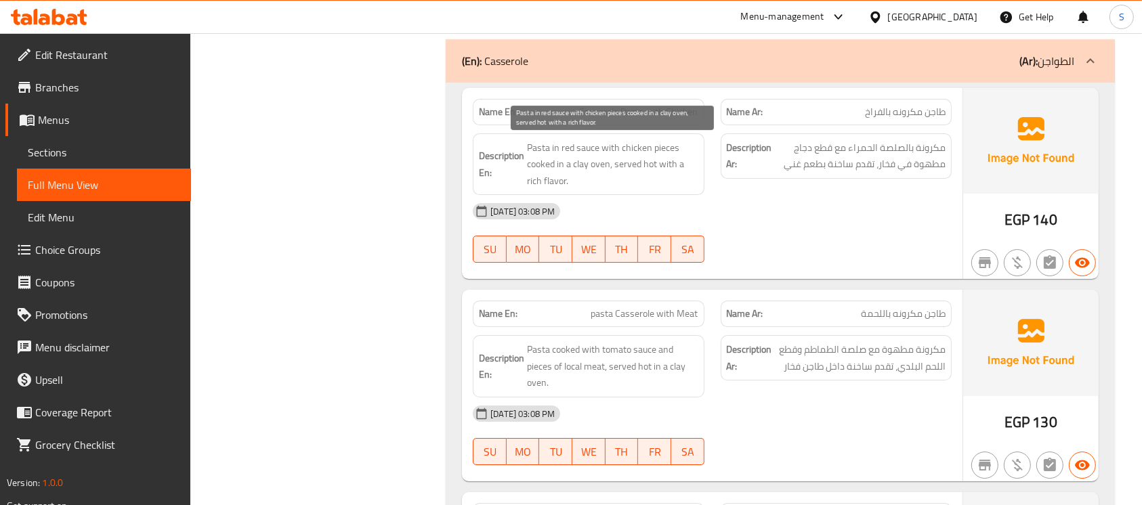
click at [580, 165] on span "Pasta in red sauce with chicken pieces cooked in a clay oven, served hot with a…" at bounding box center [612, 165] width 171 height 50
click at [824, 192] on div "Description Ar: مكرونة بالصلصة الحمراء مع قطع دجاج مطهوة في فخار، تقدم ساخنة بط…" at bounding box center [836, 164] width 247 height 79
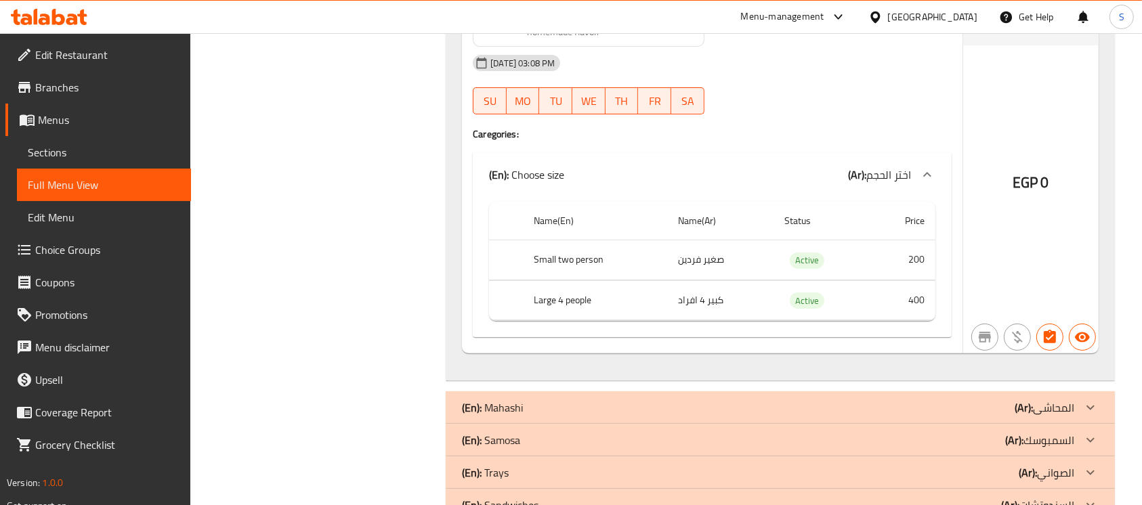
scroll to position [5552, 0]
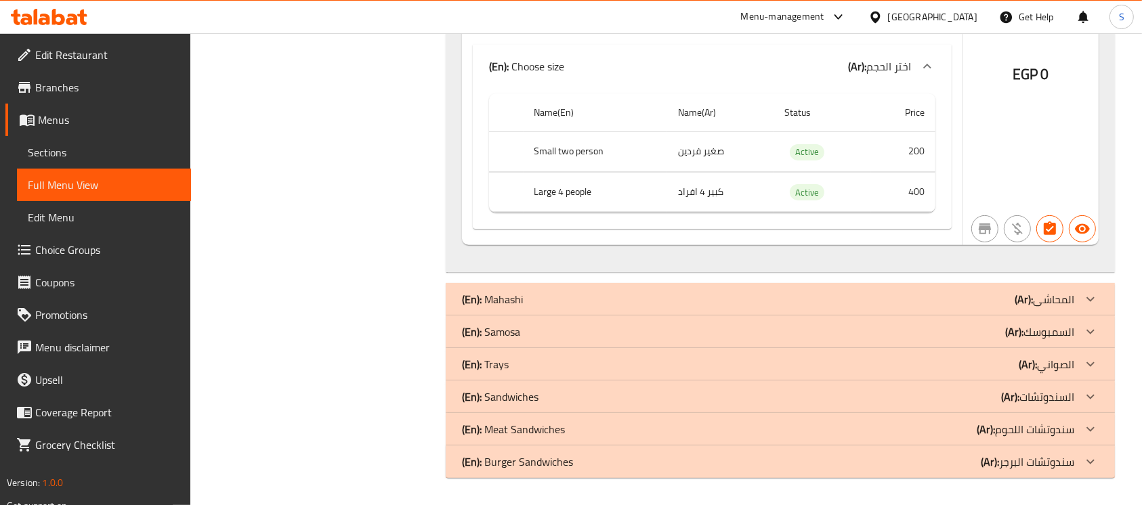
click at [797, 306] on div "(En): Mahashi (Ar): المحاشى" at bounding box center [768, 299] width 612 height 16
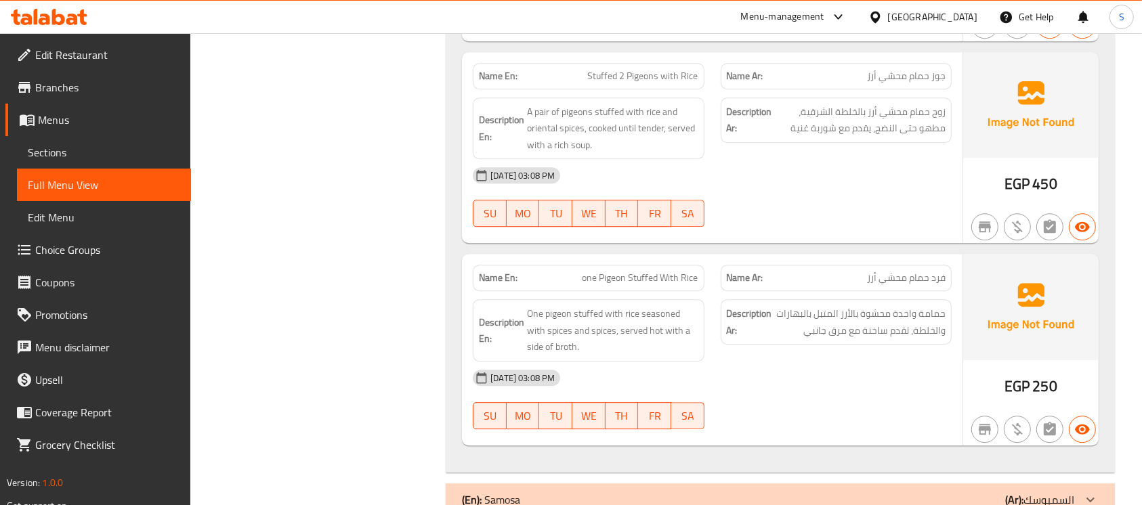
scroll to position [9262, 0]
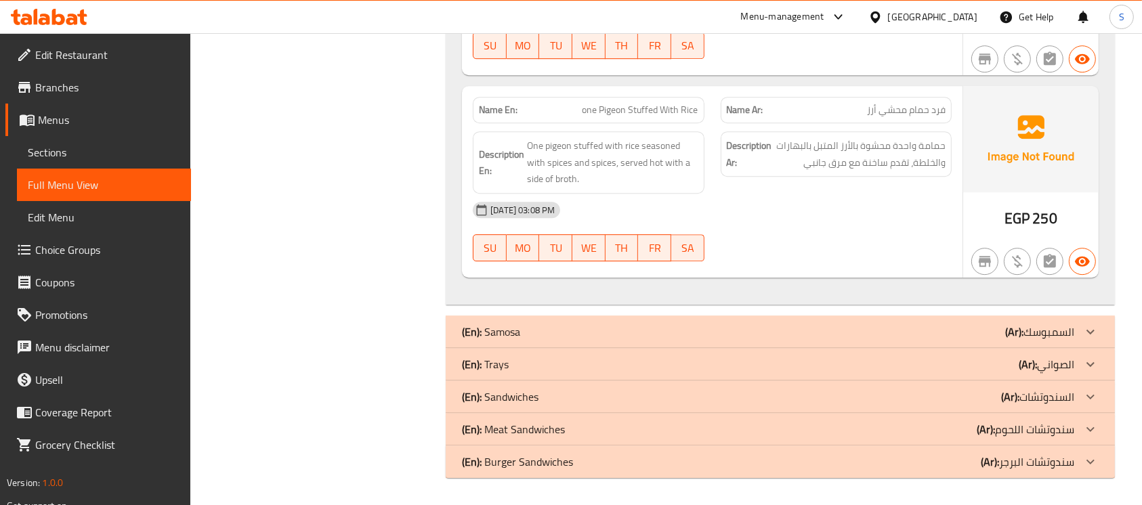
click at [868, 326] on div "(En): Samosa (Ar): السمبوسك" at bounding box center [768, 332] width 612 height 16
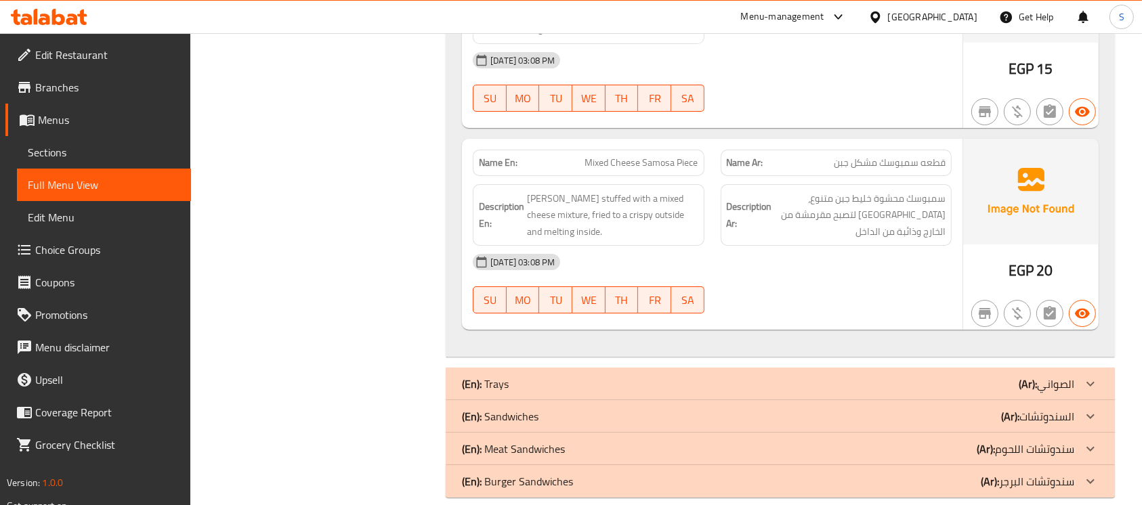
scroll to position [10113, 0]
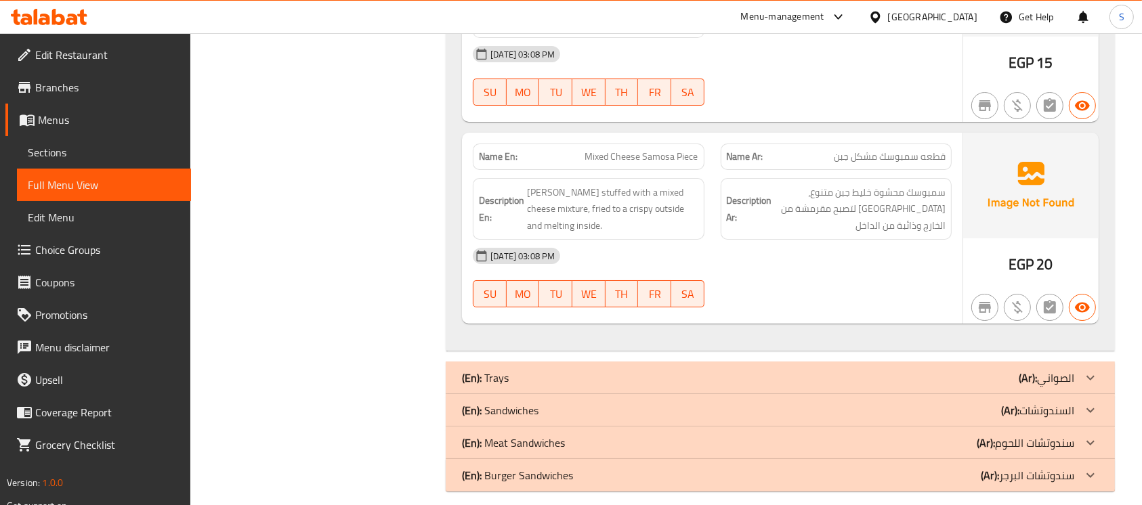
click at [859, 370] on div "(En): Trays (Ar): الصواني" at bounding box center [768, 378] width 612 height 16
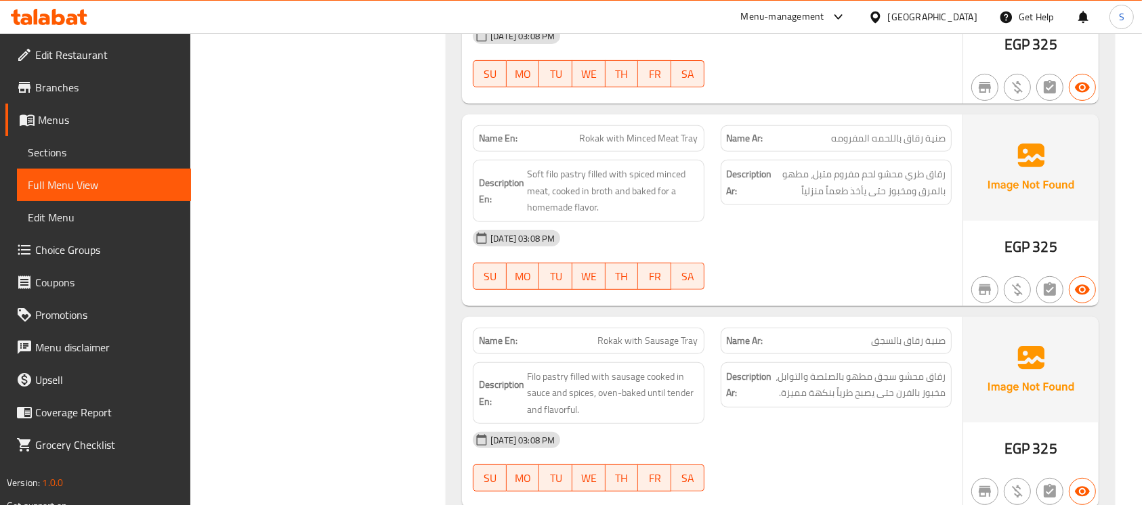
scroll to position [10964, 0]
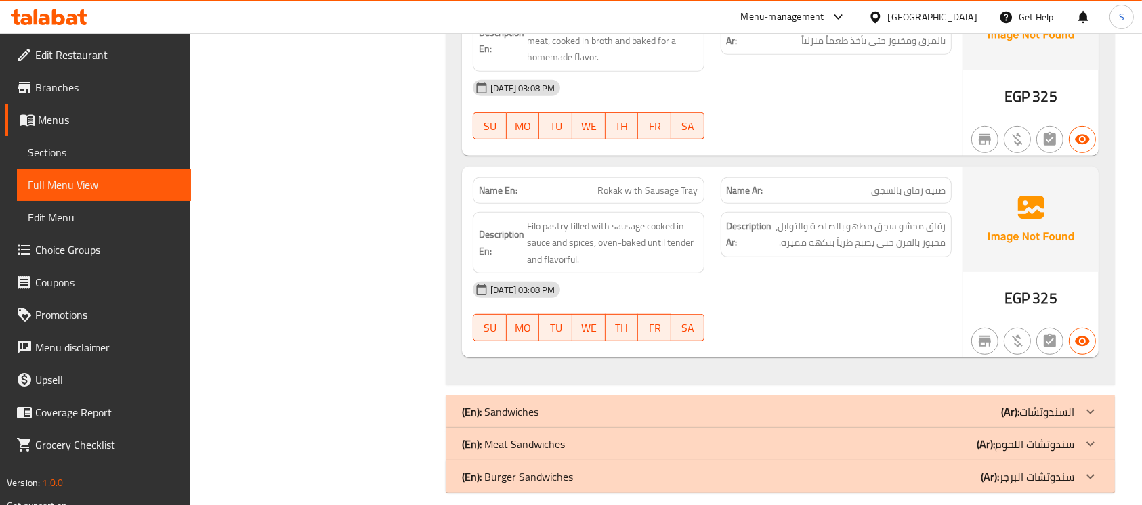
click at [694, 404] on div "(En): Sandwiches (Ar): السندوتشات" at bounding box center [768, 412] width 612 height 16
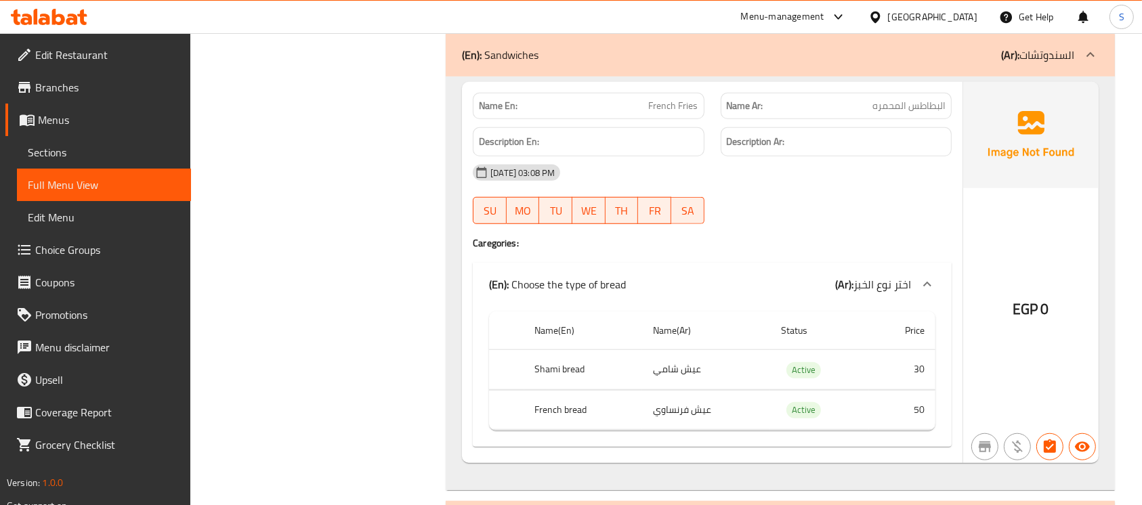
scroll to position [11331, 0]
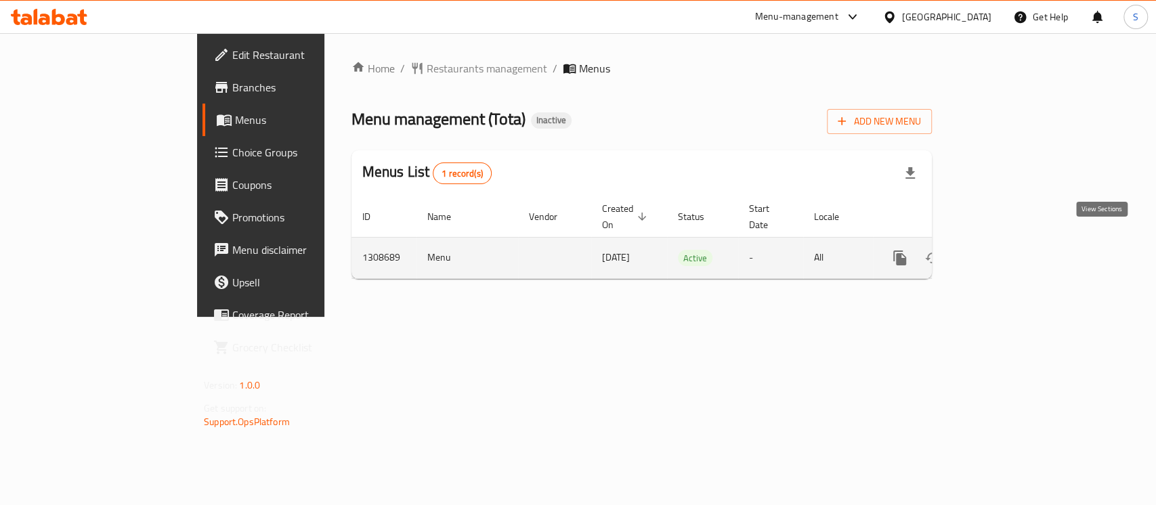
click at [1014, 247] on link "enhanced table" at bounding box center [997, 258] width 33 height 33
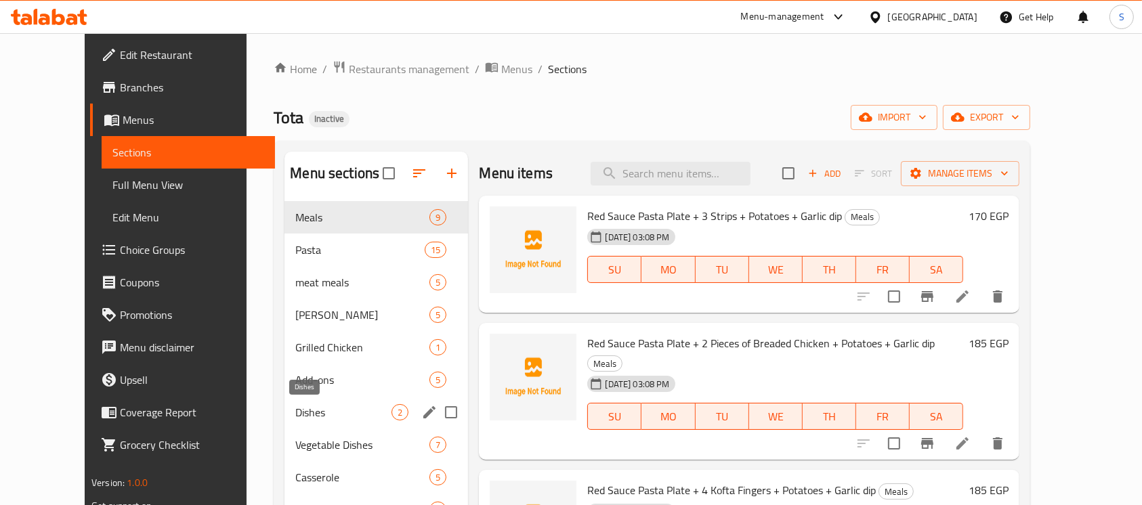
scroll to position [227, 0]
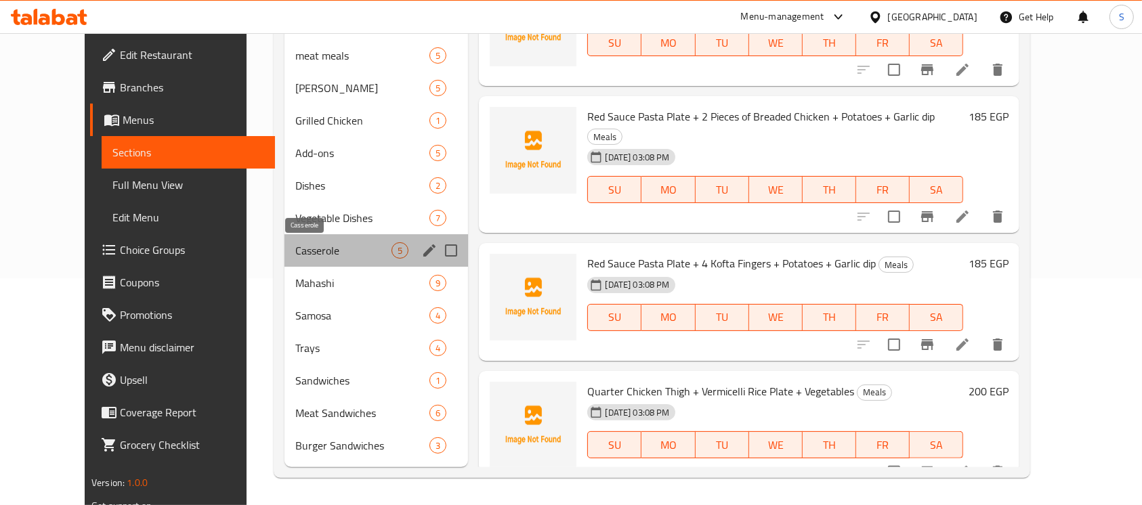
click at [303, 247] on span "Casserole" at bounding box center [343, 250] width 96 height 16
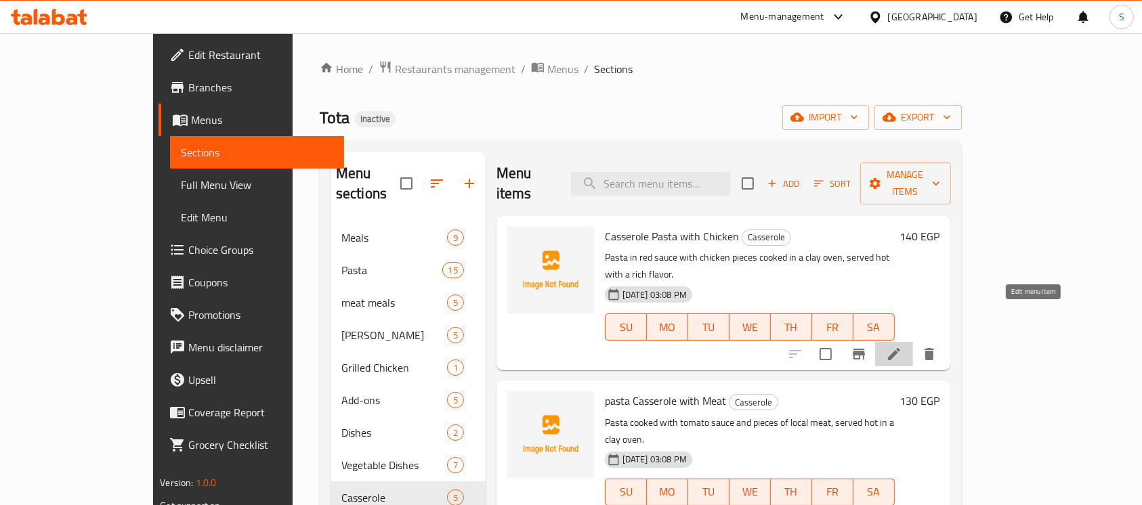
click at [902, 346] on icon at bounding box center [894, 354] width 16 height 16
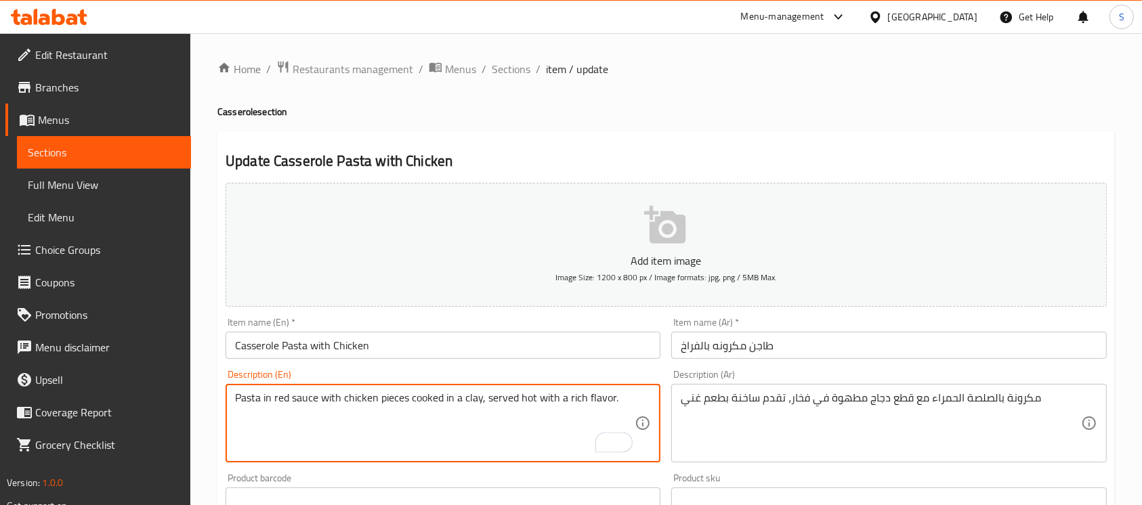
type textarea "Pasta in red sauce with chicken pieces cooked in a clay, served hot with a rich…"
click at [512, 341] on input "Casserole Pasta with Chicken" at bounding box center [443, 345] width 435 height 27
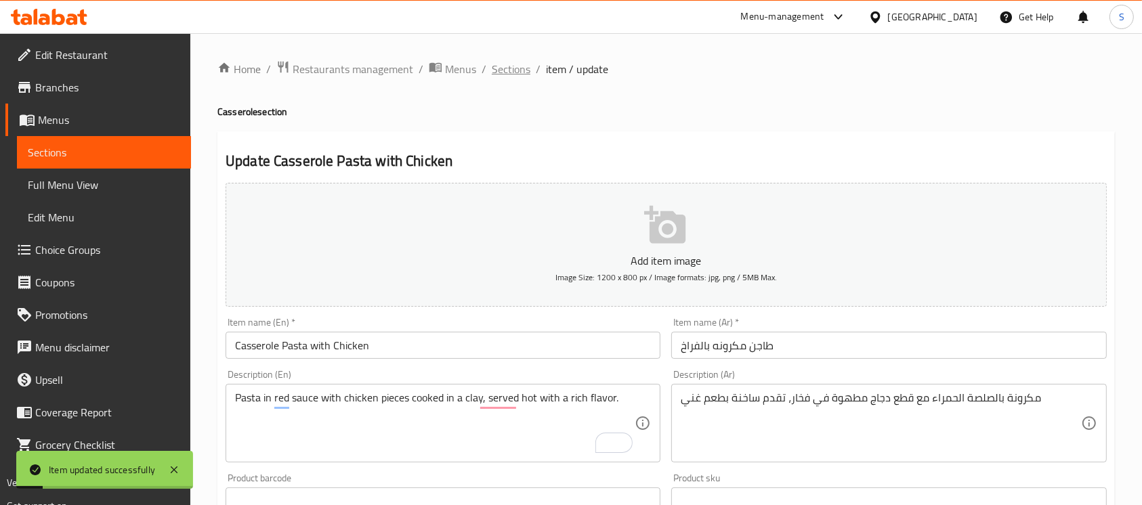
click at [510, 74] on span "Sections" at bounding box center [511, 69] width 39 height 16
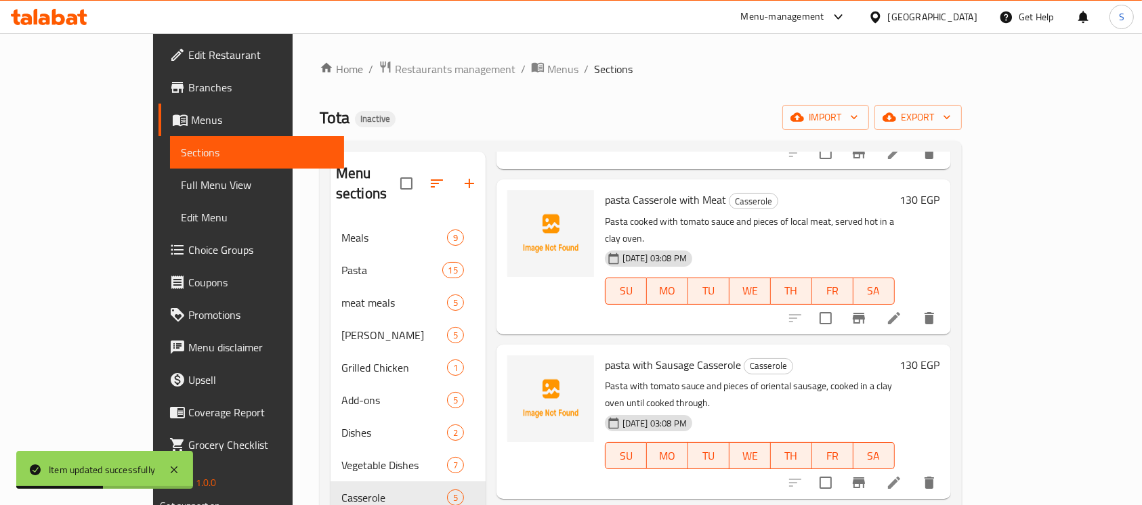
scroll to position [204, 0]
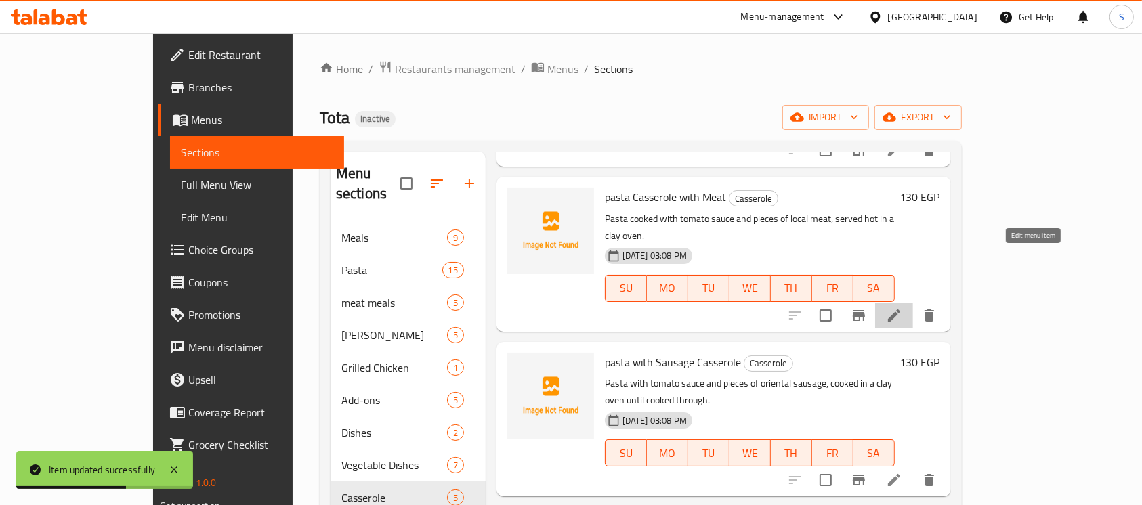
click at [902, 307] on icon at bounding box center [894, 315] width 16 height 16
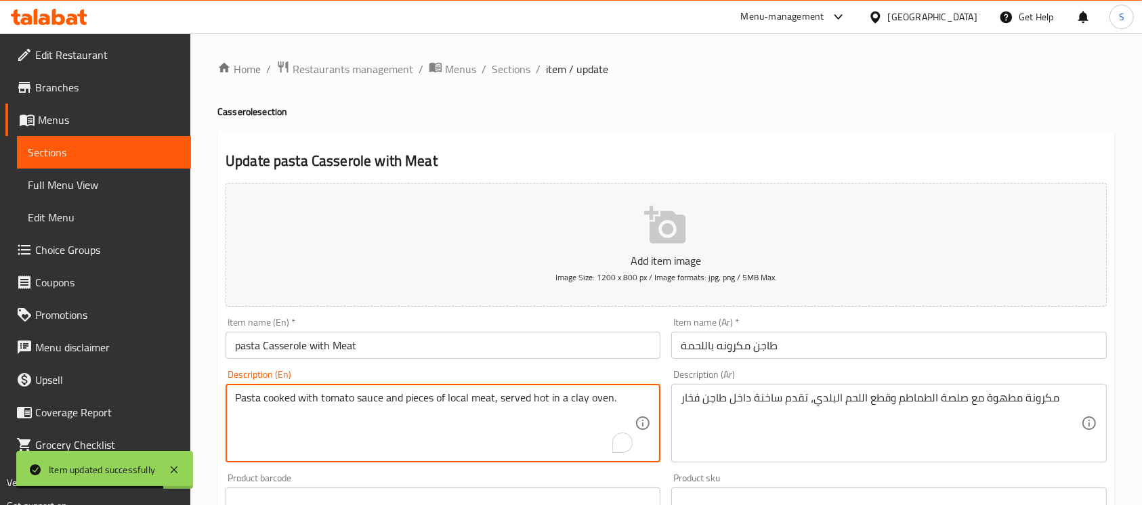
click at [598, 401] on textarea "Pasta cooked with tomato sauce and pieces of local meat, served hot in a clay o…" at bounding box center [435, 423] width 400 height 64
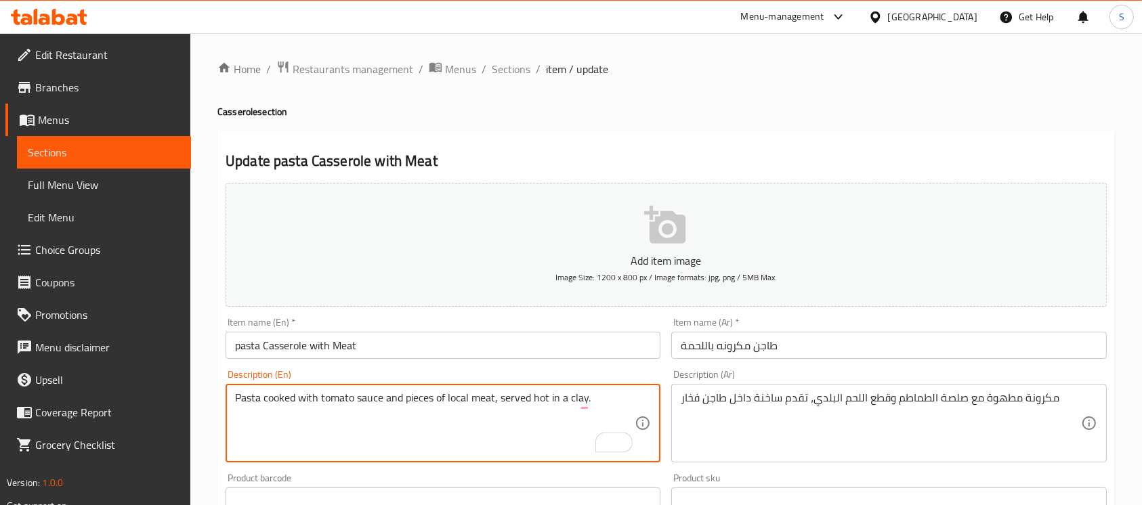
click at [454, 403] on textarea "Pasta cooked with tomato sauce and pieces of local meat, served hot in a clay." at bounding box center [435, 423] width 400 height 64
type textarea "Pasta cooked with tomato sauce and pieces of baladi meat, served hot in a clay."
click at [542, 349] on input "pasta Casserole with Meat" at bounding box center [443, 345] width 435 height 27
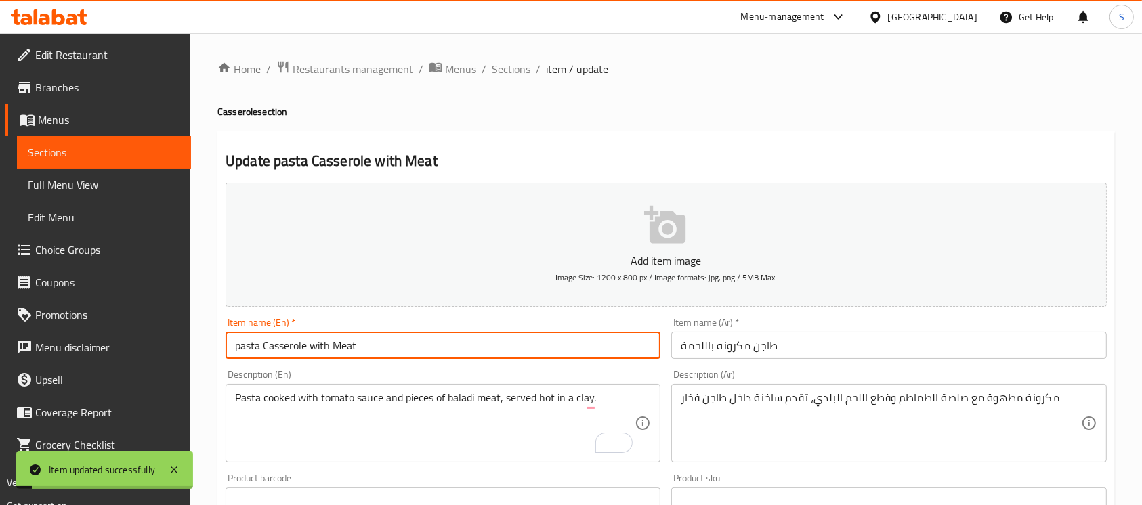
click at [504, 72] on span "Sections" at bounding box center [511, 69] width 39 height 16
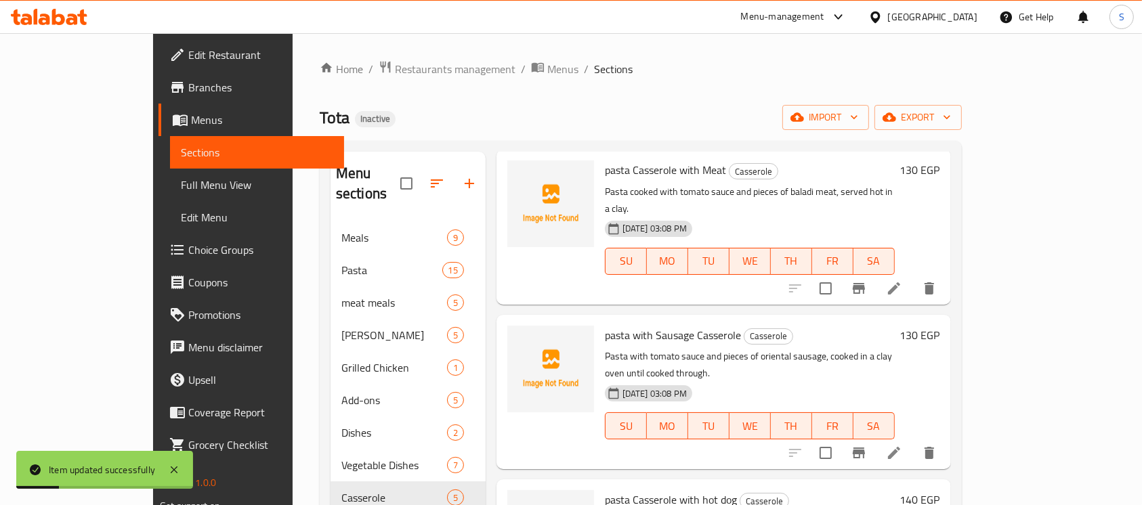
scroll to position [227, 0]
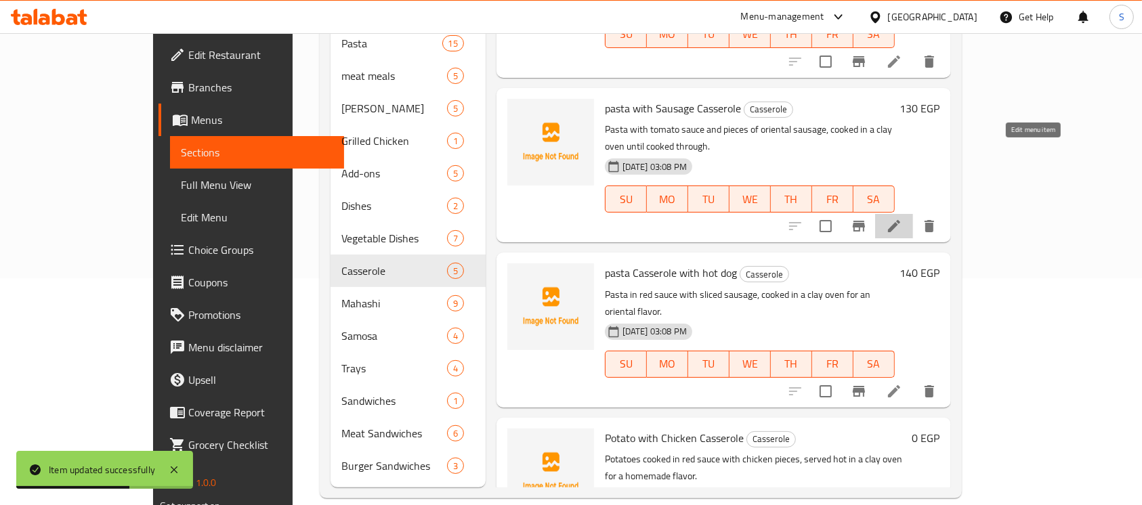
click at [902, 218] on icon at bounding box center [894, 226] width 16 height 16
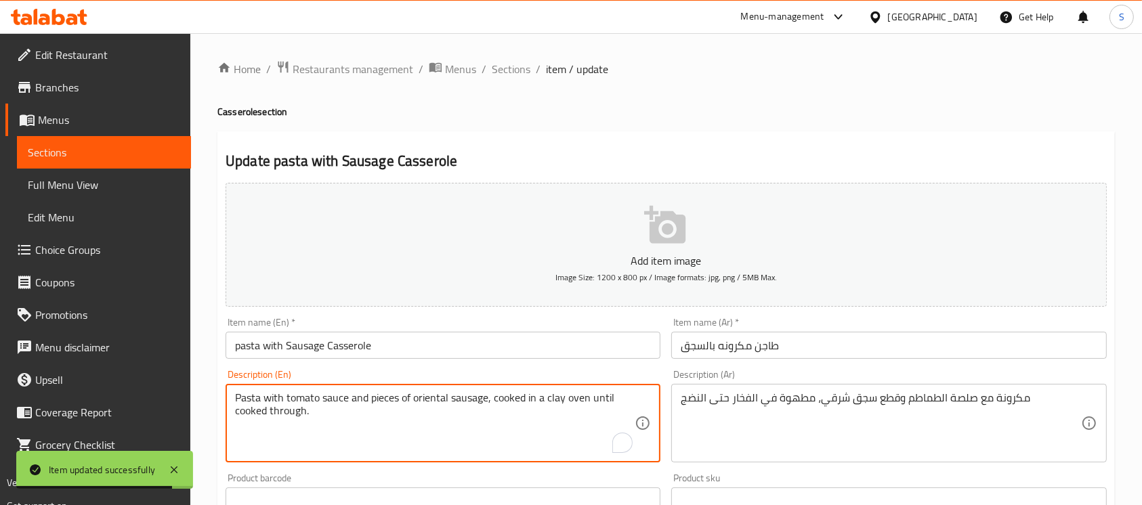
click at [575, 400] on textarea "Pasta with tomato sauce and pieces of oriental sausage, cooked in a clay oven u…" at bounding box center [435, 423] width 400 height 64
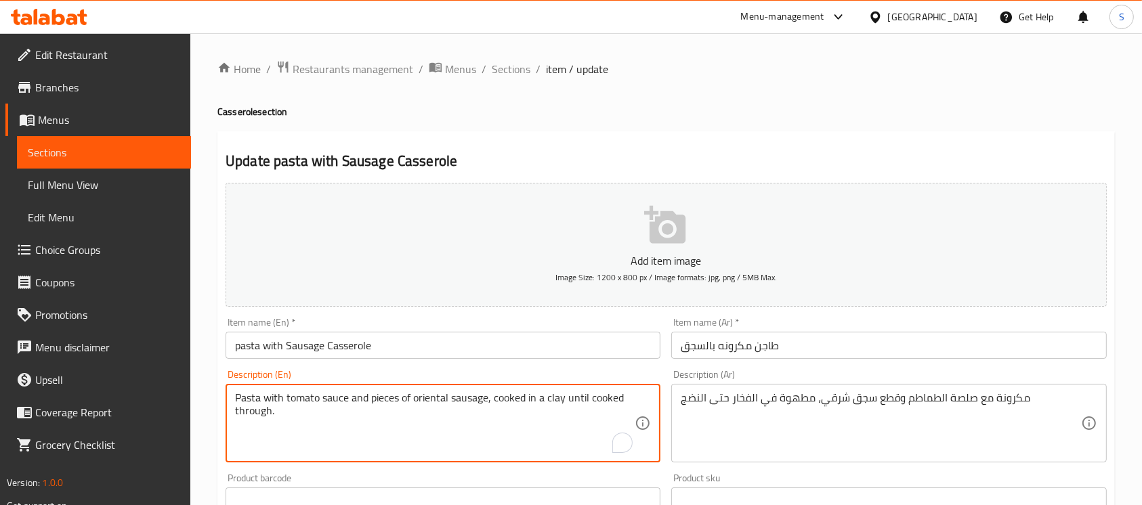
type textarea "Pasta with tomato sauce and pieces of oriental sausage, cooked in a clay until …"
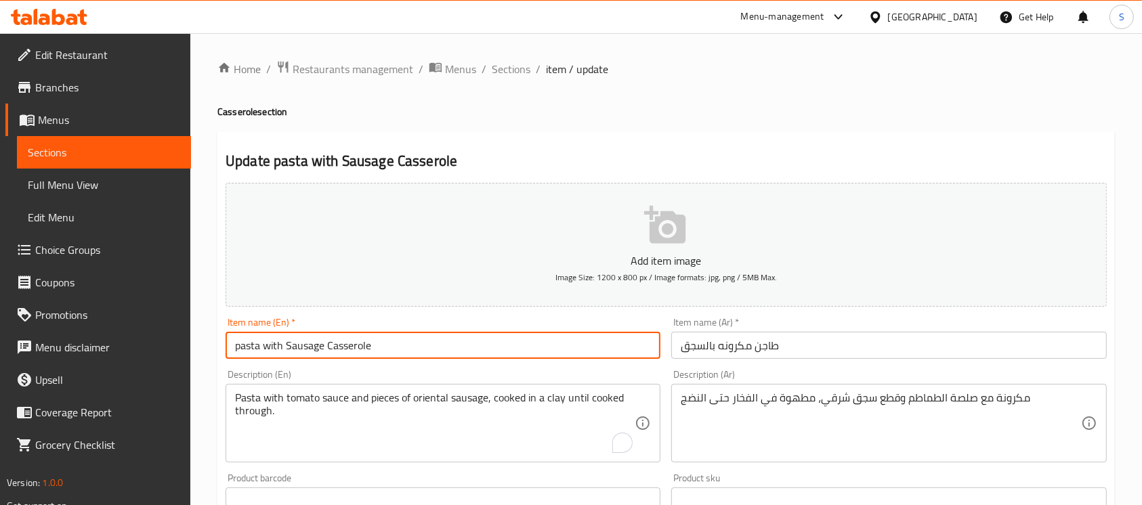
click at [564, 340] on input "pasta with Sausage Casserole" at bounding box center [443, 345] width 435 height 27
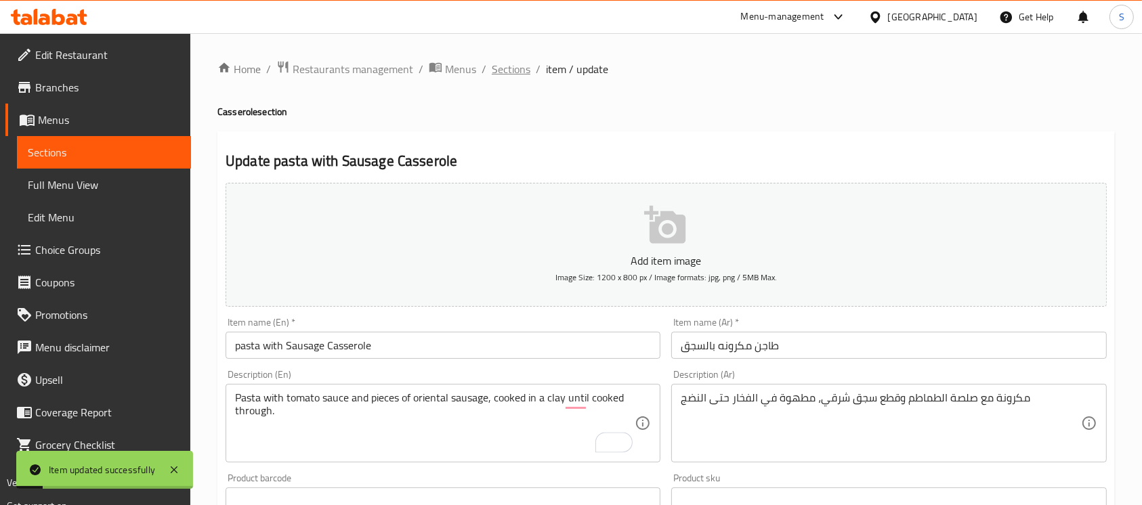
click at [501, 67] on span "Sections" at bounding box center [511, 69] width 39 height 16
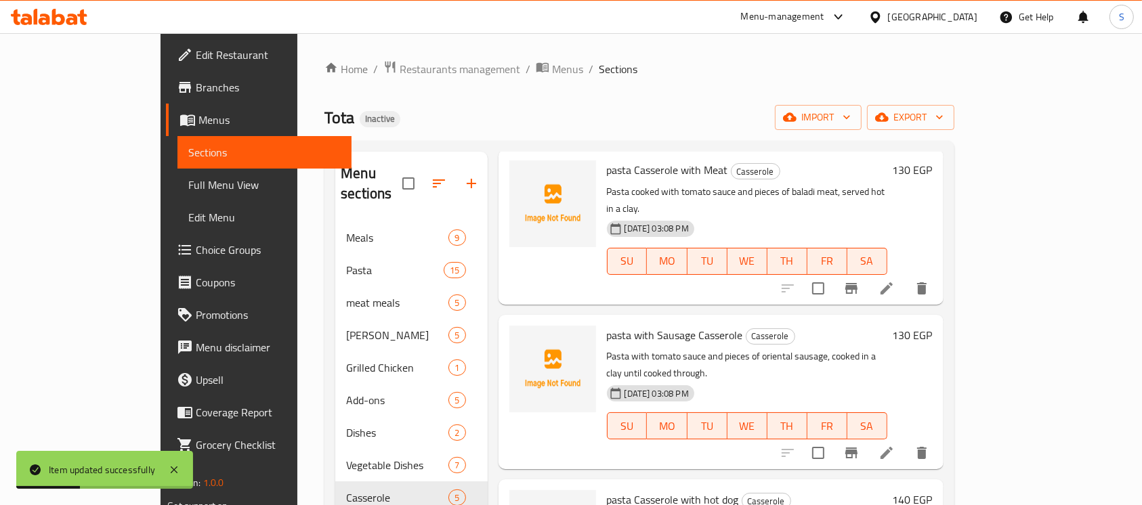
scroll to position [227, 0]
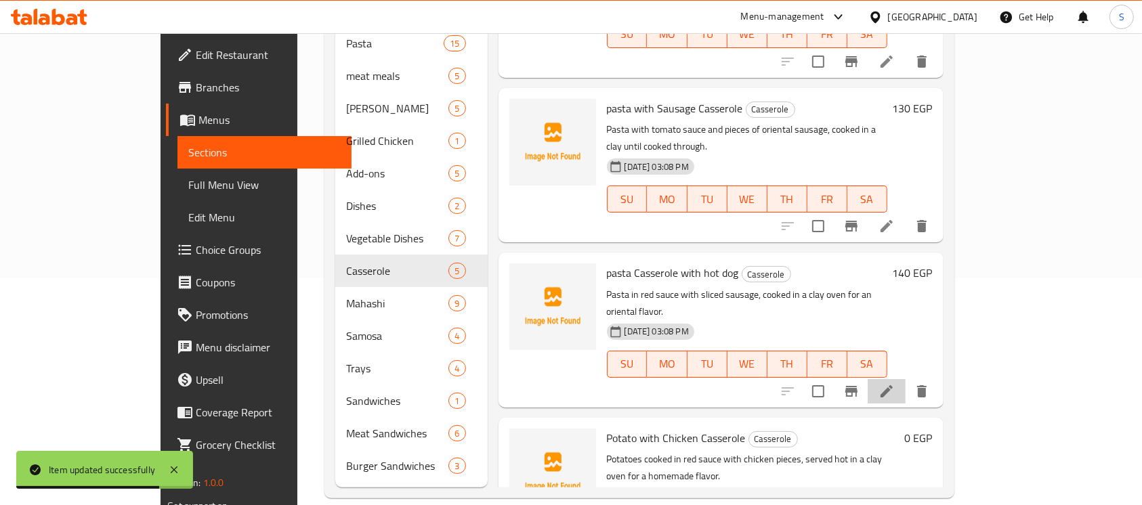
click at [906, 379] on li at bounding box center [887, 391] width 38 height 24
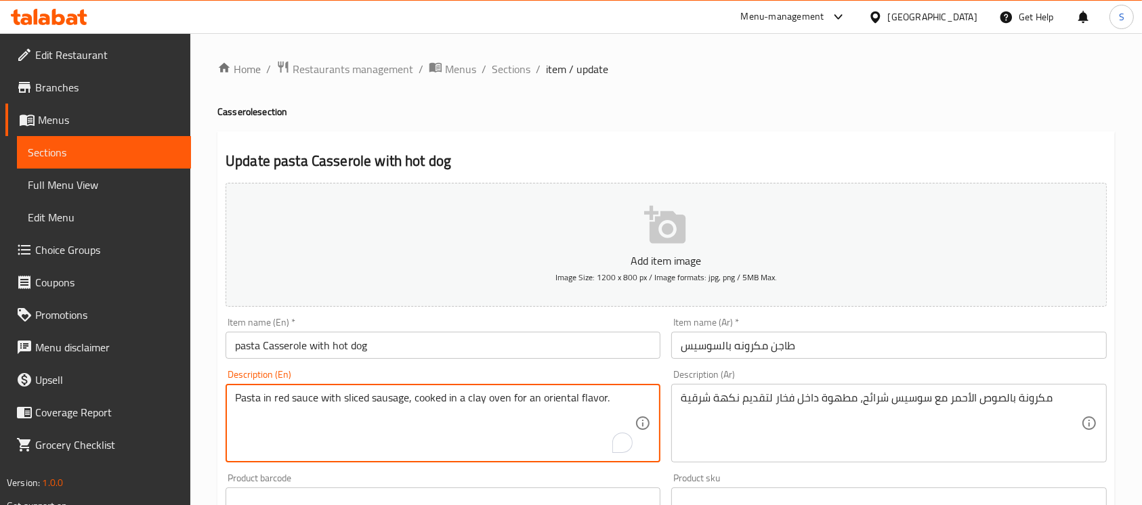
click at [385, 392] on textarea "Pasta in red sauce with sliced ​​sausage, cooked in a clay oven for an oriental…" at bounding box center [435, 423] width 400 height 64
click at [496, 407] on textarea "Pasta in red sauce with sliced ​​hot dog, cooked in a clay oven for an oriental…" at bounding box center [435, 423] width 400 height 64
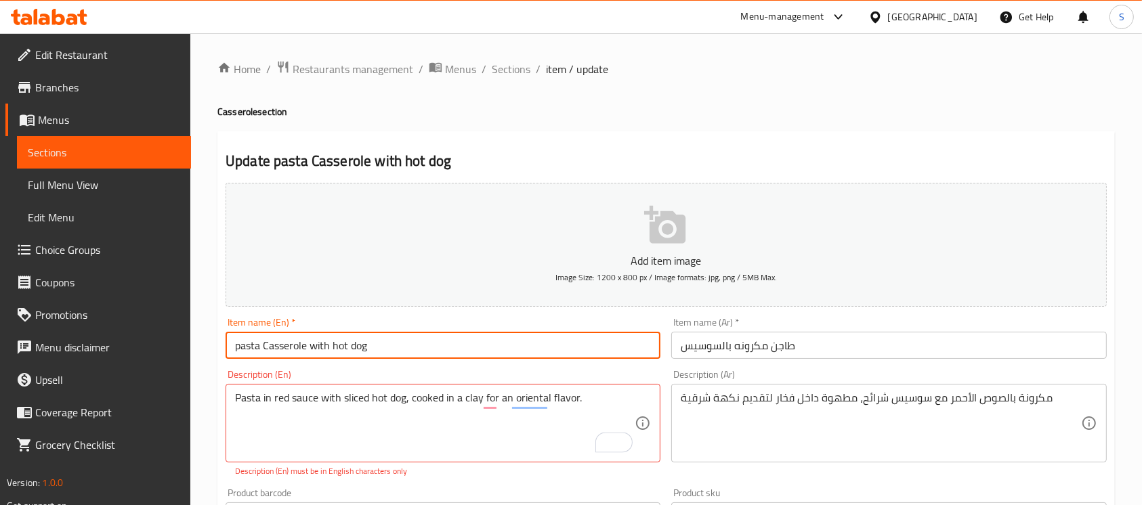
click at [520, 348] on input "pasta Casserole with hot dog" at bounding box center [443, 345] width 435 height 27
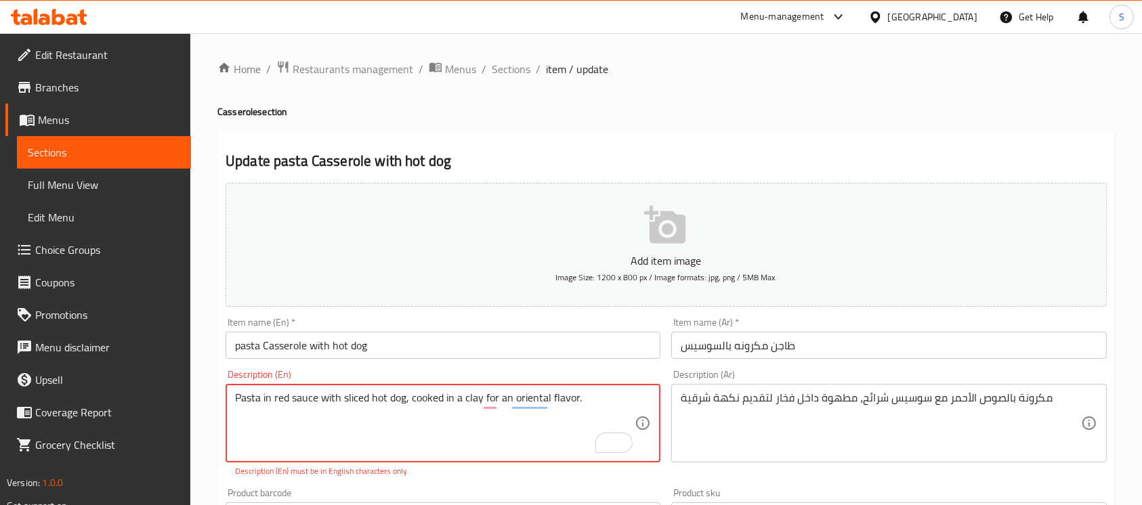
scroll to position [139, 0]
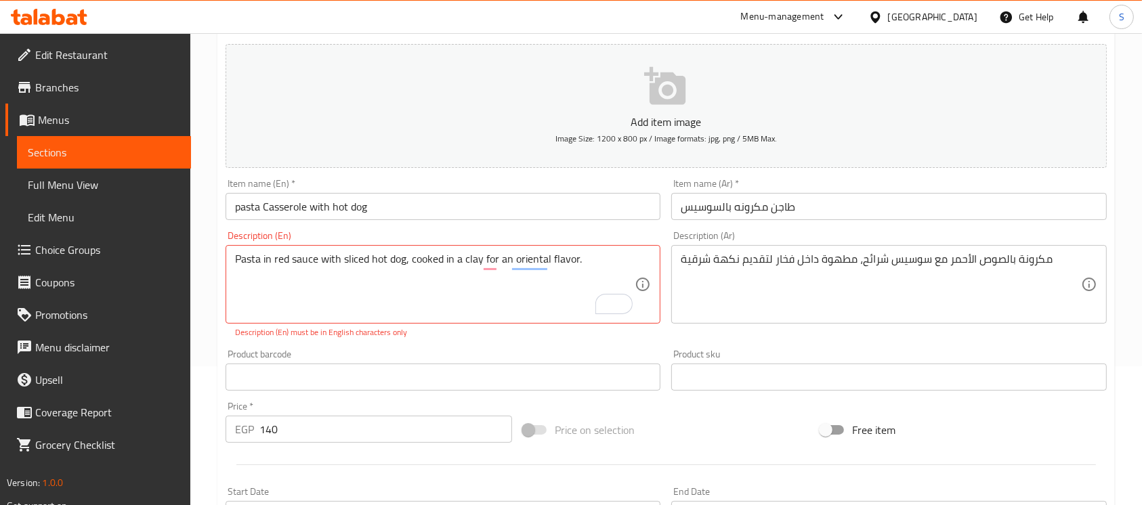
click at [860, 251] on div "مكرونة بالصوص الأحمر مع سوسيس شرائح، مطهوة داخل فخار لتقديم نكهة شرقية Descript…" at bounding box center [888, 284] width 435 height 79
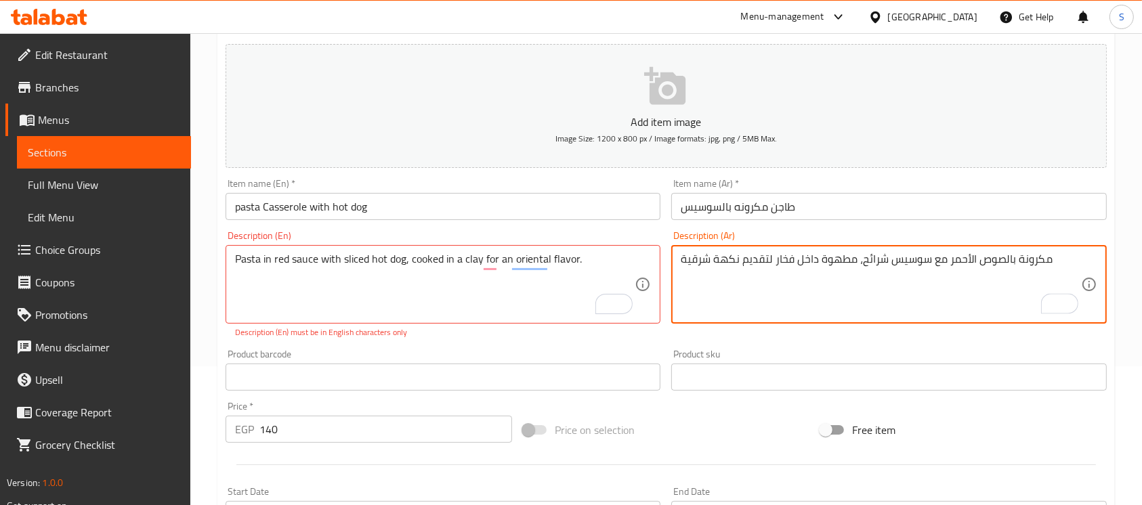
click at [831, 275] on textarea "مكرونة بالصوص الأحمر مع سوسيس شرائح، مطهوة داخل فخار لتقديم نكهة شرقية" at bounding box center [881, 285] width 400 height 64
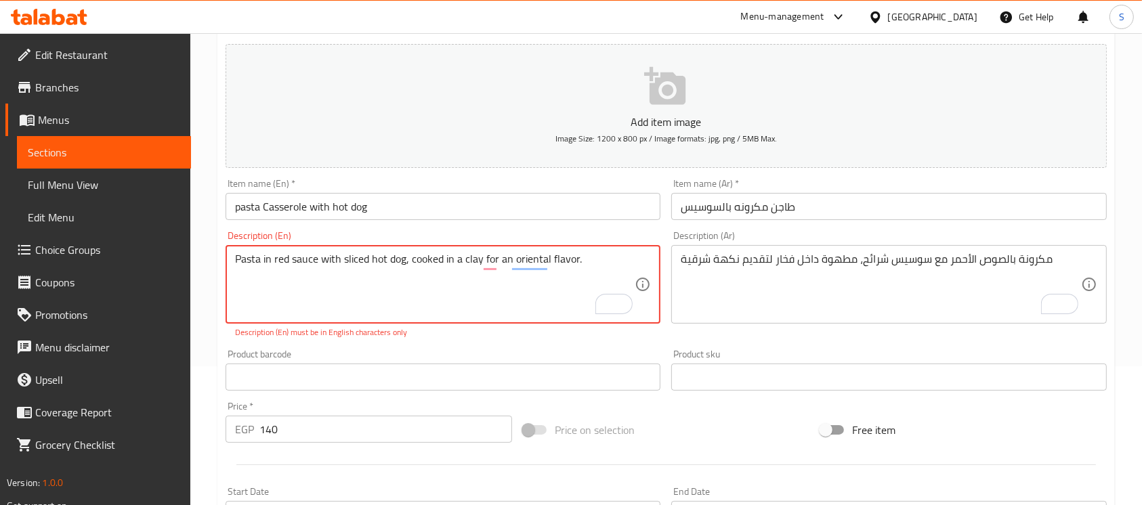
click at [614, 253] on textarea "Pasta in red sauce with sliced ​​hot dog, cooked in a clay for an oriental flav…" at bounding box center [435, 285] width 400 height 64
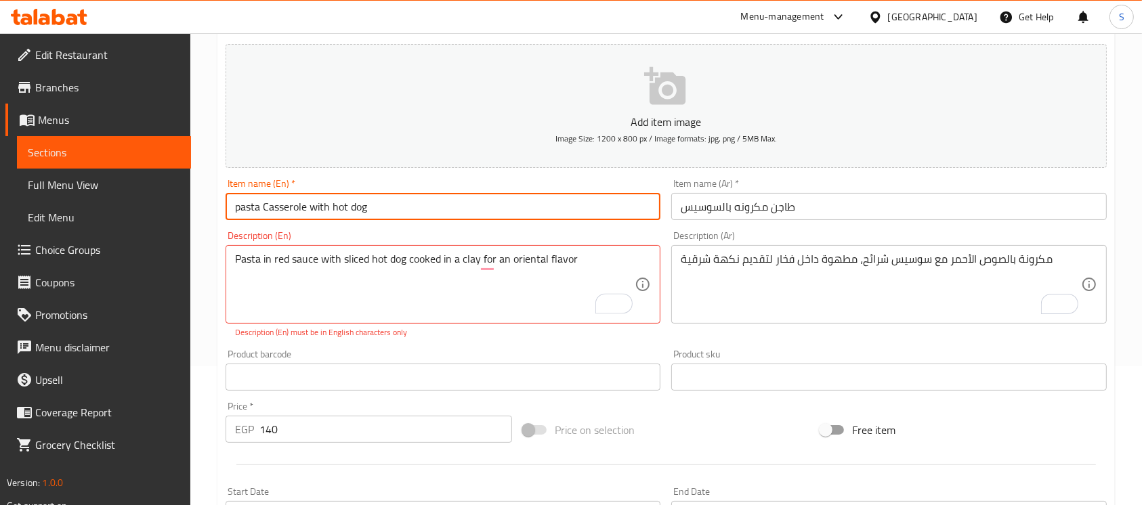
click at [630, 196] on input "pasta Casserole with hot dog" at bounding box center [443, 206] width 435 height 27
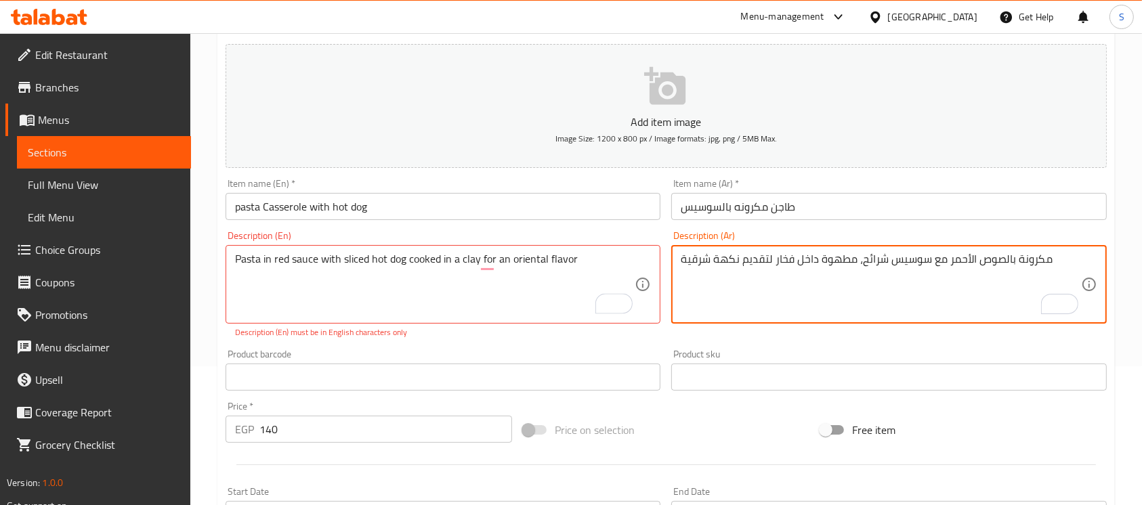
click at [732, 270] on textarea "مكرونة بالصوص الأحمر مع سوسيس شرائح، مطهوة داخل فخار لتقديم نكهة شرقية" at bounding box center [881, 285] width 400 height 64
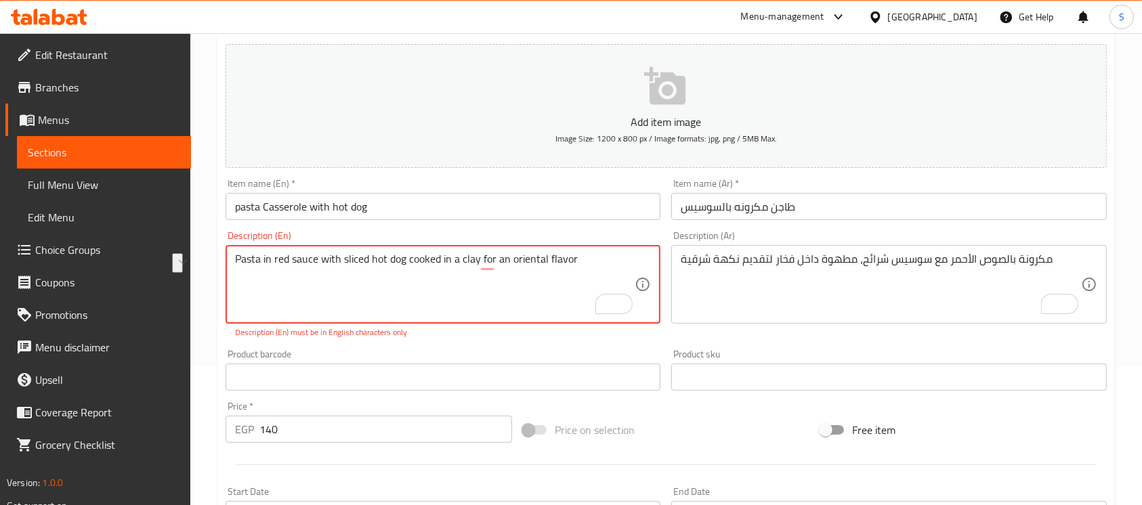
click at [605, 253] on textarea "Pasta in red sauce with sliced ​​hot dog cooked in a clay for an oriental flavor" at bounding box center [435, 285] width 400 height 64
paste textarea "sausage, cooked in a clay pot to provide an oriental flavor."
click at [385, 261] on textarea "Pasta in red sauce with sliced ​​sausage, cooked in a clay pot to provide an or…" at bounding box center [435, 285] width 400 height 64
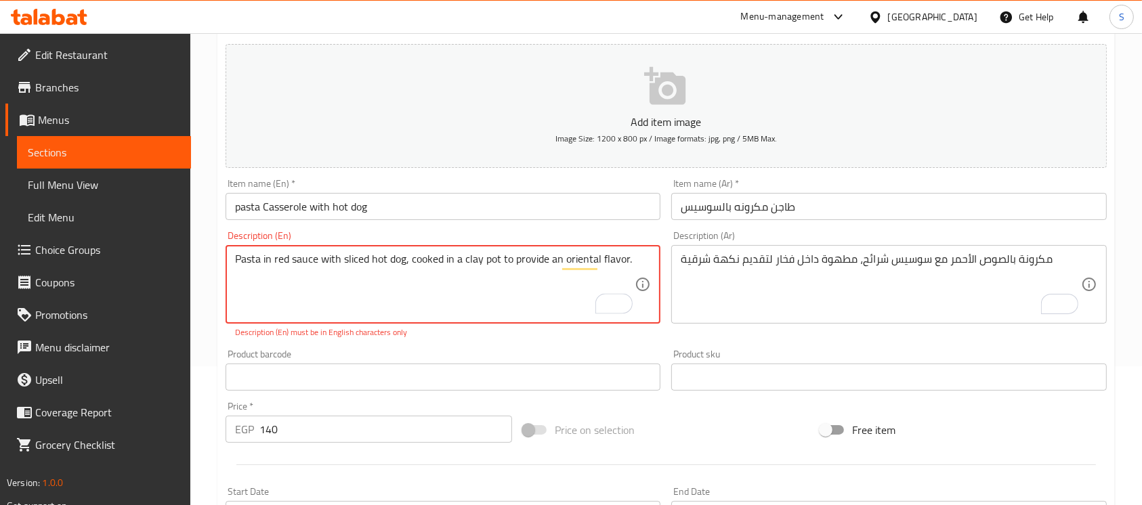
click at [496, 255] on textarea "Pasta in red sauce with sliced ​​hot dog, cooked in a clay pot to provide an or…" at bounding box center [435, 285] width 400 height 64
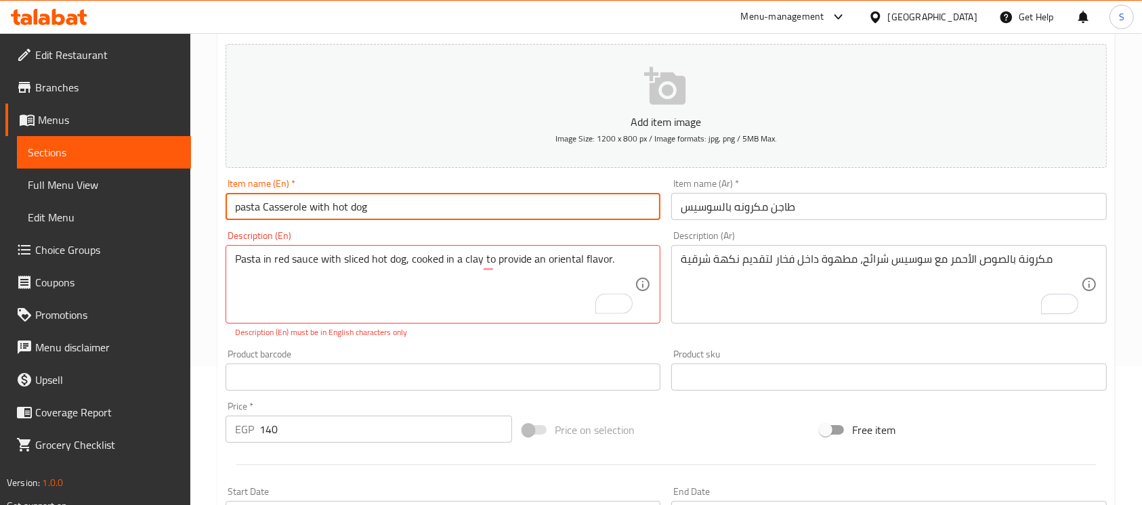
click at [495, 205] on input "pasta Casserole with hot dog" at bounding box center [443, 206] width 435 height 27
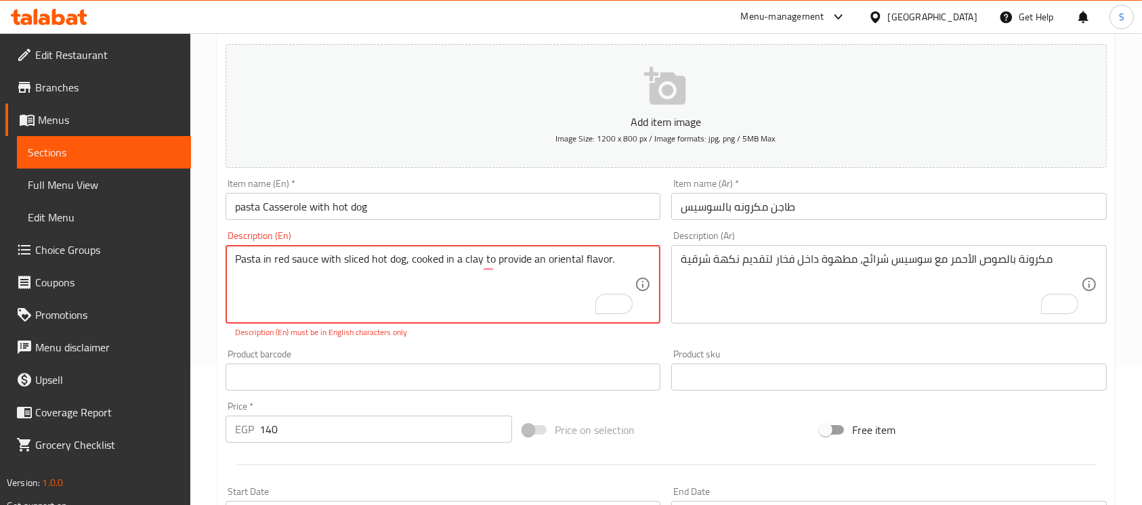
click at [238, 257] on textarea "Pasta in red sauce with sliced ​​hot dog, cooked in a clay to provide an orient…" at bounding box center [435, 285] width 400 height 64
click at [623, 256] on textarea "asta in red sauce with sliced ​​hot dog, cooked in a clay to provide an orienta…" at bounding box center [435, 285] width 400 height 64
click at [613, 255] on textarea "asta in red sauce with sliced ​​hot dog, cooked in a clay to provide an orienta…" at bounding box center [435, 285] width 400 height 64
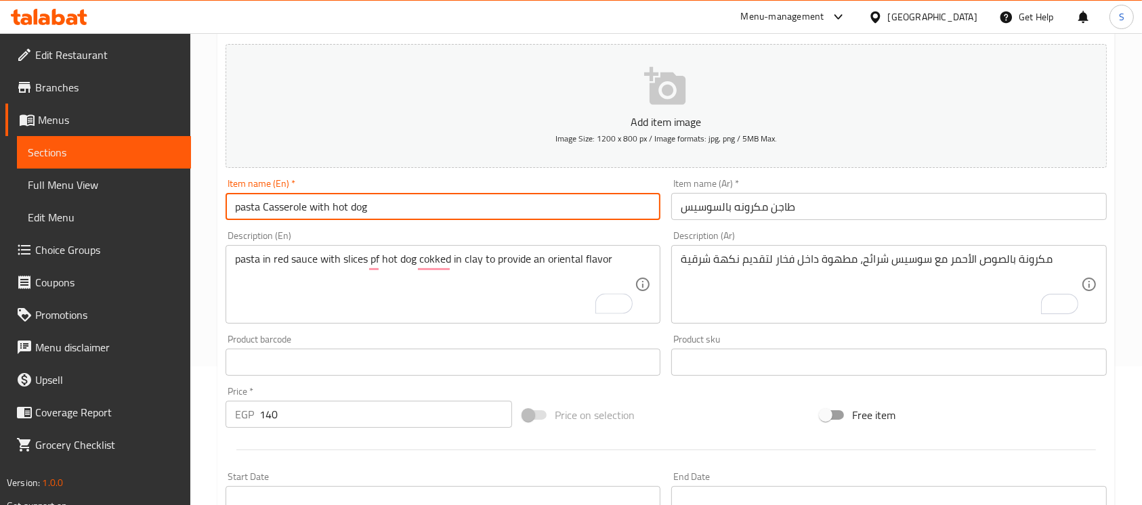
click at [593, 203] on input "pasta Casserole with hot dog" at bounding box center [443, 206] width 435 height 27
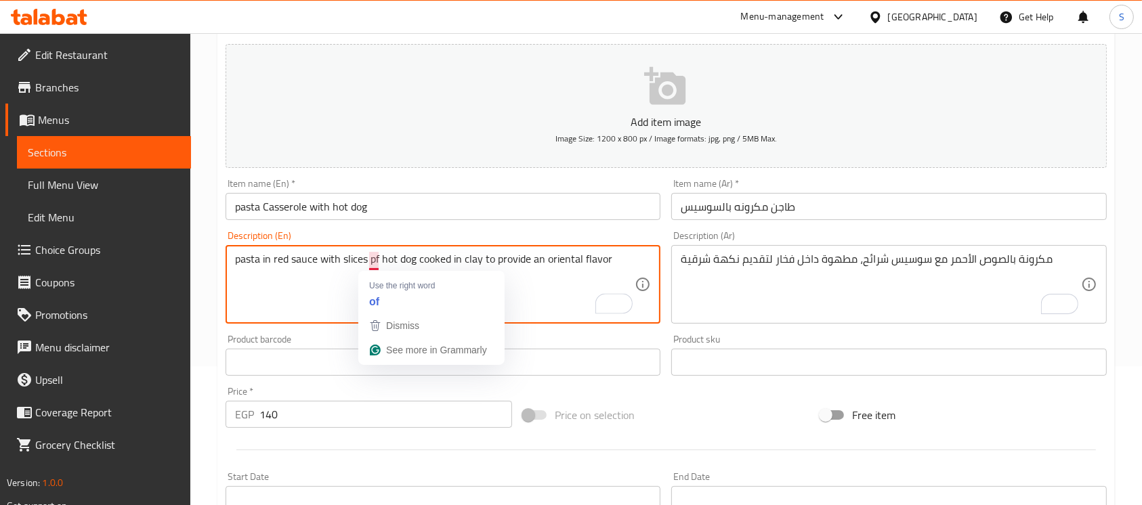
click at [374, 259] on textarea "pasta in red sauce with slices pf hot dog cooked in clay to provide an oriental…" at bounding box center [435, 285] width 400 height 64
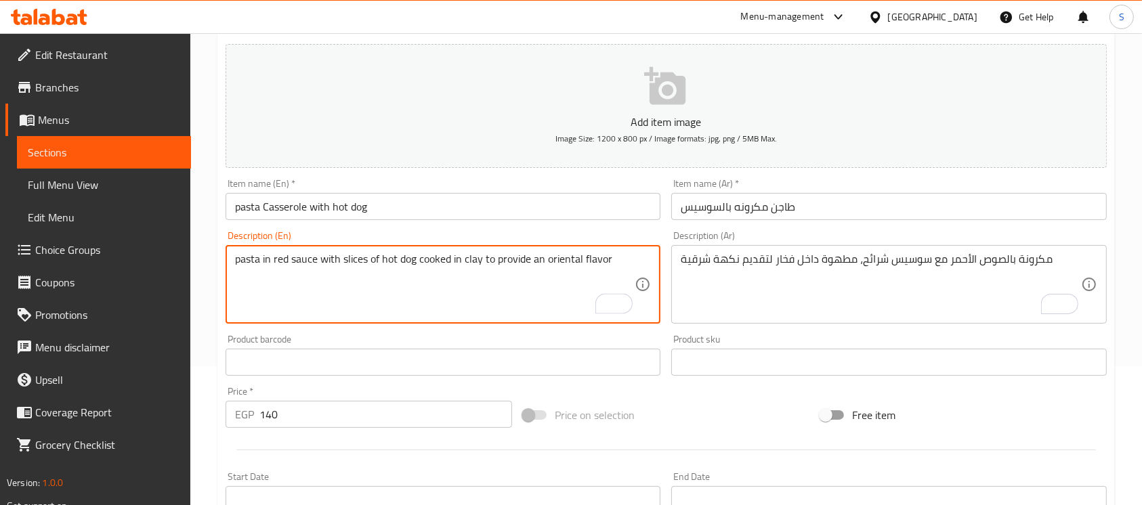
type textarea "pasta in red sauce with slices of hot dog cooked in clay to provide an oriental…"
click at [429, 205] on input "pasta Casserole with hot dog" at bounding box center [443, 206] width 435 height 27
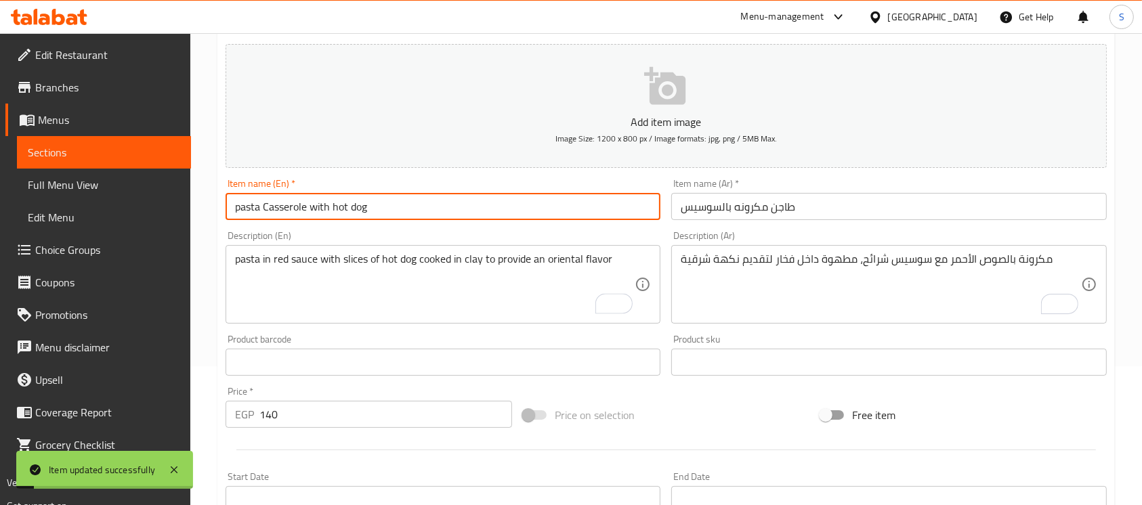
scroll to position [0, 0]
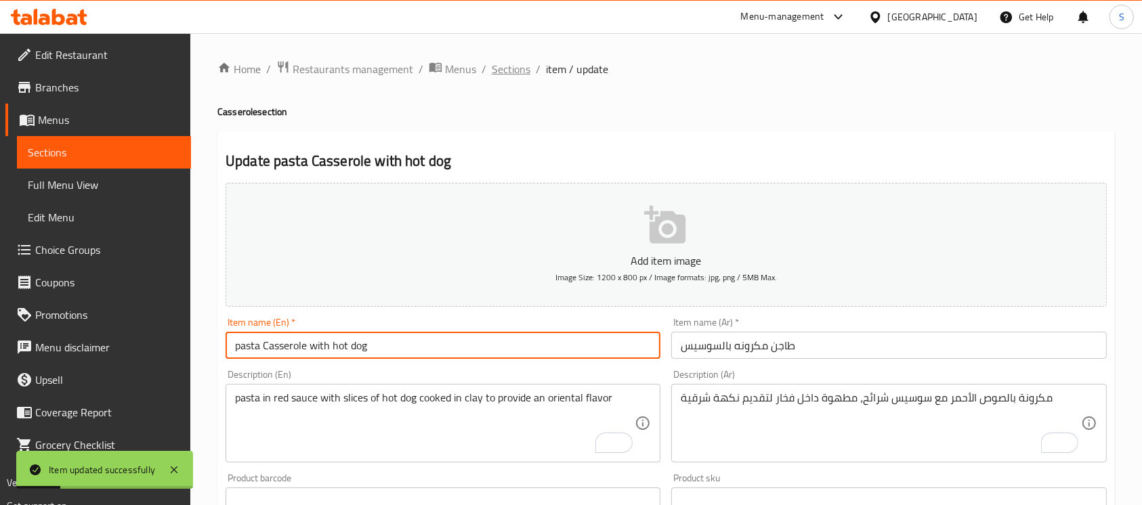
click at [506, 70] on span "Sections" at bounding box center [511, 69] width 39 height 16
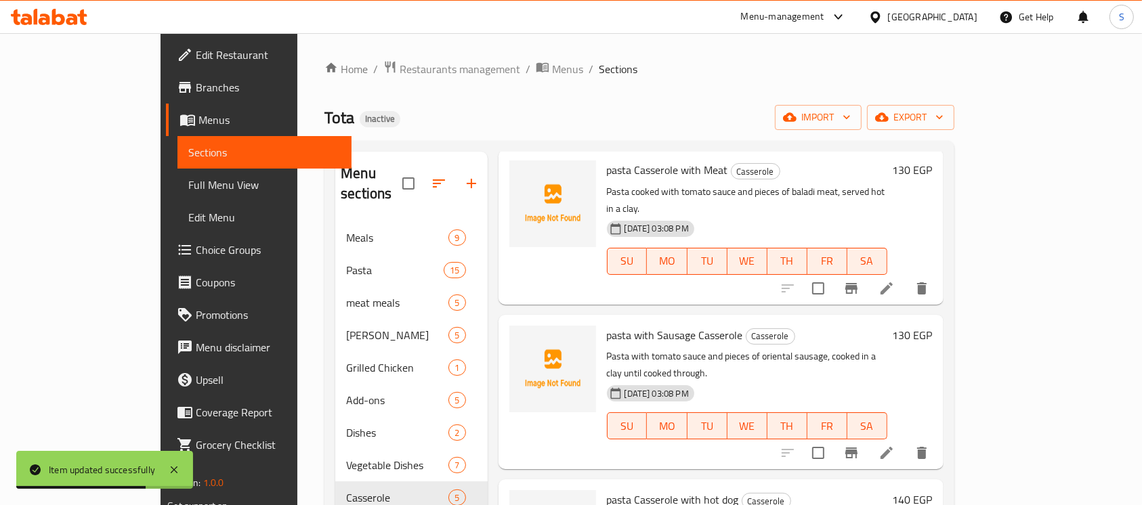
scroll to position [227, 0]
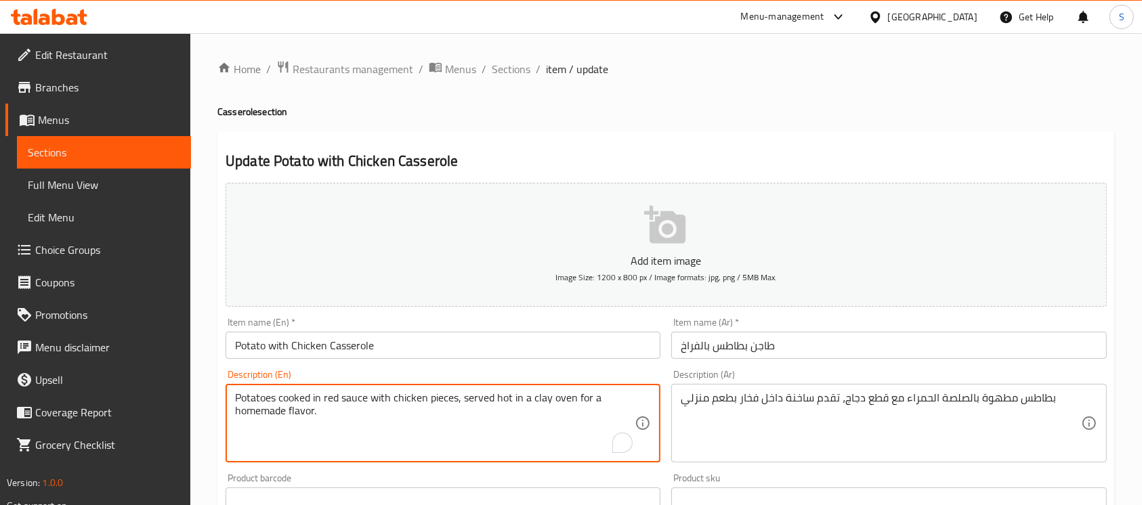
click at [564, 398] on textarea "Potatoes cooked in red sauce with chicken pieces, served hot in a clay oven for…" at bounding box center [435, 423] width 400 height 64
type textarea "Potatoes cooked in red sauce with chicken pieces, served hot in a clay for a ho…"
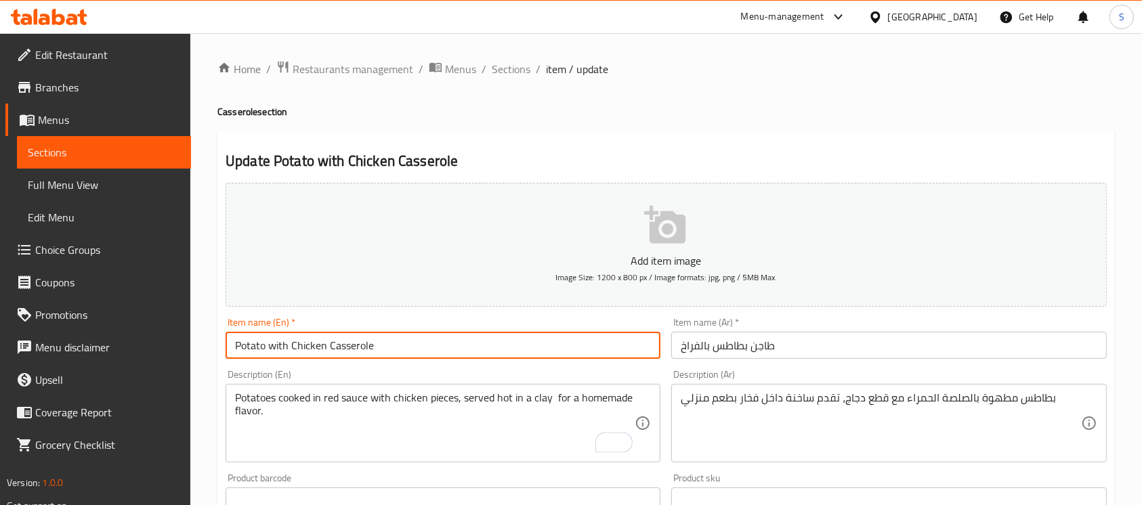
click at [561, 347] on input "Potato with Chicken Casserole" at bounding box center [443, 345] width 435 height 27
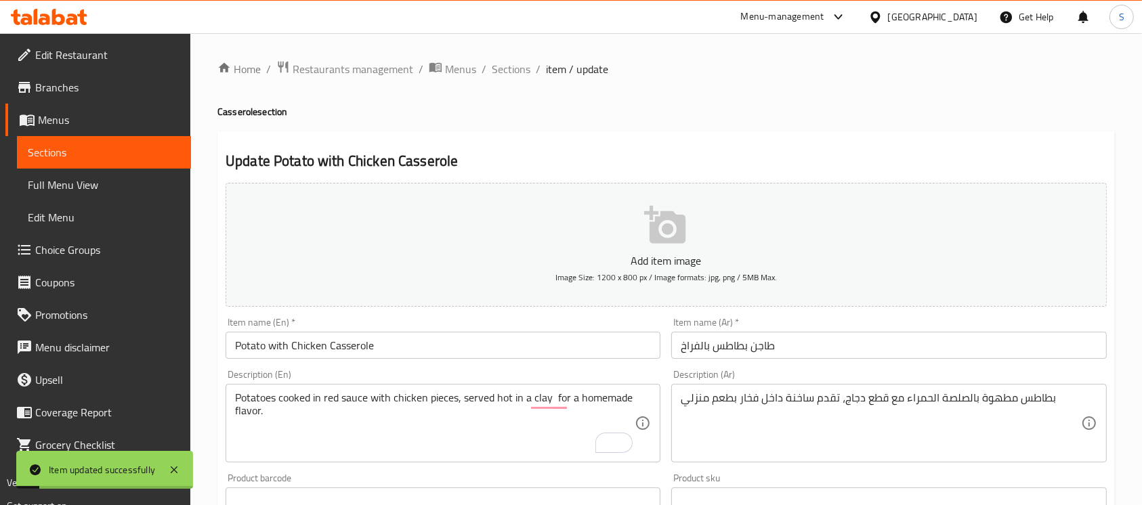
click at [524, 62] on span "Sections" at bounding box center [511, 69] width 39 height 16
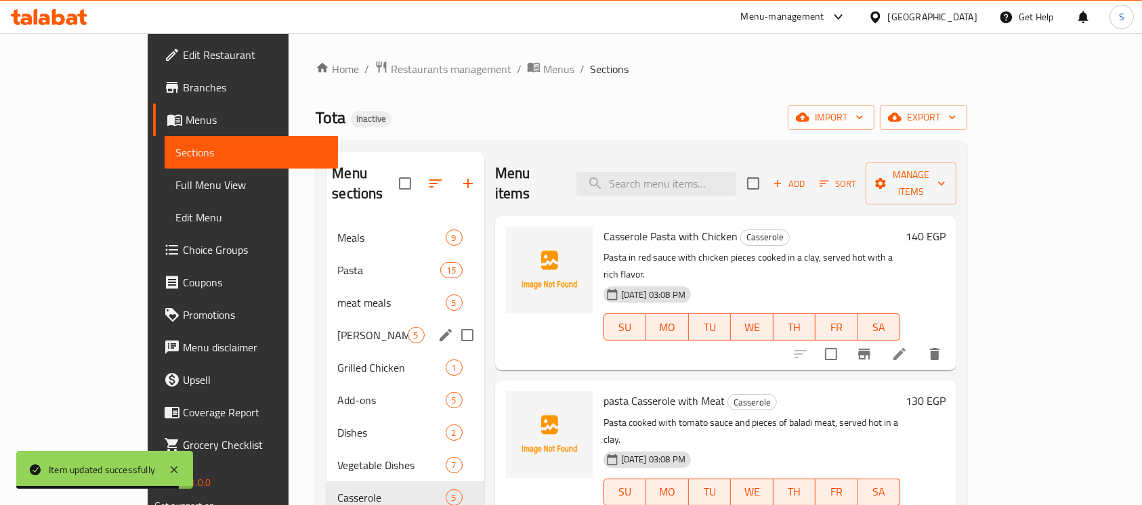
scroll to position [227, 0]
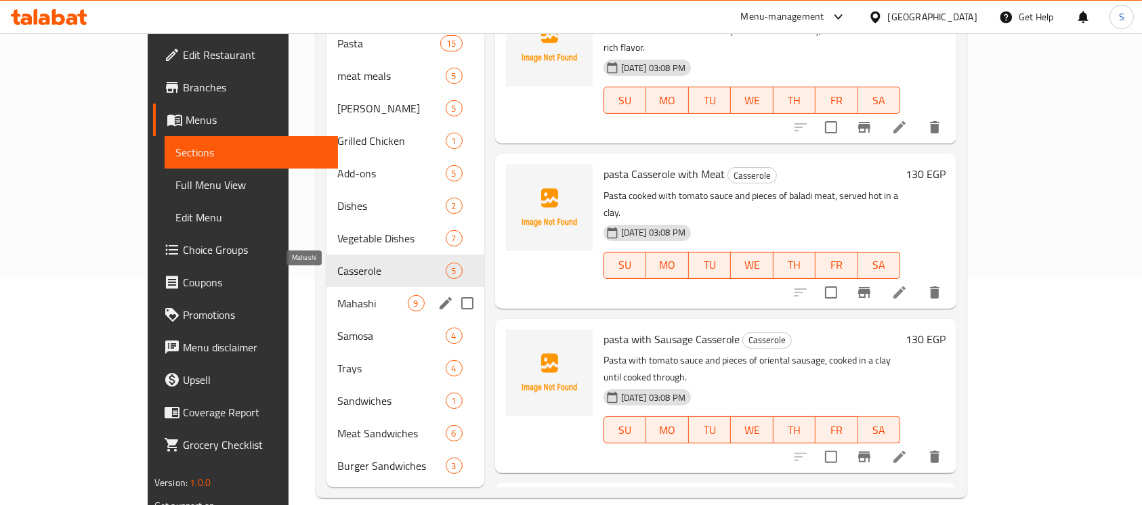
click at [337, 295] on span "Mahashi" at bounding box center [372, 303] width 70 height 16
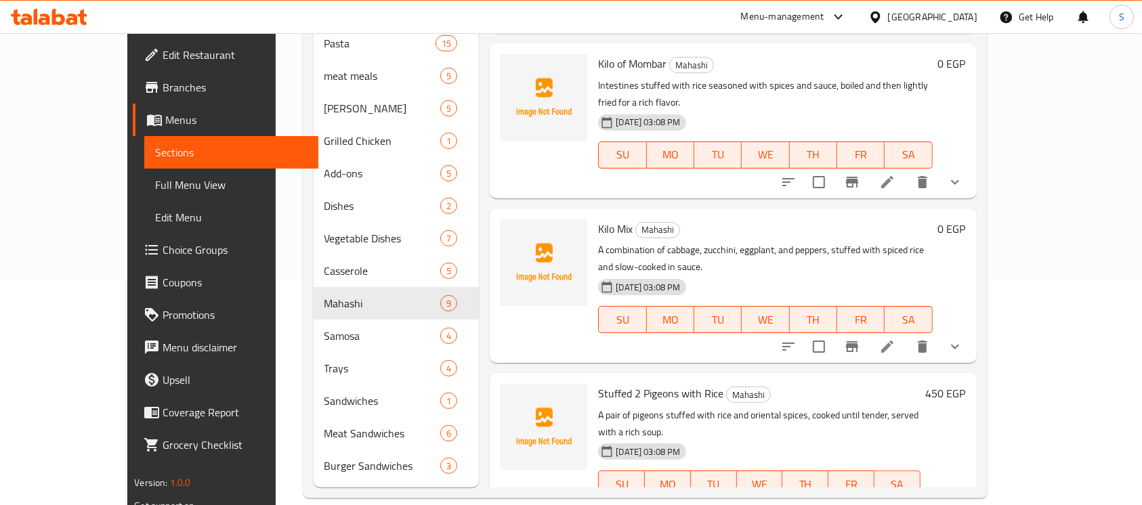
scroll to position [823, 0]
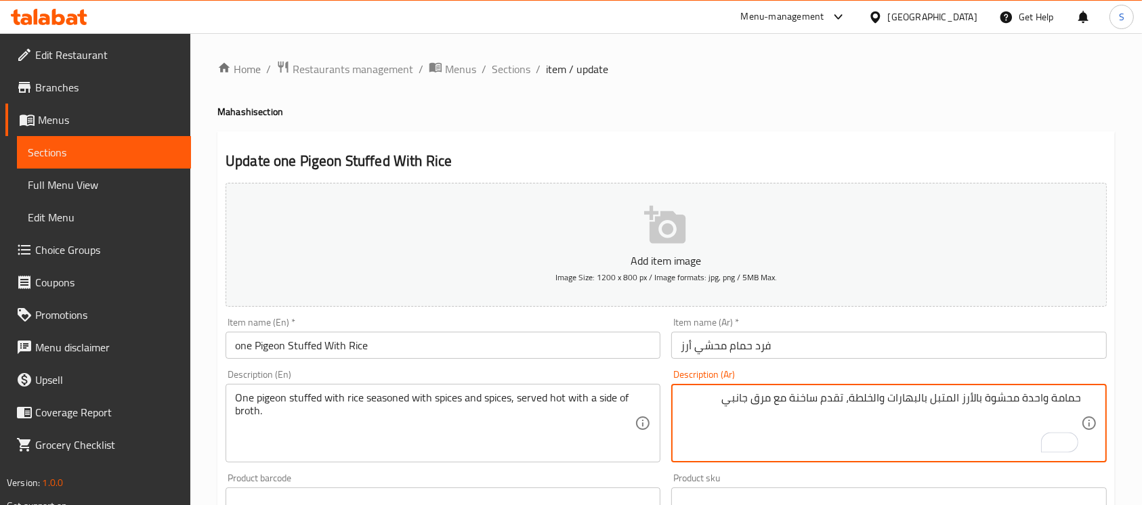
click at [523, 58] on div "Home / Restaurants management / Menus / Sections / item / update Mahashi sectio…" at bounding box center [666, 495] width 952 height 924
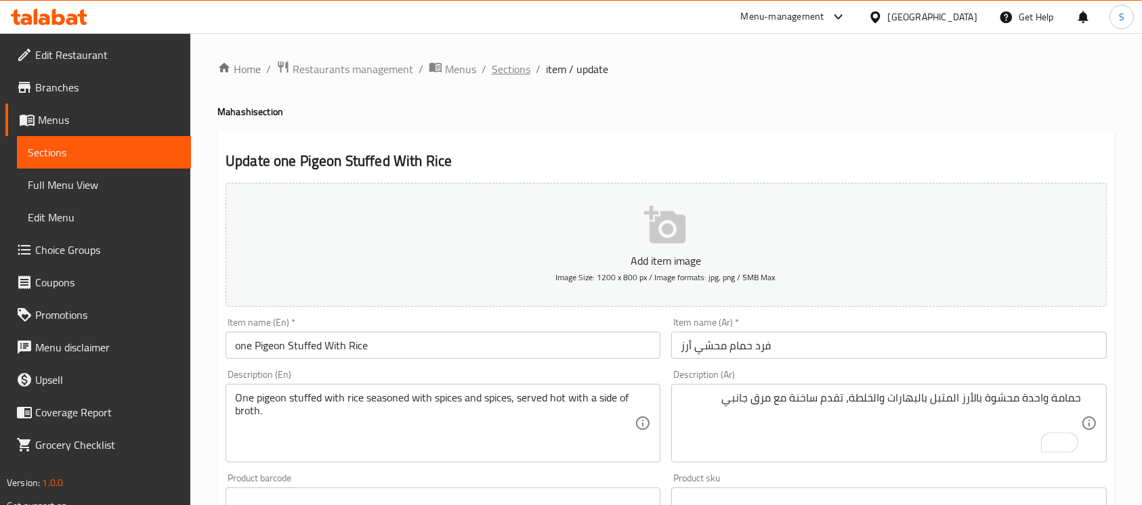
click at [514, 64] on span "Sections" at bounding box center [511, 69] width 39 height 16
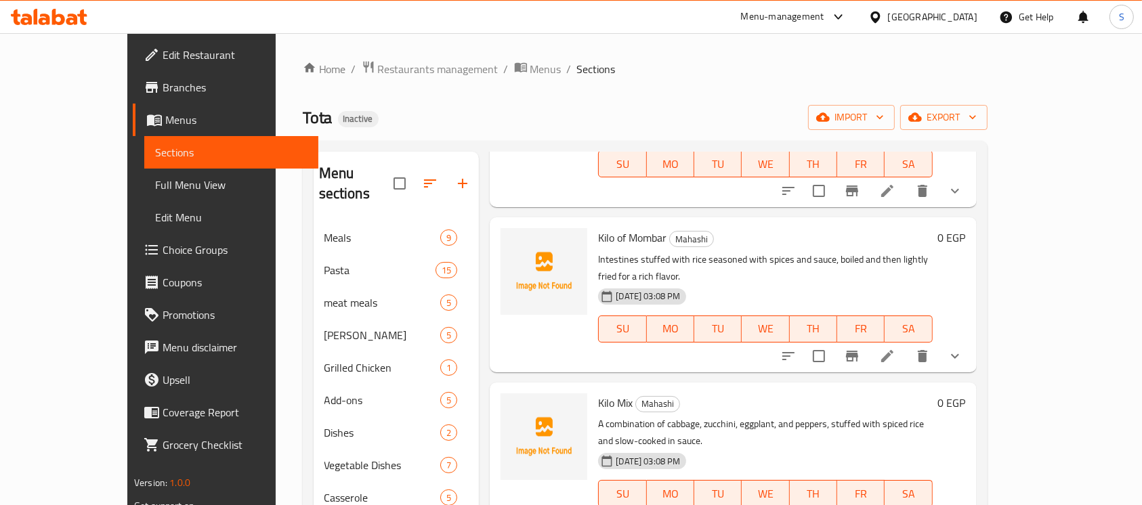
scroll to position [227, 0]
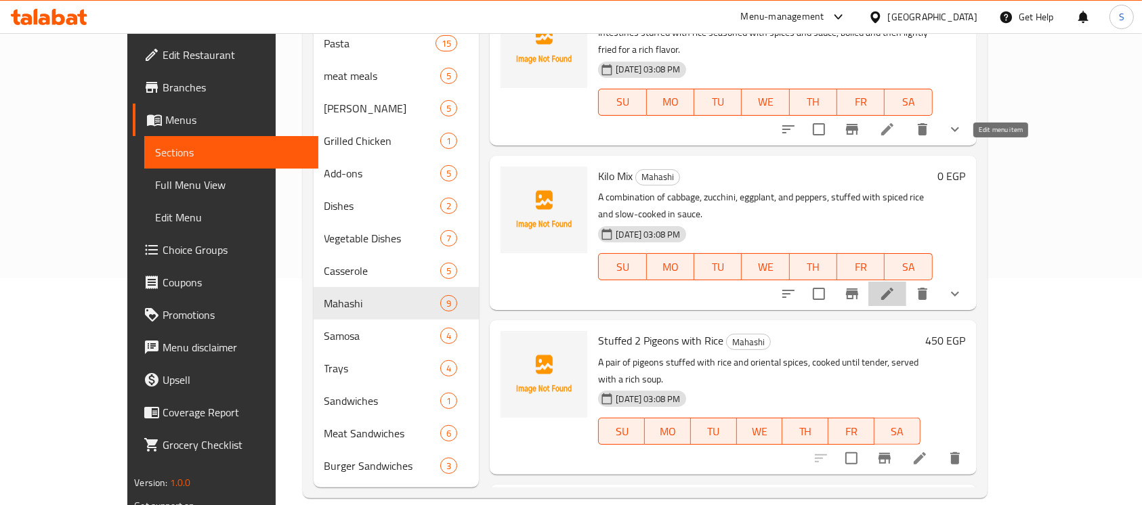
click at [895, 286] on icon at bounding box center [887, 294] width 16 height 16
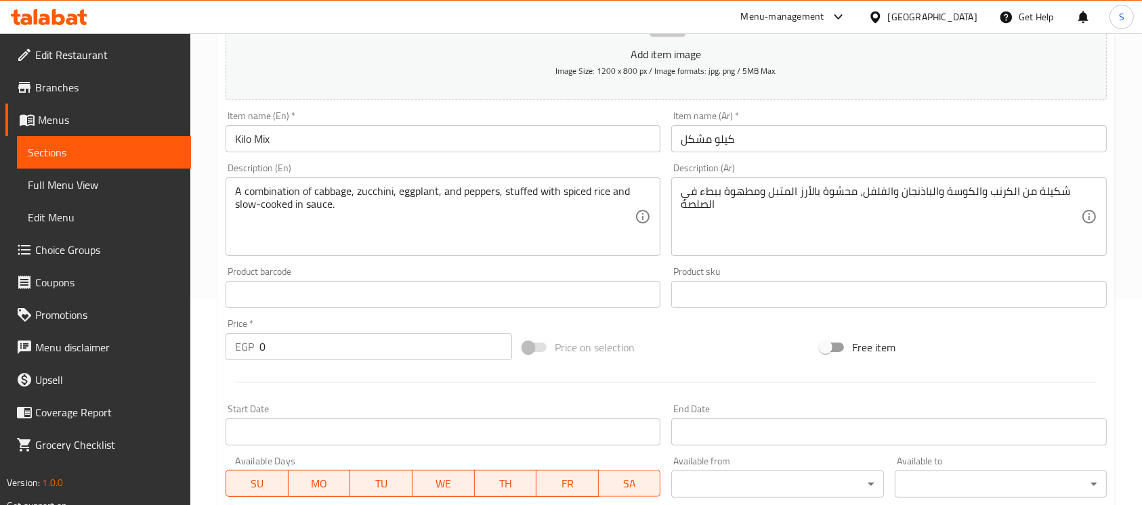
scroll to position [211, 0]
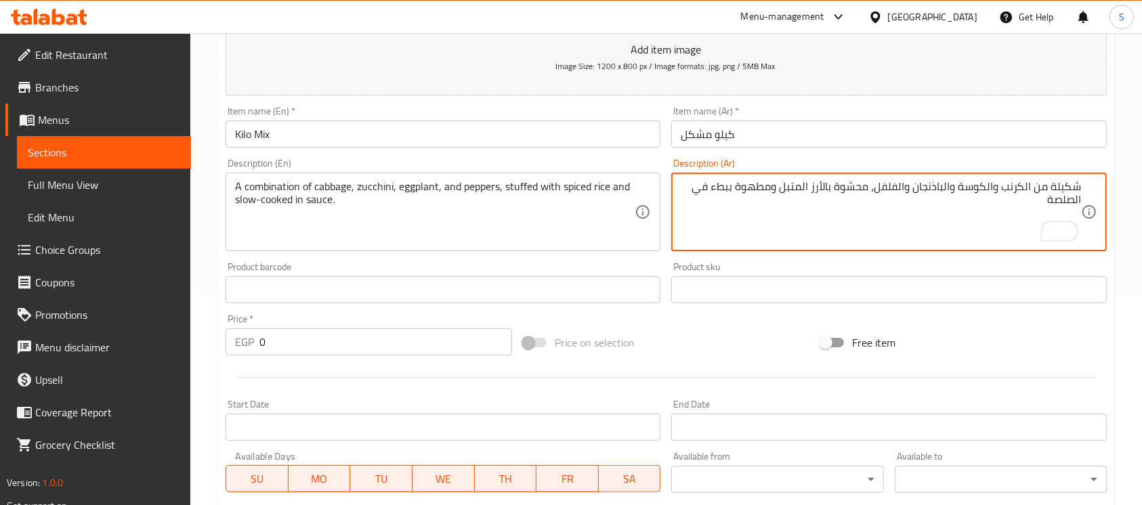
click at [1073, 186] on textarea "شكيلة من الكرنب والكوسة والباذنجان والفلفل، محشوة بالأرز المتبل ومطهوة ببطء في …" at bounding box center [881, 212] width 400 height 64
type textarea "تشكيلة من الكرنب والكوسة والباذنجان والفلفل، محشوة بالأرز المتبل ومطهوة ببطء في…"
click at [1038, 135] on input "كيلو مشكل" at bounding box center [888, 134] width 435 height 27
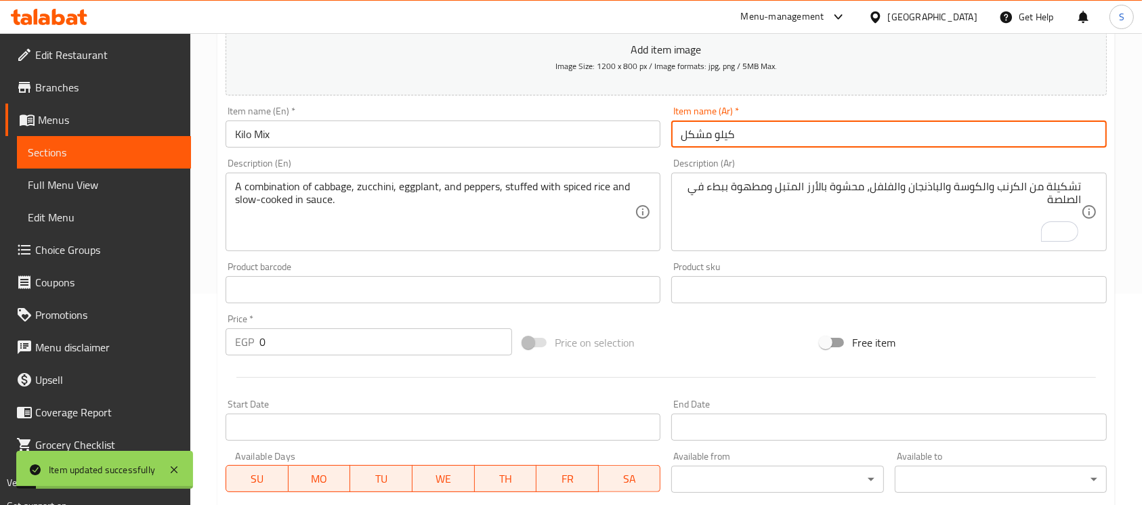
scroll to position [0, 0]
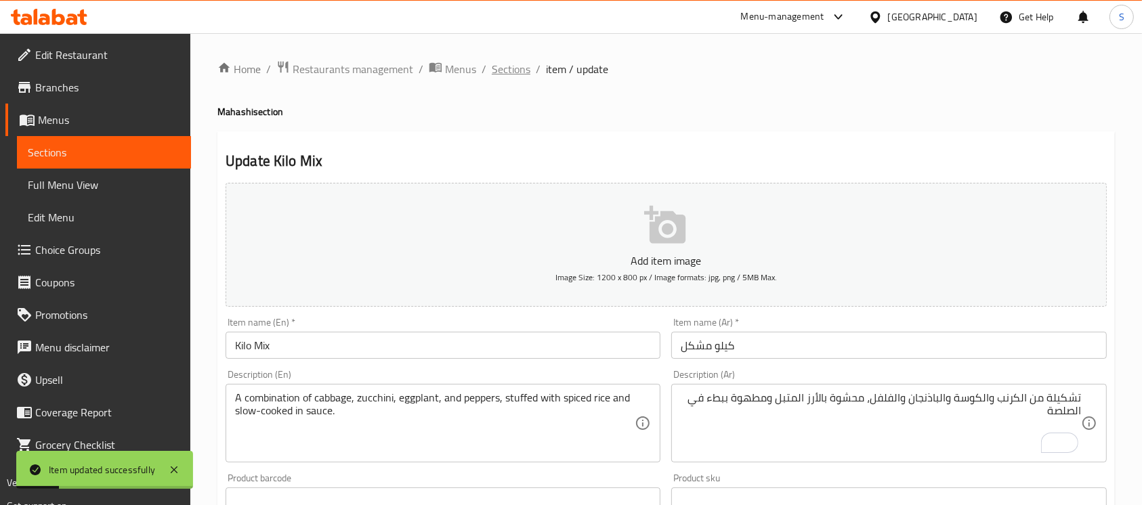
click at [511, 75] on span "Sections" at bounding box center [511, 69] width 39 height 16
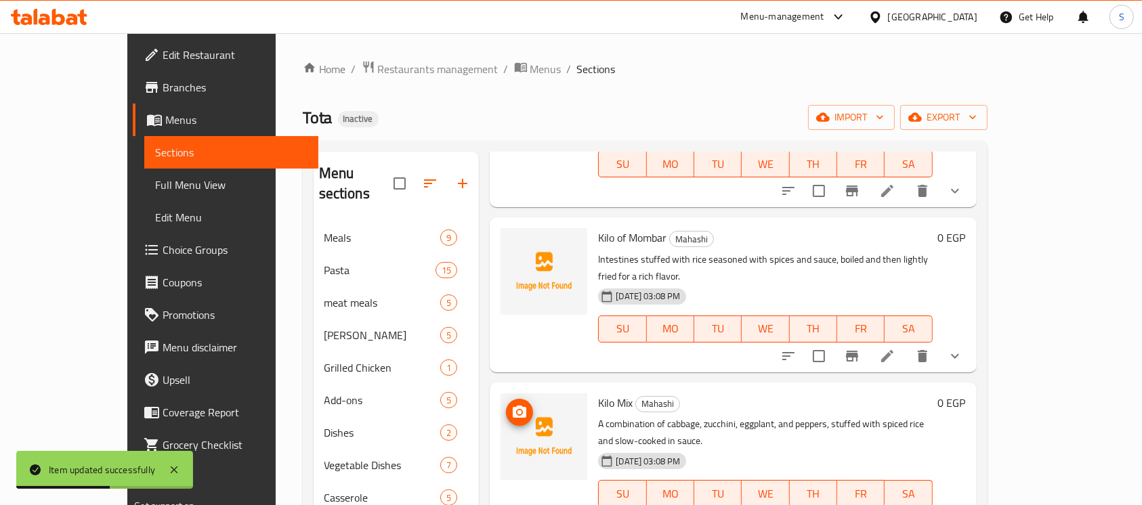
scroll to position [227, 0]
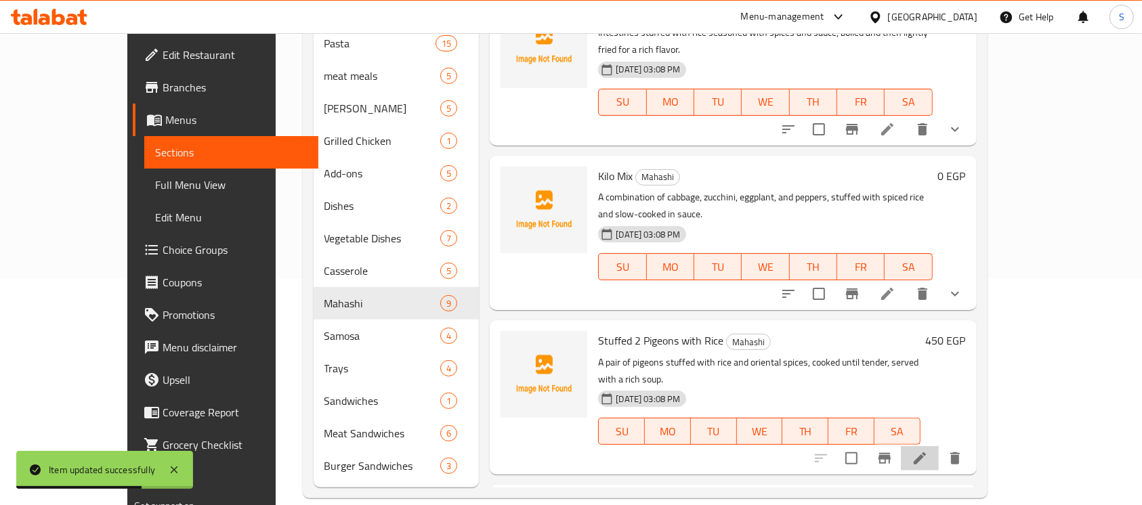
click at [939, 446] on li at bounding box center [920, 458] width 38 height 24
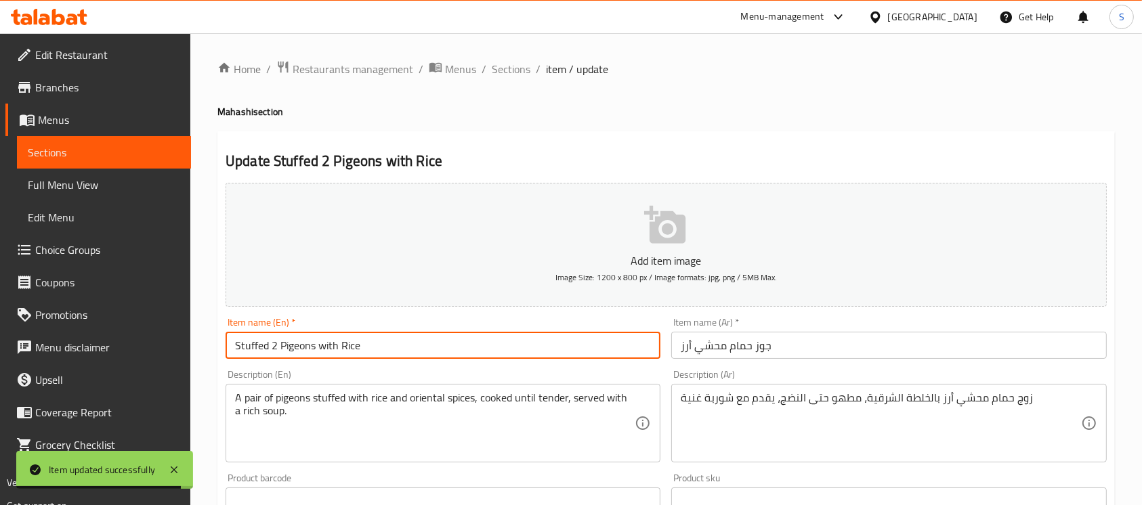
click at [254, 349] on input "Stuffed 2 Pigeons with Rice" at bounding box center [443, 345] width 435 height 27
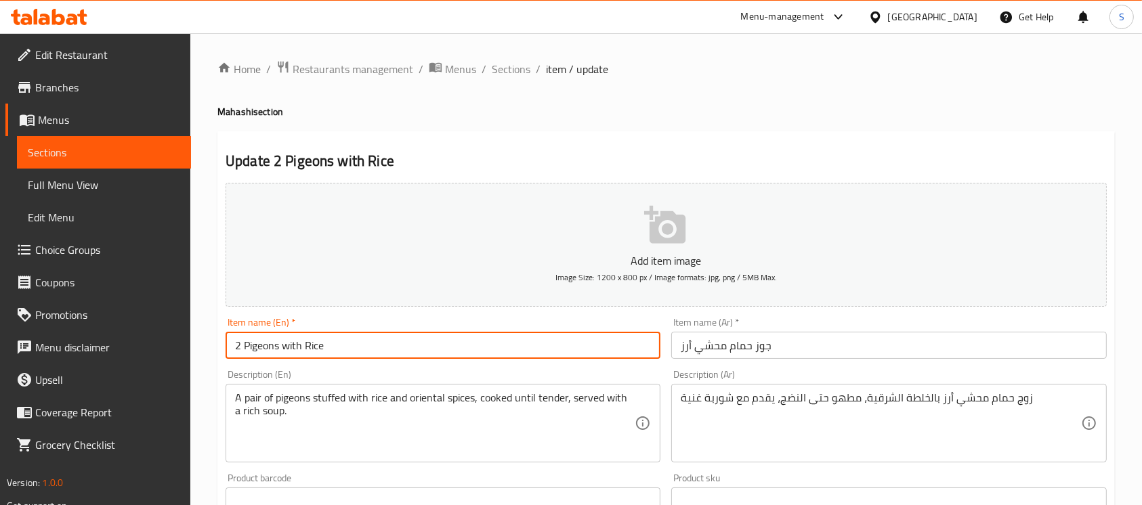
click at [278, 347] on input "2 Pigeons with Rice" at bounding box center [443, 345] width 435 height 27
paste input "Stuffed"
click at [436, 339] on input "2 Pigeons Stuffed with Rice" at bounding box center [443, 345] width 435 height 27
type input "2 Pigeons Stuffed with Rice"
click at [450, 344] on input "2 Pigeons Stuffed with Rice" at bounding box center [443, 345] width 435 height 27
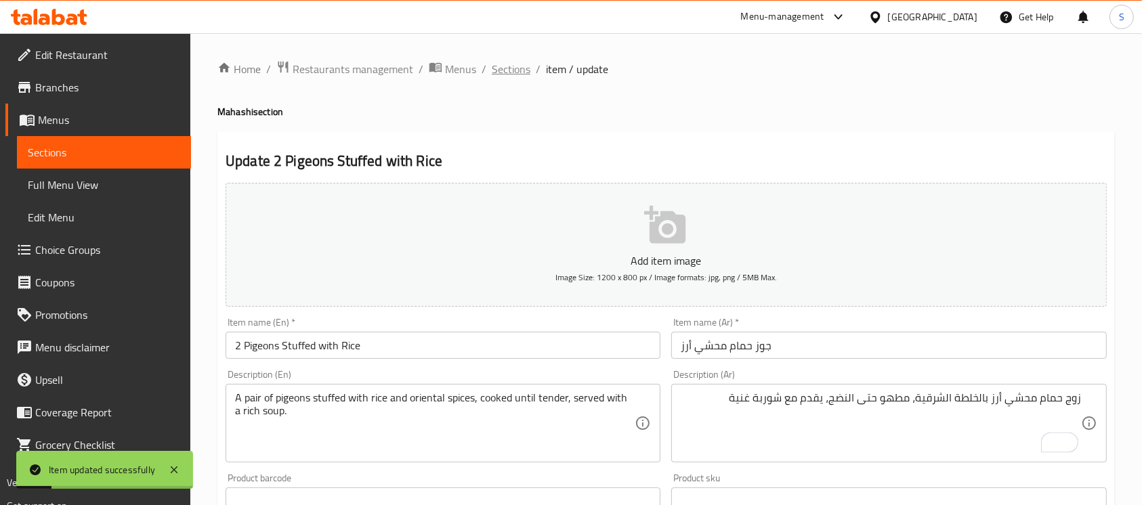
click at [517, 73] on span "Sections" at bounding box center [511, 69] width 39 height 16
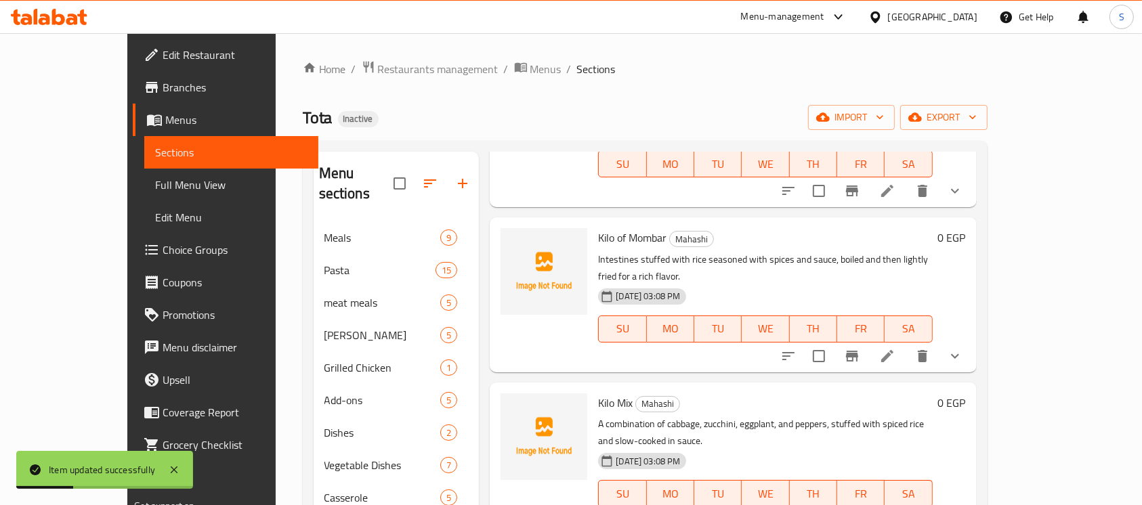
scroll to position [227, 0]
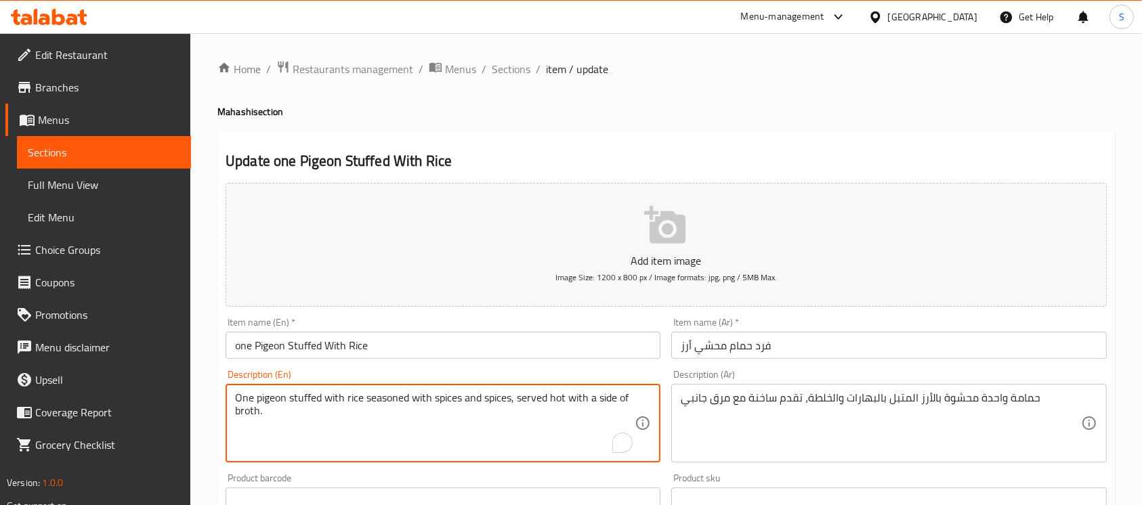
click at [500, 398] on textarea "One pigeon stuffed with rice seasoned with spices and spices, served hot with a…" at bounding box center [435, 423] width 400 height 64
click at [496, 398] on textarea "One pigeon stuffed with rice seasoned with spices and misture, served hot with …" at bounding box center [435, 423] width 400 height 64
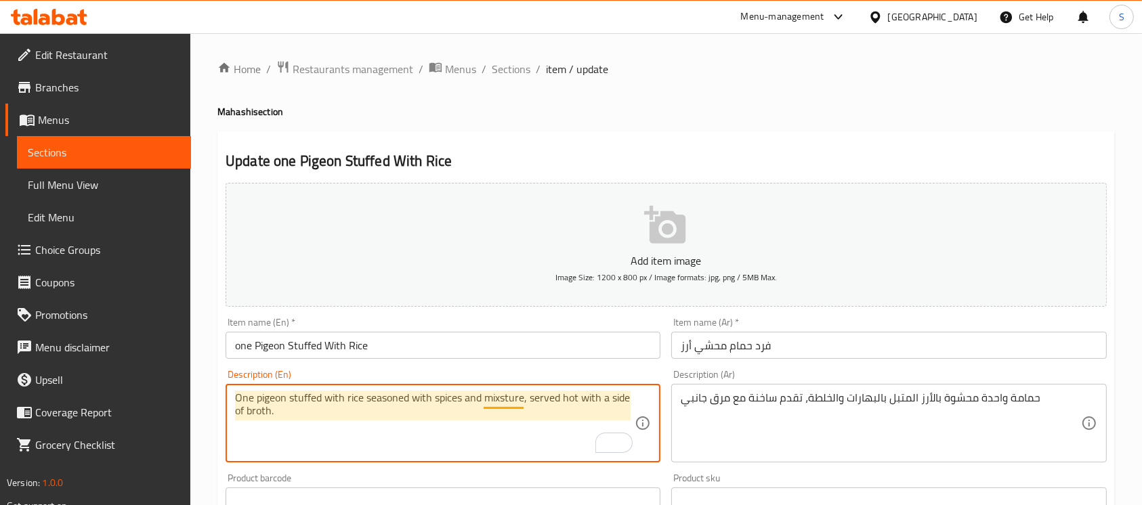
click at [507, 399] on textarea "One pigeon stuffed with rice seasoned with spices and mixsture, served hot with…" at bounding box center [435, 423] width 400 height 64
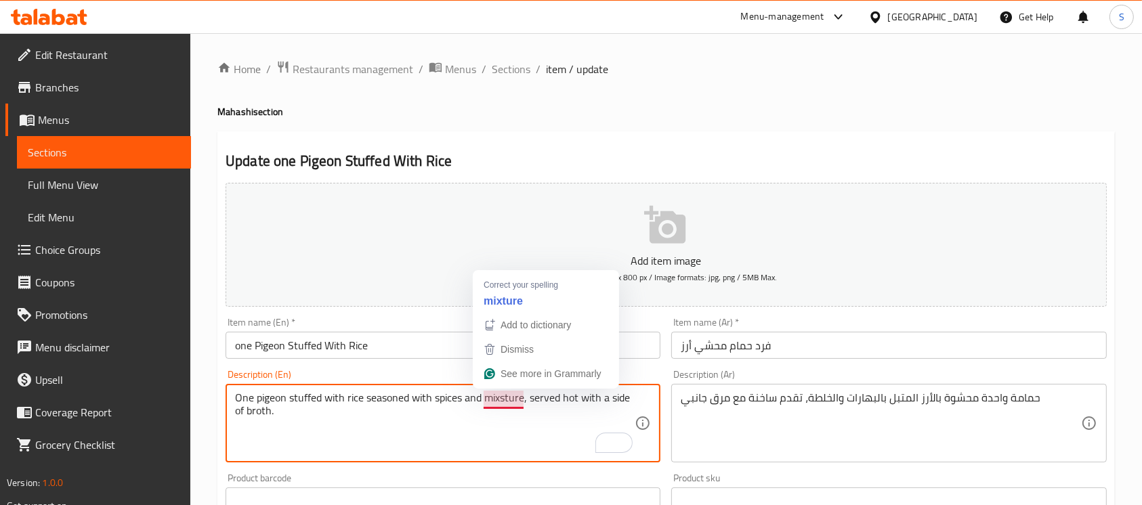
click at [513, 401] on textarea "One pigeon stuffed with rice seasoned with spices and mixsture, served hot with…" at bounding box center [435, 423] width 400 height 64
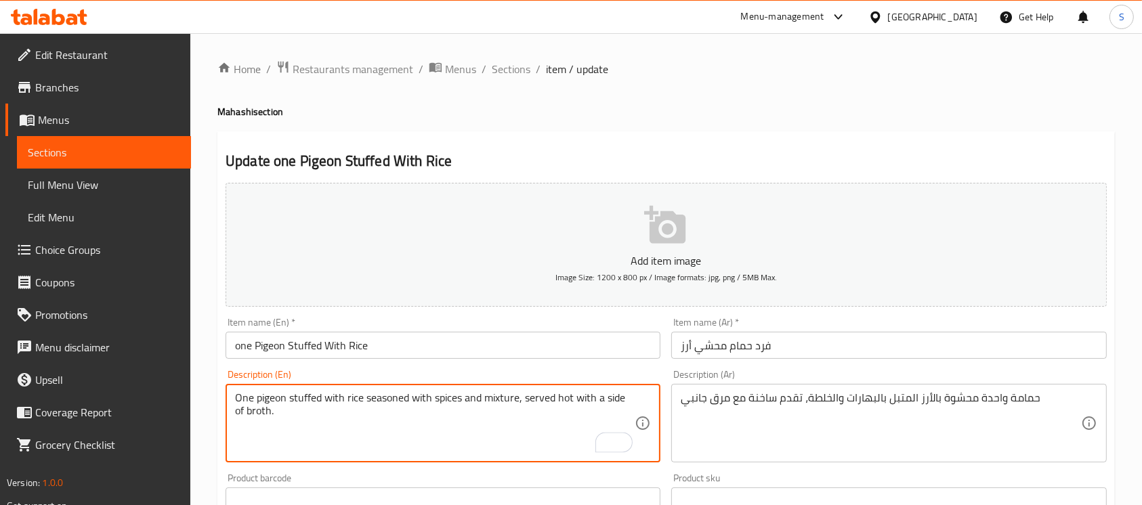
type textarea "One pigeon stuffed with rice seasoned with spices and mixture, served hot with …"
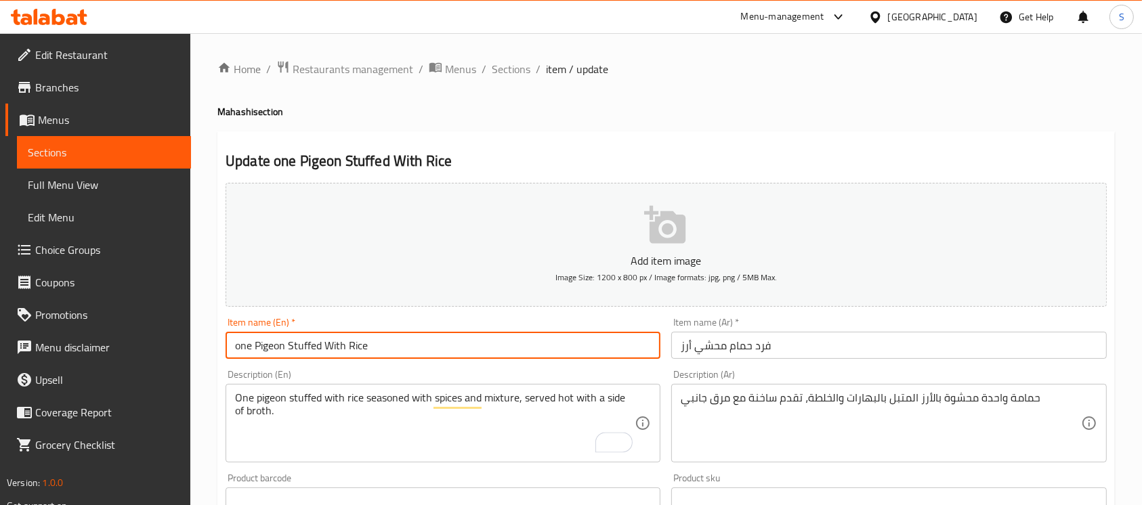
click at [559, 355] on input "one Pigeon Stuffed With Rice" at bounding box center [443, 345] width 435 height 27
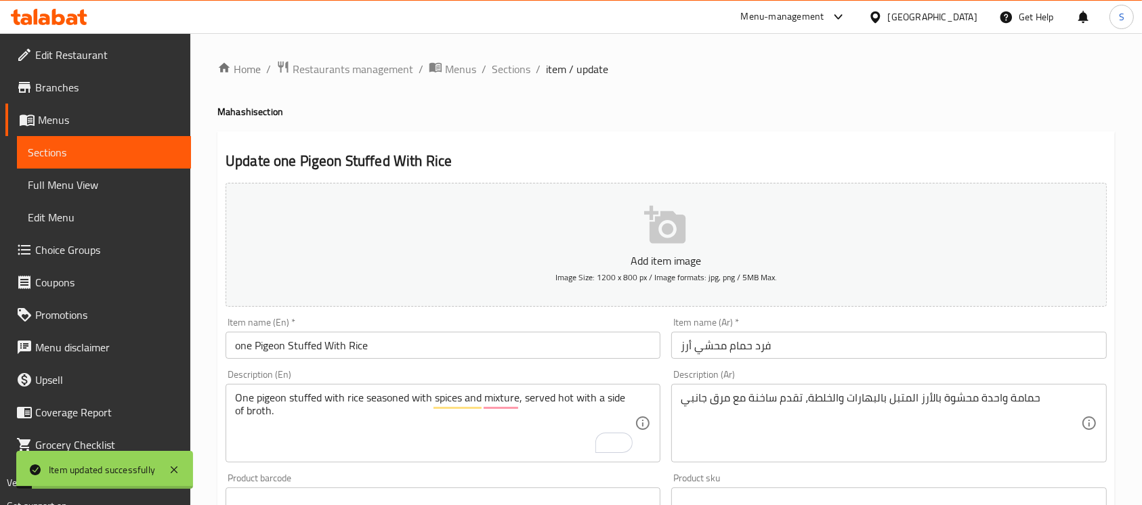
click at [522, 68] on span "Sections" at bounding box center [511, 69] width 39 height 16
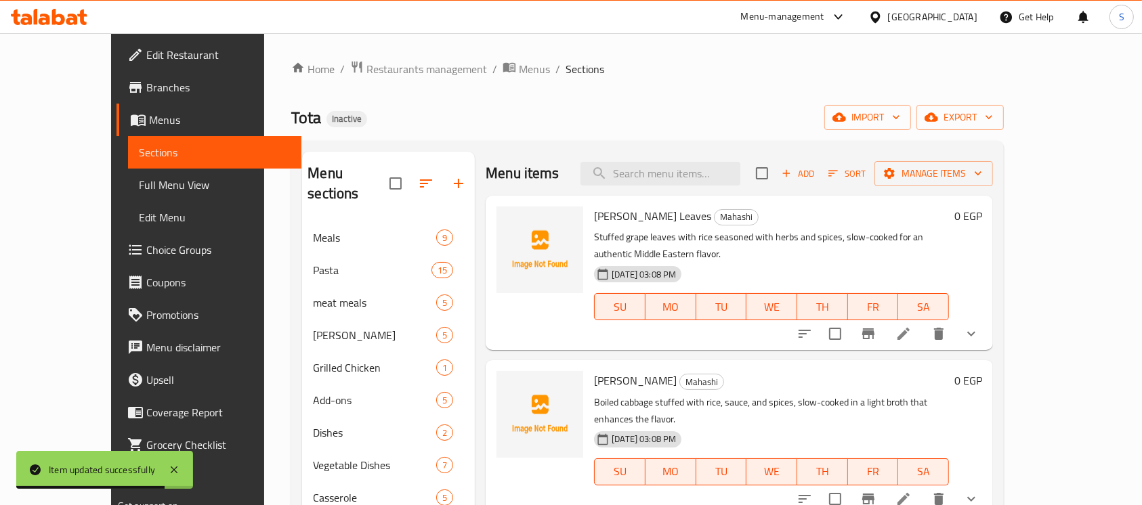
scroll to position [227, 0]
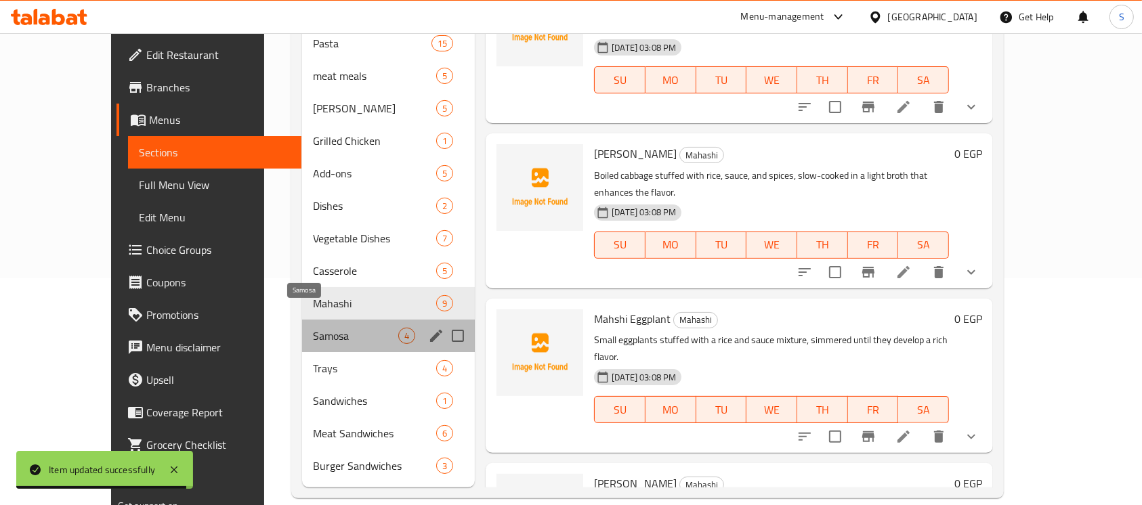
click at [313, 328] on span "Samosa" at bounding box center [355, 336] width 85 height 16
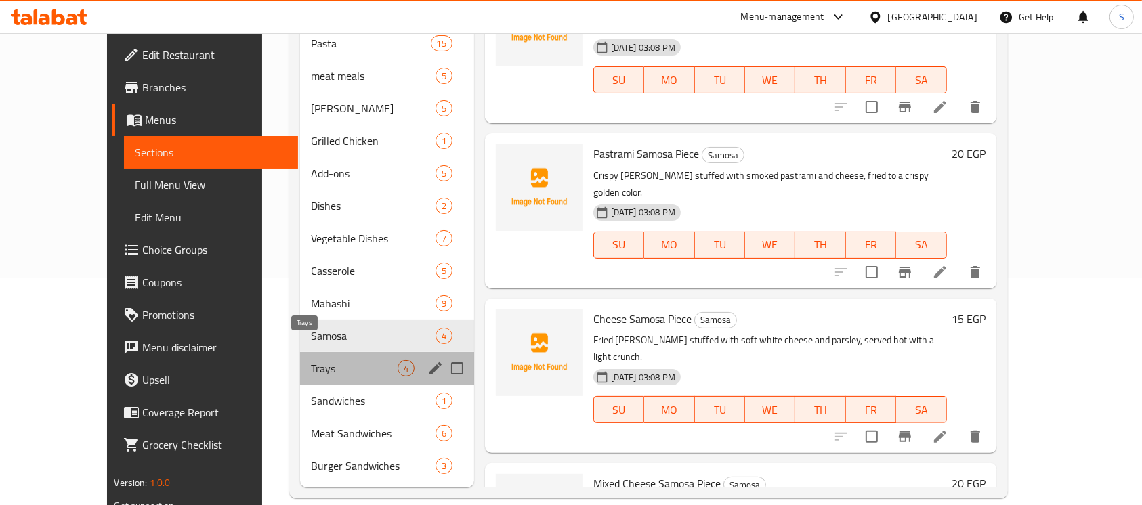
click at [318, 360] on span "Trays" at bounding box center [354, 368] width 87 height 16
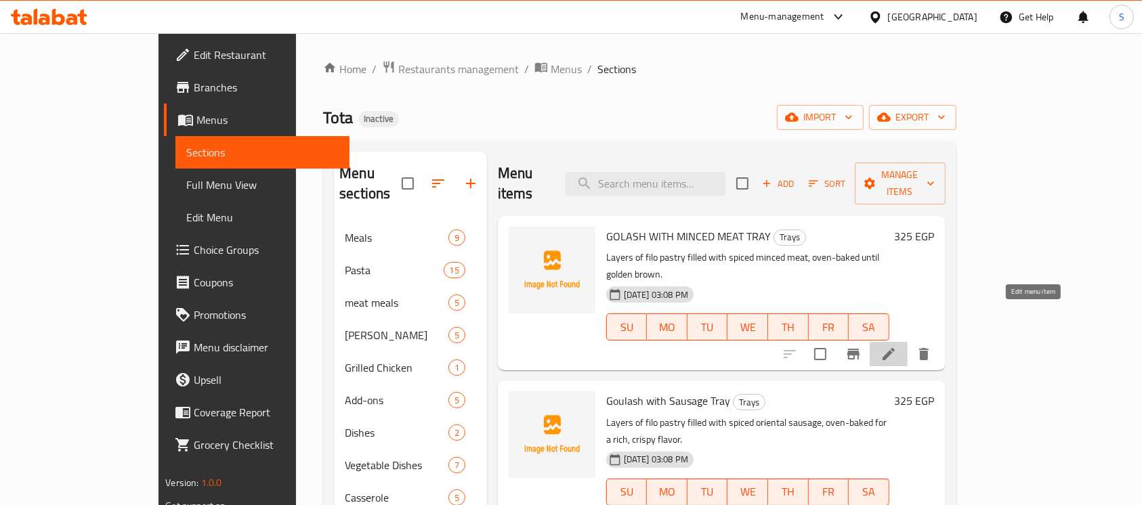
click at [895, 348] on icon at bounding box center [889, 354] width 12 height 12
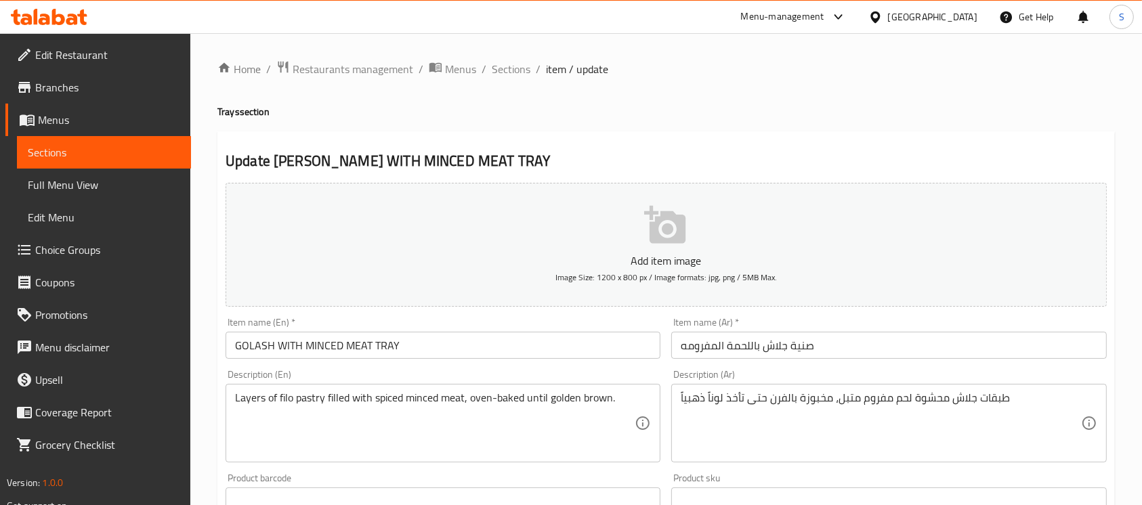
click at [252, 339] on input "GOLASH WITH MINCED MEAT TRAY" at bounding box center [443, 345] width 435 height 27
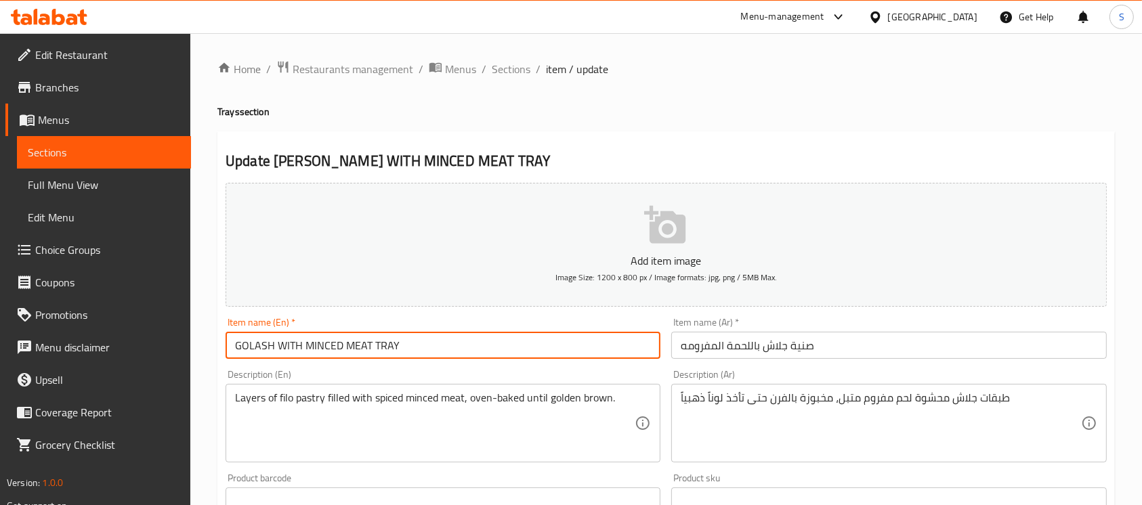
click at [252, 339] on input "GOLASH WITH MINCED MEAT TRAY" at bounding box center [443, 345] width 435 height 27
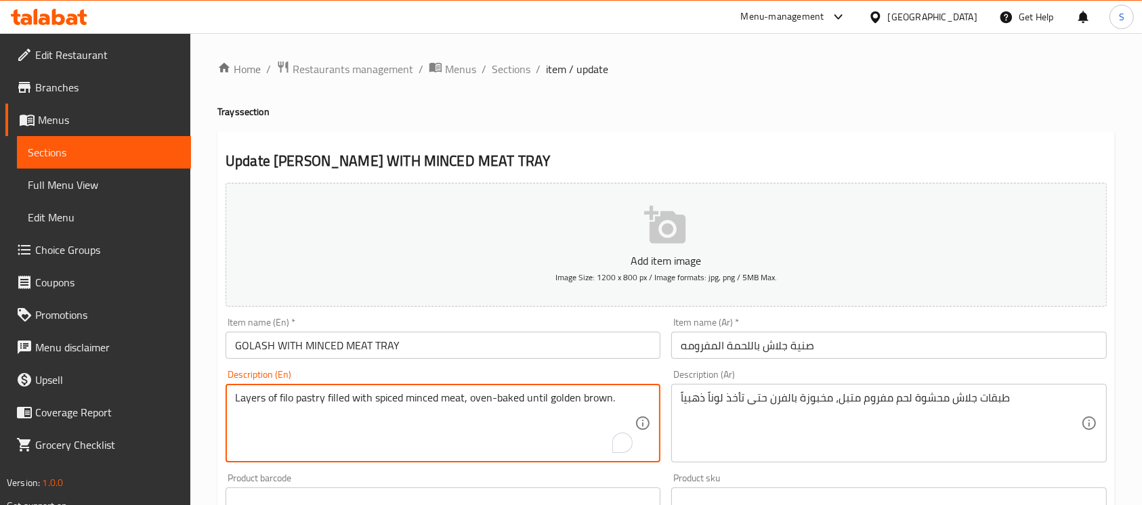
click at [313, 400] on textarea "Layers of filo pastry filled with spiced minced meat, oven-baked until golden b…" at bounding box center [435, 423] width 400 height 64
paste textarea "GOLASH"
type textarea "Layers of GOLASH filled with spiced minced meat, oven-baked until golden brown."
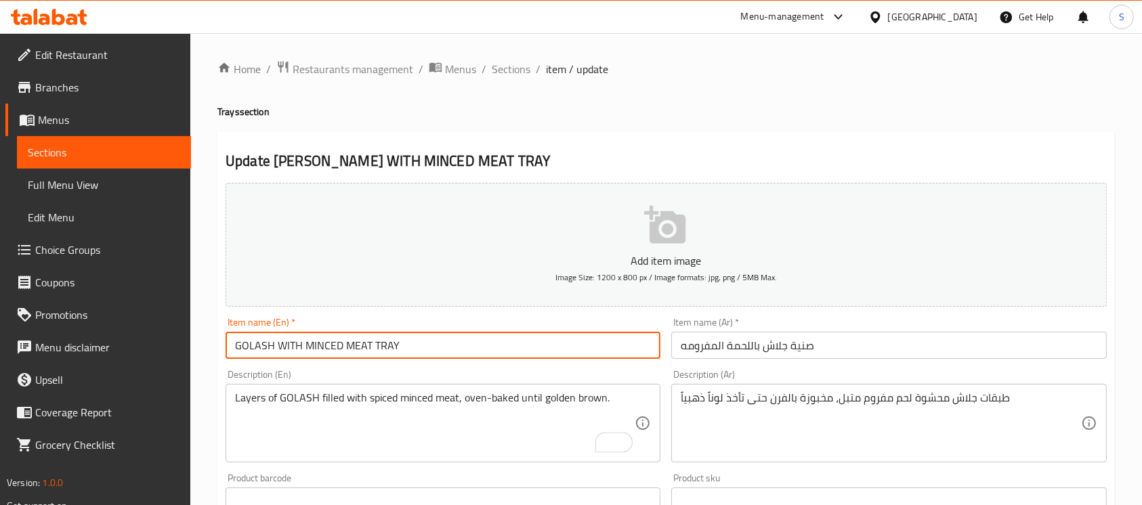
click at [489, 342] on input "GOLASH WITH MINCED MEAT TRAY" at bounding box center [443, 345] width 435 height 27
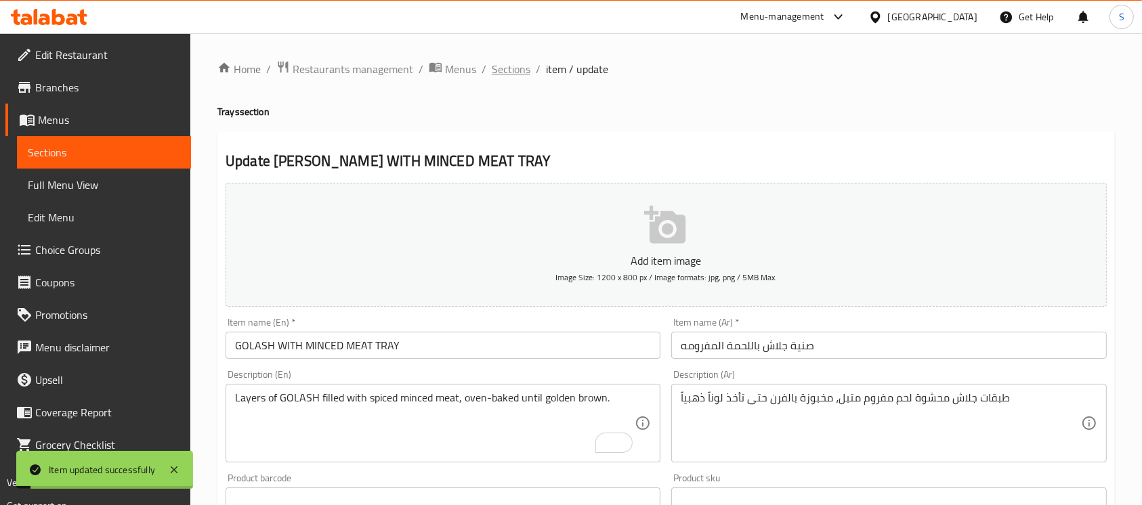
click at [504, 61] on span "Sections" at bounding box center [511, 69] width 39 height 16
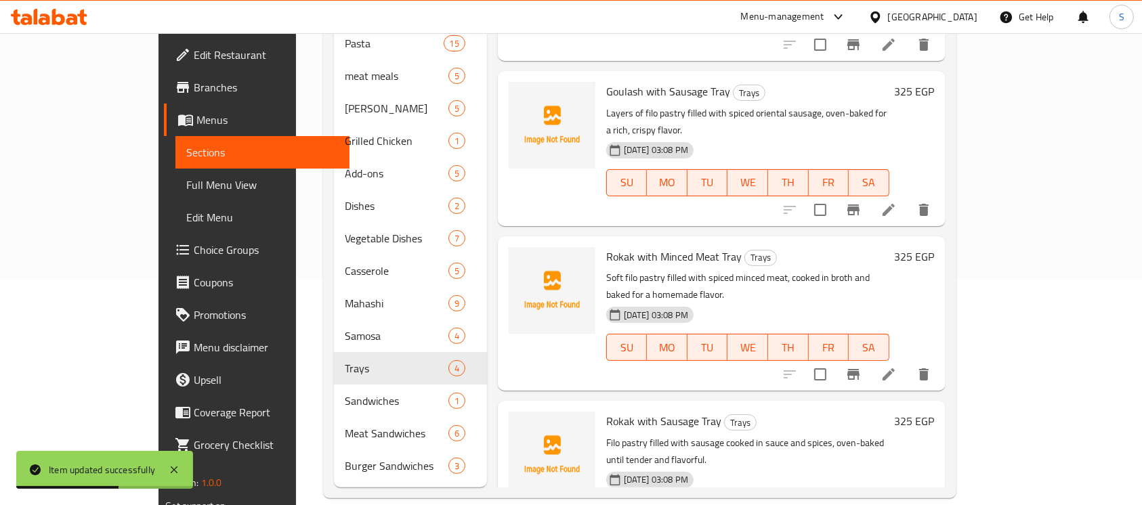
scroll to position [19, 0]
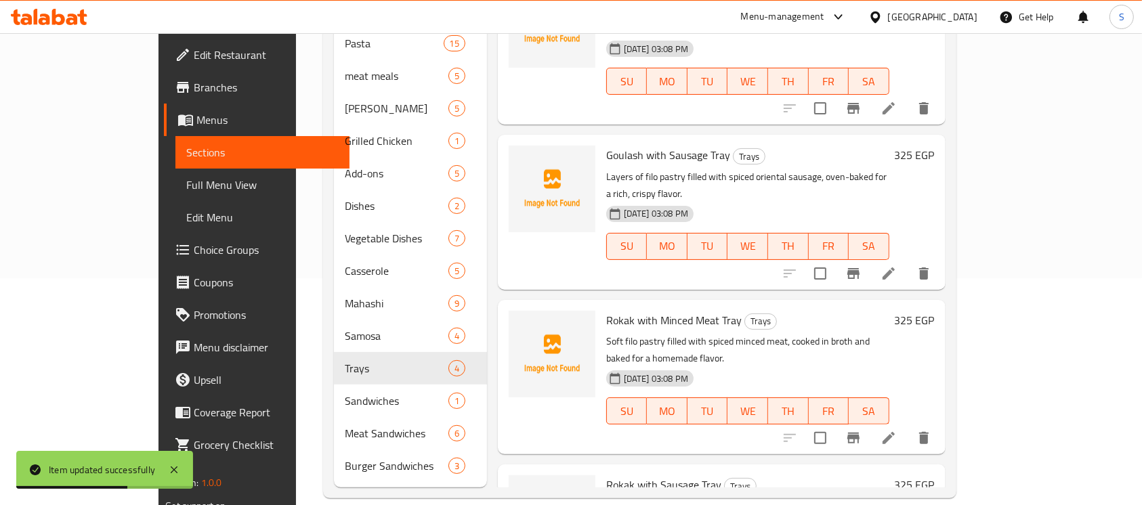
click at [759, 365] on div "28-08-2025 03:08 PM SU MO TU WE TH FR SA" at bounding box center [748, 401] width 294 height 73
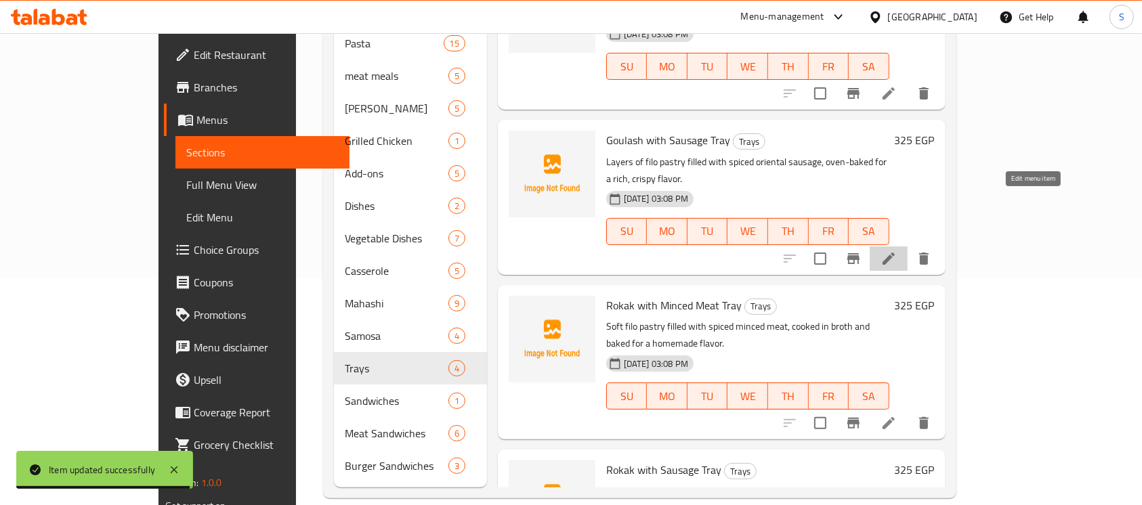
click at [897, 251] on icon at bounding box center [889, 259] width 16 height 16
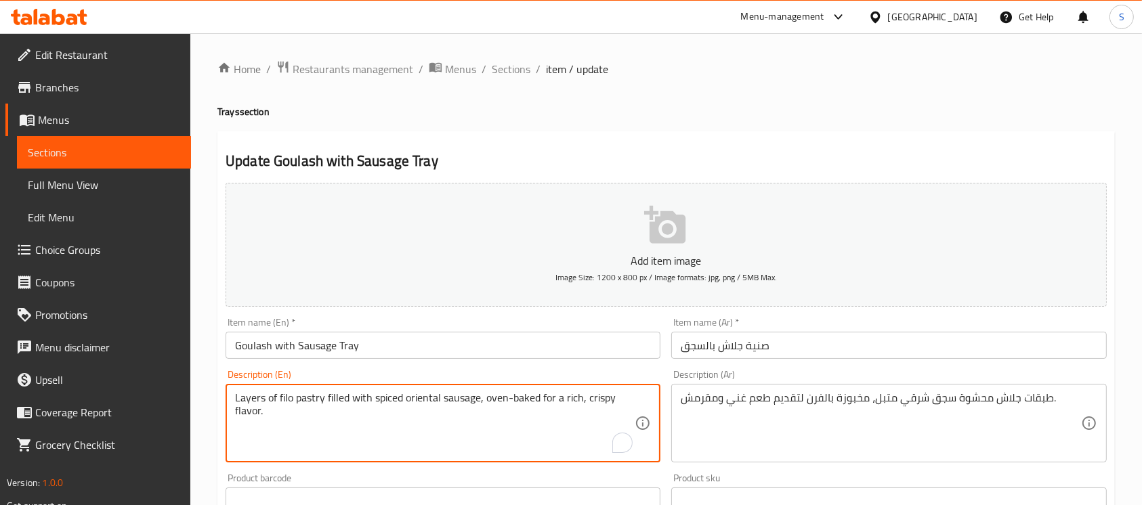
click at [313, 402] on textarea "Layers of filo pastry filled with spiced oriental sausage, oven-baked for a ric…" at bounding box center [435, 423] width 400 height 64
paste textarea "GOLASH"
type textarea "Layers of GOLASH filled with spiced oriental sausage, oven-baked for a rich, cr…"
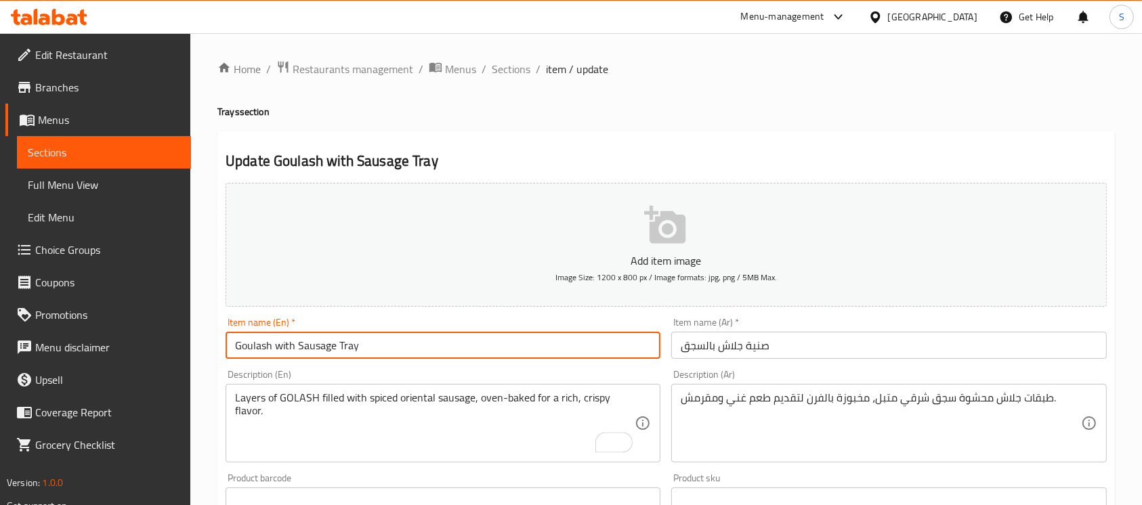
click at [438, 354] on input "Goulash with Sausage Tray" at bounding box center [443, 345] width 435 height 27
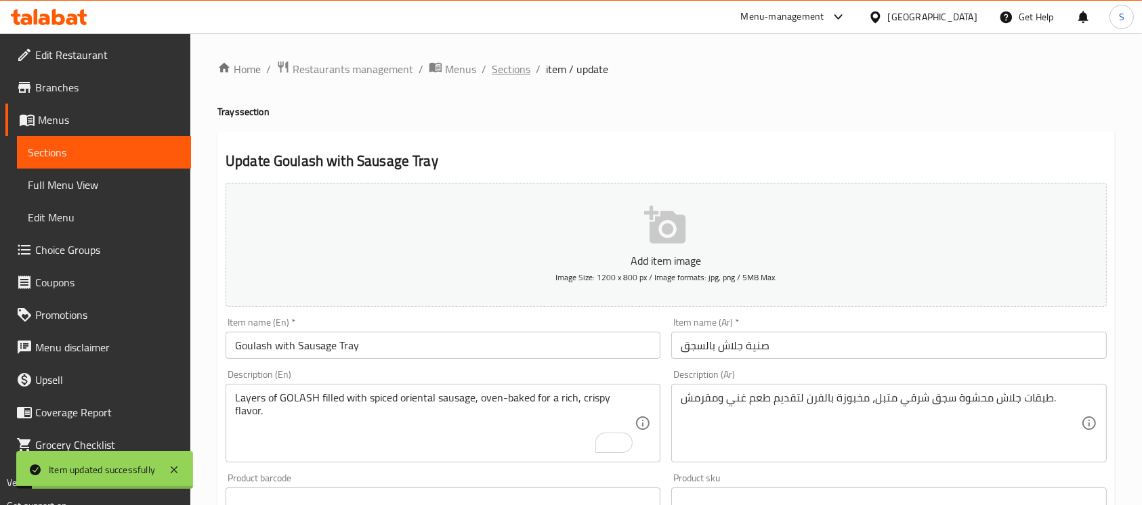
click at [519, 66] on span "Sections" at bounding box center [511, 69] width 39 height 16
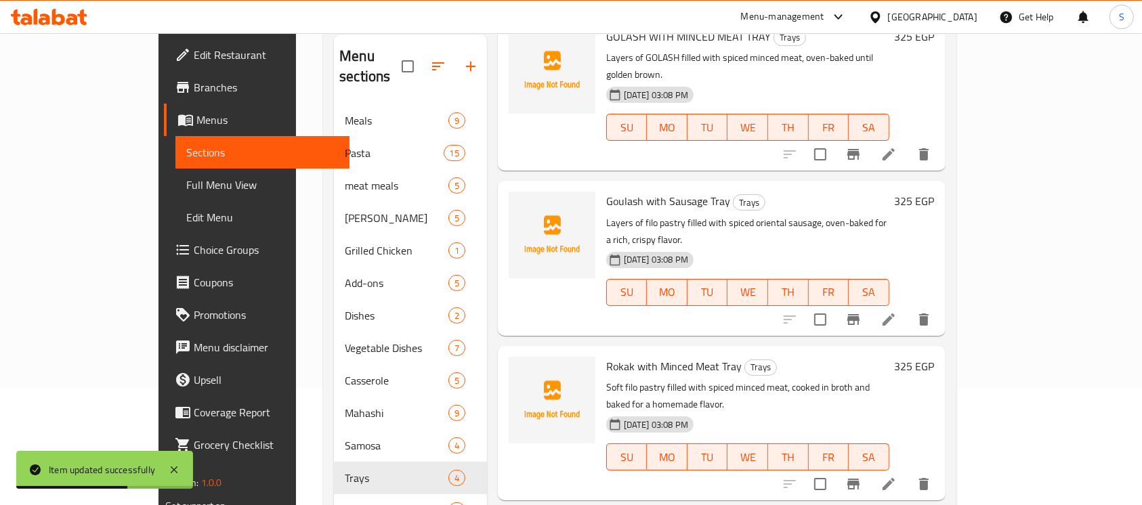
scroll to position [227, 0]
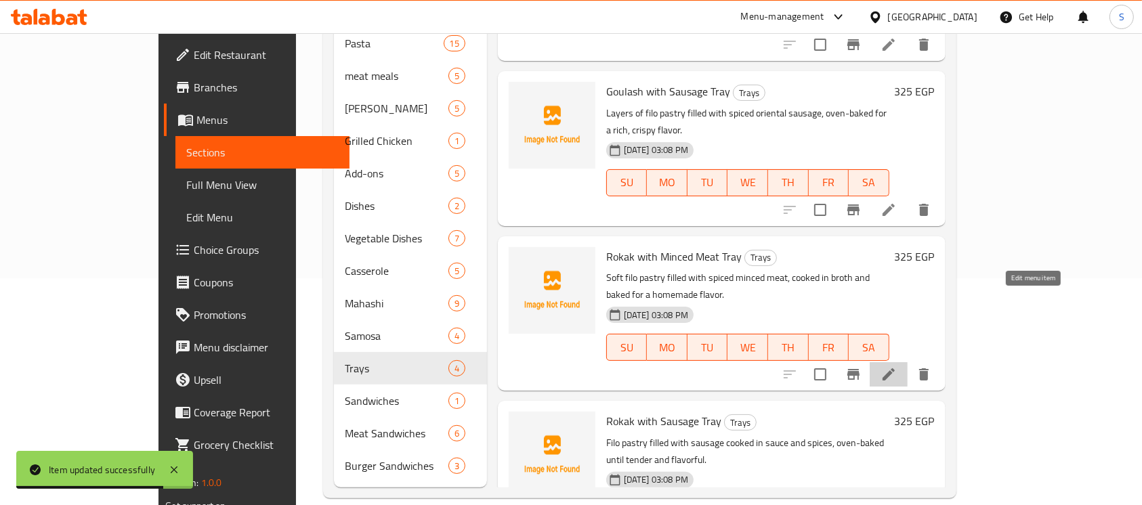
click at [895, 368] on icon at bounding box center [889, 374] width 12 height 12
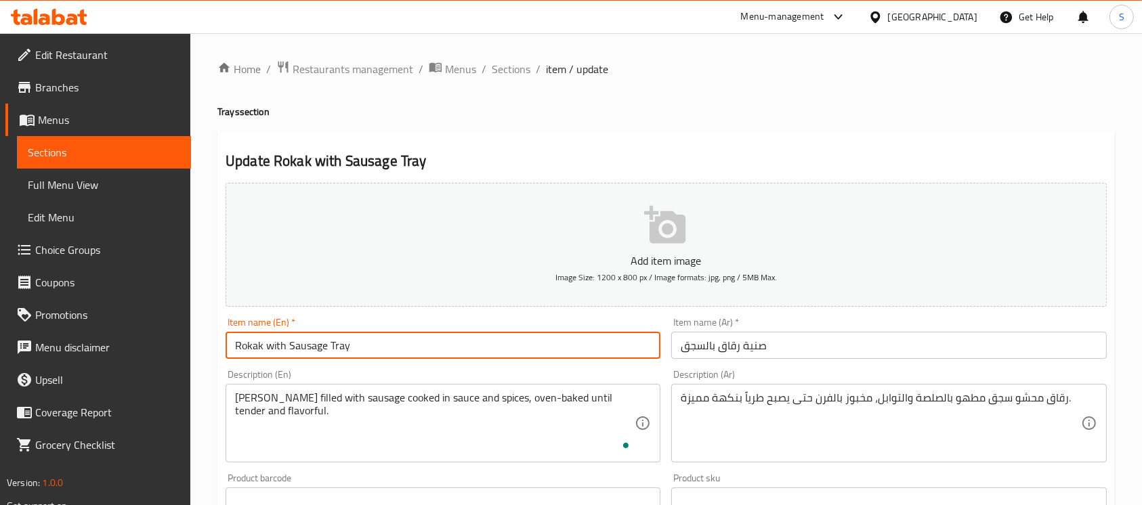
click at [402, 347] on input "Rokak with Sausage Tray" at bounding box center [443, 345] width 435 height 27
click at [249, 352] on input "Rokak with Sausage Tray" at bounding box center [443, 345] width 435 height 27
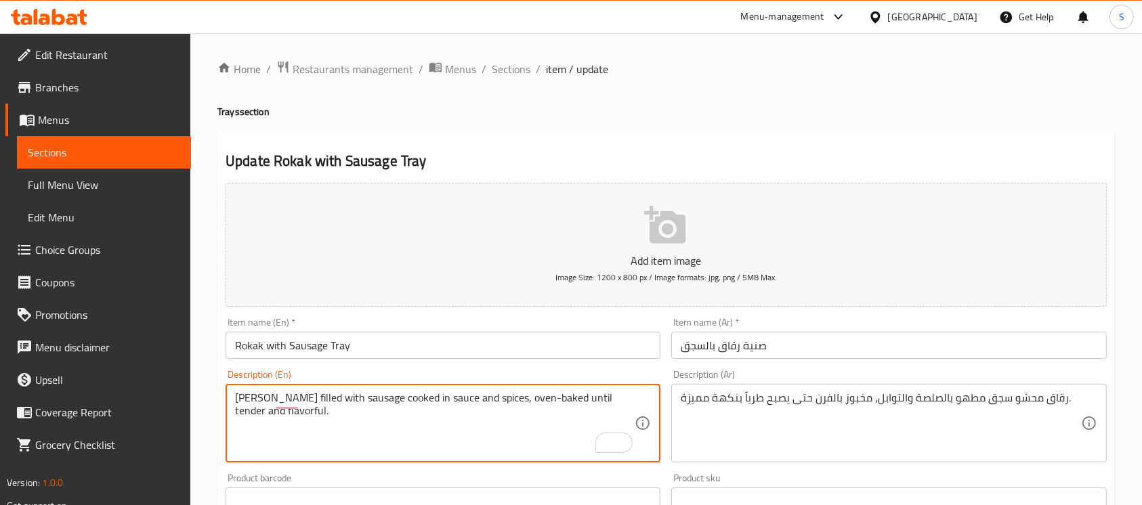
click at [251, 400] on textarea "[PERSON_NAME] filled with sausage cooked in sauce and spices, oven-baked until …" at bounding box center [435, 423] width 400 height 64
paste textarea "Rokak"
type textarea "Rokak filled with sausage cooked in sauce and spices, oven-baked until tender a…"
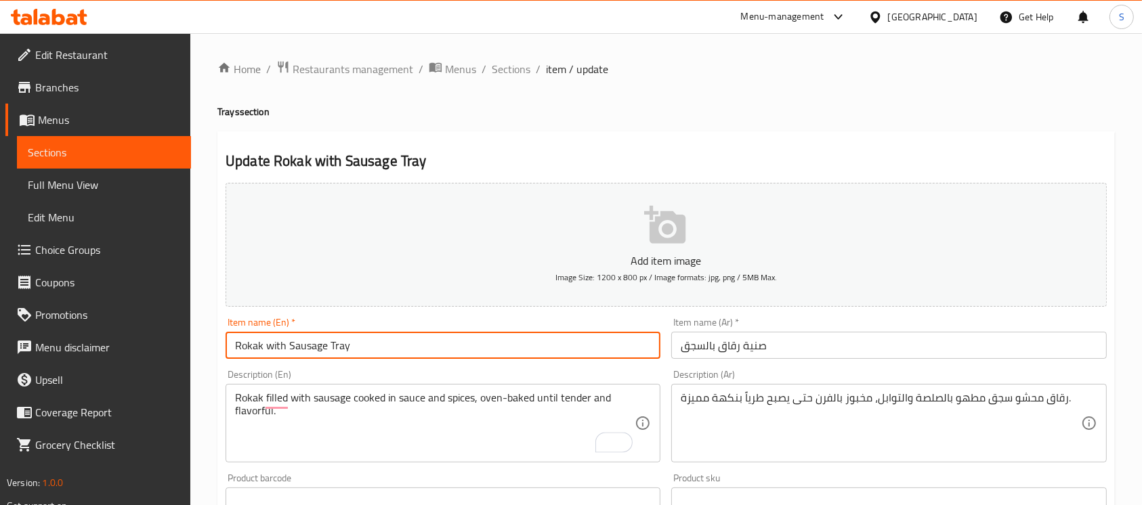
click at [438, 333] on input "Rokak with Sausage Tray" at bounding box center [443, 345] width 435 height 27
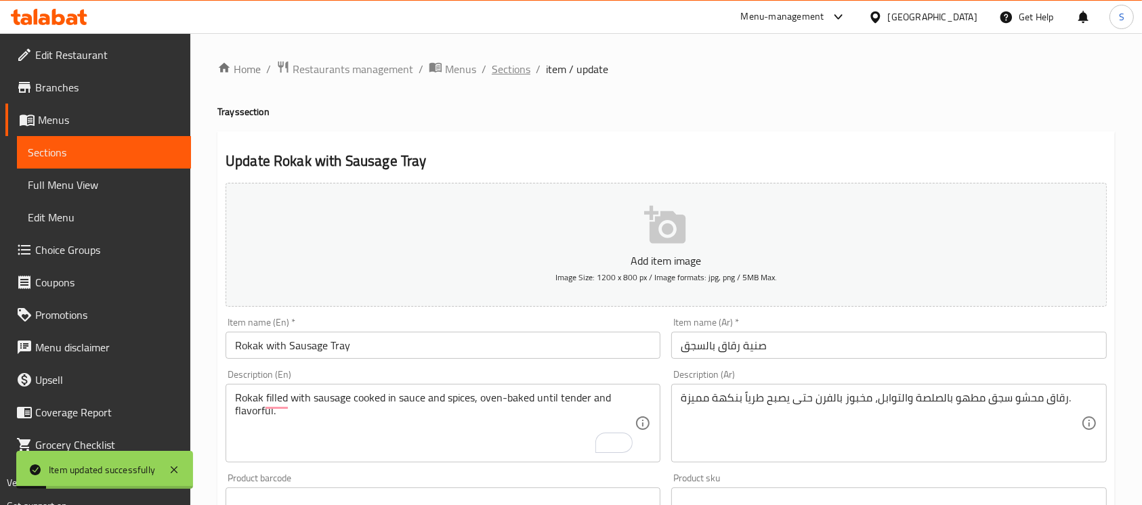
click at [518, 73] on span "Sections" at bounding box center [511, 69] width 39 height 16
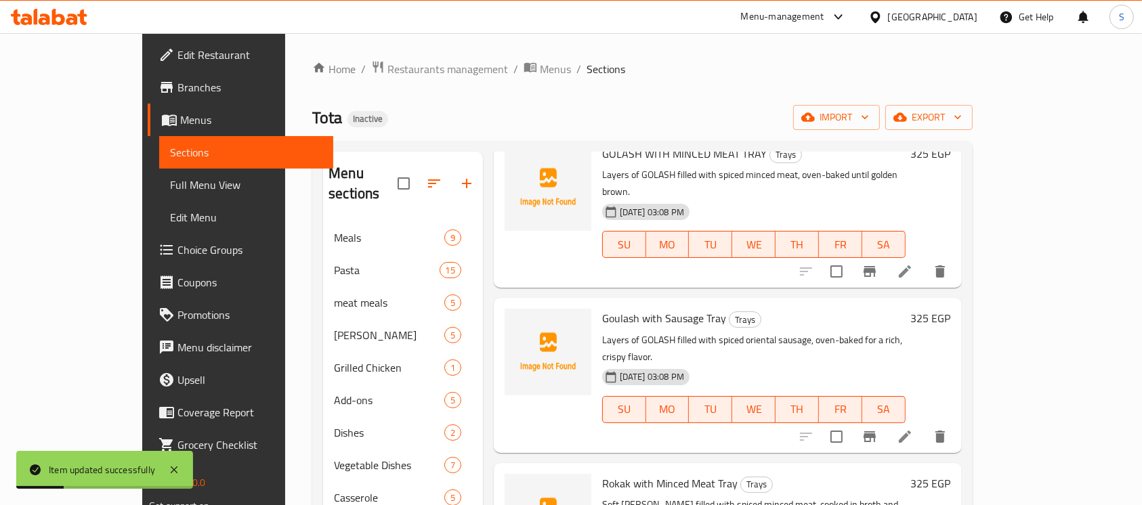
scroll to position [227, 0]
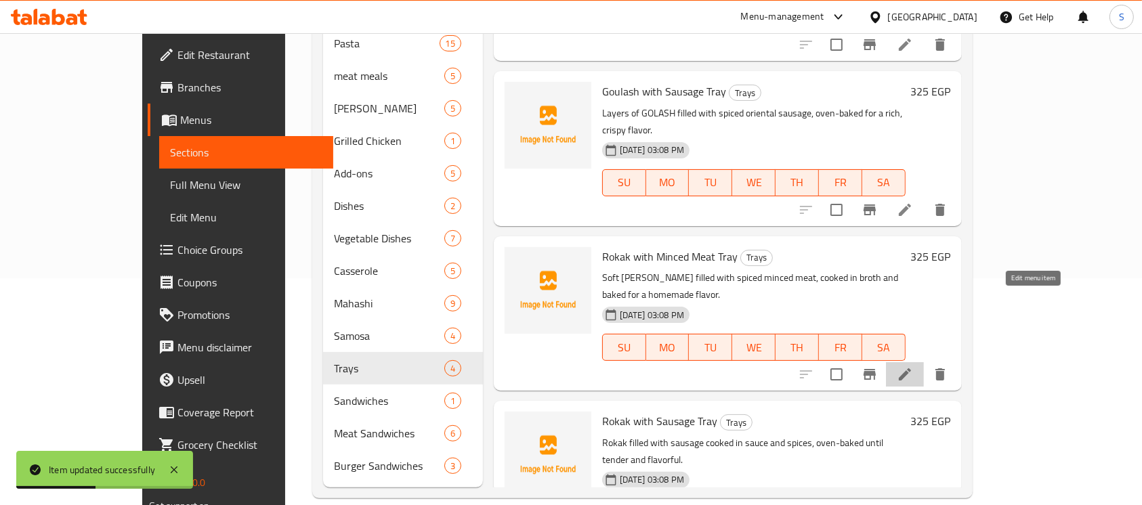
click at [913, 366] on icon at bounding box center [905, 374] width 16 height 16
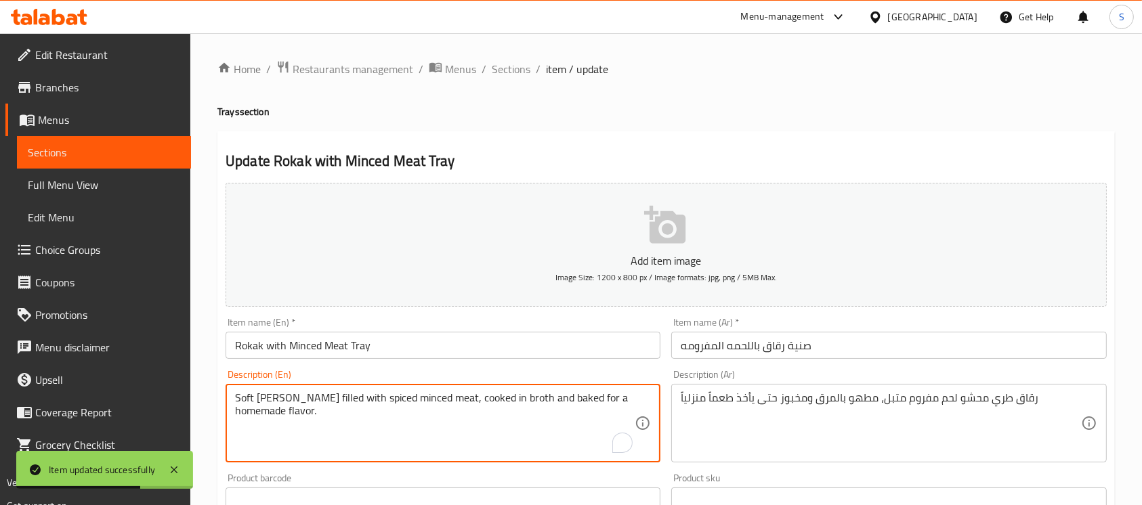
click at [269, 393] on textarea "Soft [PERSON_NAME] filled with spiced minced meat, cooked in broth and baked fo…" at bounding box center [435, 423] width 400 height 64
paste textarea "Rokak"
type textarea "Soft Rokak filled with spiced minced meat, cooked in broth and baked for a home…"
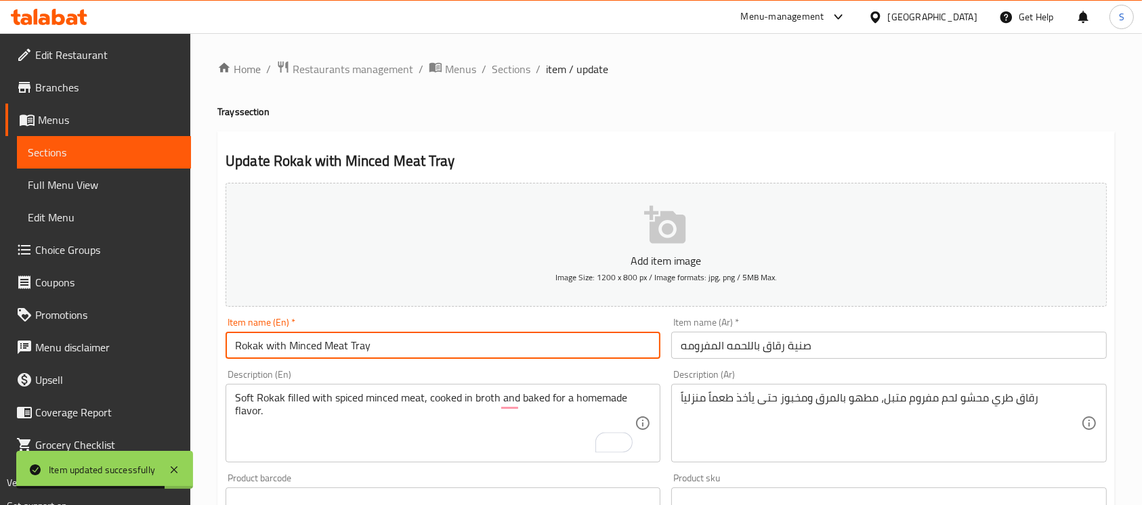
click at [477, 342] on input "Rokak with Minced Meat Tray" at bounding box center [443, 345] width 435 height 27
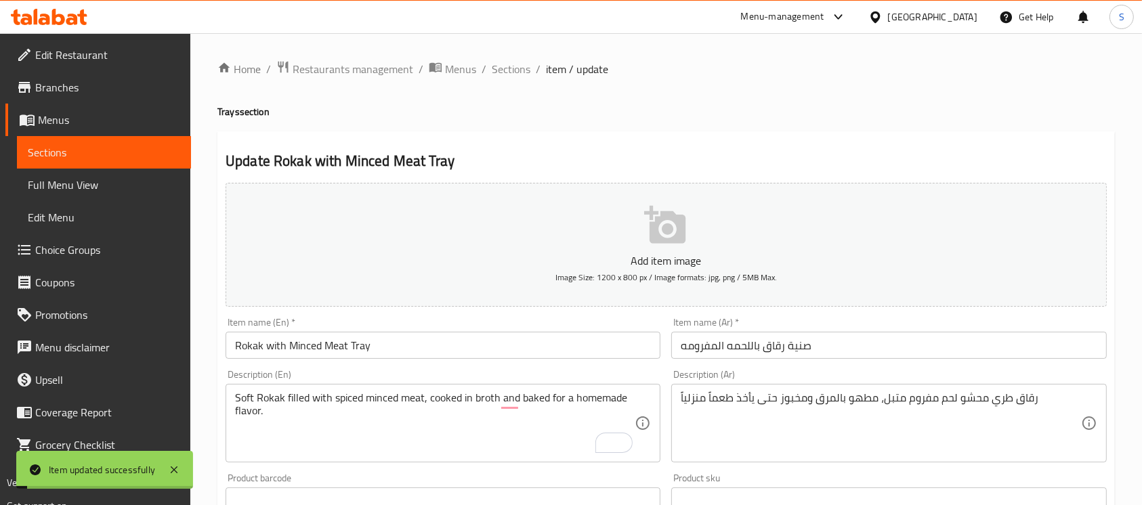
click at [508, 72] on span "Sections" at bounding box center [511, 69] width 39 height 16
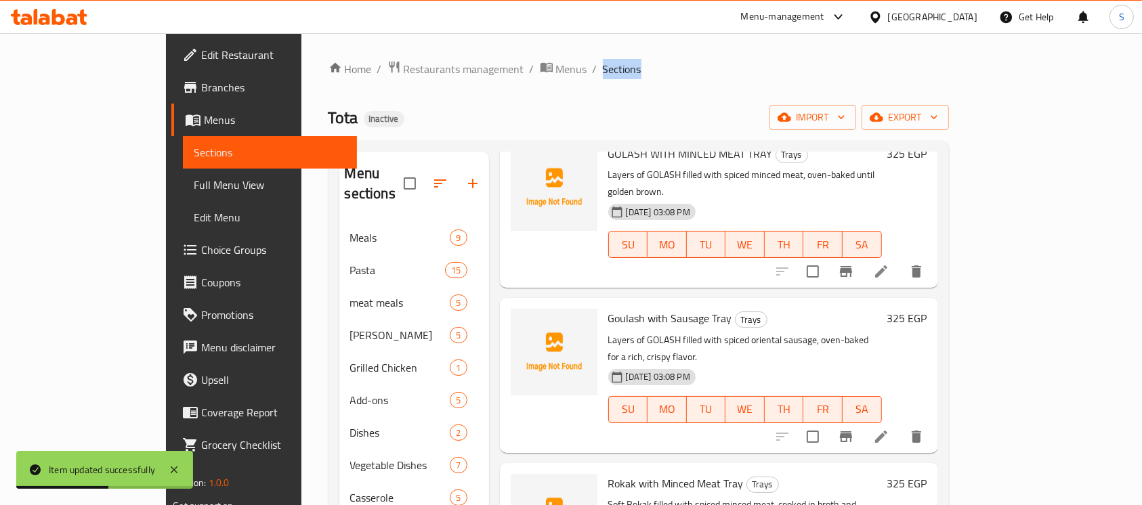
scroll to position [227, 0]
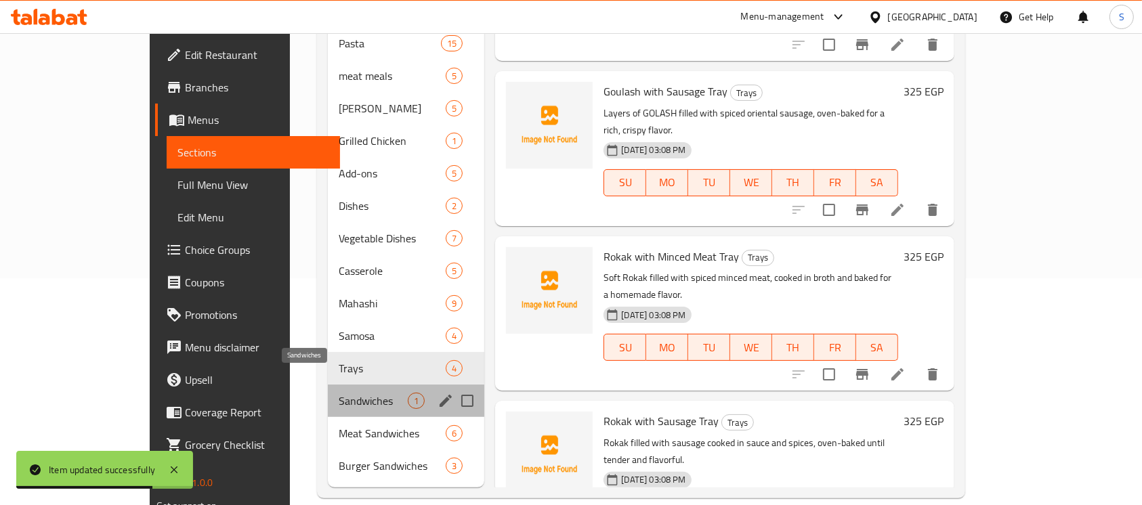
click at [339, 393] on span "Sandwiches" at bounding box center [373, 401] width 69 height 16
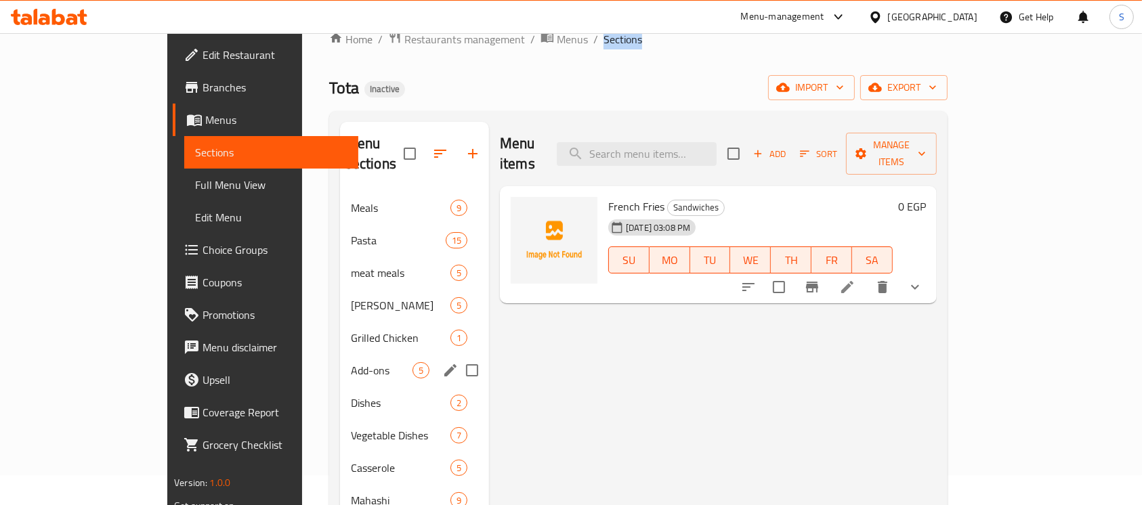
scroll to position [227, 0]
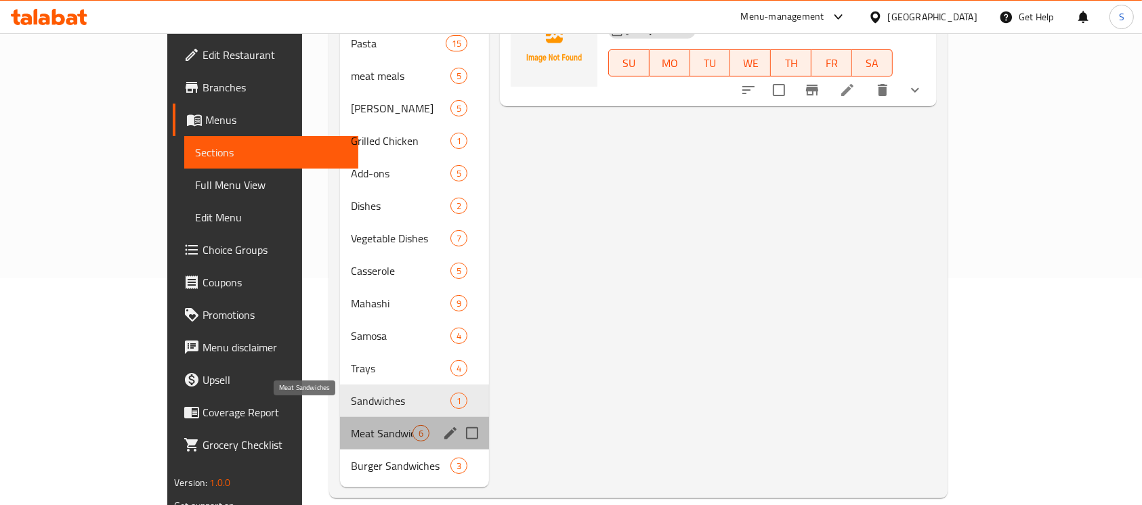
click at [351, 425] on span "Meat Sandwiches" at bounding box center [382, 433] width 62 height 16
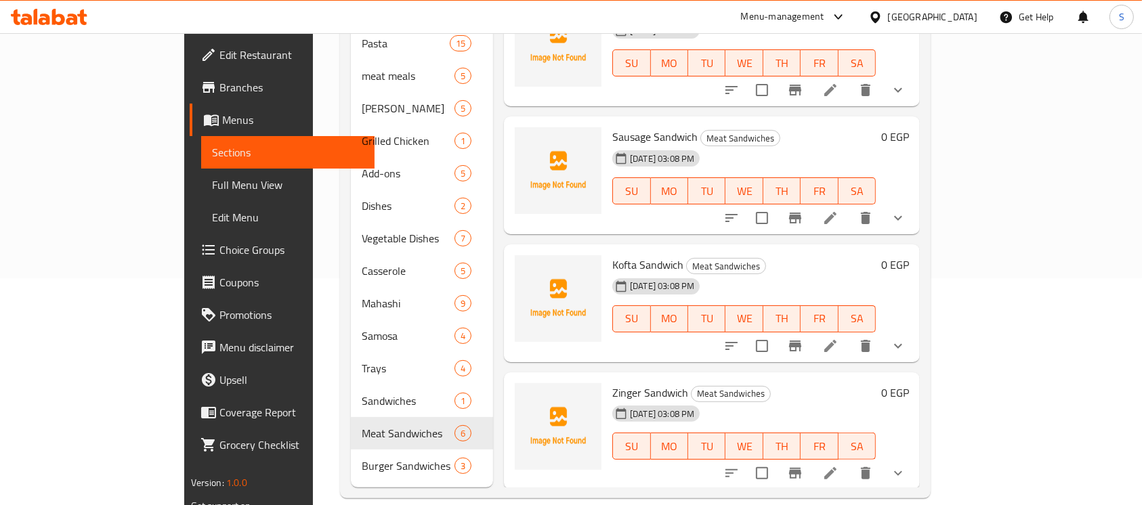
click at [784, 255] on h6 "Kofta Sandwich Meat Sandwiches" at bounding box center [743, 264] width 263 height 19
click at [219, 245] on span "Choice Groups" at bounding box center [291, 250] width 145 height 16
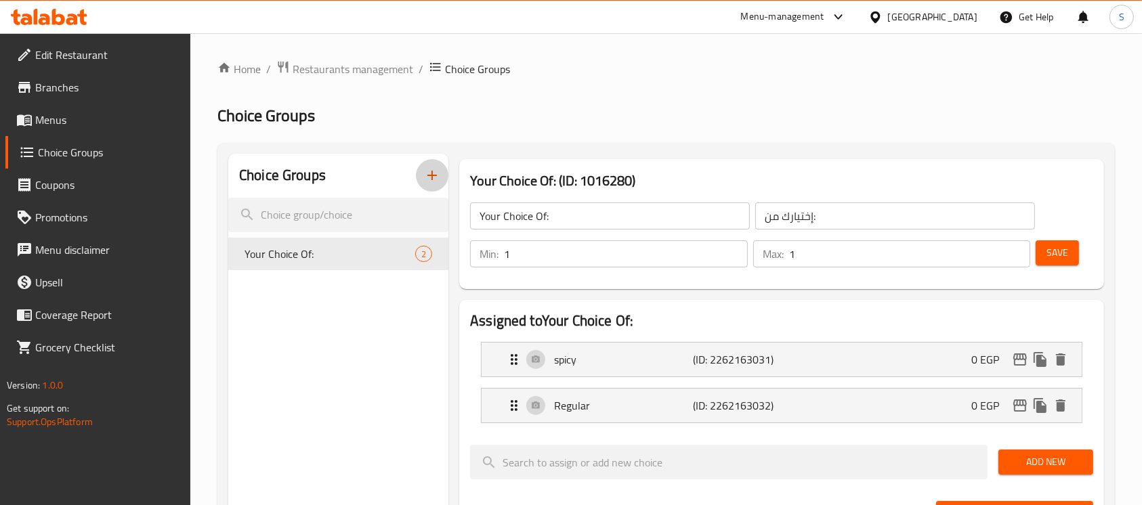
click at [430, 182] on icon "button" at bounding box center [432, 175] width 16 height 16
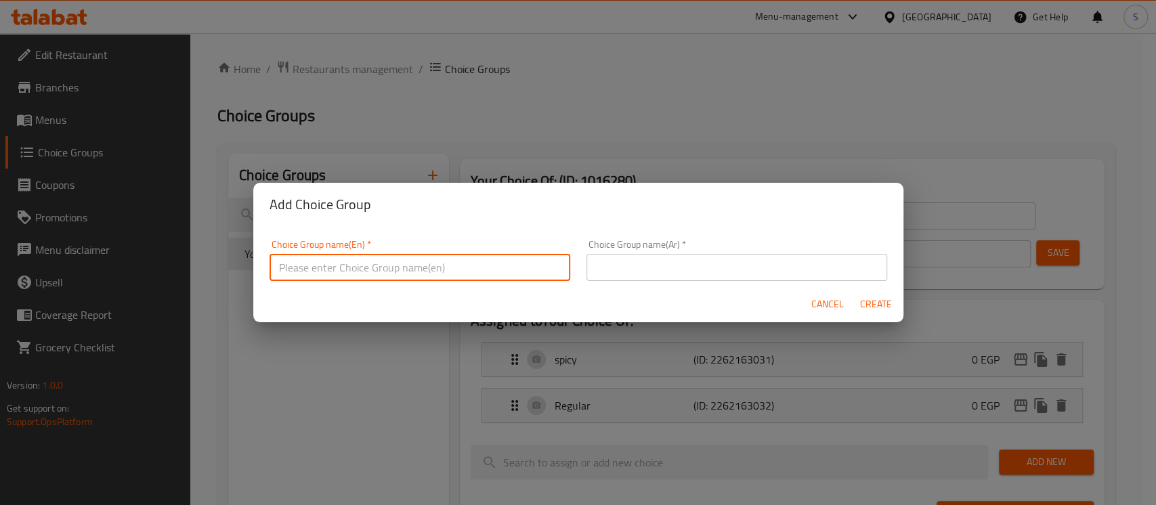
click at [425, 258] on input "text" at bounding box center [420, 267] width 301 height 27
type input "Extra:"
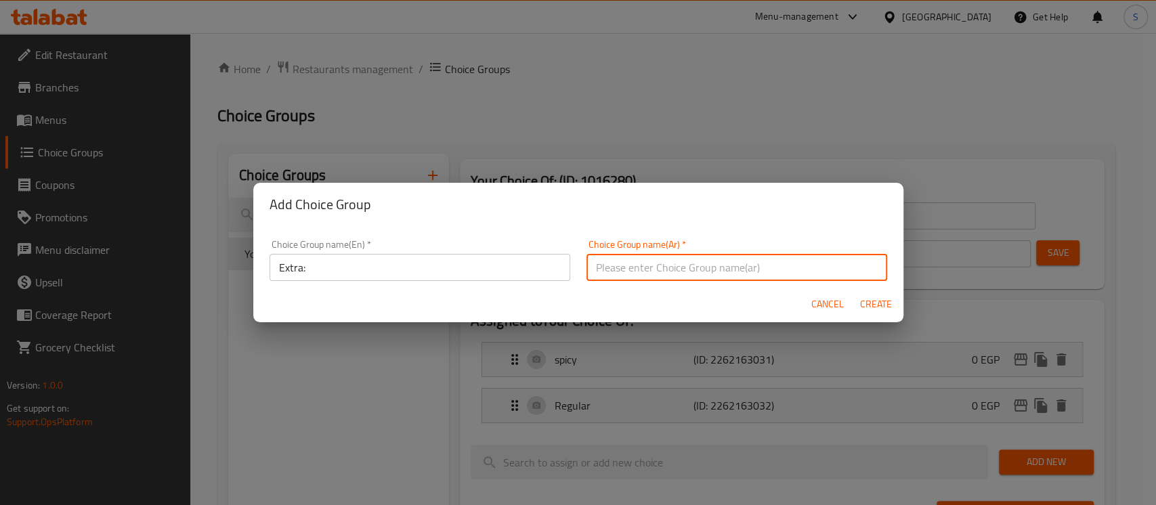
click at [654, 261] on input "text" at bounding box center [737, 267] width 301 height 27
type input "إضافة:"
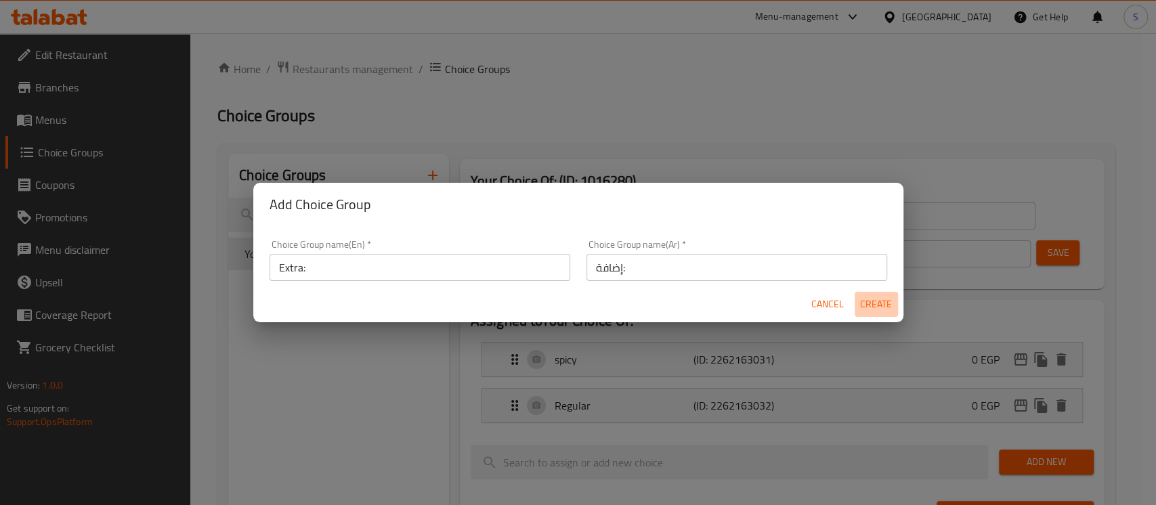
click at [879, 301] on span "Create" at bounding box center [876, 304] width 33 height 17
type input "Extra:"
type input "إضافة:"
type input "0"
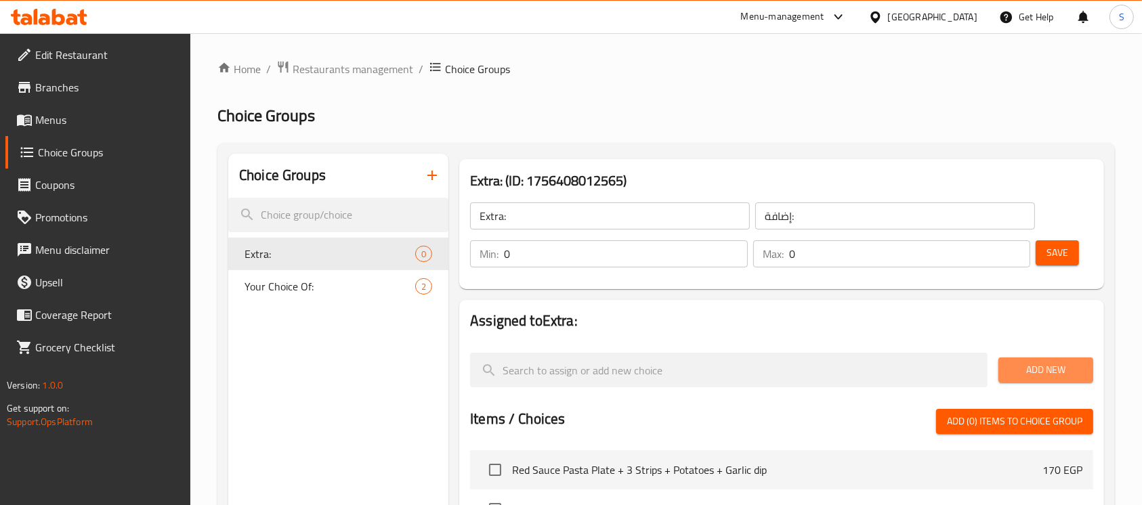
click at [1043, 373] on span "Add New" at bounding box center [1045, 370] width 73 height 17
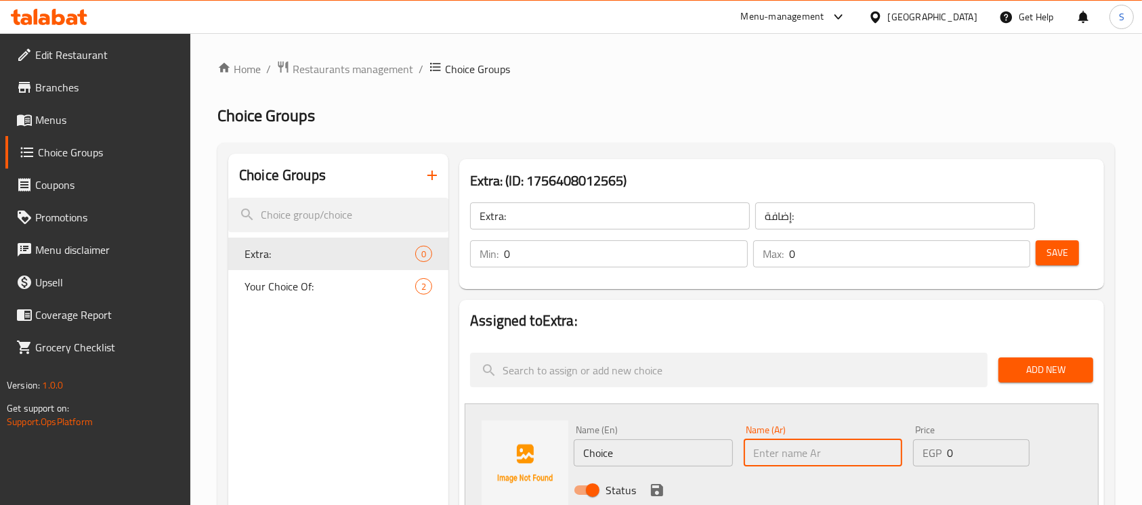
click at [799, 448] on input "text" at bounding box center [823, 453] width 158 height 27
paste input "اضافه جبنه شيدر"
type input "اضافه جبنه شيدر"
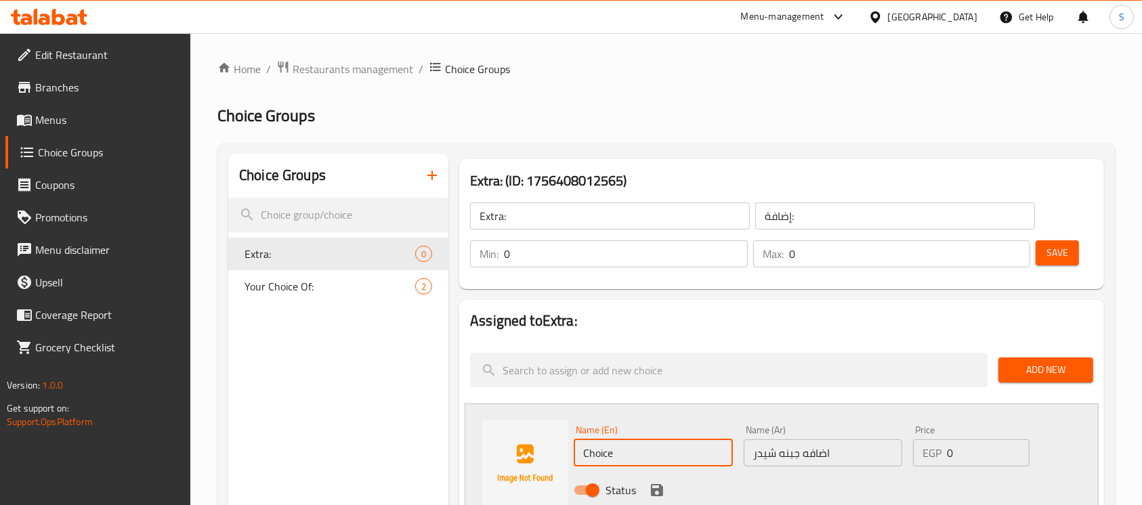
click at [671, 461] on input "Choice" at bounding box center [653, 453] width 158 height 27
paste input "Add cheddar chees"
click at [671, 461] on input "Add cheddar cheese" at bounding box center [653, 453] width 158 height 27
type input "Add cheddar cheese"
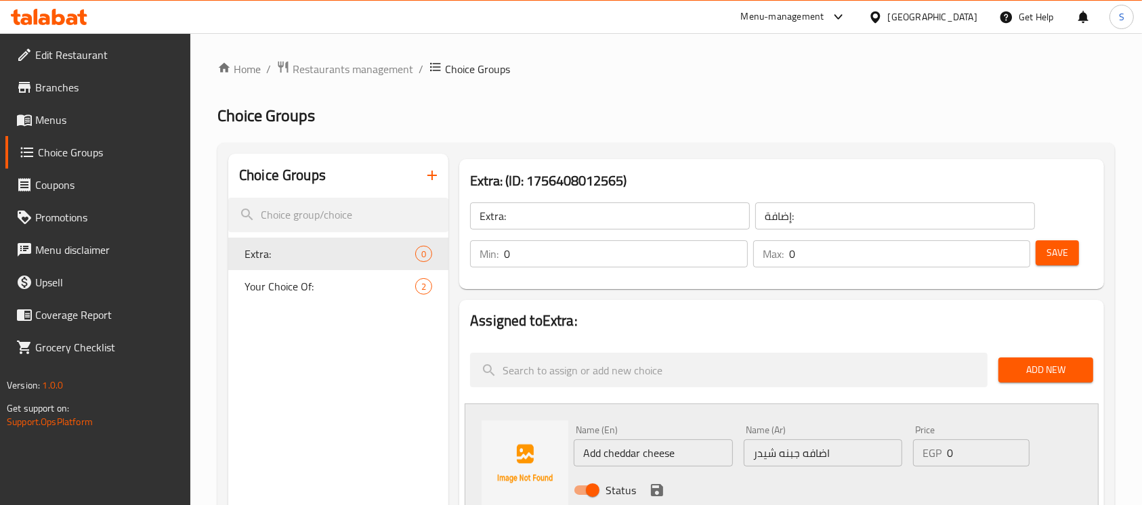
click at [970, 446] on input "0" at bounding box center [988, 453] width 83 height 27
click at [970, 446] on input "2" at bounding box center [988, 453] width 83 height 27
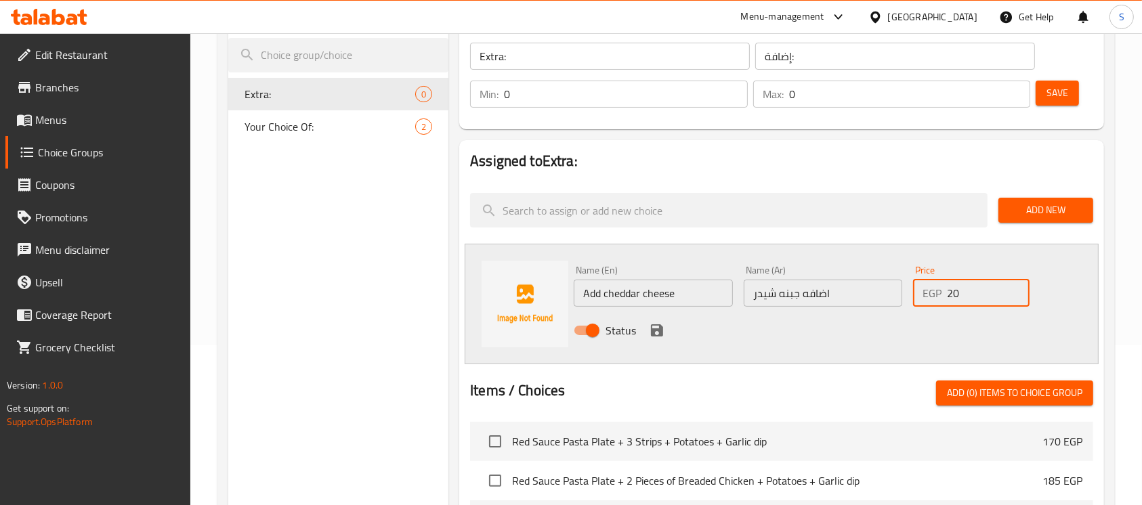
scroll to position [162, 0]
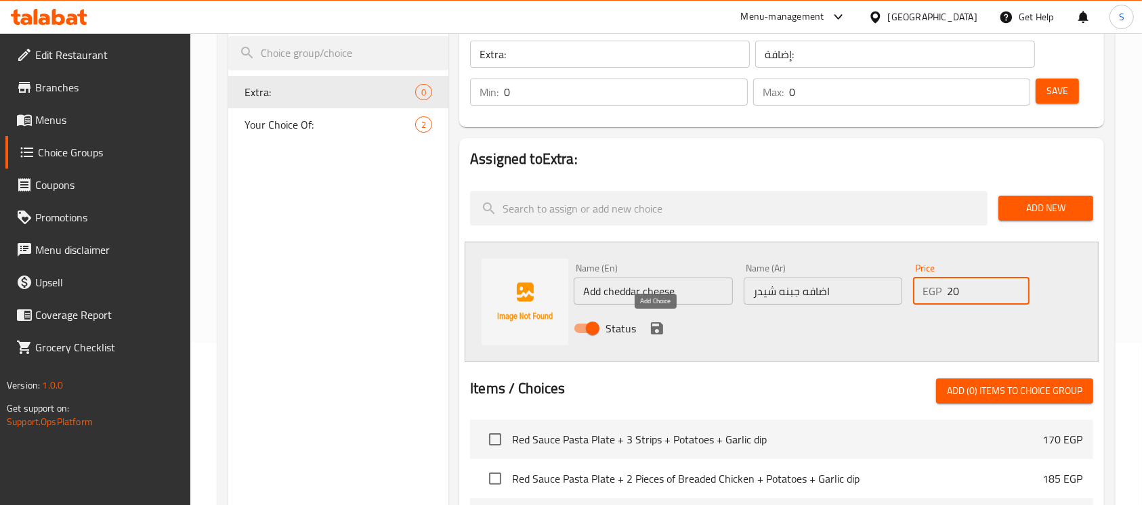
type input "20"
click at [656, 328] on icon "save" at bounding box center [657, 328] width 16 height 16
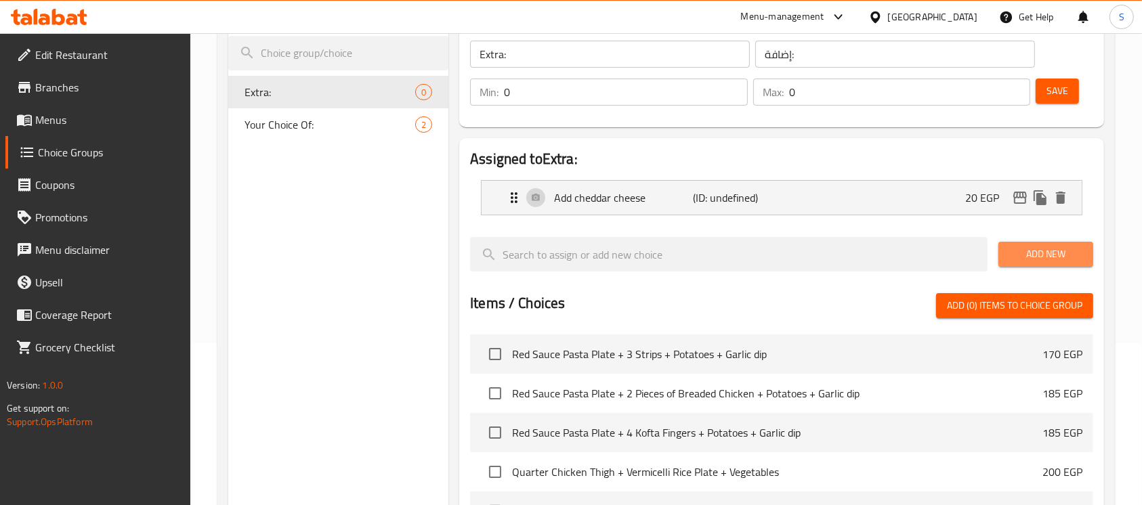
click at [1019, 260] on span "Add New" at bounding box center [1045, 254] width 73 height 17
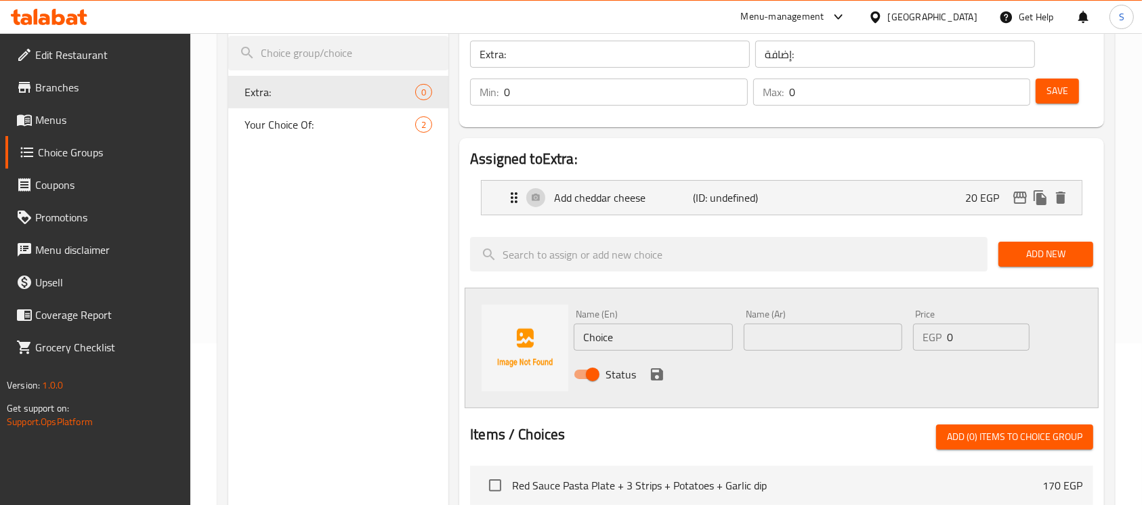
scroll to position [339, 0]
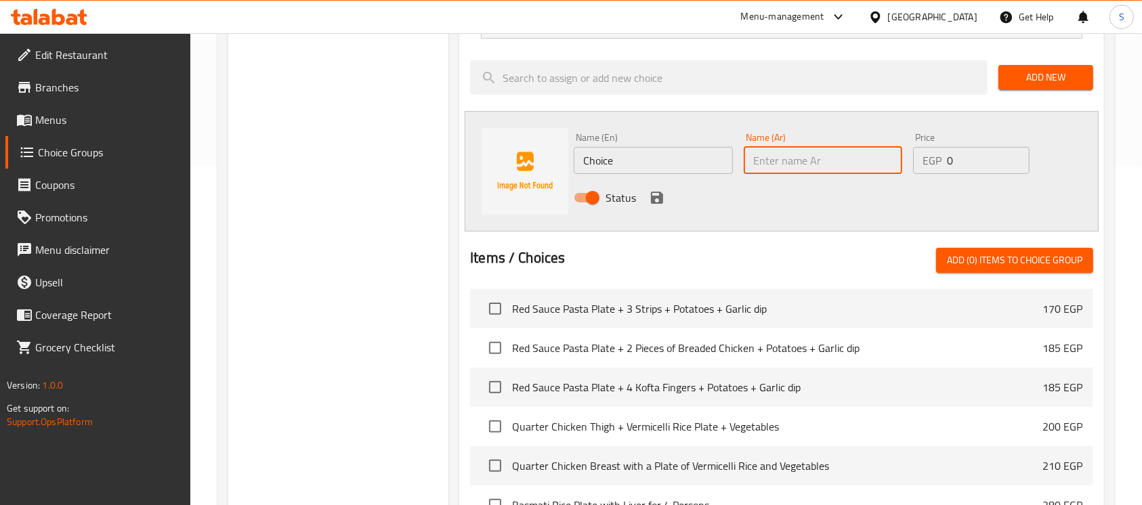
click at [862, 156] on input "text" at bounding box center [823, 160] width 158 height 27
paste input "اضافه جبنه موتزاريلا"
type input "اضافه جبنه موتزاريلا"
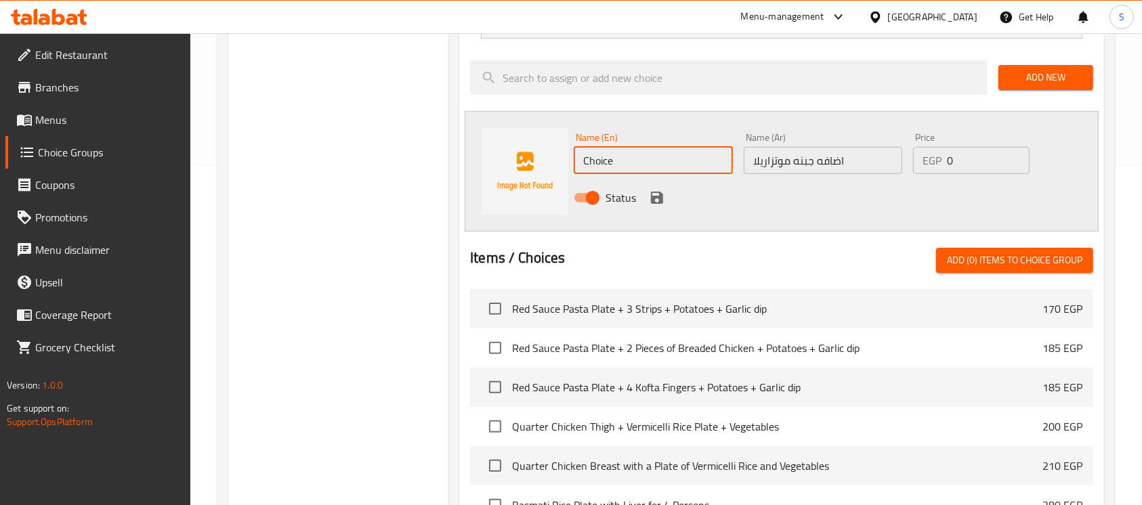
click at [662, 161] on input "Choice" at bounding box center [653, 160] width 158 height 27
paste input "Add mozzarella chees"
click at [662, 161] on input "Add mozzarella cheese" at bounding box center [653, 160] width 158 height 27
type input "Add mozzarella cheese"
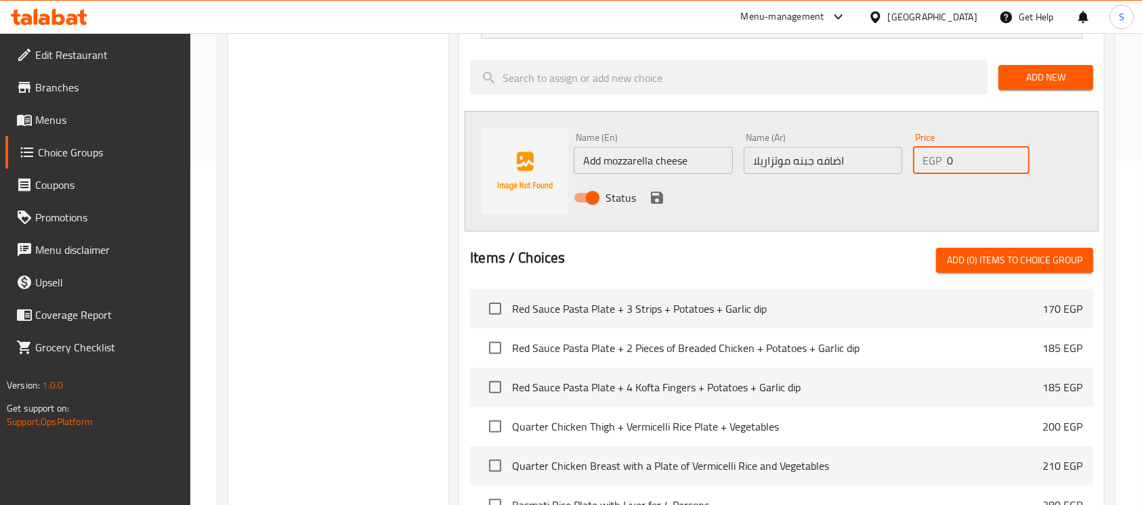
click at [983, 159] on input "0" at bounding box center [988, 160] width 83 height 27
click at [983, 159] on input "2" at bounding box center [988, 160] width 83 height 27
type input "25"
click at [661, 200] on icon "save" at bounding box center [657, 198] width 12 height 12
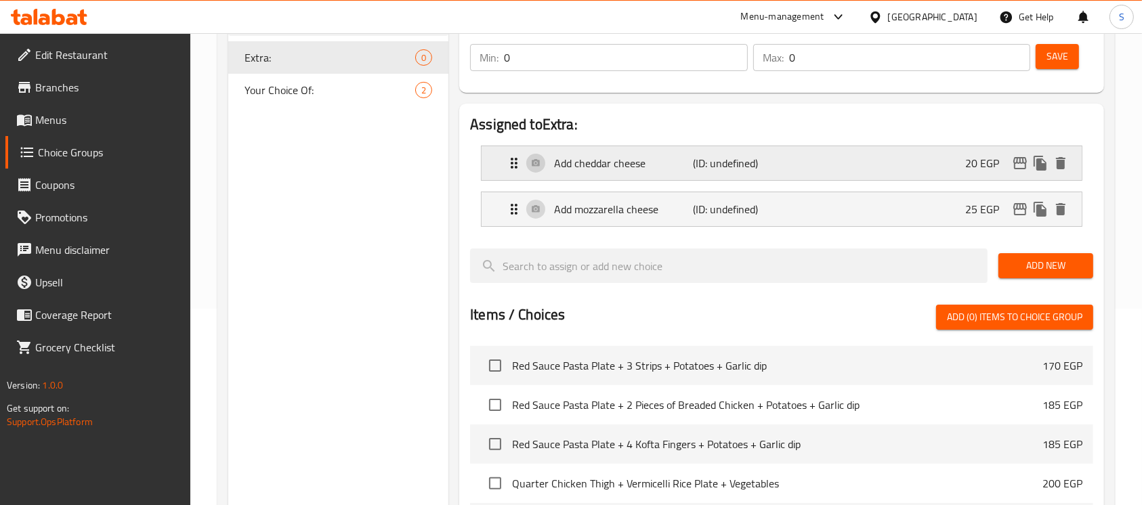
scroll to position [195, 0]
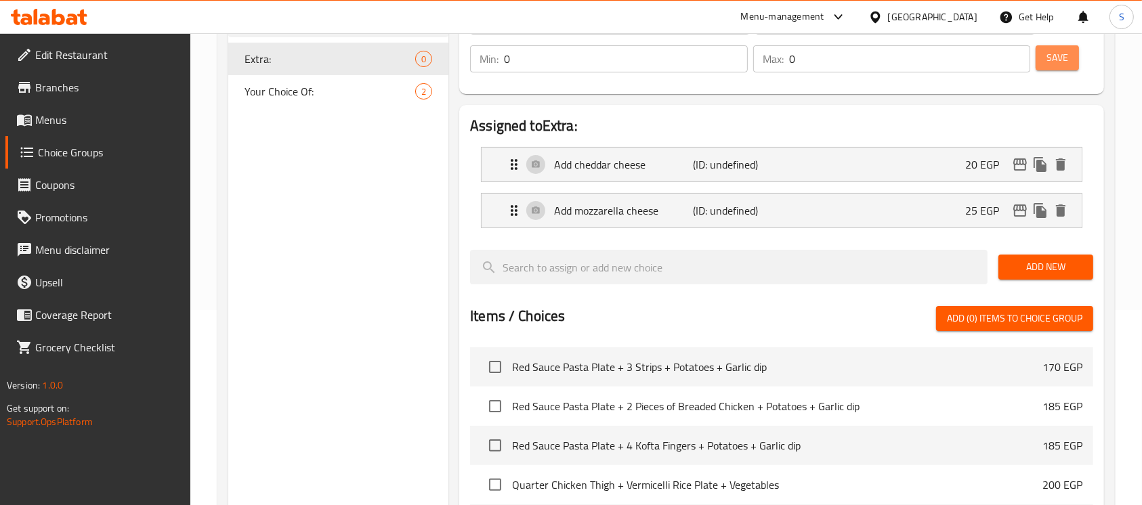
click at [1047, 70] on button "Save" at bounding box center [1057, 57] width 43 height 25
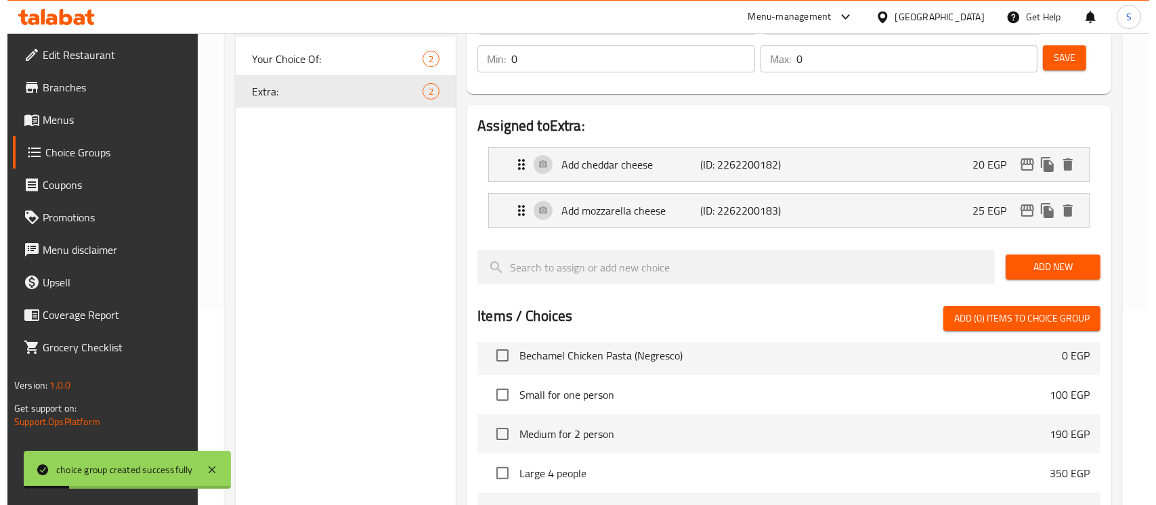
scroll to position [484, 0]
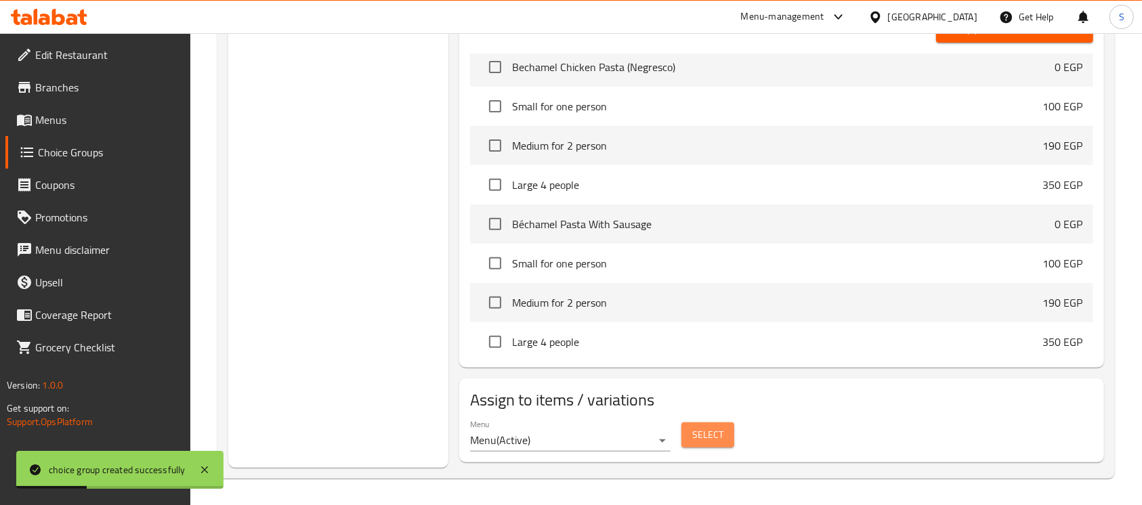
click at [690, 442] on button "Select" at bounding box center [707, 435] width 53 height 25
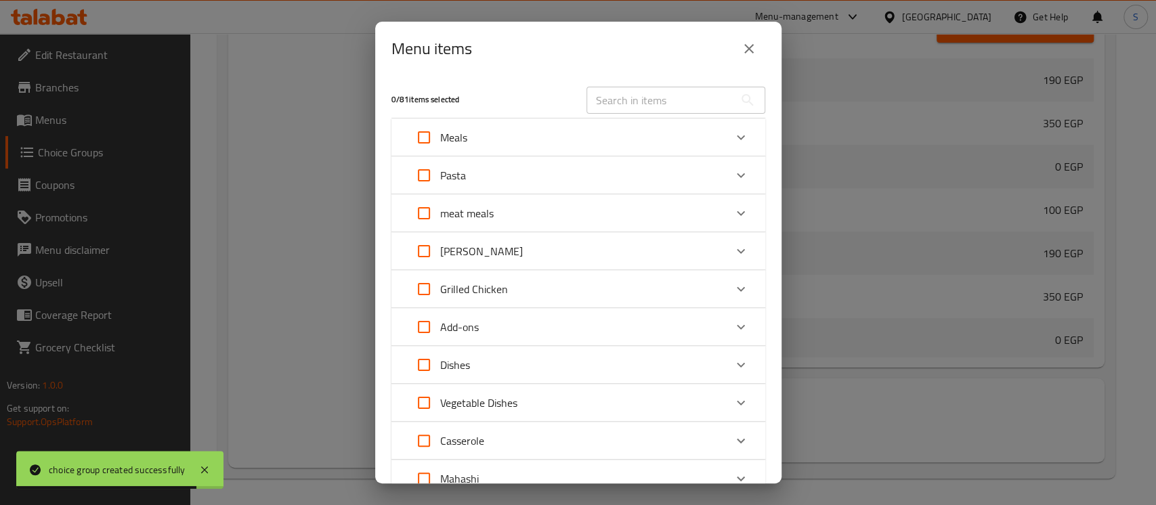
scroll to position [298, 0]
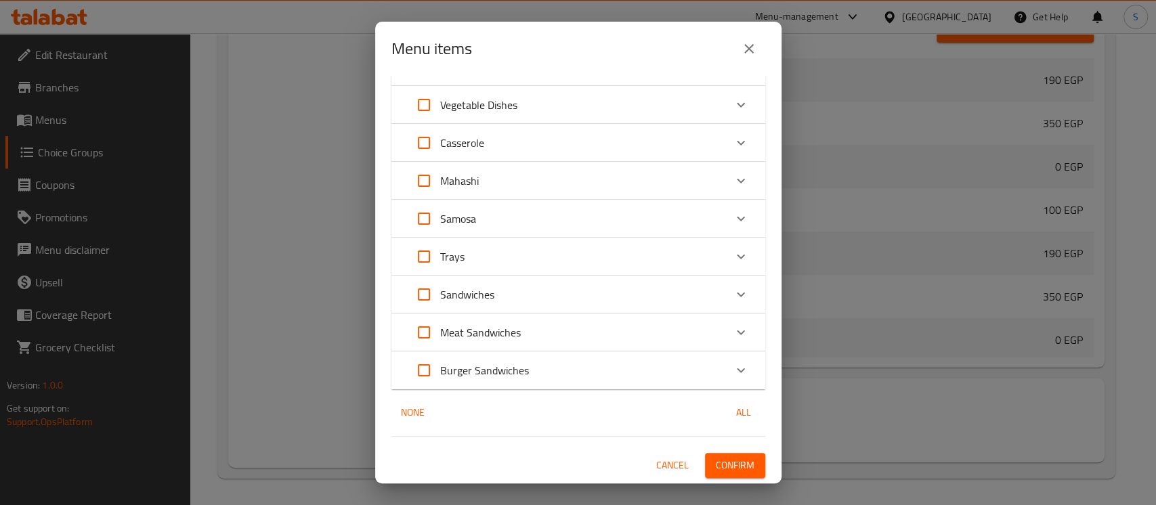
click at [654, 307] on div "Sandwiches" at bounding box center [566, 294] width 317 height 33
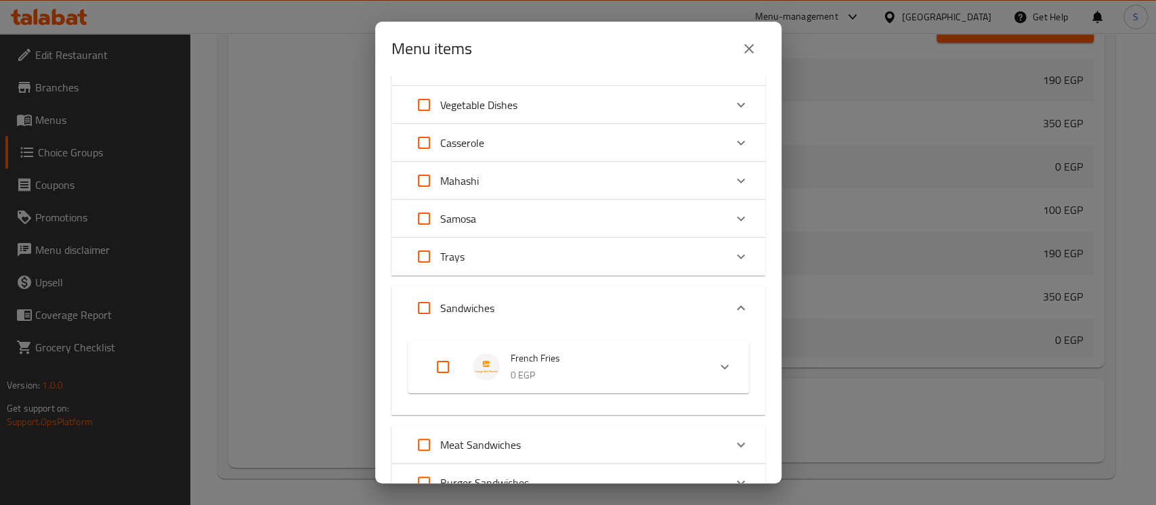
click at [438, 366] on input "Expand" at bounding box center [443, 367] width 33 height 33
checkbox input "true"
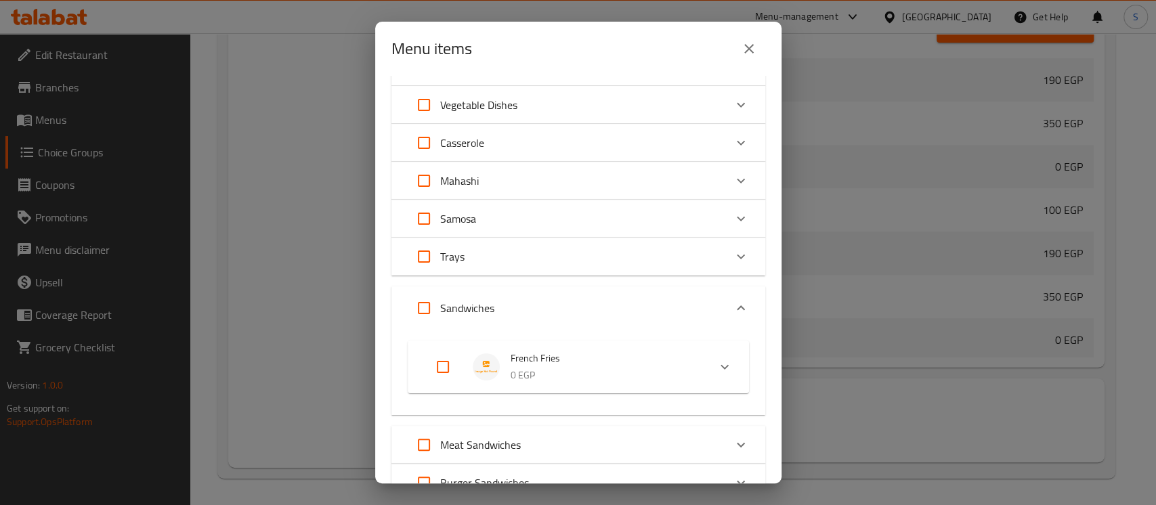
checkbox input "true"
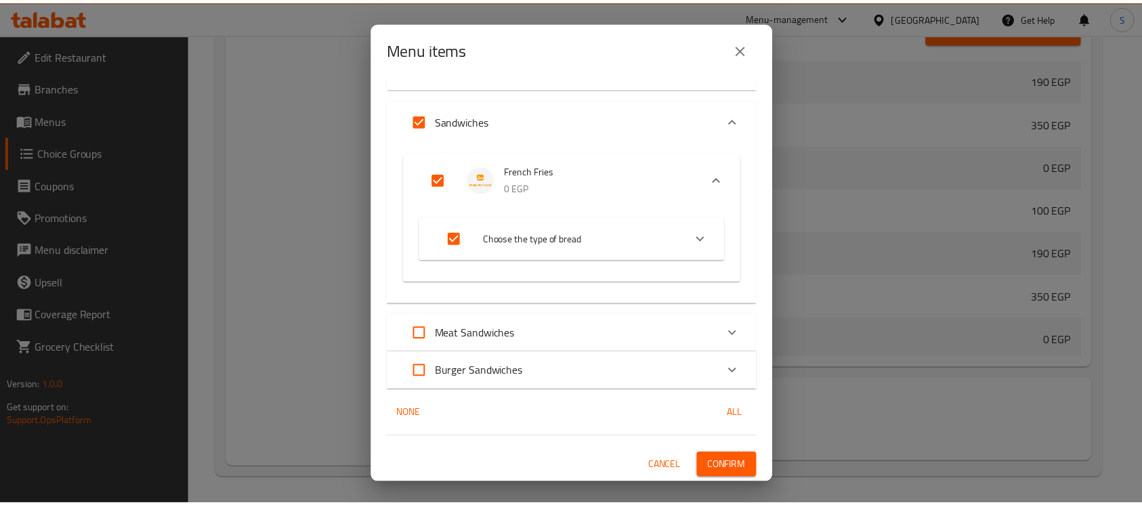
scroll to position [486, 0]
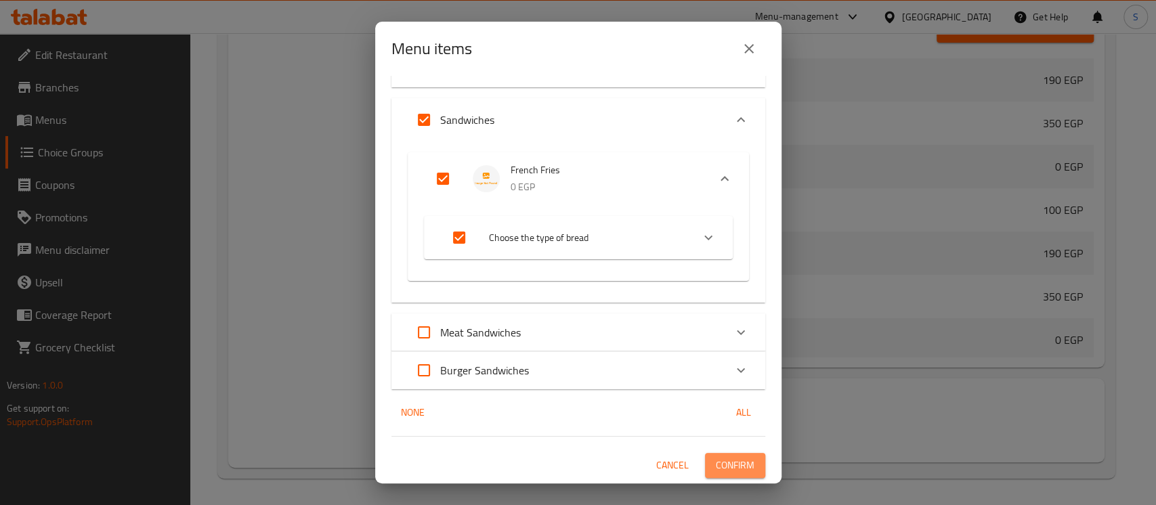
click at [716, 458] on span "Confirm" at bounding box center [735, 465] width 39 height 17
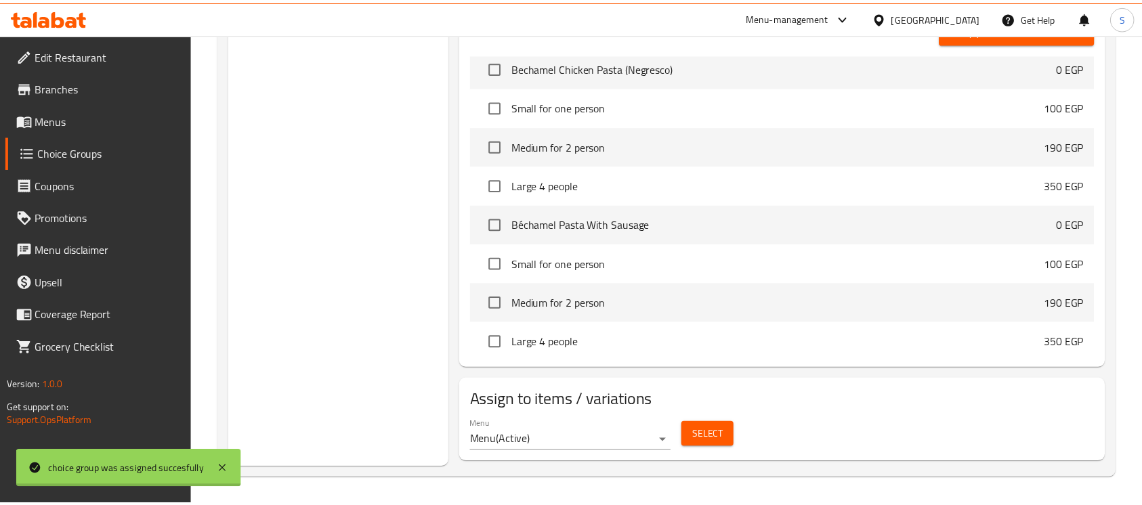
scroll to position [869, 0]
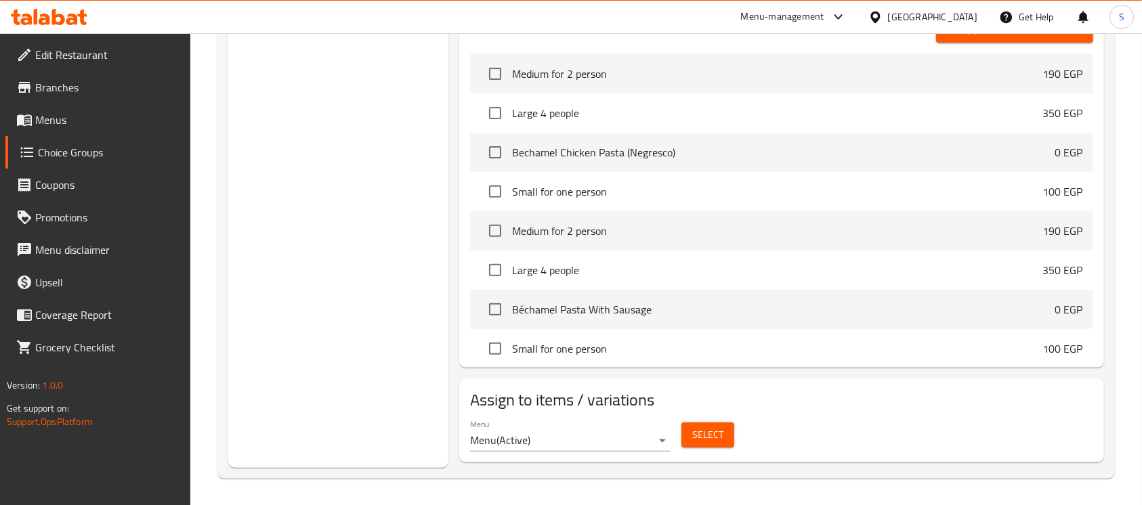
click at [855, 389] on h2 "Assign to items / variations" at bounding box center [781, 400] width 623 height 22
click at [88, 121] on span "Menus" at bounding box center [107, 120] width 145 height 16
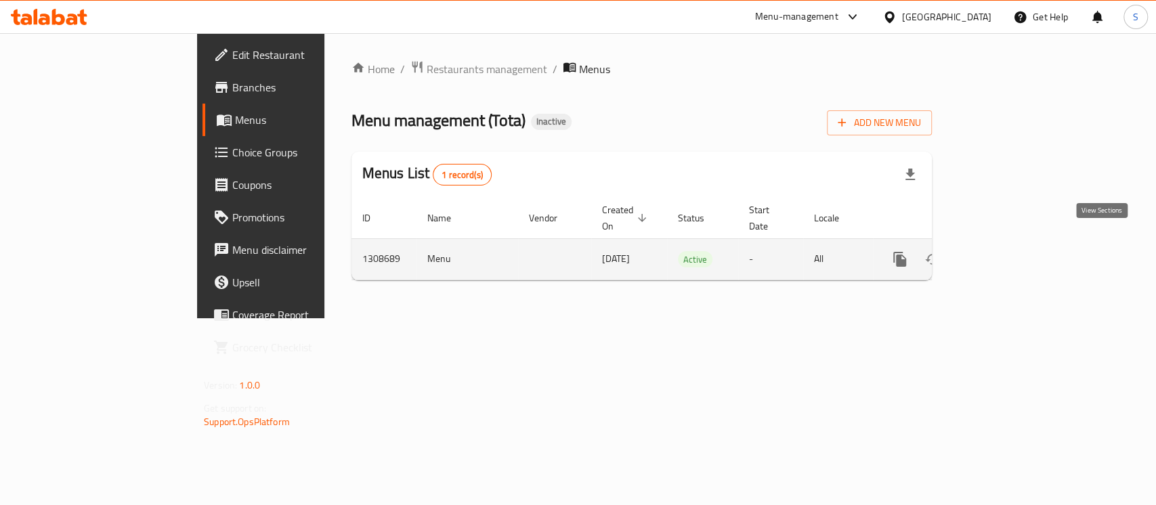
click at [1006, 251] on icon "enhanced table" at bounding box center [998, 259] width 16 height 16
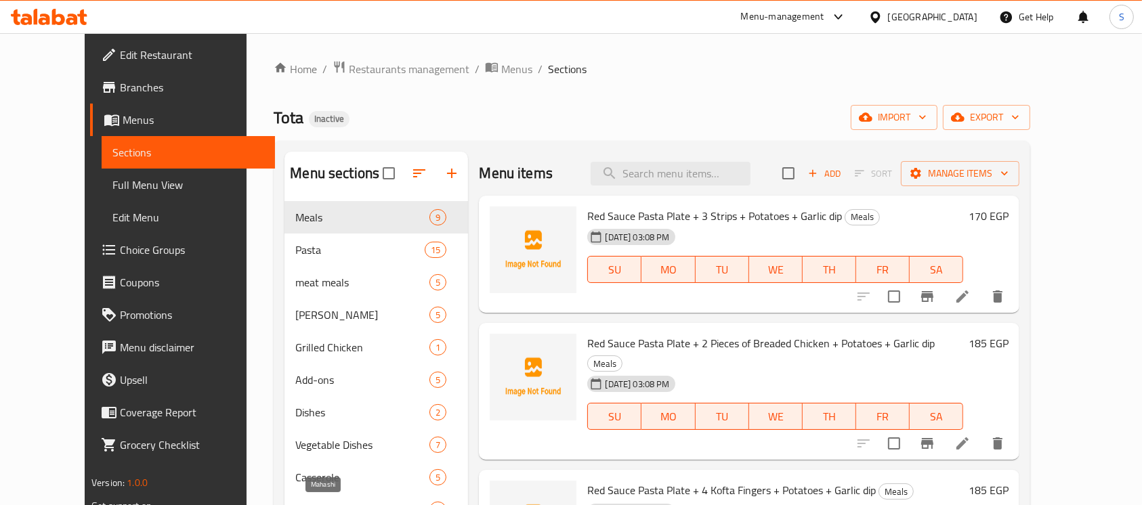
scroll to position [227, 0]
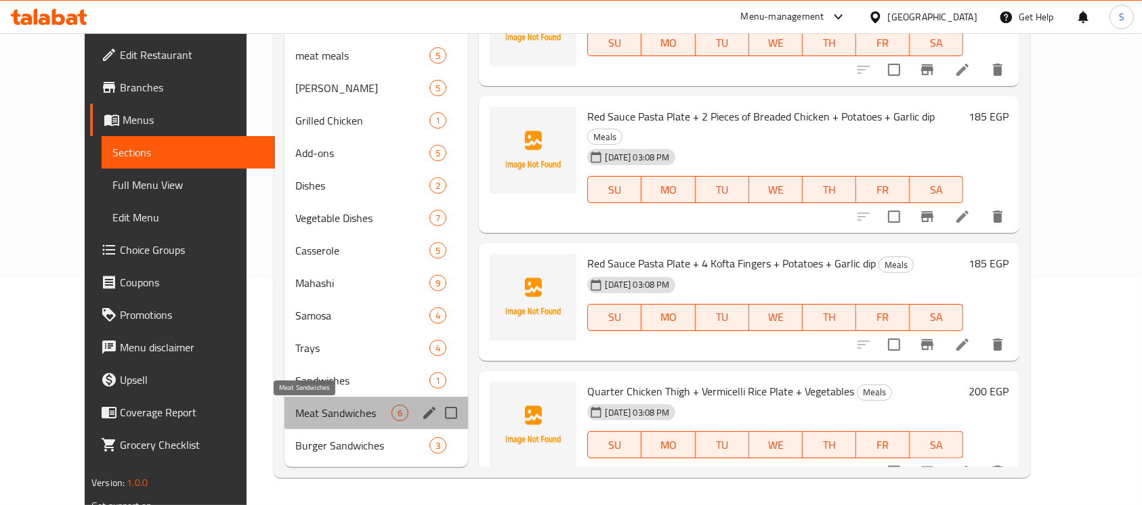
click at [331, 410] on span "Meat Sandwiches" at bounding box center [343, 413] width 96 height 16
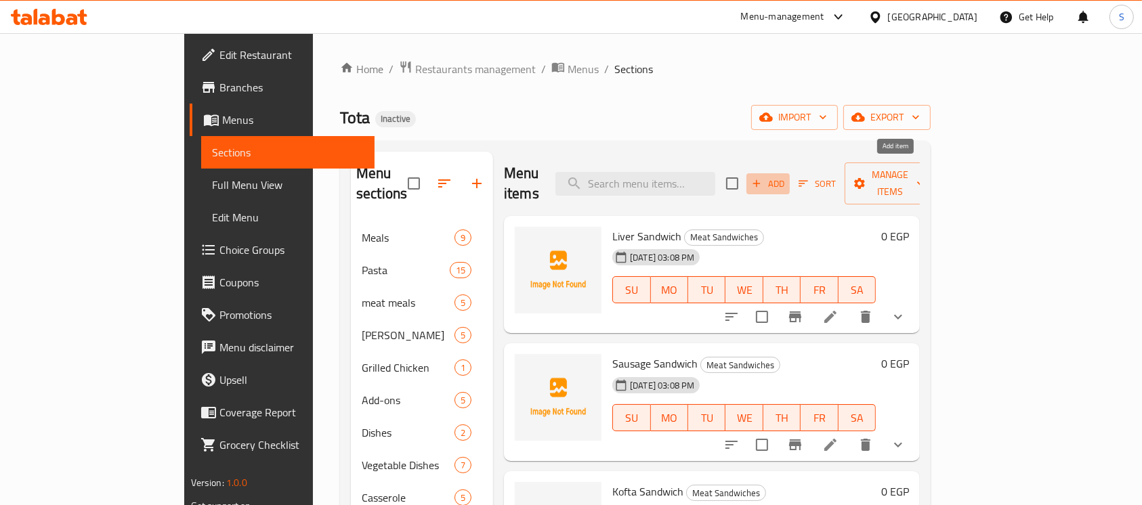
click at [786, 177] on span "Add" at bounding box center [768, 184] width 37 height 16
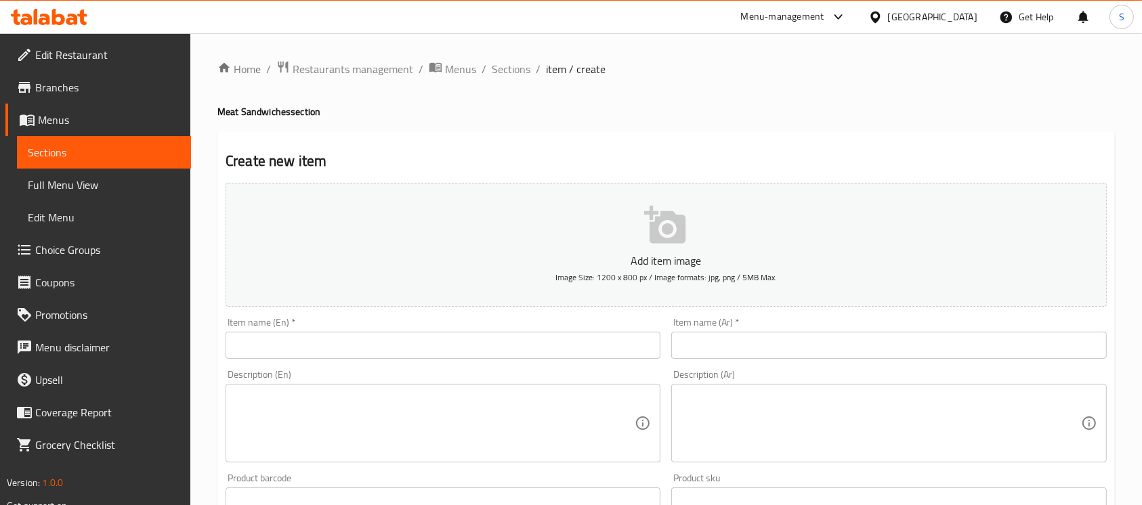
click at [852, 335] on input "text" at bounding box center [888, 345] width 435 height 27
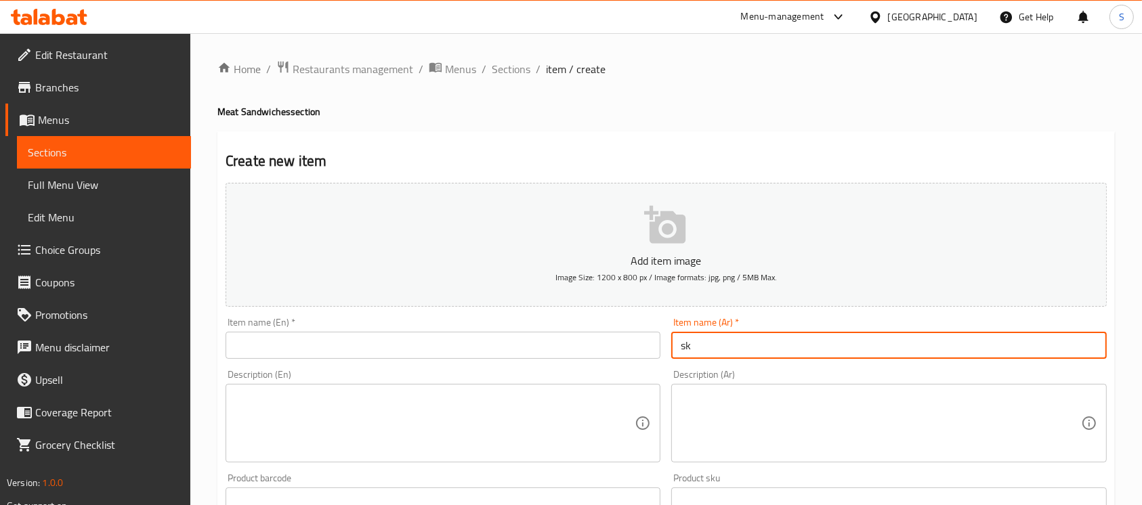
type input "s"
paste input "سندوتش السوسيس"
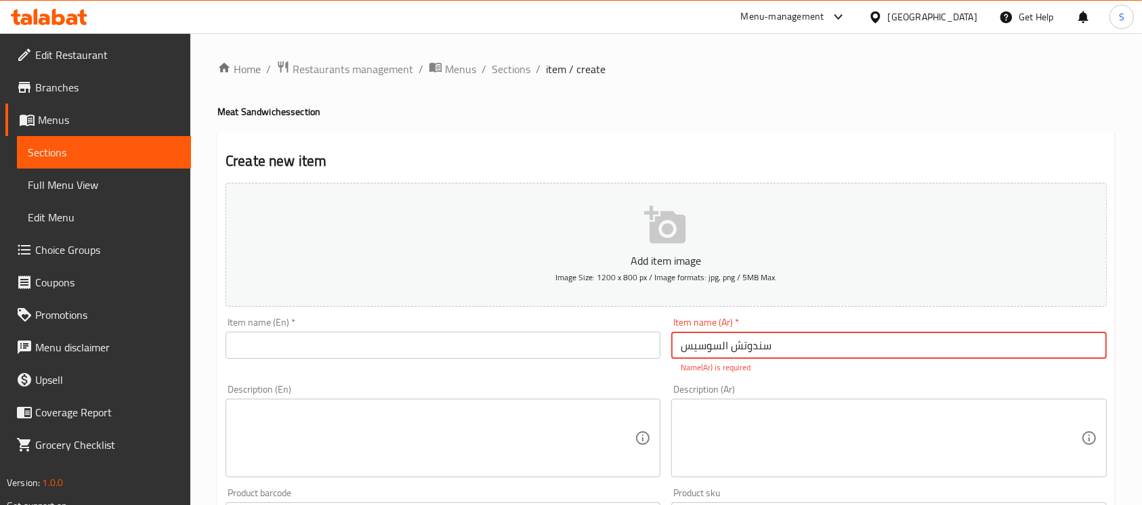
click at [837, 341] on input "سندوتش السوسيس" at bounding box center [888, 345] width 435 height 27
type input "سندوتش السوسيس"
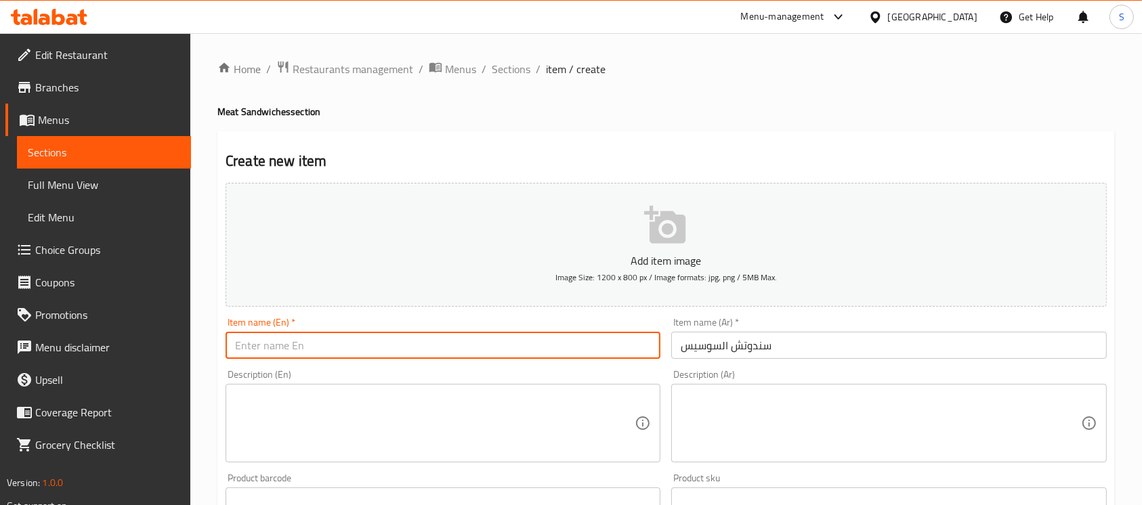
click at [493, 340] on input "text" at bounding box center [443, 345] width 435 height 27
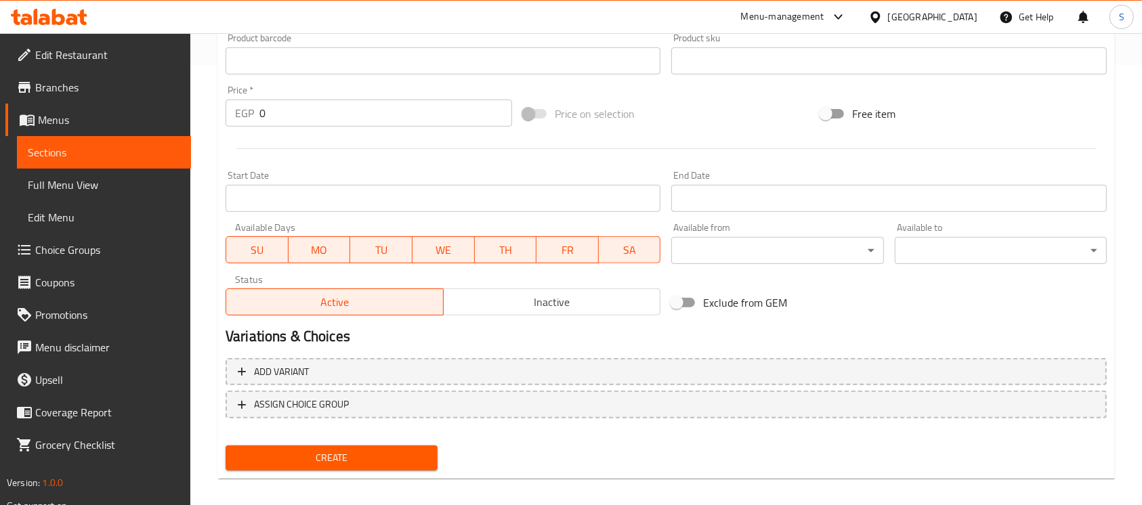
scroll to position [452, 0]
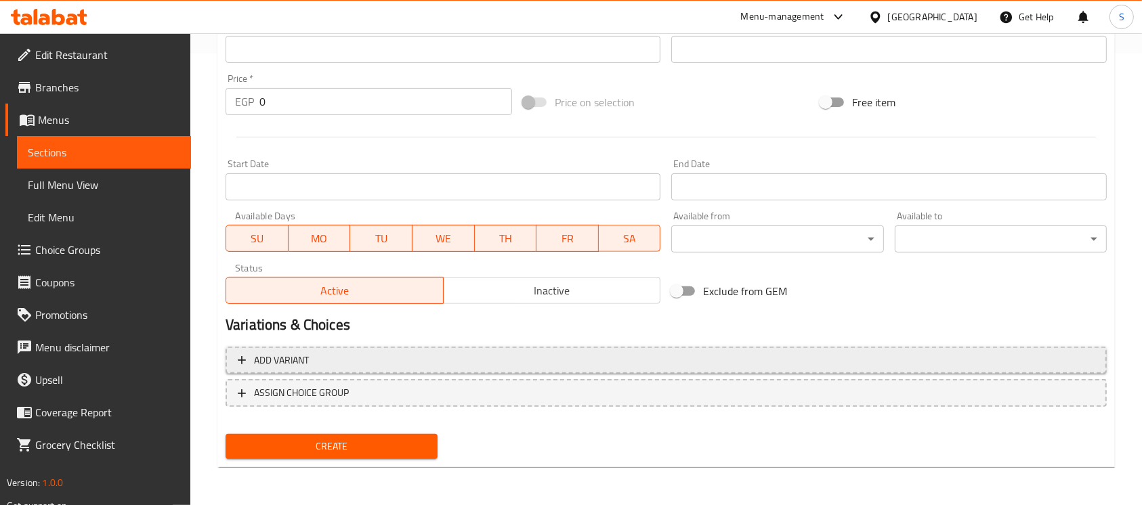
type input "Hot Dog sandwich"
click at [509, 360] on span "Add variant" at bounding box center [666, 360] width 857 height 17
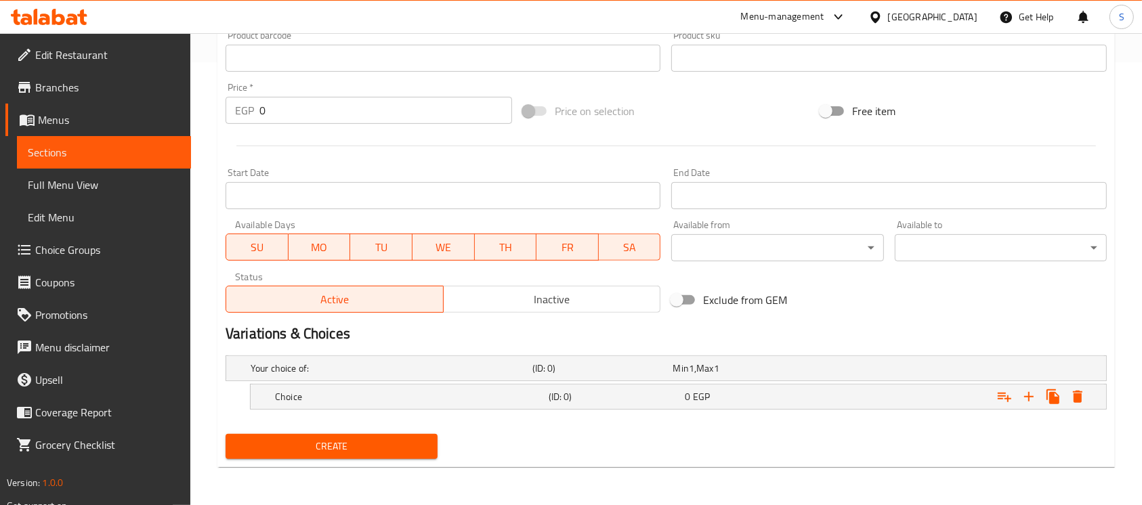
scroll to position [443, 0]
click at [1032, 393] on icon "Expand" at bounding box center [1029, 397] width 16 height 16
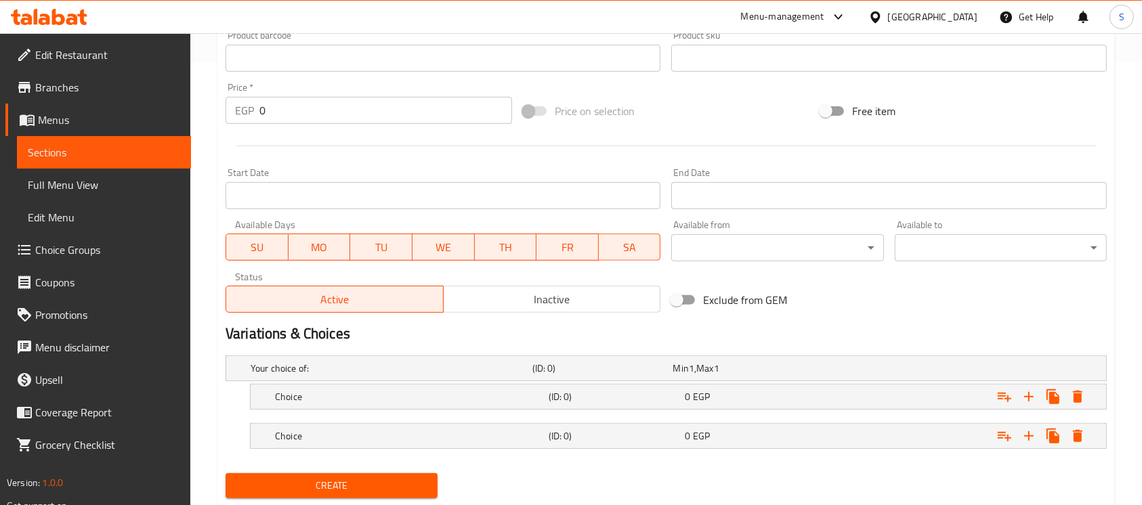
scroll to position [482, 0]
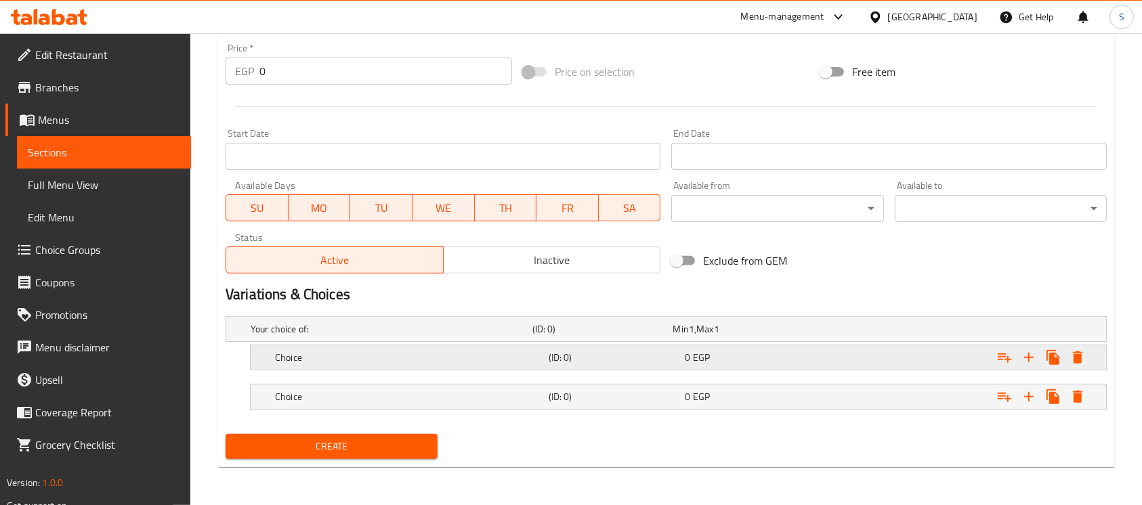
click at [652, 353] on h5 "(ID: 0)" at bounding box center [614, 358] width 131 height 14
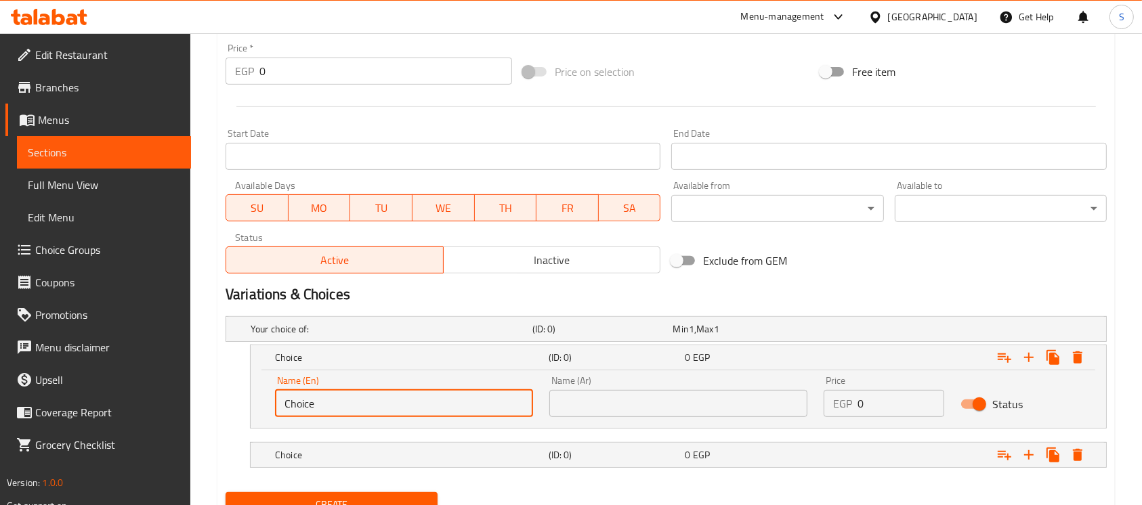
click at [441, 410] on input "Choice" at bounding box center [404, 403] width 258 height 27
type input "Fino"
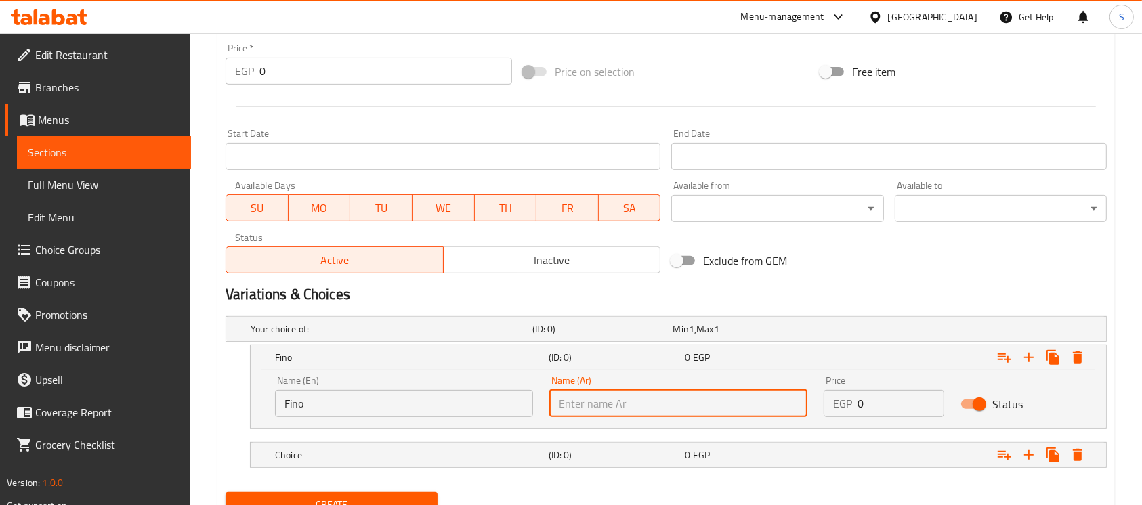
click at [597, 391] on input "text" at bounding box center [678, 403] width 258 height 27
type input "فينو"
click at [588, 440] on div "Choice (ID: 0) 0 EGP" at bounding box center [682, 455] width 820 height 30
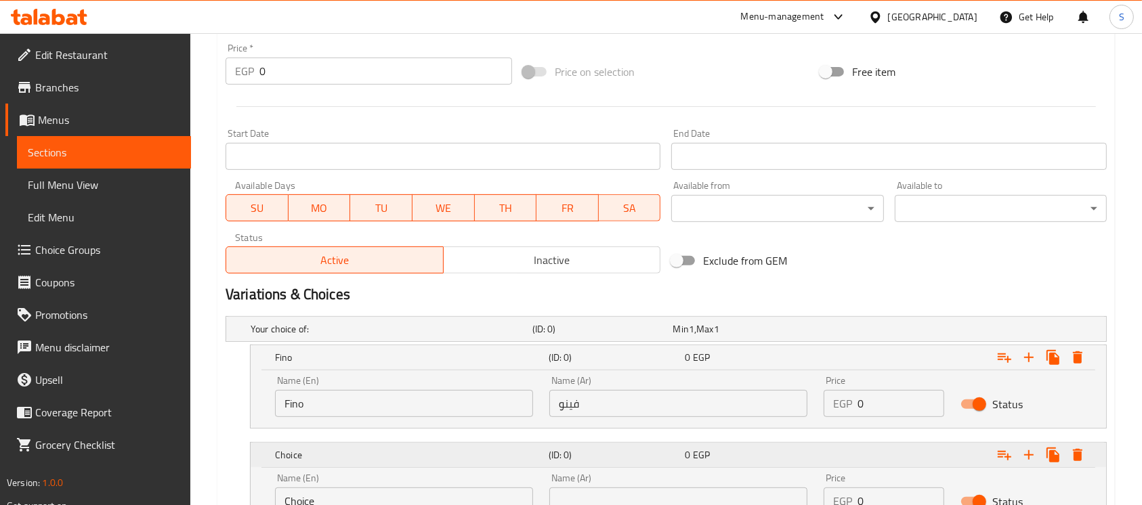
scroll to position [598, 0]
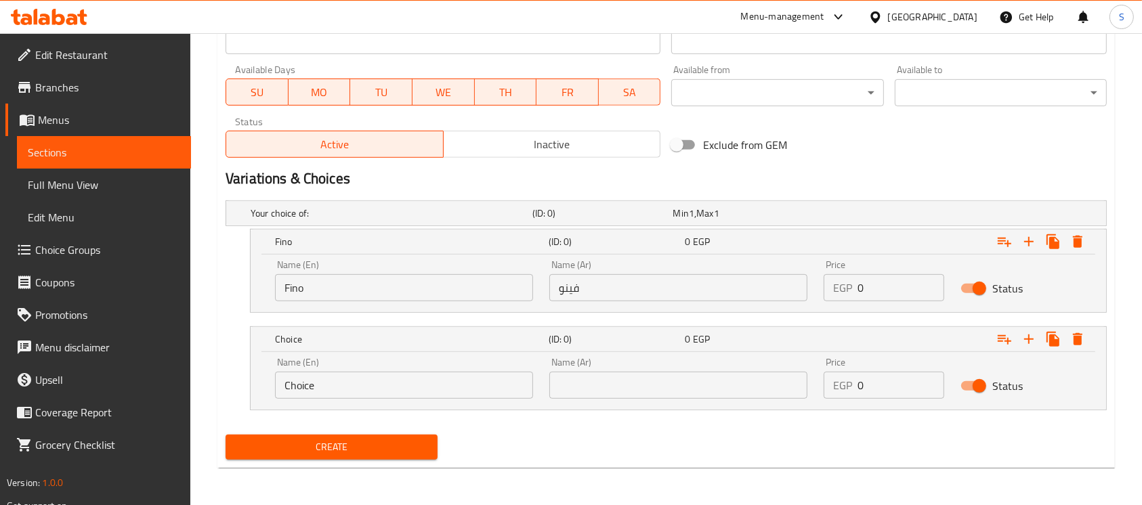
click at [465, 387] on input "Choice" at bounding box center [404, 385] width 258 height 27
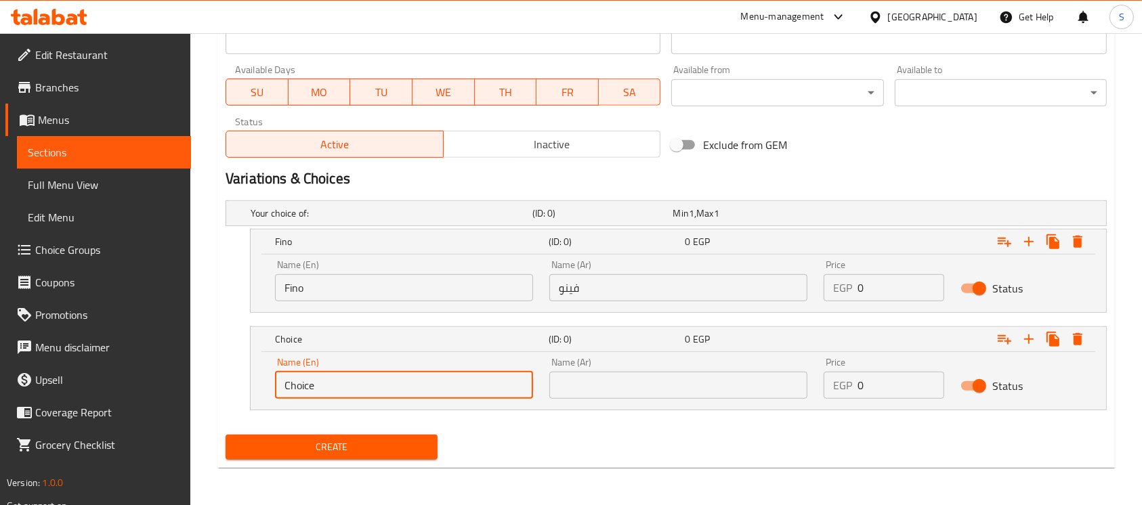
click at [465, 387] on input "Choice" at bounding box center [404, 385] width 258 height 27
type input "French"
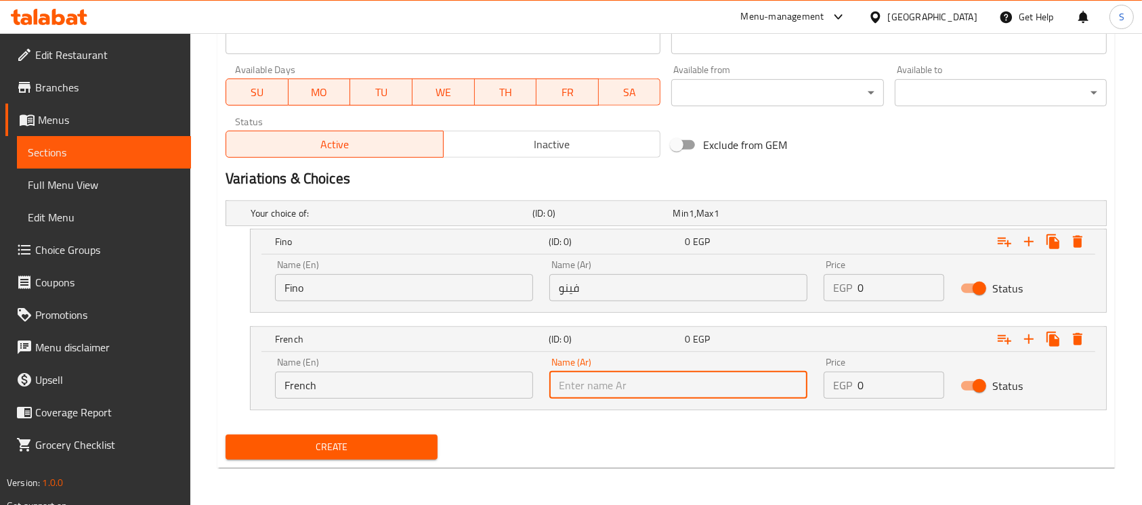
click at [642, 381] on input "text" at bounding box center [678, 385] width 258 height 27
type input "فرنساوي"
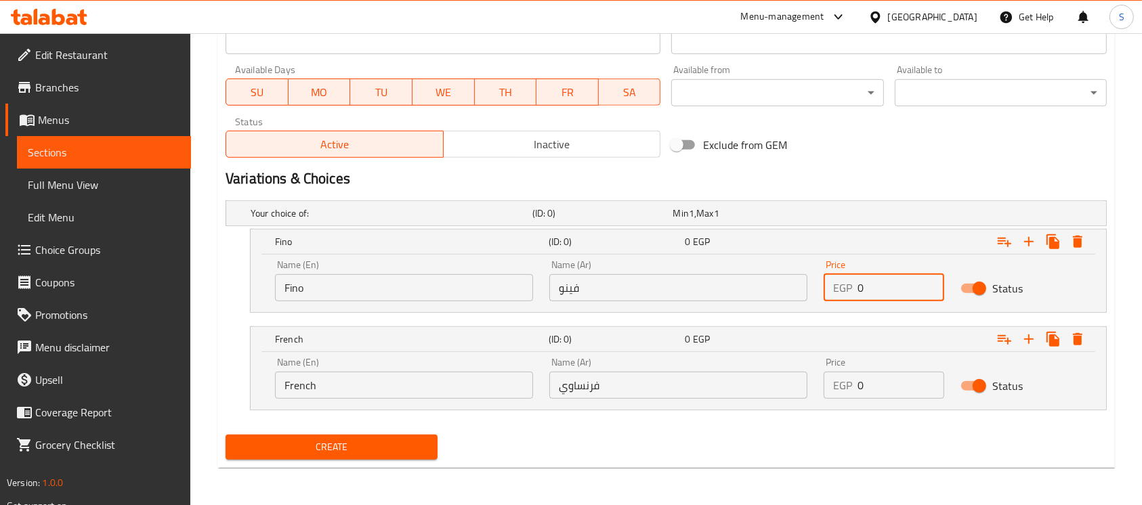
click at [880, 290] on input "0" at bounding box center [900, 287] width 87 height 27
type input "50"
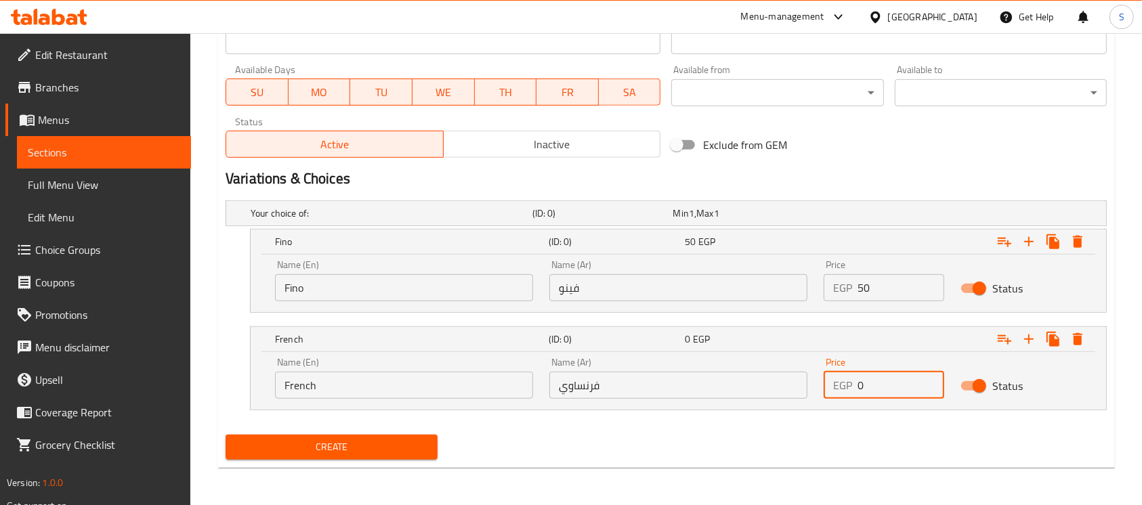
click at [895, 384] on input "0" at bounding box center [900, 385] width 87 height 27
type input "100"
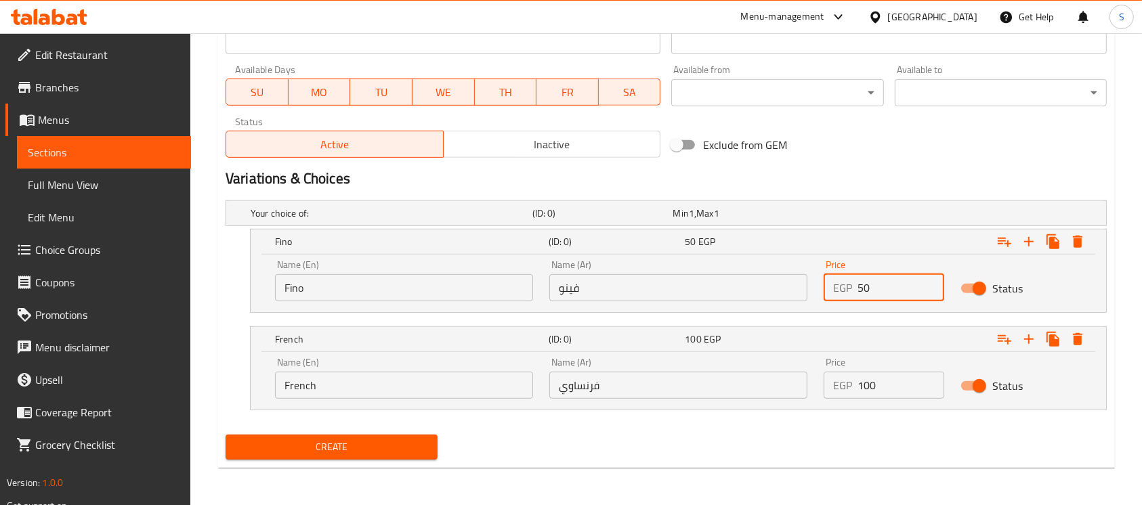
click at [880, 284] on input "50" at bounding box center [900, 287] width 87 height 27
click at [226, 435] on button "Create" at bounding box center [332, 447] width 212 height 25
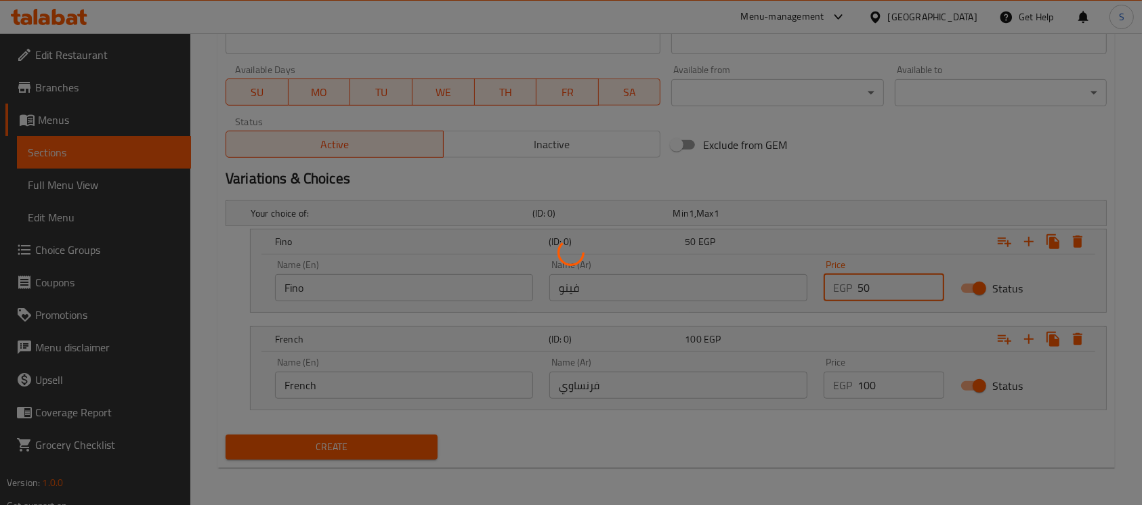
click at [226, 435] on button "Create" at bounding box center [332, 447] width 212 height 25
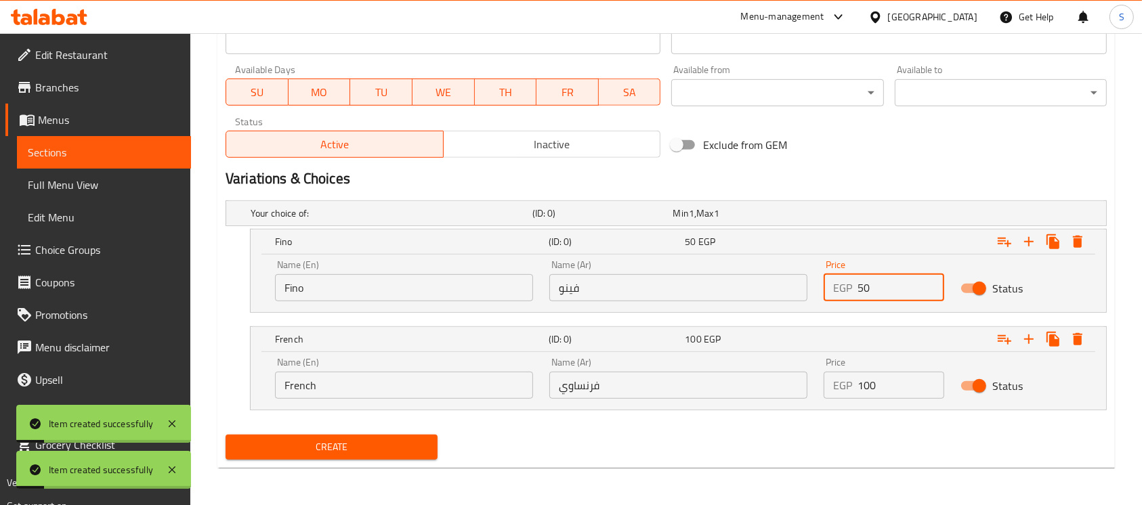
scroll to position [0, 0]
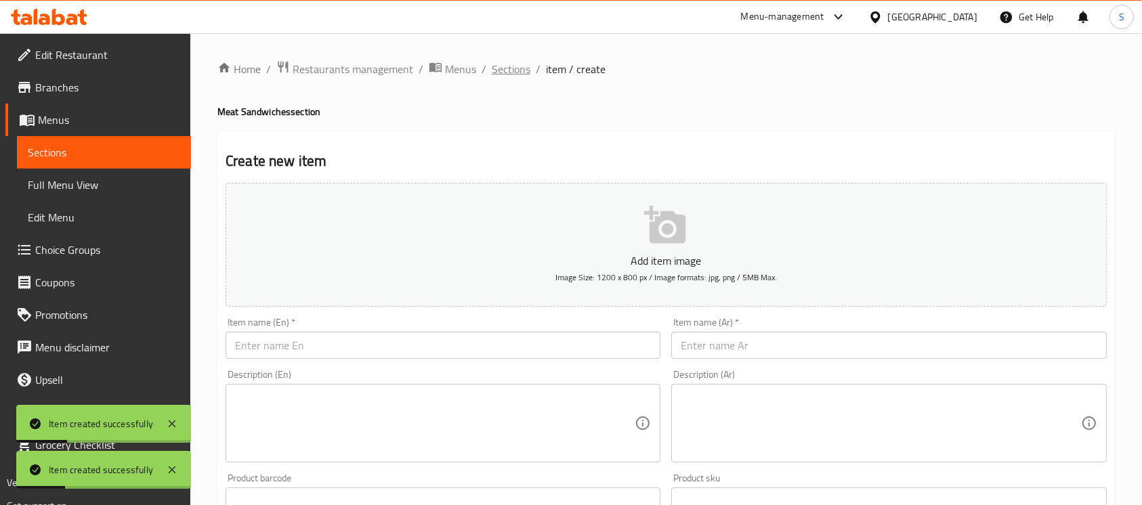
click at [520, 73] on span "Sections" at bounding box center [511, 69] width 39 height 16
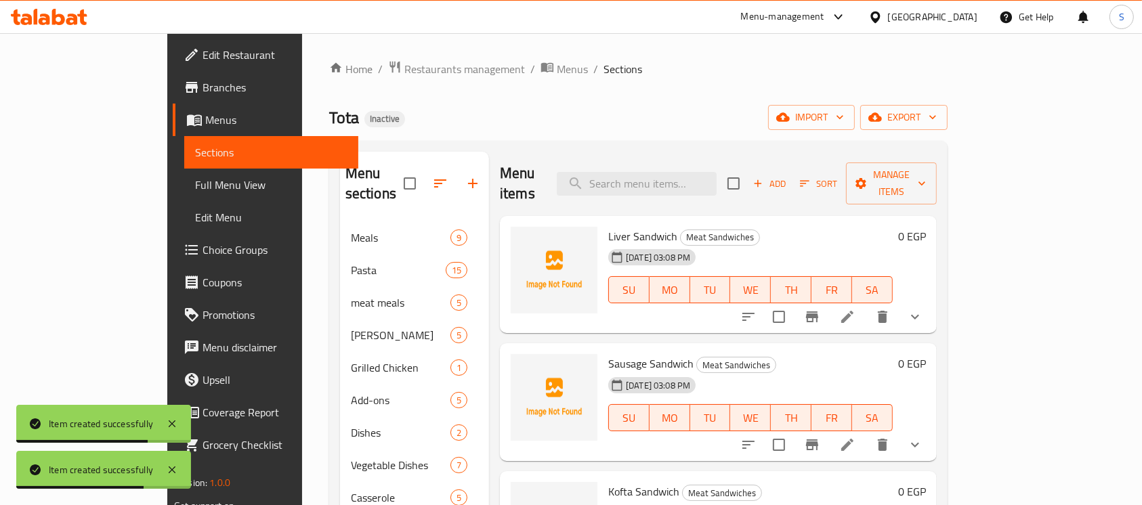
scroll to position [227, 0]
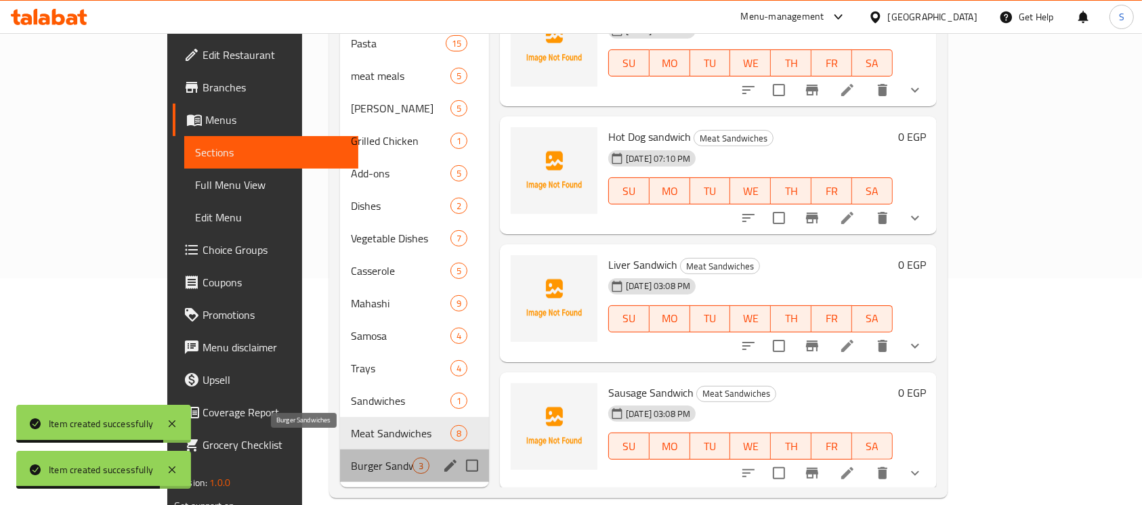
click at [351, 458] on span "Burger Sandwiches" at bounding box center [382, 466] width 62 height 16
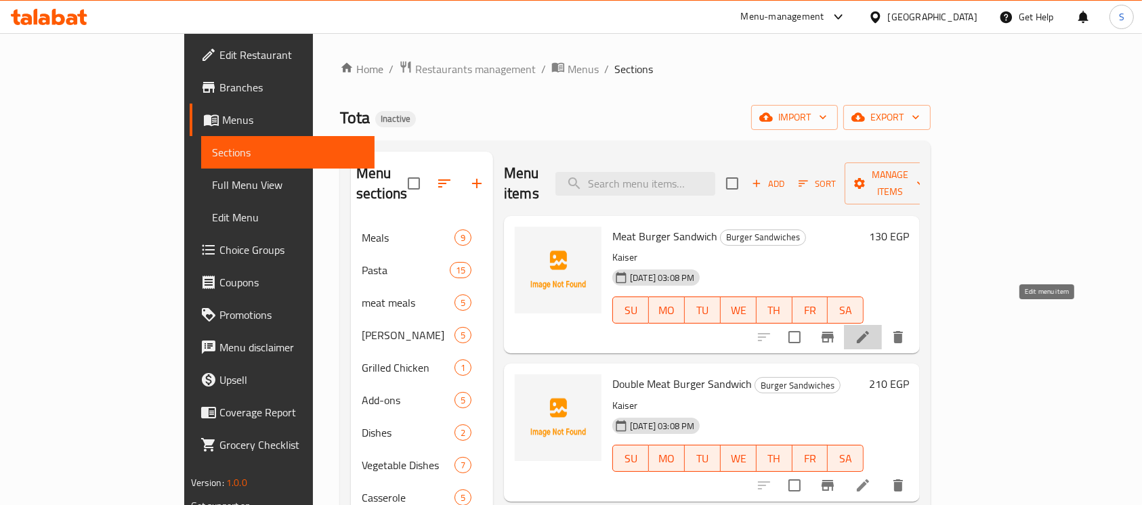
click at [871, 329] on icon at bounding box center [863, 337] width 16 height 16
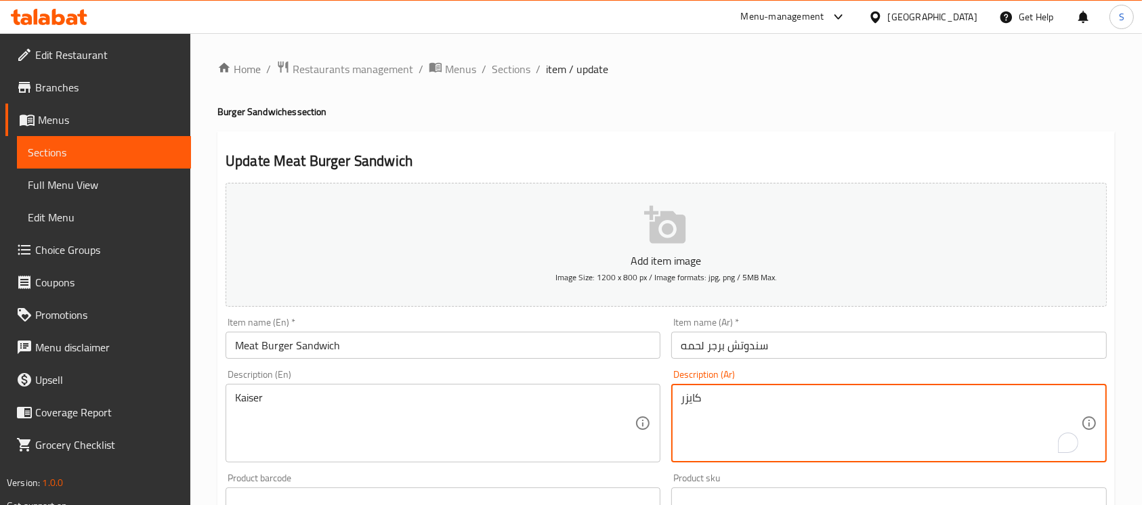
click at [759, 410] on textarea "كايزر" at bounding box center [881, 423] width 400 height 64
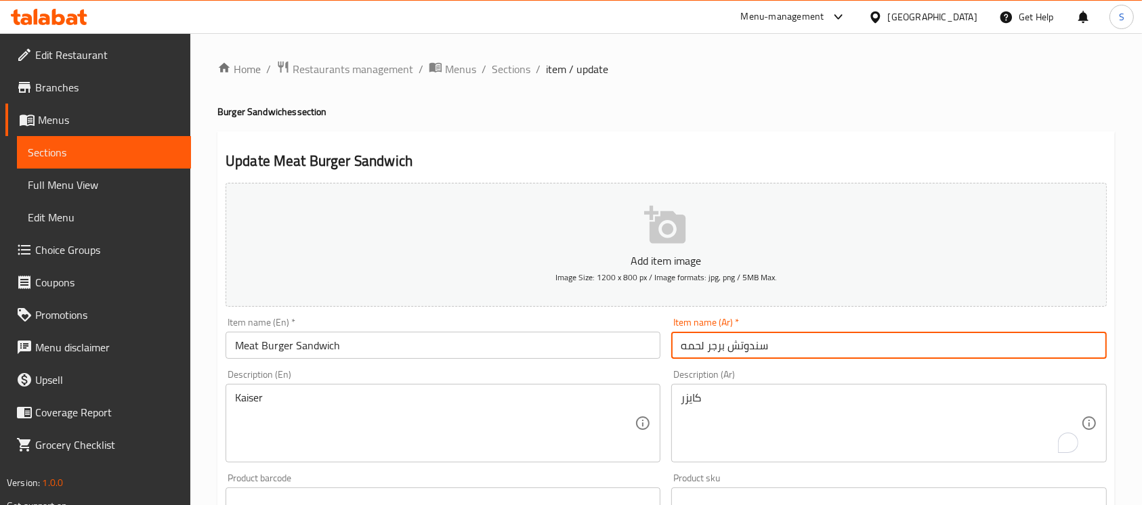
click at [890, 337] on input "سندوتش برجر لحمه" at bounding box center [888, 345] width 435 height 27
paste input "كايزر"
type input "سندوتش كايزر برجر لحمه"
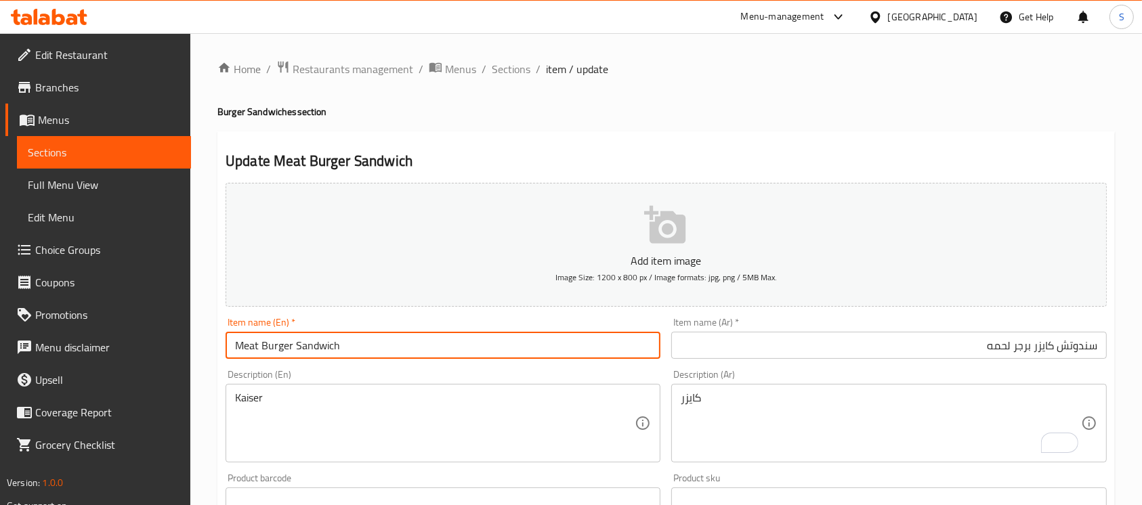
click at [295, 344] on input "Meat Burger Sandwich" at bounding box center [443, 345] width 435 height 27
type input "Meat Burger bun Sandwich"
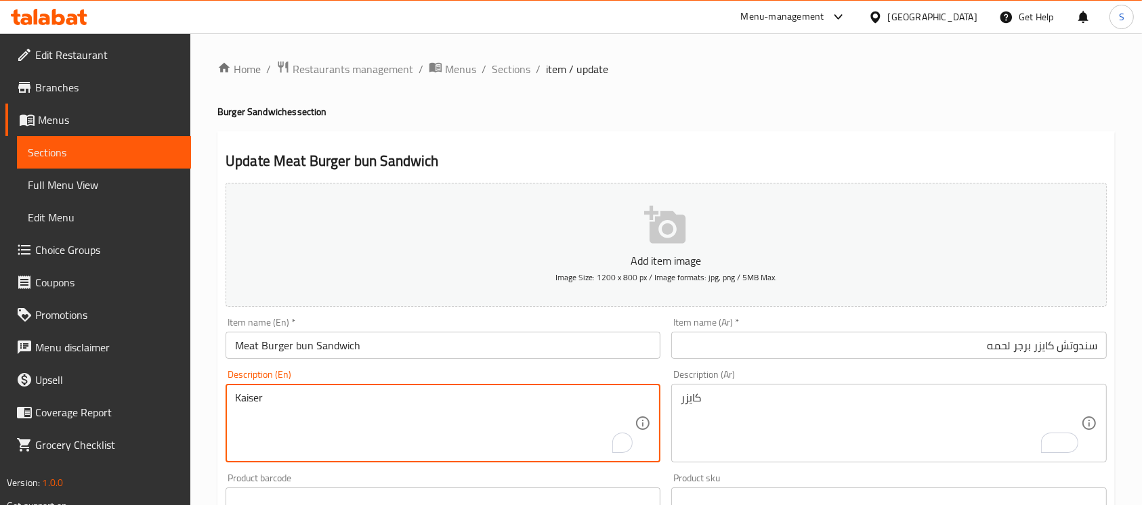
click at [335, 399] on textarea "Kaiser" at bounding box center [435, 423] width 400 height 64
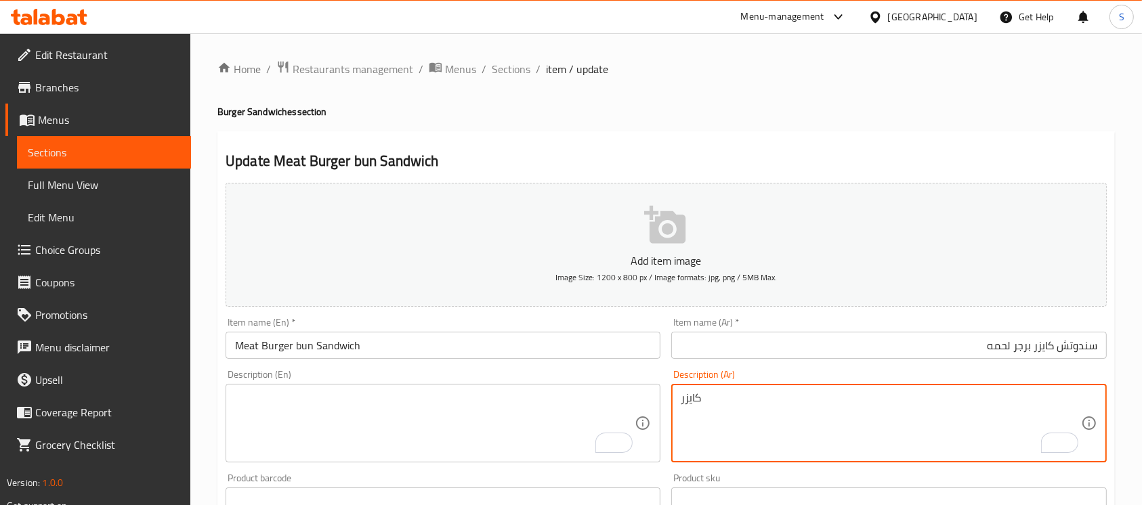
click at [773, 411] on textarea "كايزر" at bounding box center [881, 423] width 400 height 64
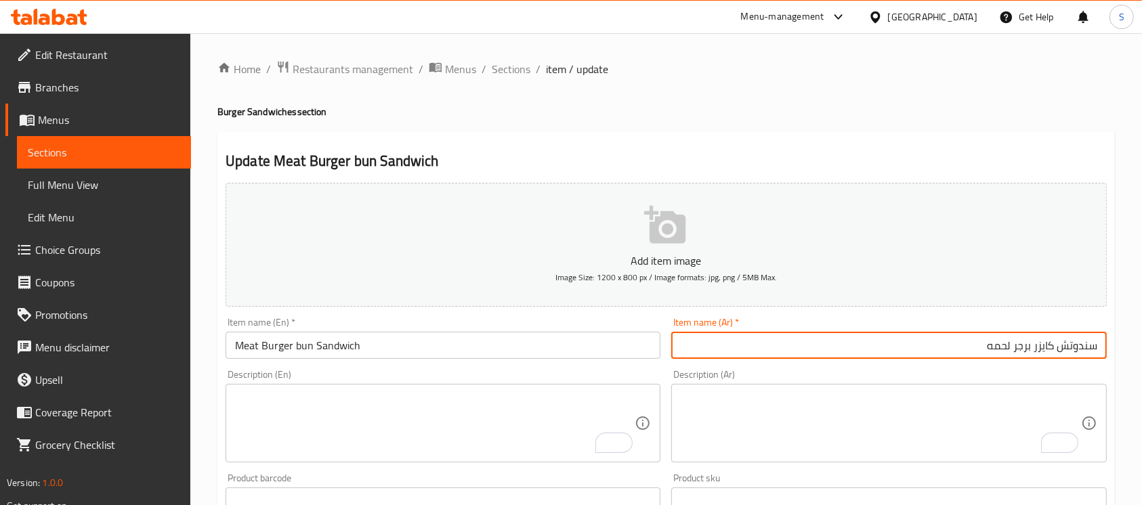
click at [885, 335] on input "سندوتش كايزر برجر لحمه" at bounding box center [888, 345] width 435 height 27
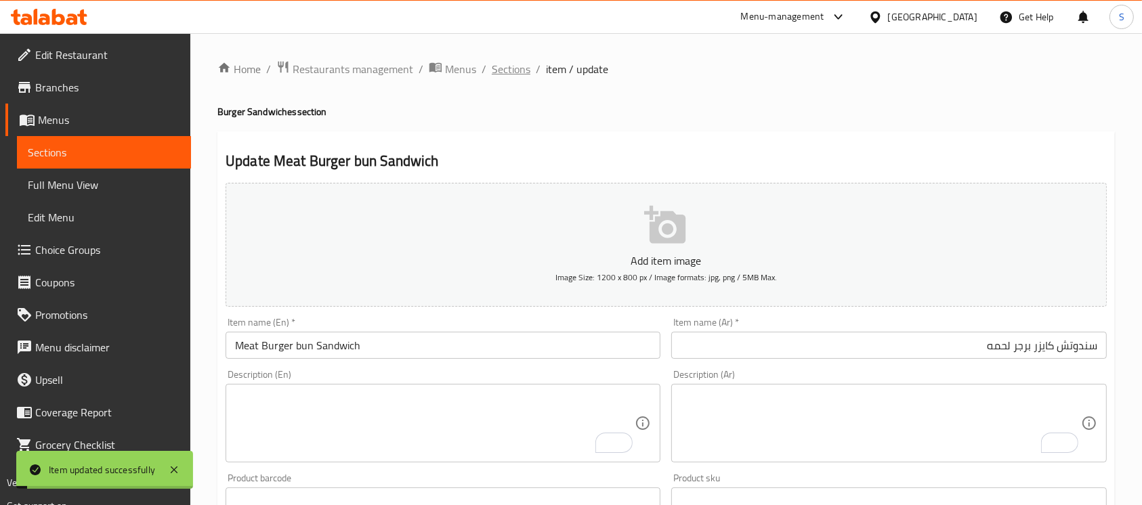
click at [515, 73] on span "Sections" at bounding box center [511, 69] width 39 height 16
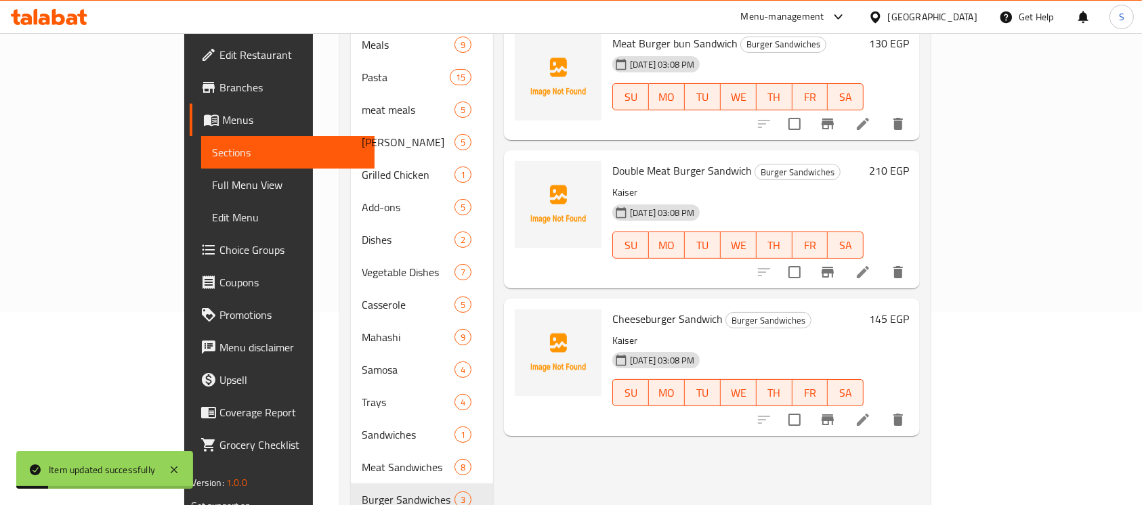
scroll to position [206, 0]
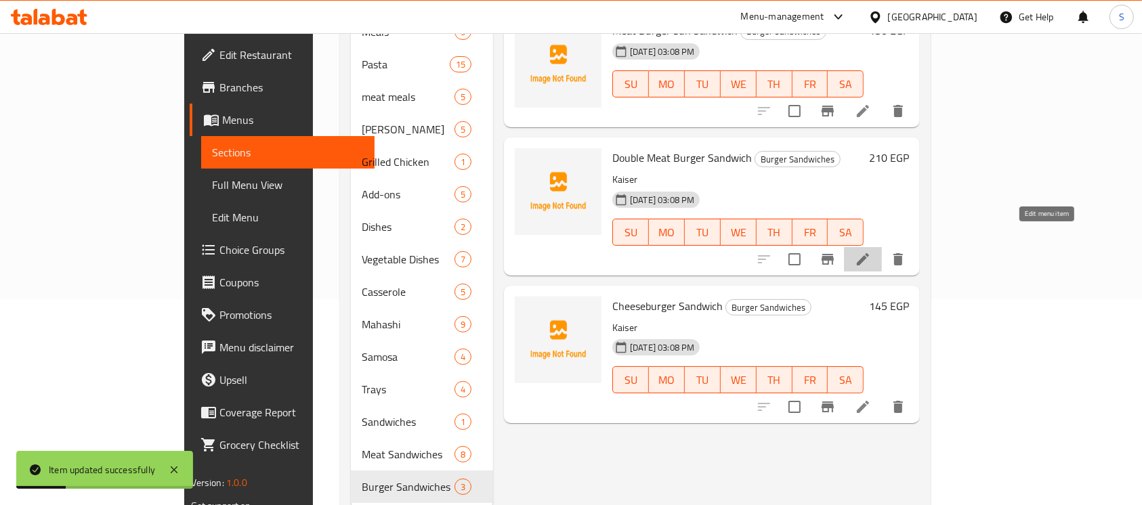
click at [871, 251] on icon at bounding box center [863, 259] width 16 height 16
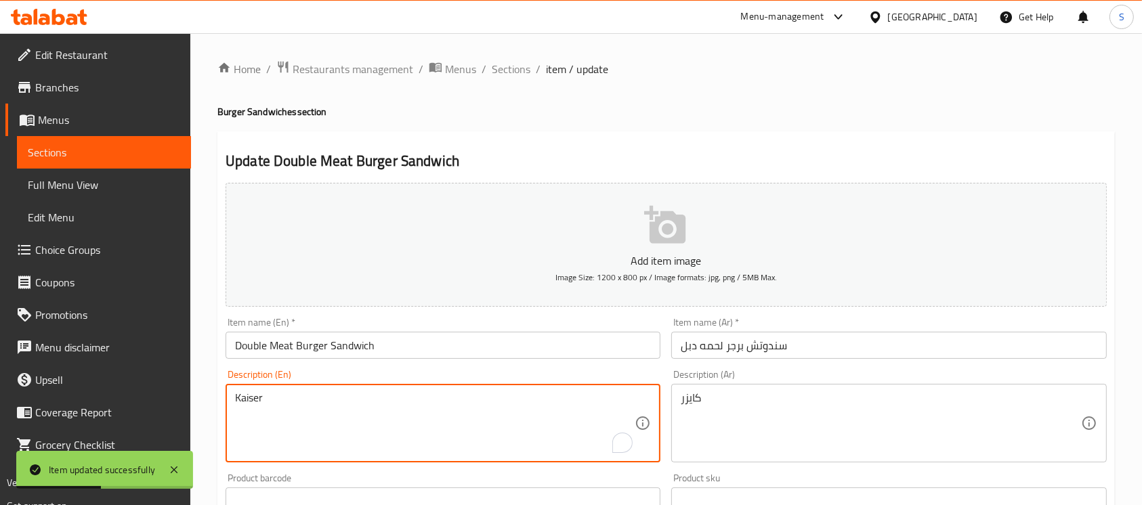
click at [377, 406] on textarea "Kaiser" at bounding box center [435, 423] width 400 height 64
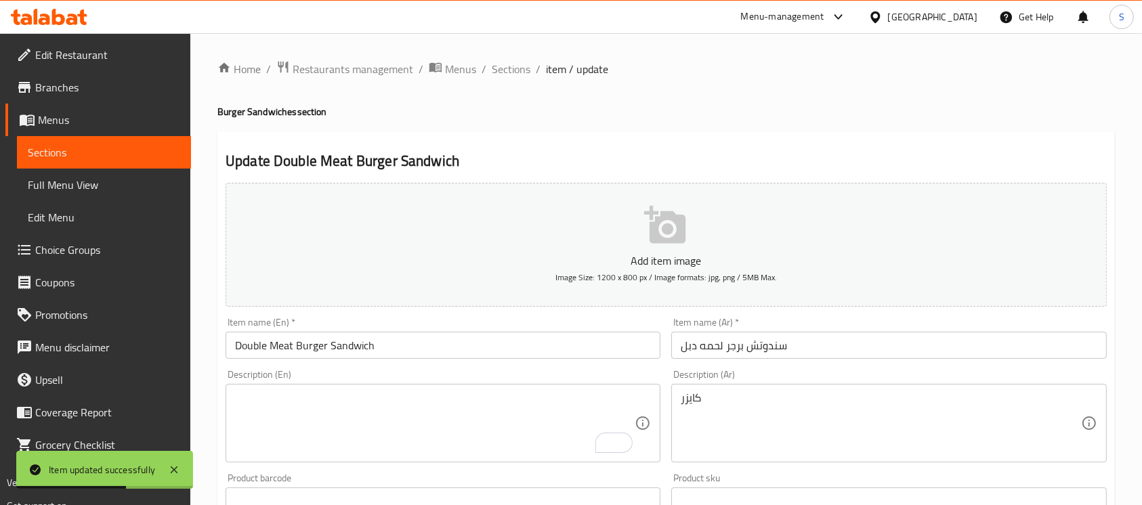
click at [736, 389] on div "كايزر Description (Ar)" at bounding box center [888, 423] width 435 height 79
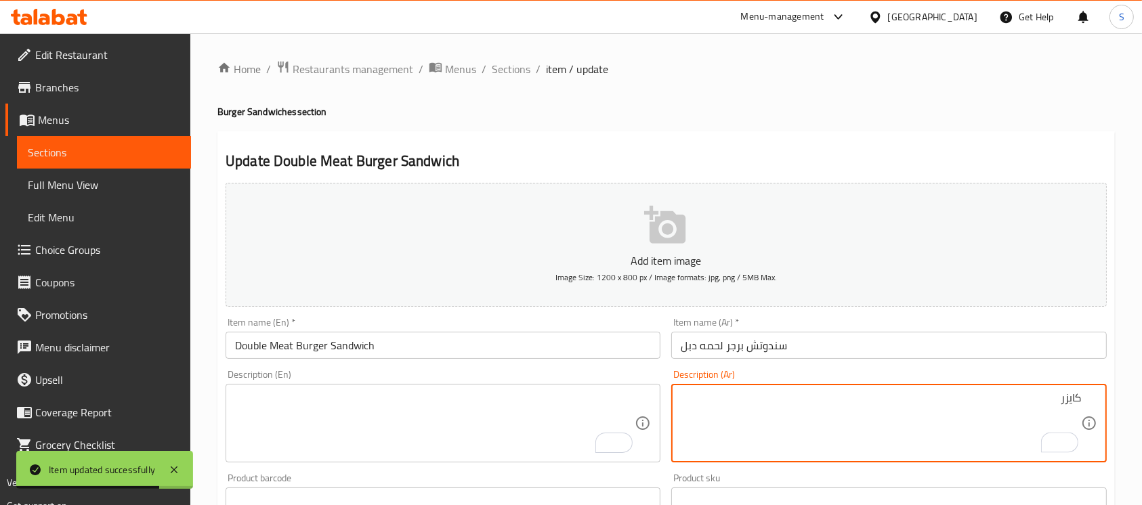
click at [756, 404] on textarea "كايزر" at bounding box center [881, 423] width 400 height 64
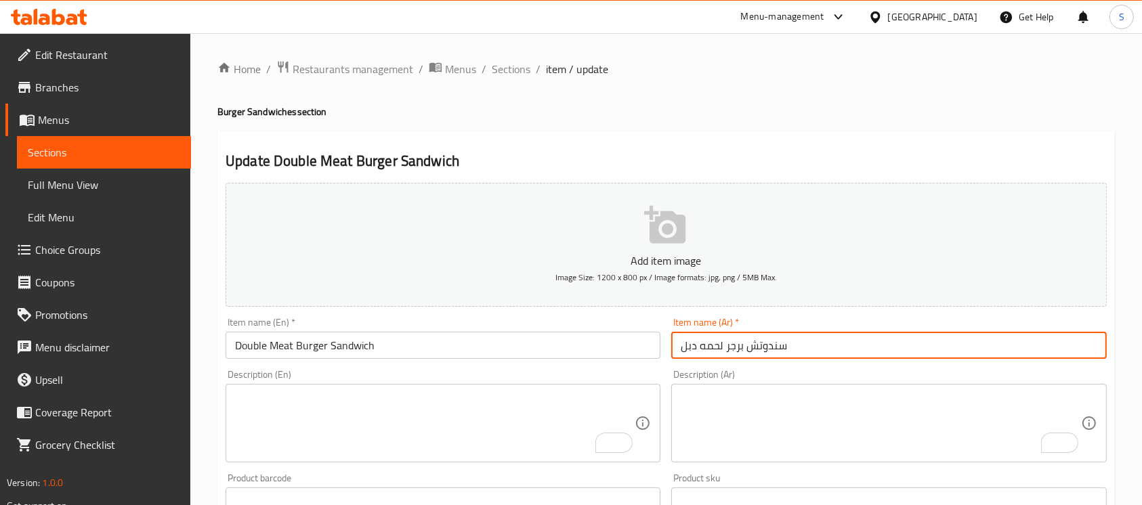
click at [870, 336] on input "سندوتش برجر لحمه دبل" at bounding box center [888, 345] width 435 height 27
paste input "كايزر"
type input "سندوتش كايزر برجر لحمه دبل"
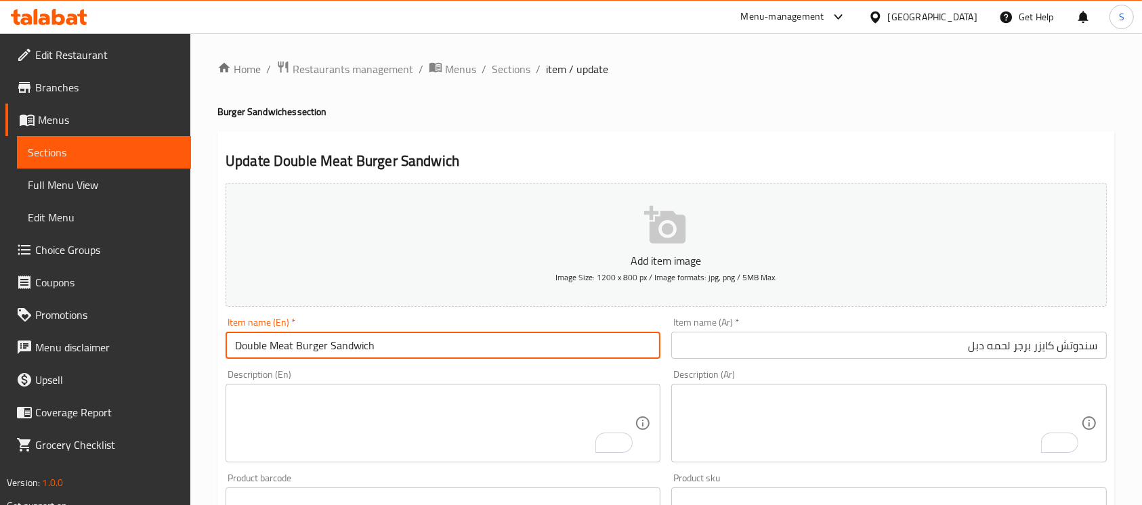
click at [331, 344] on input "Double Meat Burger Sandwich" at bounding box center [443, 345] width 435 height 27
click at [331, 344] on input "Double Meat Burger bun Sandwich" at bounding box center [443, 345] width 435 height 27
type input "Double Meat Burger bun Sandwich"
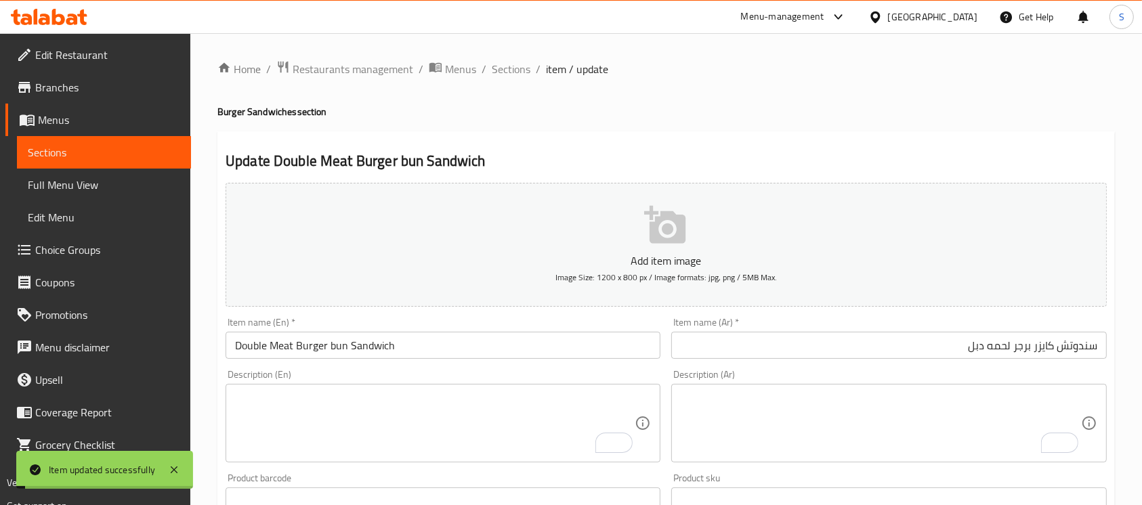
click at [507, 63] on span "Sections" at bounding box center [511, 69] width 39 height 16
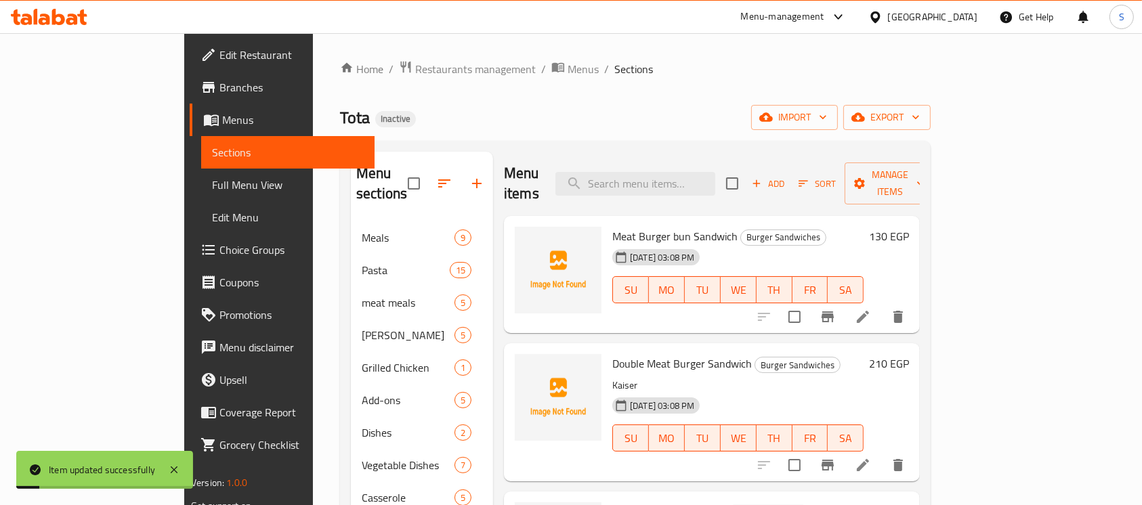
scroll to position [227, 0]
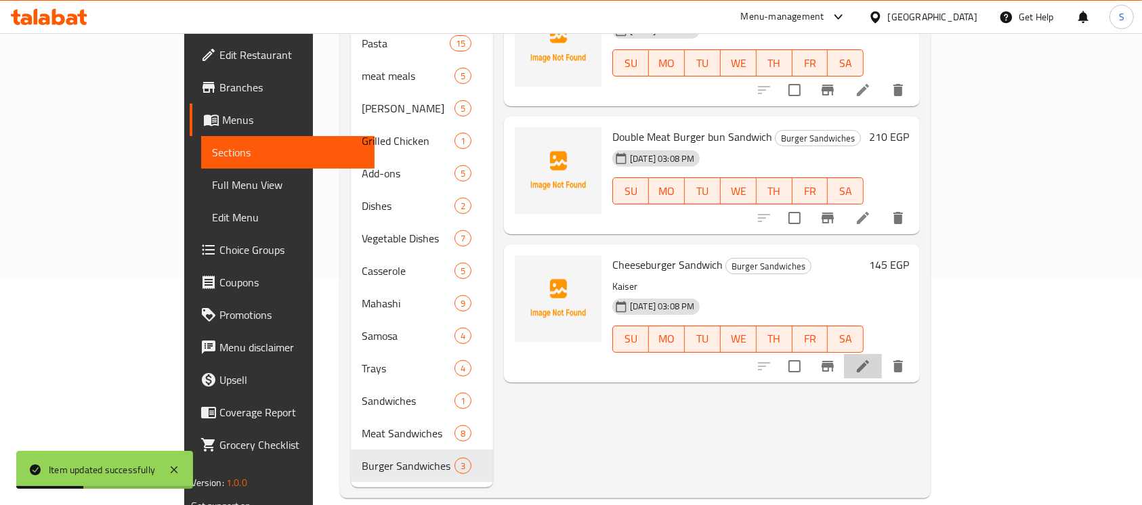
click at [882, 354] on li at bounding box center [863, 366] width 38 height 24
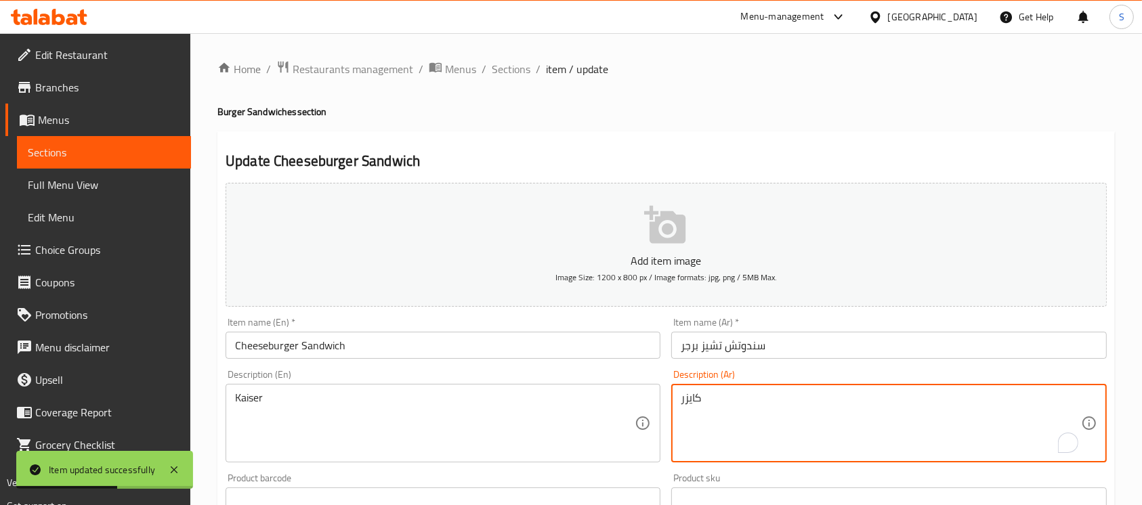
click at [785, 399] on textarea "كايزر" at bounding box center [881, 423] width 400 height 64
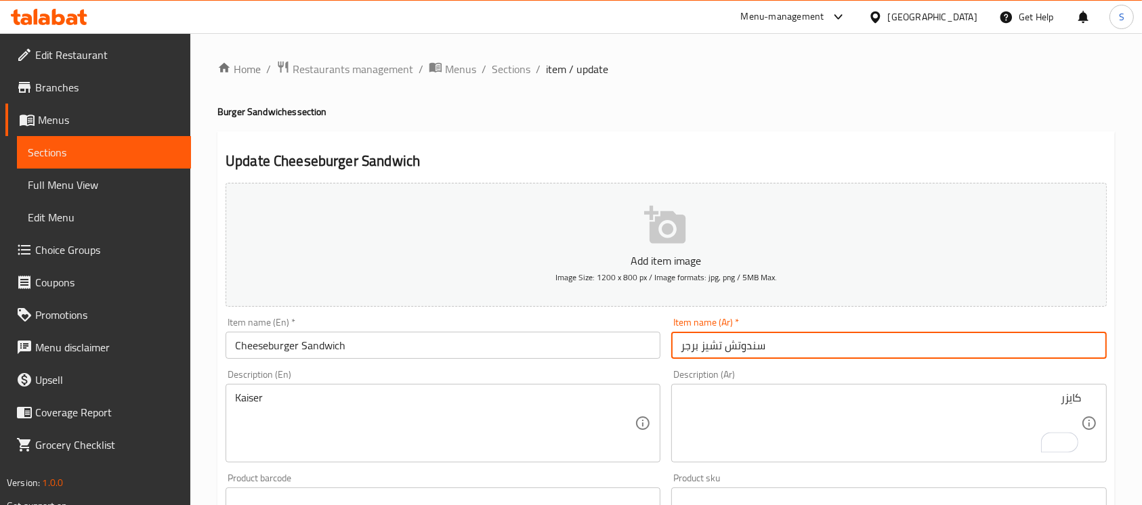
click at [857, 348] on input "سندوتش تشيز برجر" at bounding box center [888, 345] width 435 height 27
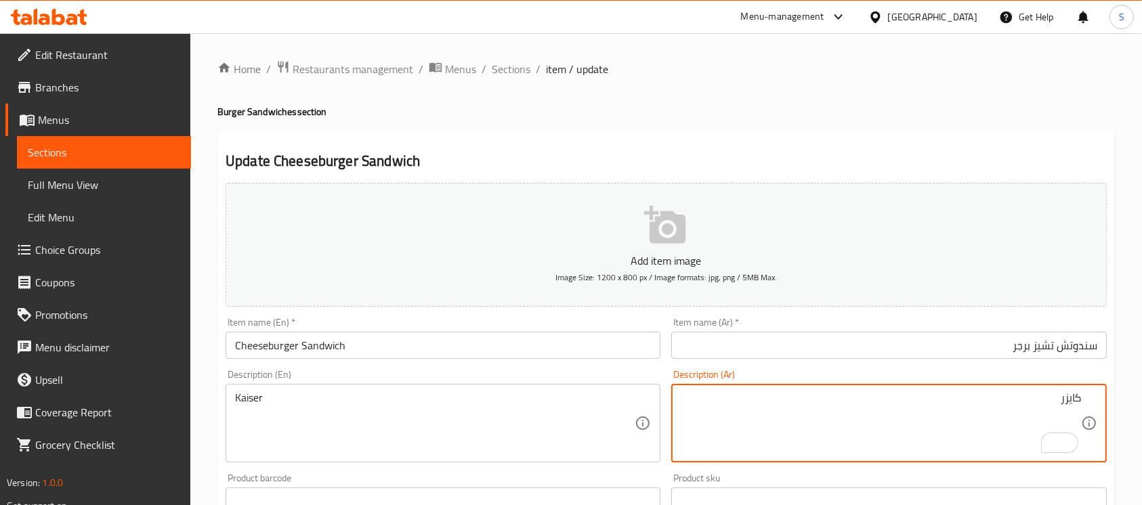
click at [932, 404] on textarea "كايزر" at bounding box center [881, 423] width 400 height 64
type textarea "\"
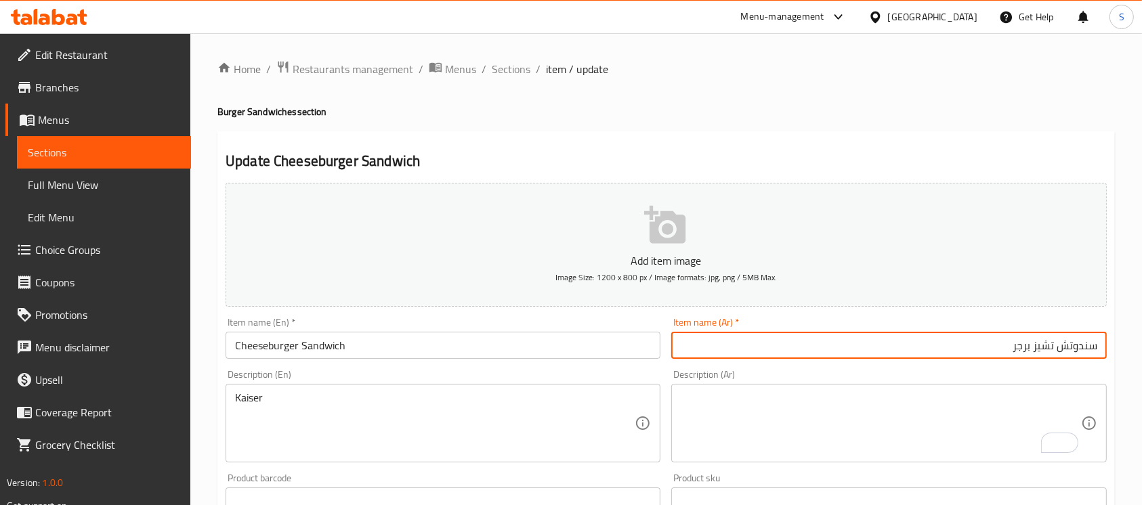
click at [1058, 335] on input "سندوتش تشيز برجر" at bounding box center [888, 345] width 435 height 27
paste input "كايزر"
type input "سندوتش كايزر تشيز برجر"
click at [298, 349] on input "Cheeseburger Sandwich" at bounding box center [443, 345] width 435 height 27
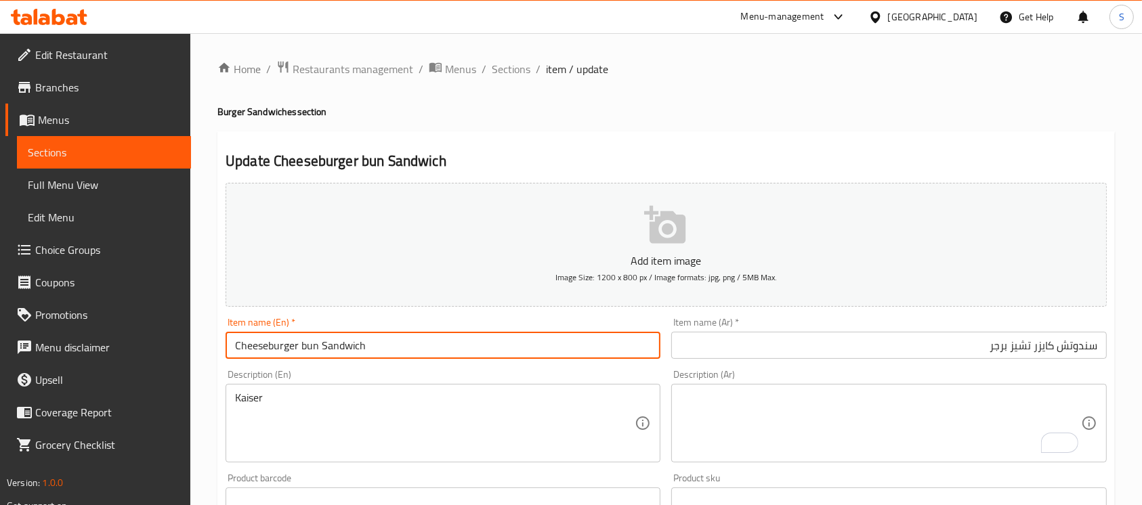
type input "Cheeseburger bun Sandwich"
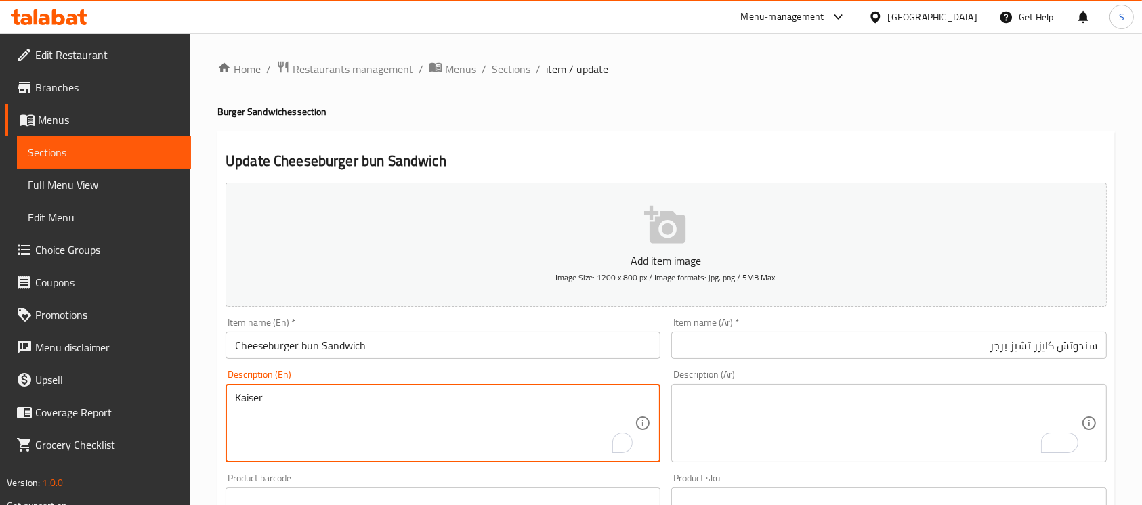
click at [352, 395] on textarea "Kaiser" at bounding box center [435, 423] width 400 height 64
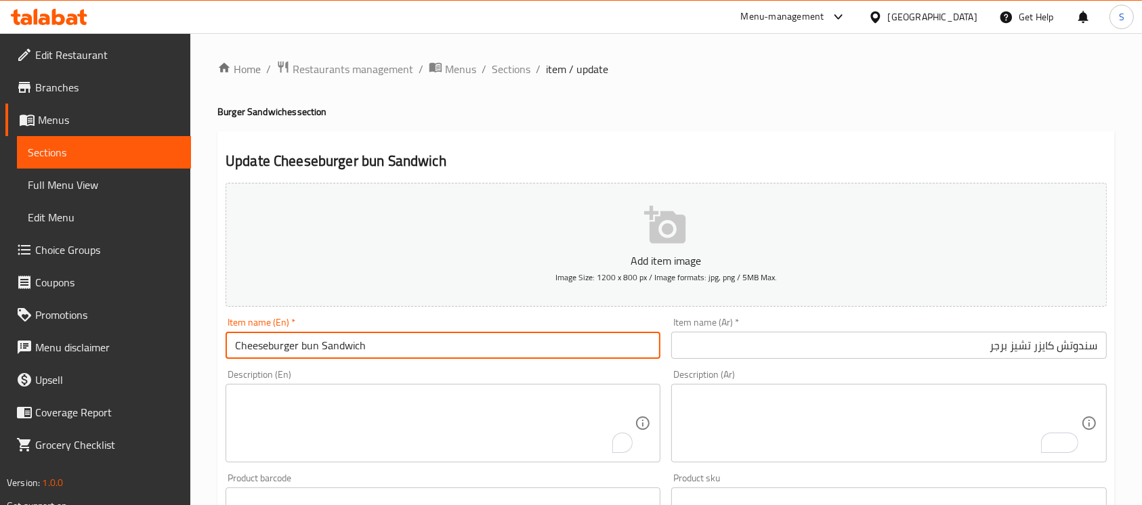
click at [433, 338] on input "Cheeseburger bun Sandwich" at bounding box center [443, 345] width 435 height 27
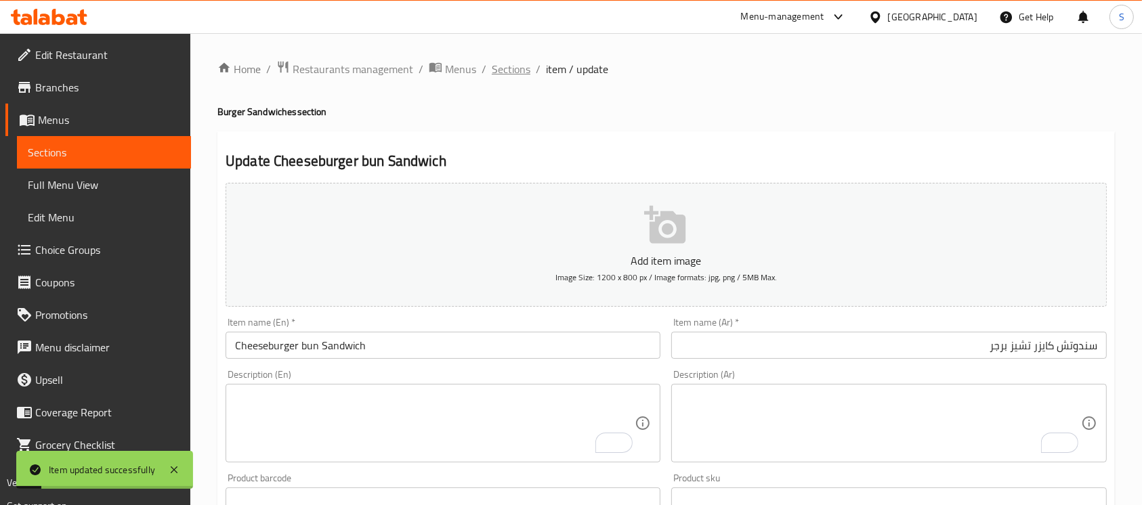
click at [509, 66] on span "Sections" at bounding box center [511, 69] width 39 height 16
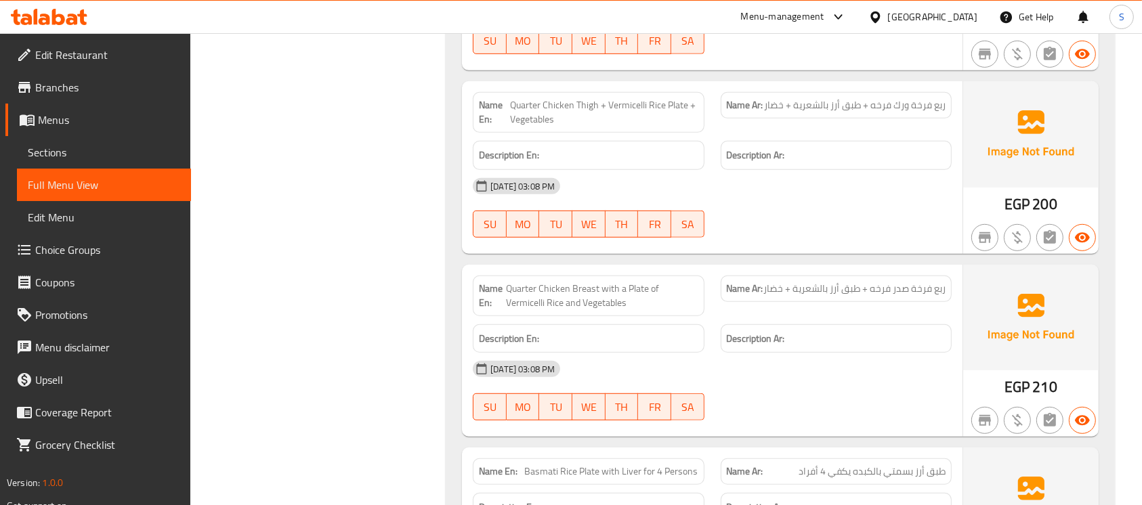
scroll to position [540, 0]
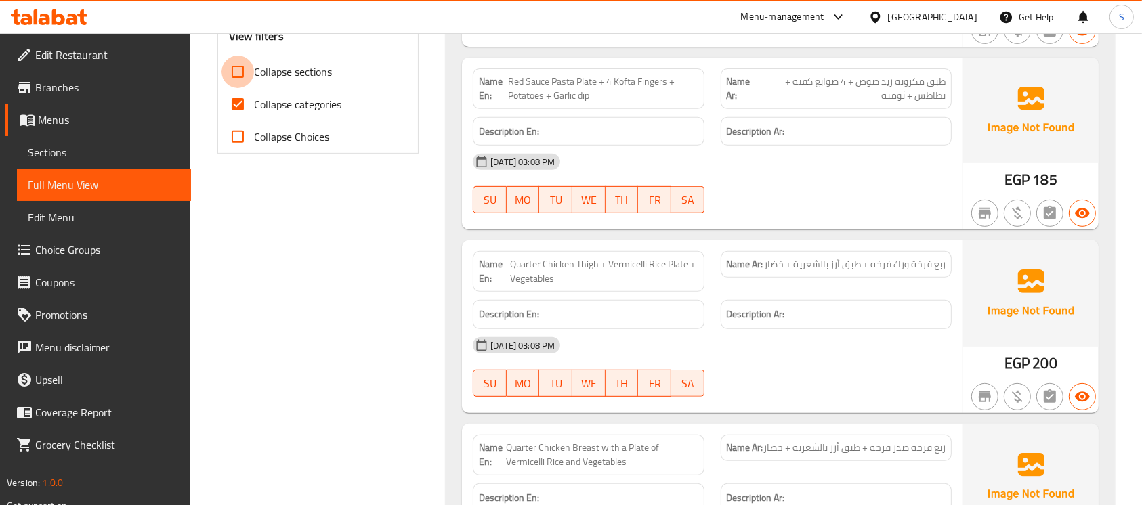
click at [236, 73] on input "Collapse sections" at bounding box center [237, 72] width 33 height 33
checkbox input "true"
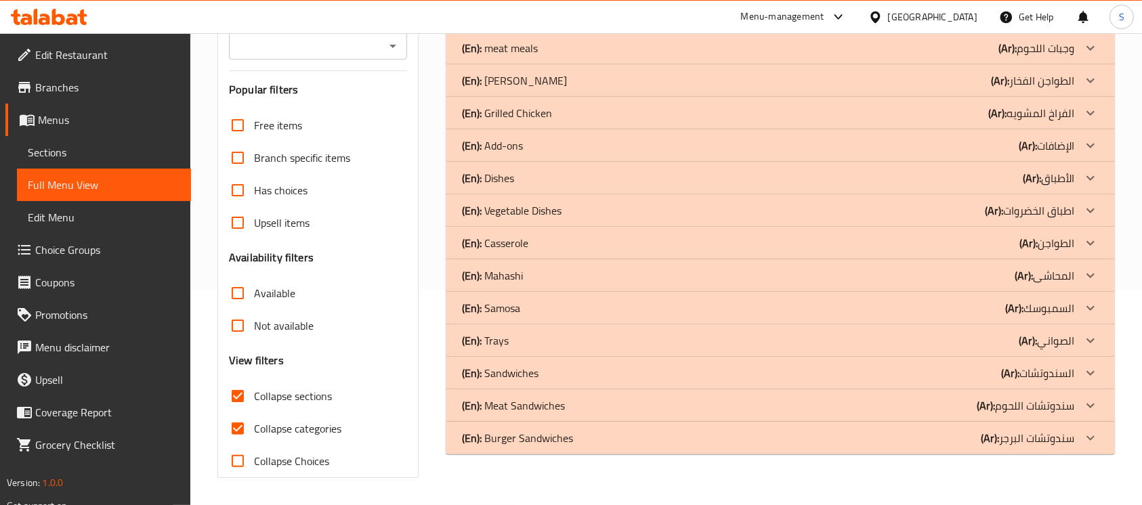
scroll to position [215, 0]
click at [243, 427] on input "Collapse categories" at bounding box center [237, 428] width 33 height 33
checkbox input "false"
click at [645, 374] on div "(En): Sandwiches (Ar): السندوتشات" at bounding box center [768, 373] width 612 height 16
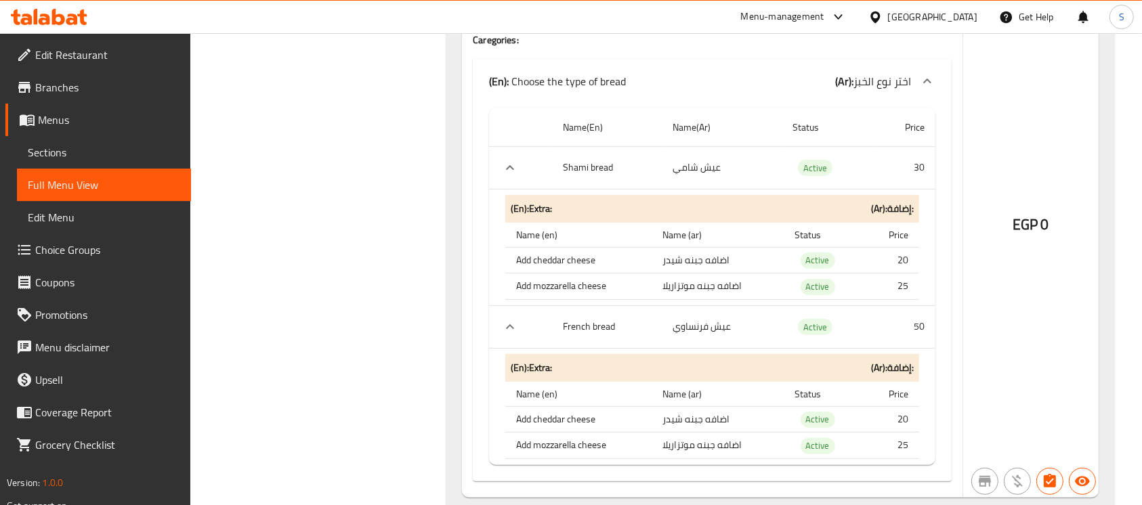
scroll to position [876, 0]
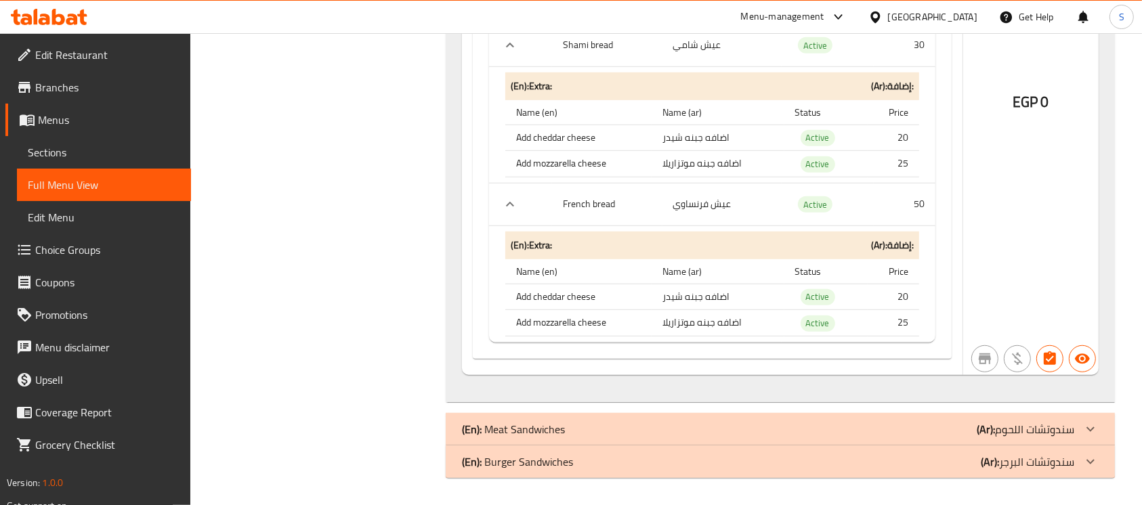
click at [680, 435] on div "(En): Meat Sandwiches (Ar): سندوتشات اللحوم" at bounding box center [768, 429] width 612 height 16
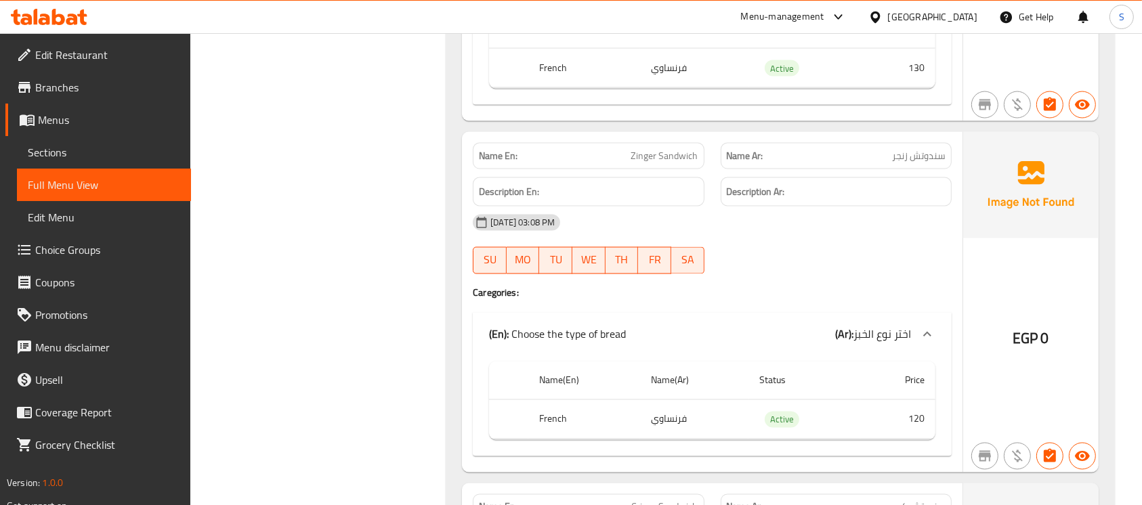
scroll to position [2342, 0]
click at [839, 363] on th "Status" at bounding box center [804, 379] width 112 height 39
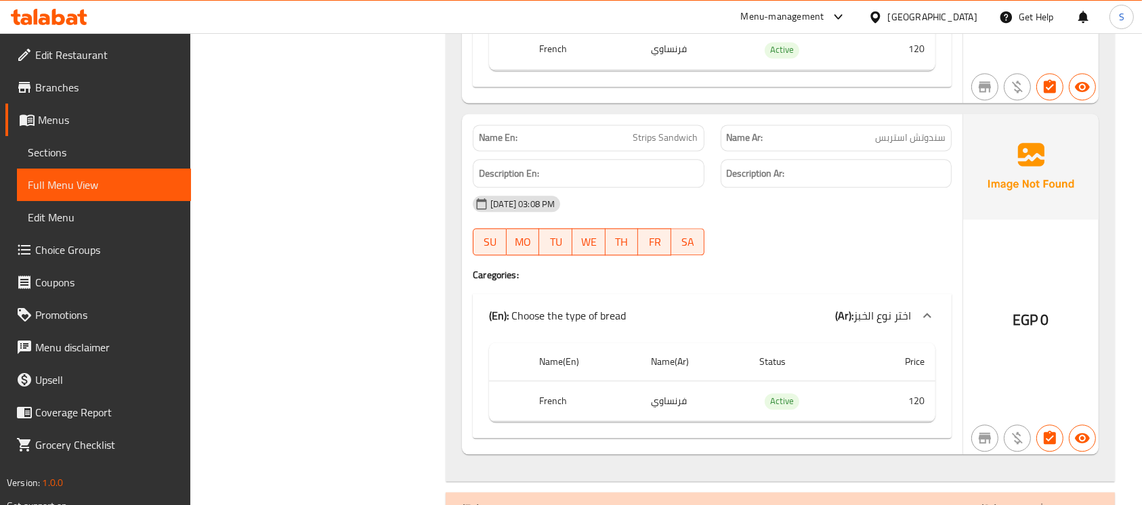
scroll to position [3111, 0]
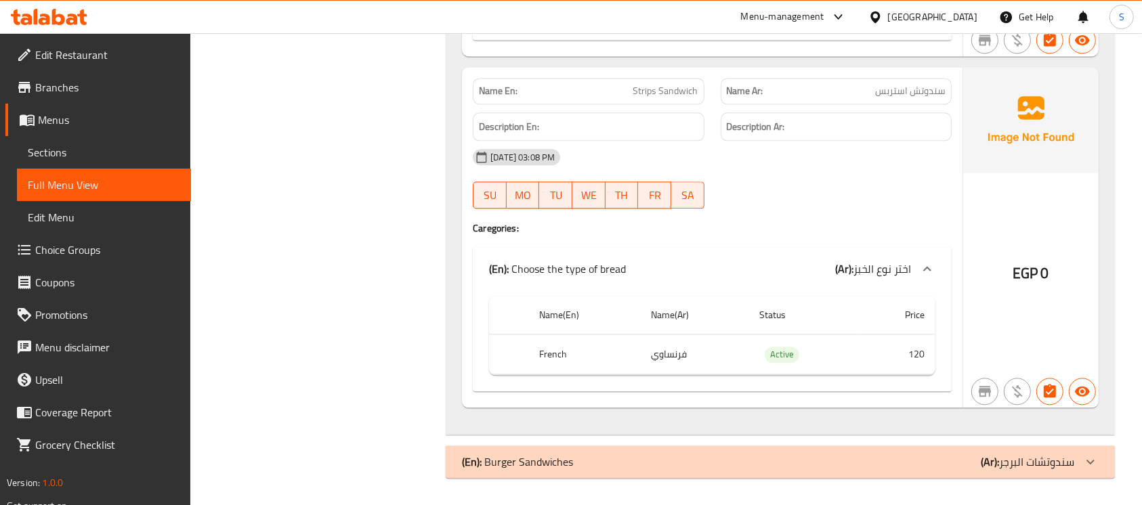
click at [739, 455] on div "(En): Burger Sandwiches (Ar): سندوتشات البرجر" at bounding box center [768, 462] width 612 height 16
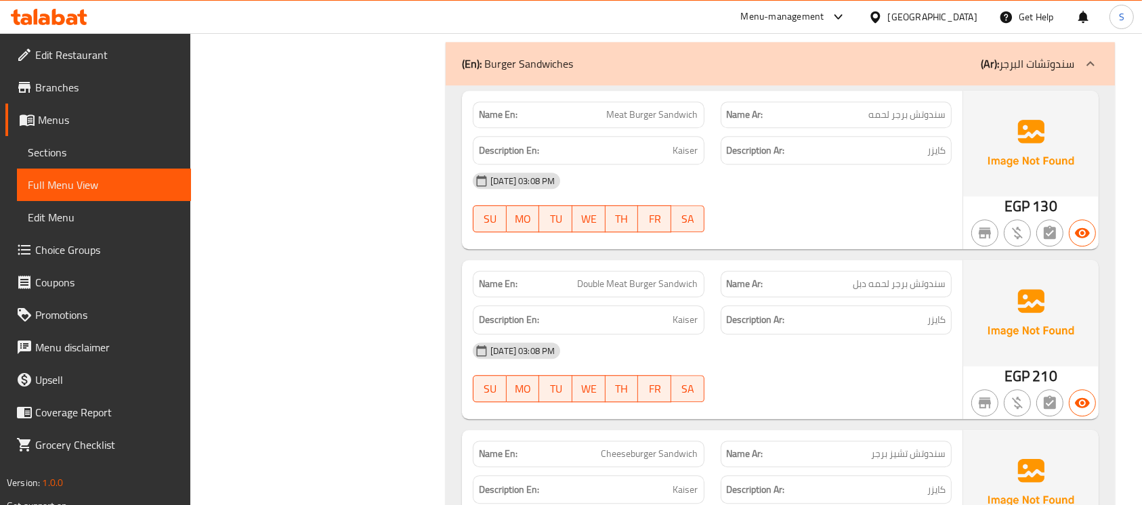
scroll to position [3652, 0]
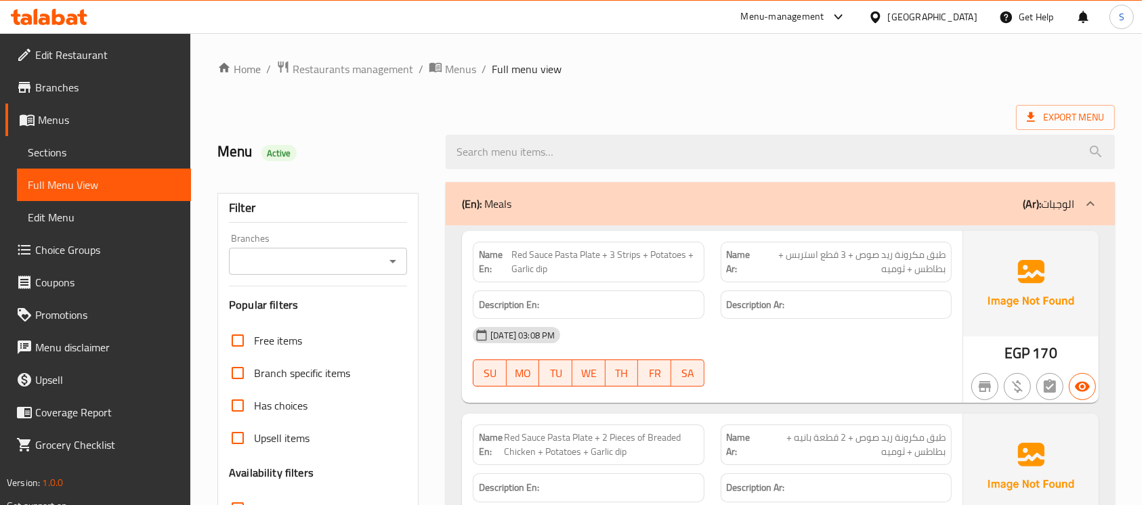
click at [627, 67] on ol "Home / Restaurants management / Menus / Full menu view" at bounding box center [665, 69] width 897 height 18
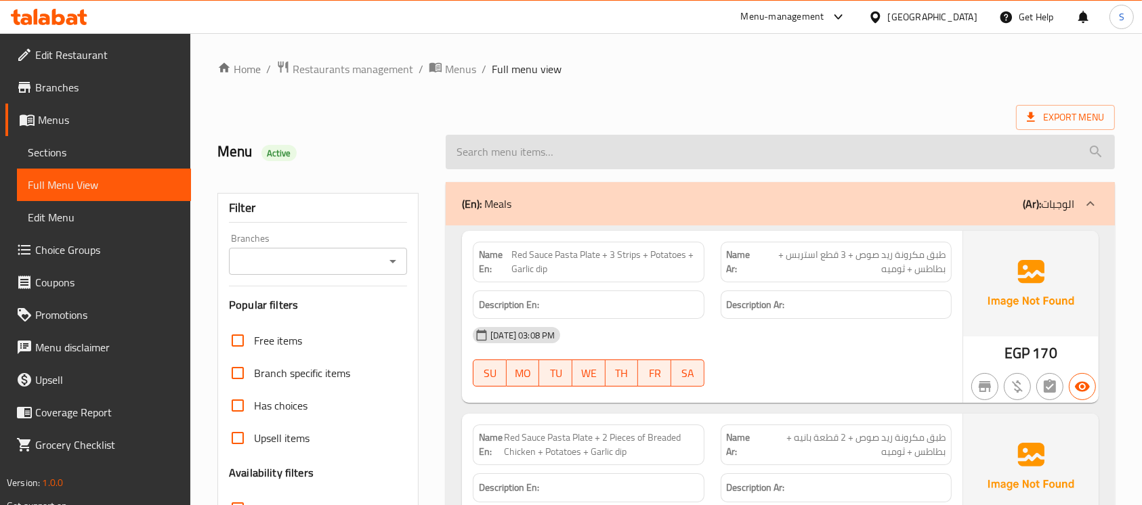
click at [643, 137] on input "search" at bounding box center [780, 152] width 669 height 35
